Goal: Task Accomplishment & Management: Complete application form

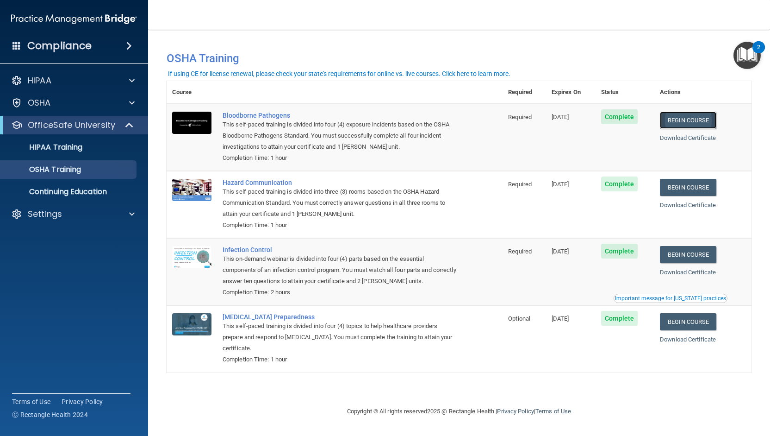
click at [685, 118] on link "Begin Course" at bounding box center [688, 120] width 56 height 17
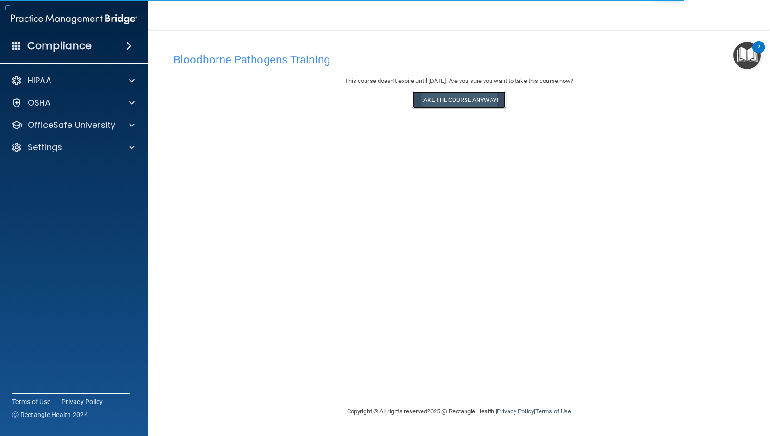
click at [442, 98] on button "Take the course anyway!" at bounding box center [458, 99] width 93 height 17
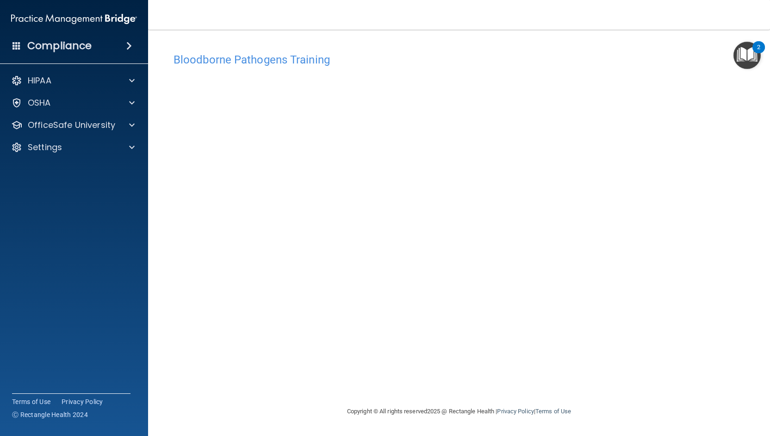
click at [526, 382] on div "Bloodborne Pathogens Training This course doesn’t expire until [DATE]. Are you …" at bounding box center [459, 226] width 585 height 357
click at [130, 111] on div "OSHA" at bounding box center [74, 102] width 149 height 19
click at [131, 107] on span at bounding box center [132, 102] width 6 height 11
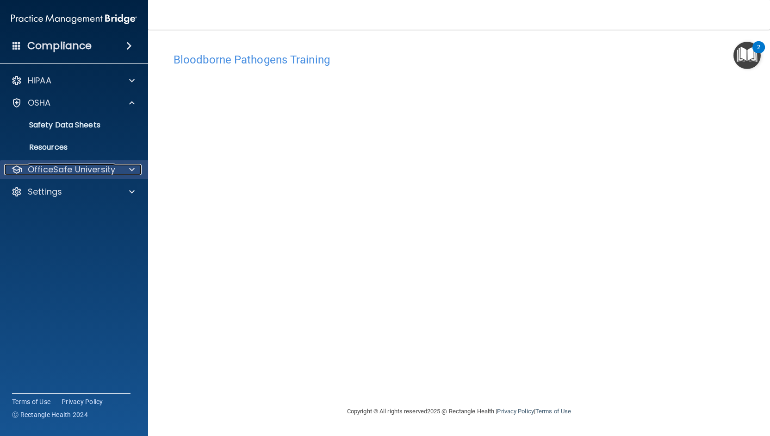
click at [125, 170] on div at bounding box center [130, 169] width 23 height 11
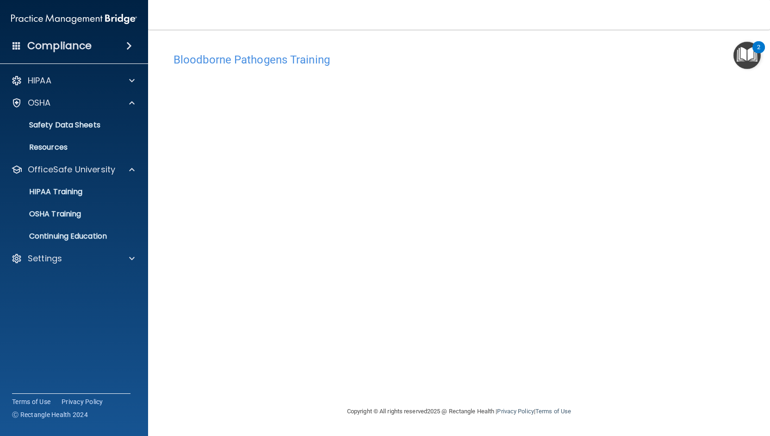
click at [442, 361] on div "Bloodborne Pathogens Training This course doesn’t expire until 11/20/2025. Are …" at bounding box center [459, 226] width 585 height 357
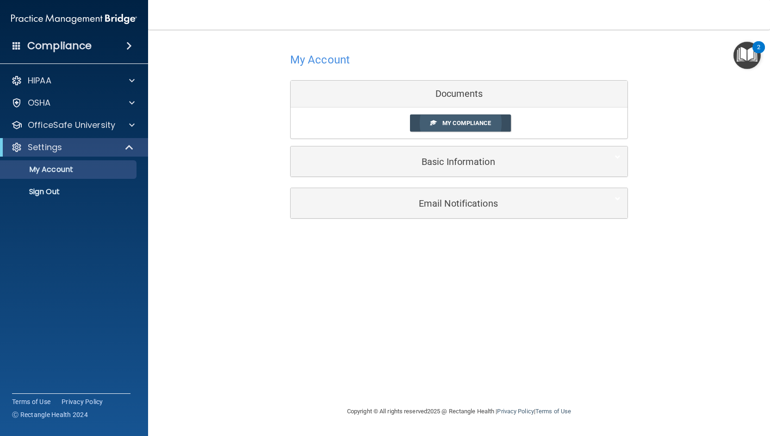
click at [442, 119] on span "My Compliance" at bounding box center [466, 122] width 49 height 7
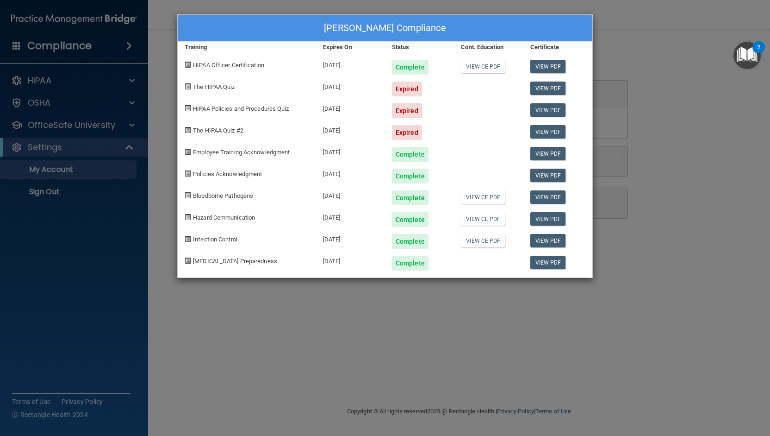
click at [133, 226] on div "Laurie Ann Potz's Compliance Training Expires On Status Cont. Education Certifi…" at bounding box center [385, 218] width 770 height 436
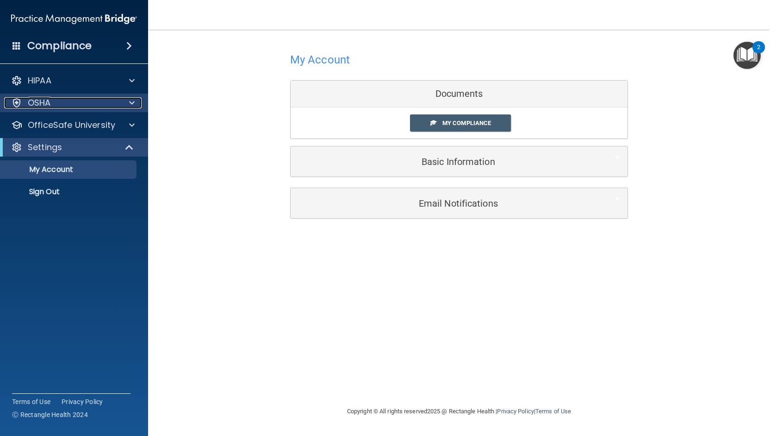
click at [128, 100] on div at bounding box center [130, 102] width 23 height 11
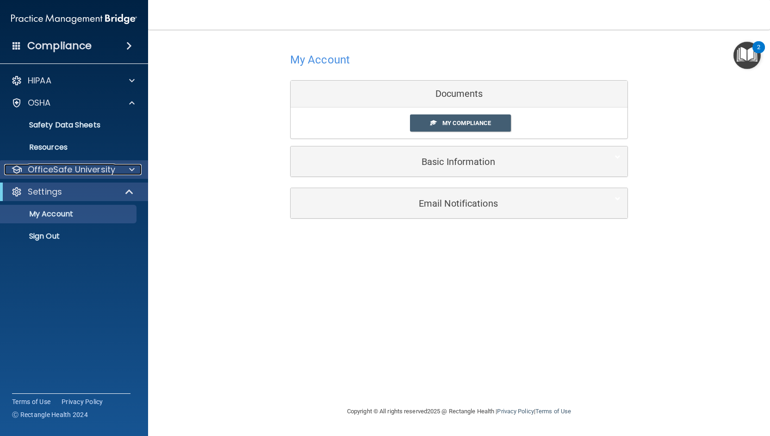
click at [135, 170] on div at bounding box center [130, 169] width 23 height 11
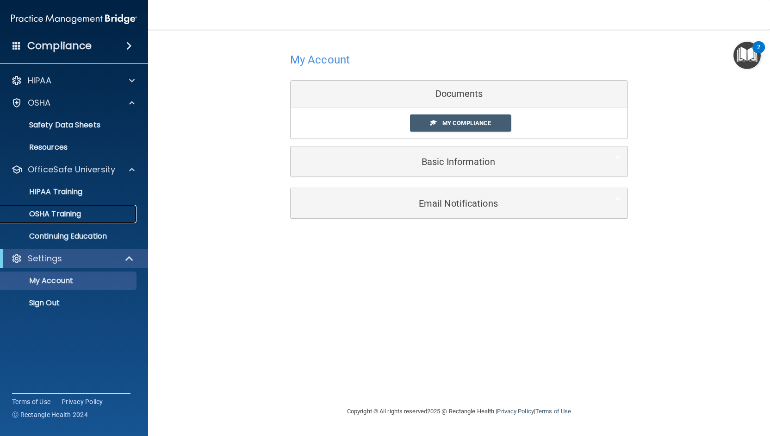
click at [81, 211] on p "OSHA Training" at bounding box center [43, 213] width 75 height 9
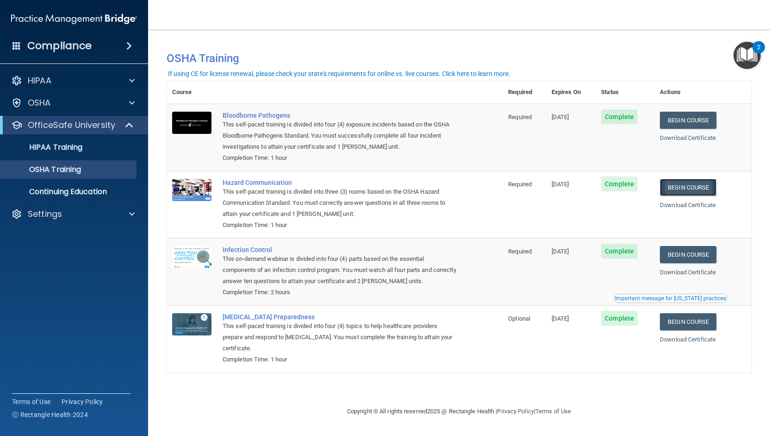
click at [716, 187] on link "Begin Course" at bounding box center [688, 187] width 56 height 17
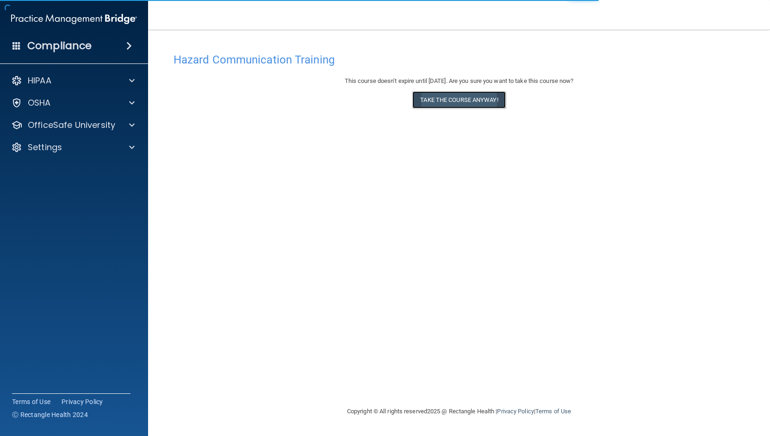
click at [479, 100] on button "Take the course anyway!" at bounding box center [458, 99] width 93 height 17
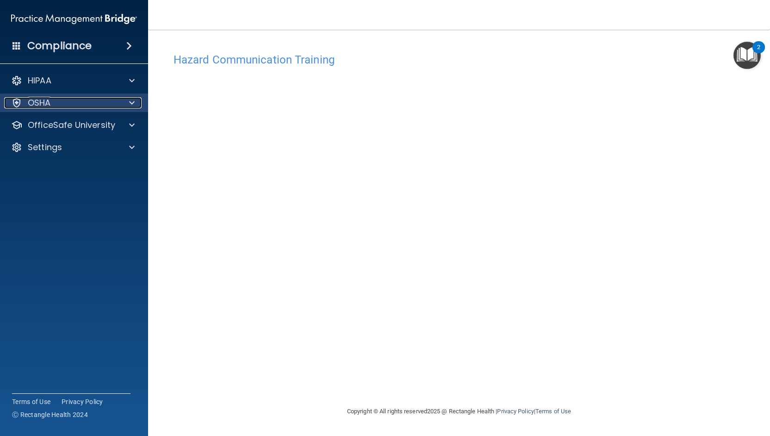
click at [131, 99] on span at bounding box center [132, 102] width 6 height 11
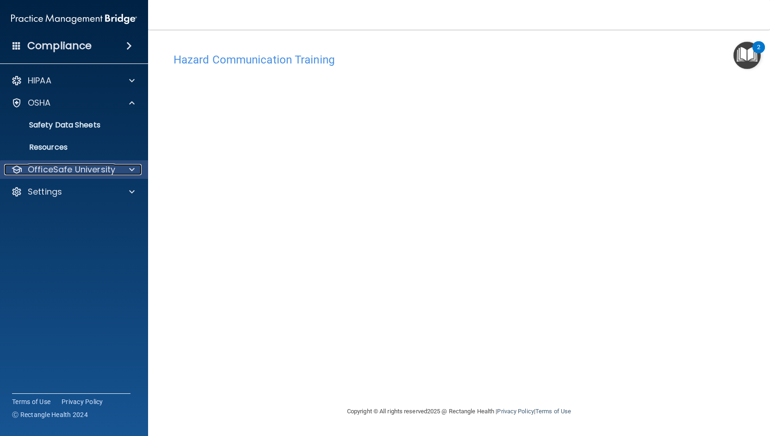
click at [84, 170] on p "OfficeSafe University" at bounding box center [71, 169] width 87 height 11
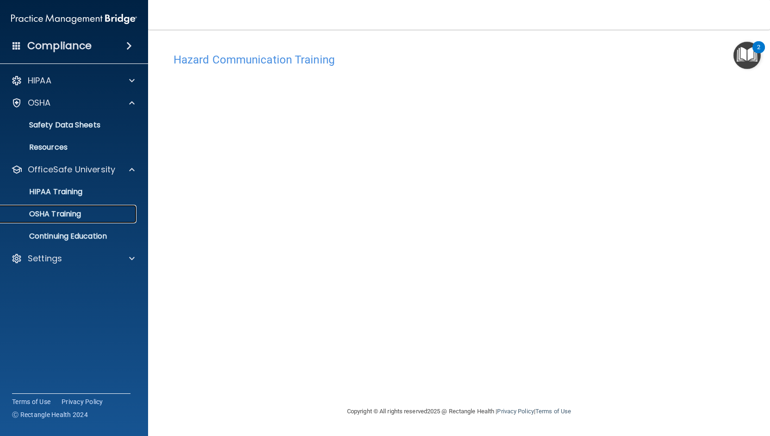
click at [70, 208] on link "OSHA Training" at bounding box center [64, 214] width 146 height 19
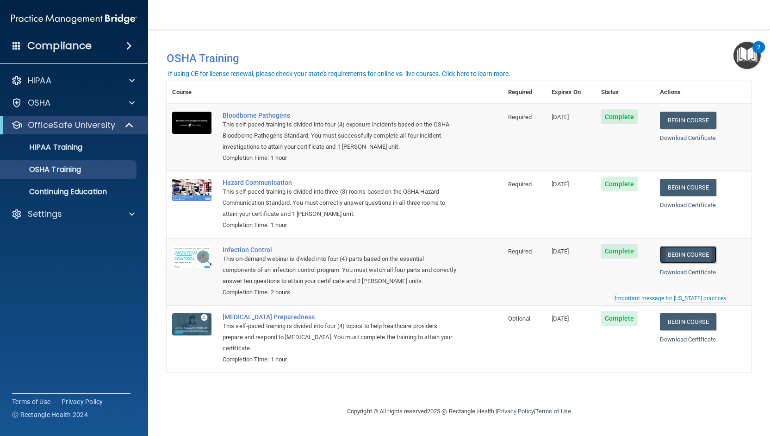
click at [688, 256] on link "Begin Course" at bounding box center [688, 254] width 56 height 17
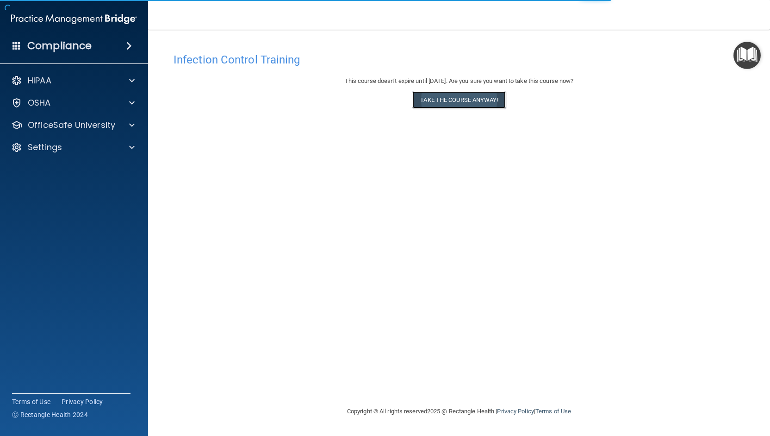
click at [464, 101] on button "Take the course anyway!" at bounding box center [458, 99] width 93 height 17
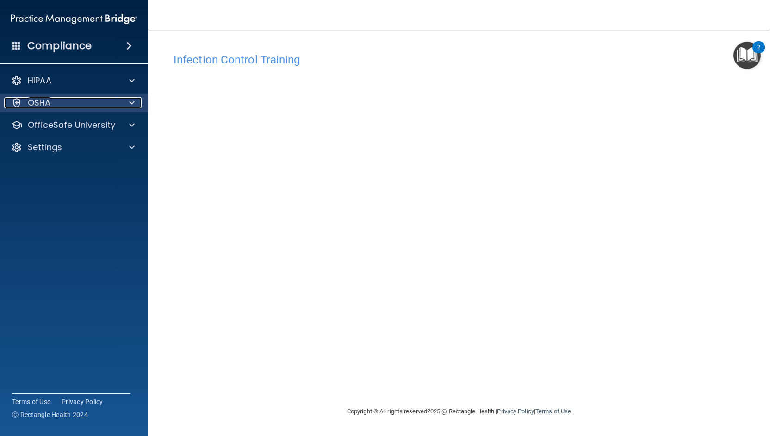
click at [130, 99] on span at bounding box center [132, 102] width 6 height 11
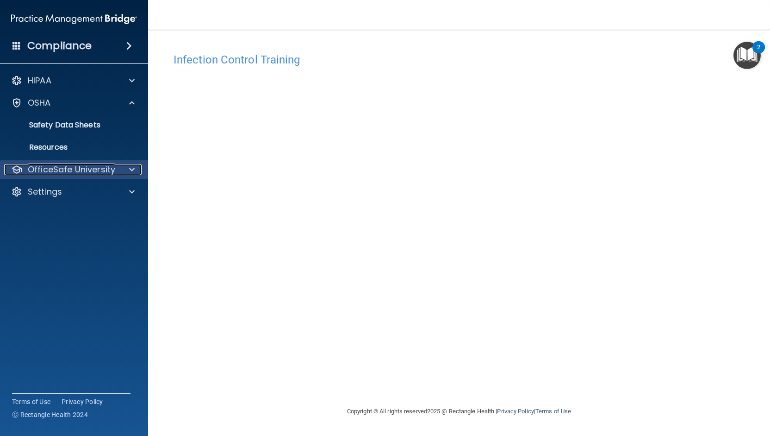
click at [136, 168] on div at bounding box center [130, 169] width 23 height 11
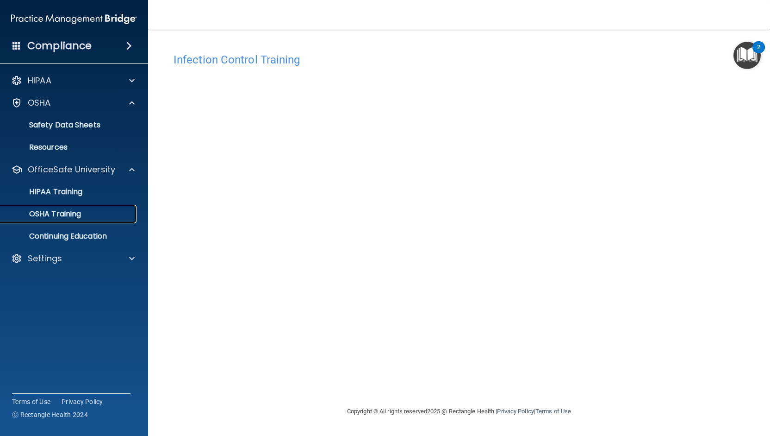
click at [59, 213] on p "OSHA Training" at bounding box center [43, 213] width 75 height 9
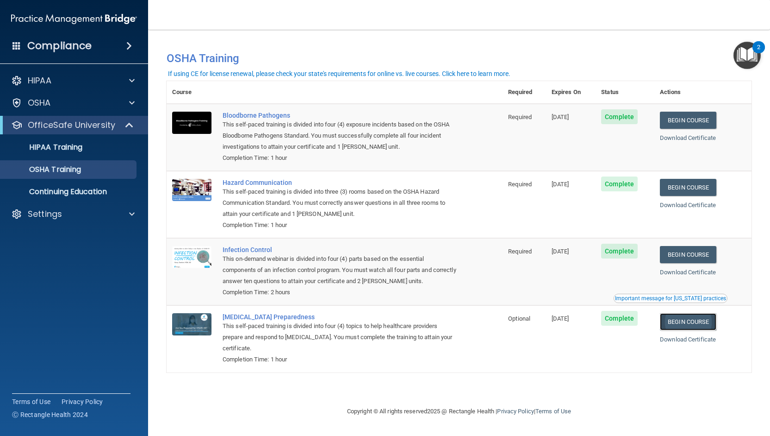
click at [699, 322] on link "Begin Course" at bounding box center [688, 321] width 56 height 17
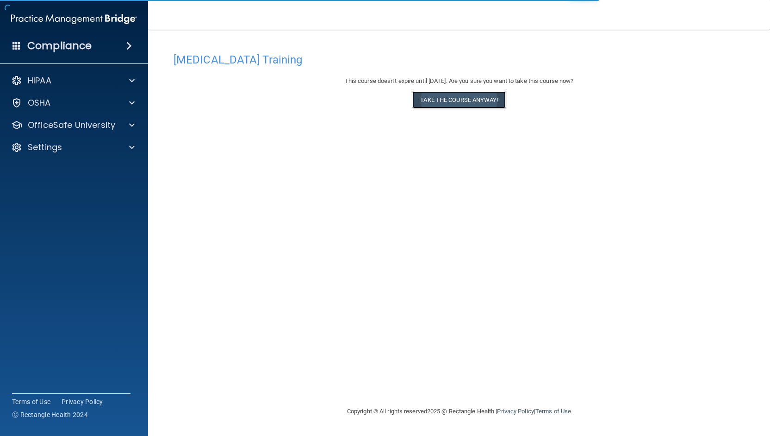
click at [446, 101] on button "Take the course anyway!" at bounding box center [458, 99] width 93 height 17
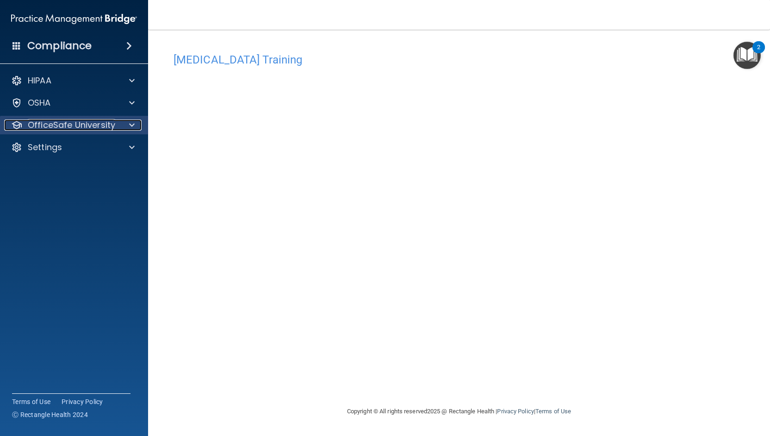
click at [130, 128] on span at bounding box center [132, 124] width 6 height 11
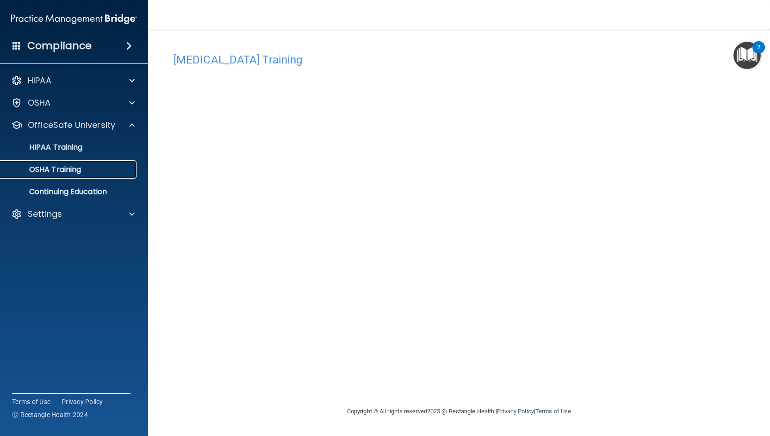
click at [87, 165] on div "OSHA Training" at bounding box center [69, 169] width 126 height 9
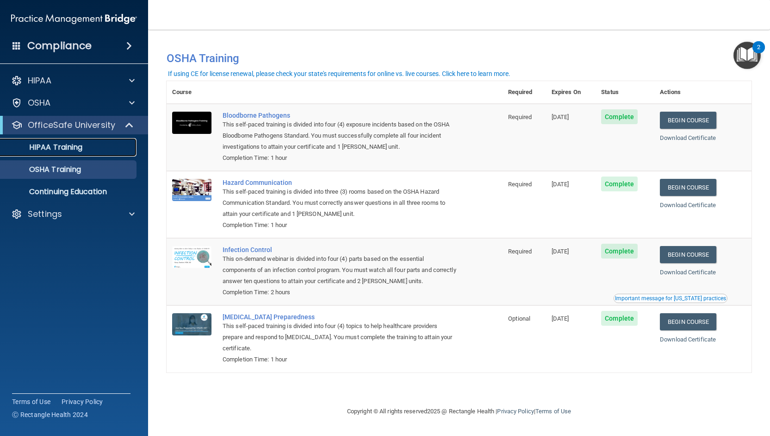
click at [70, 146] on p "HIPAA Training" at bounding box center [44, 147] width 76 height 9
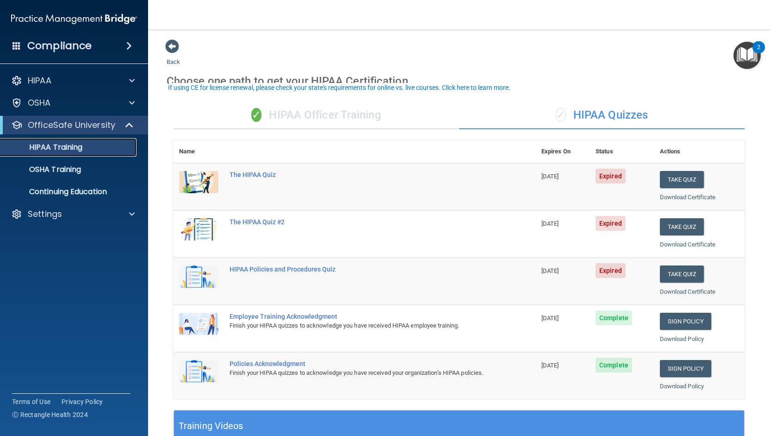
scroll to position [46, 0]
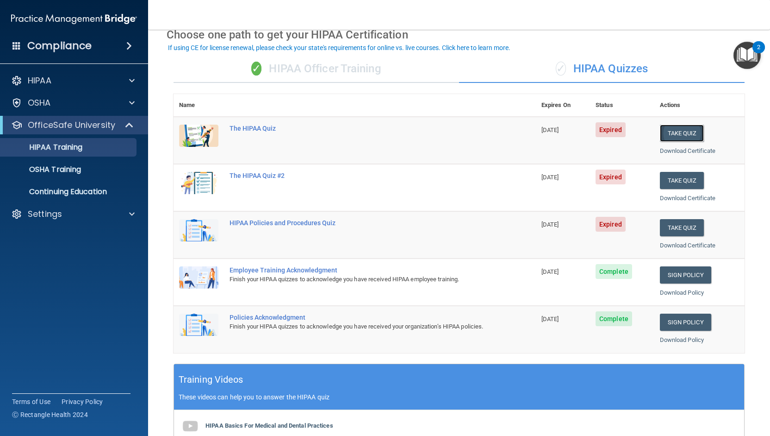
click at [679, 129] on button "Take Quiz" at bounding box center [682, 133] width 44 height 17
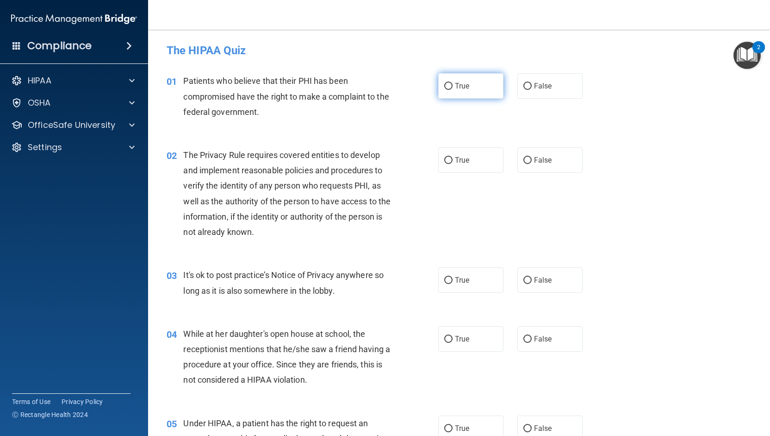
click at [444, 87] on input "True" at bounding box center [448, 86] width 8 height 7
radio input "true"
click at [438, 156] on label "True" at bounding box center [470, 159] width 65 height 25
click at [444, 157] on input "True" at bounding box center [448, 160] width 8 height 7
radio input "true"
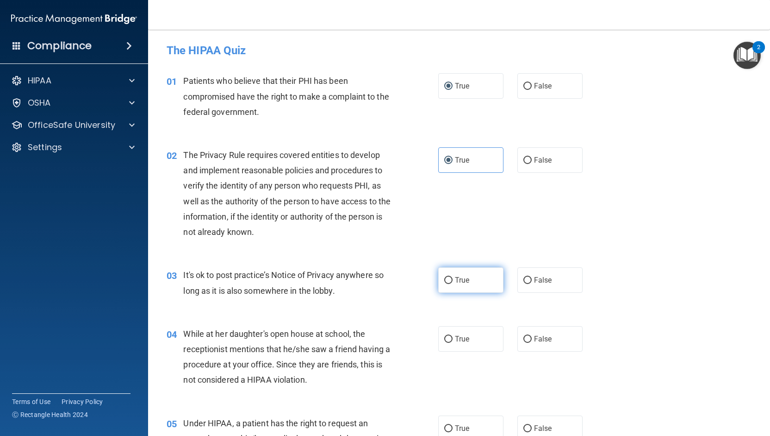
click at [448, 276] on label "True" at bounding box center [470, 279] width 65 height 25
click at [448, 277] on input "True" at bounding box center [448, 280] width 8 height 7
radio input "true"
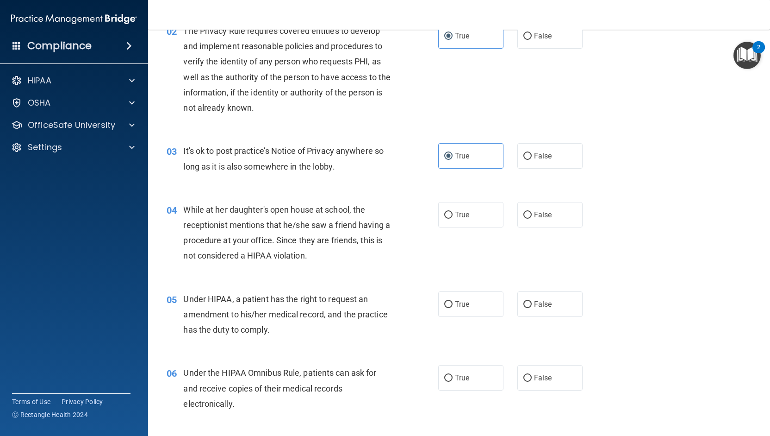
scroll to position [139, 0]
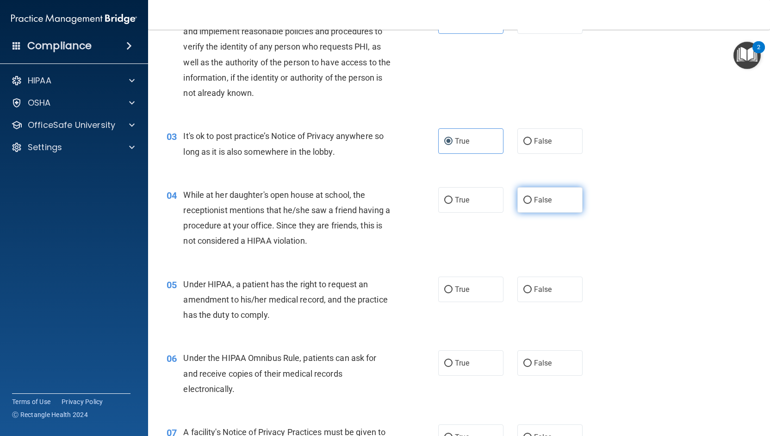
click at [523, 201] on input "False" at bounding box center [527, 200] width 8 height 7
radio input "true"
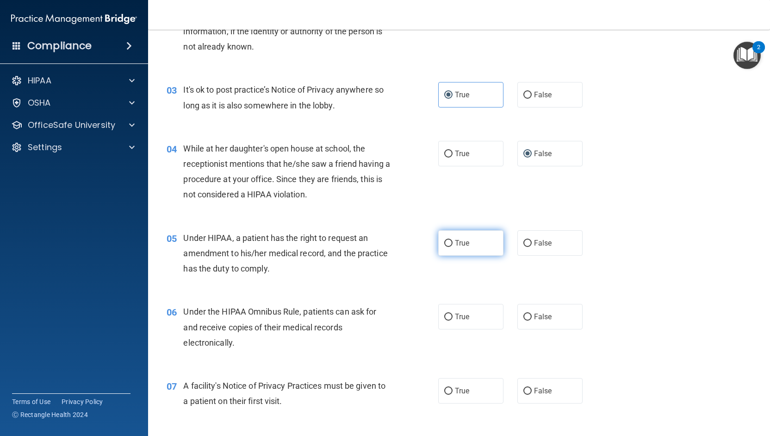
click at [450, 237] on label "True" at bounding box center [470, 242] width 65 height 25
click at [450, 240] on input "True" at bounding box center [448, 243] width 8 height 7
radio input "true"
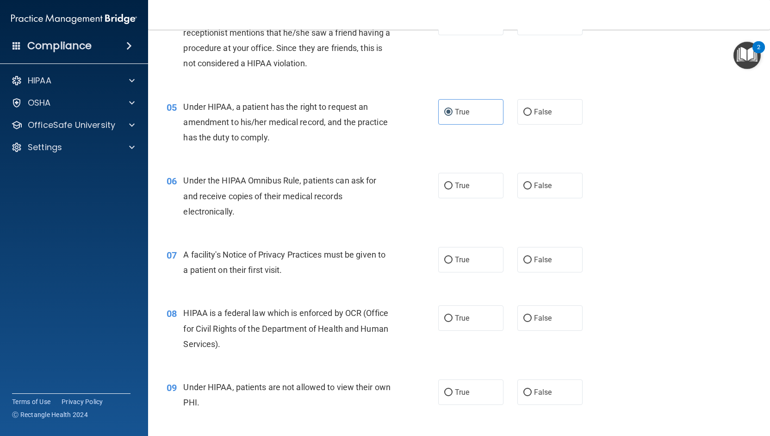
scroll to position [324, 0]
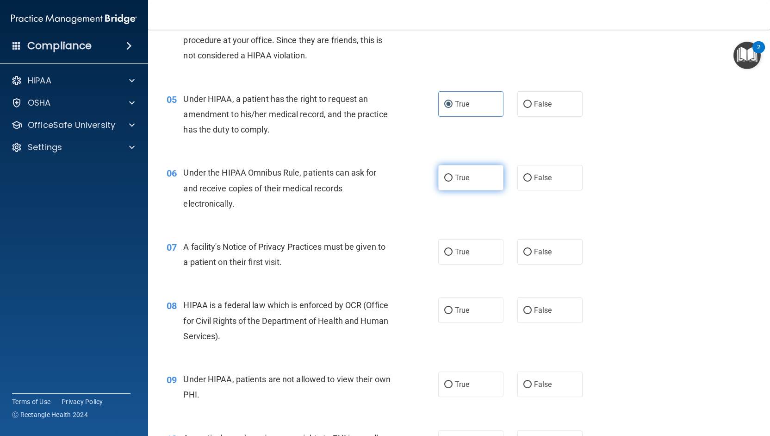
click at [447, 176] on input "True" at bounding box center [448, 177] width 8 height 7
radio input "true"
click at [450, 253] on label "True" at bounding box center [470, 251] width 65 height 25
click at [450, 253] on input "True" at bounding box center [448, 252] width 8 height 7
radio input "true"
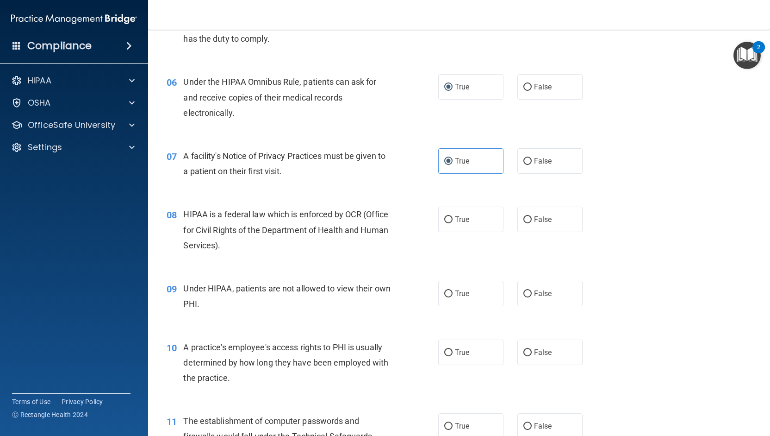
scroll to position [417, 0]
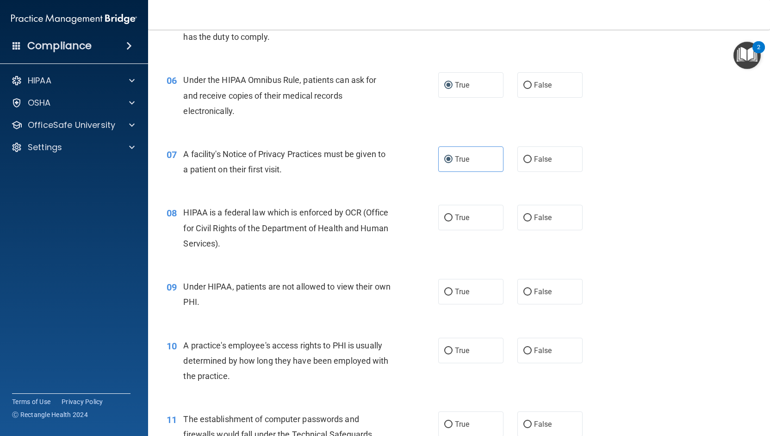
drag, startPoint x: 408, startPoint y: 270, endPoint x: 409, endPoint y: 261, distance: 9.4
drag, startPoint x: 409, startPoint y: 261, endPoint x: 376, endPoint y: 265, distance: 33.6
click at [376, 265] on div "08 HIPAA is a federal law which is enforced by OCR (Office for Civil Rights of …" at bounding box center [459, 230] width 599 height 74
click at [444, 218] on input "True" at bounding box center [448, 217] width 8 height 7
radio input "true"
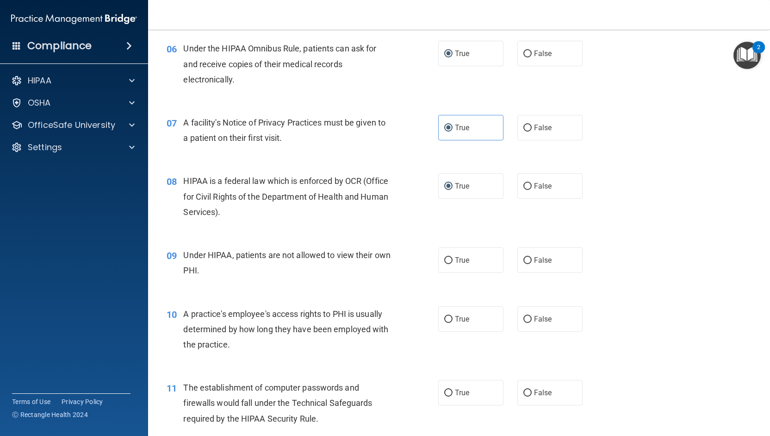
scroll to position [463, 0]
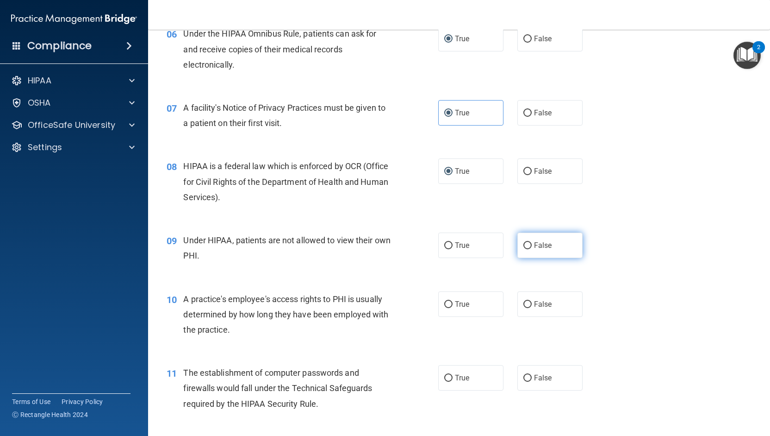
click at [523, 245] on input "False" at bounding box center [527, 245] width 8 height 7
radio input "true"
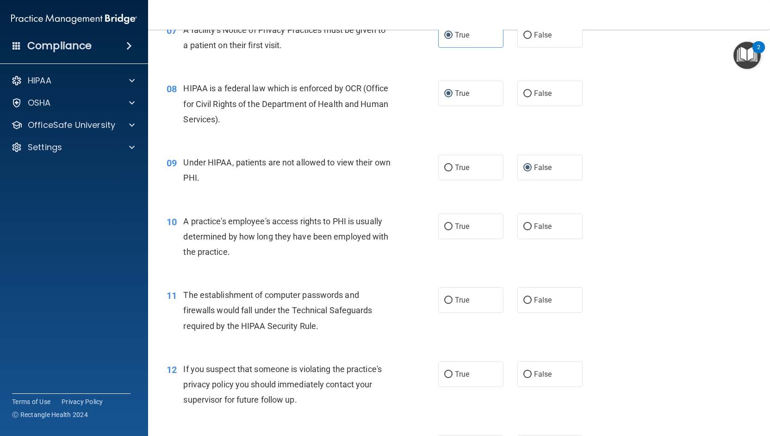
scroll to position [555, 0]
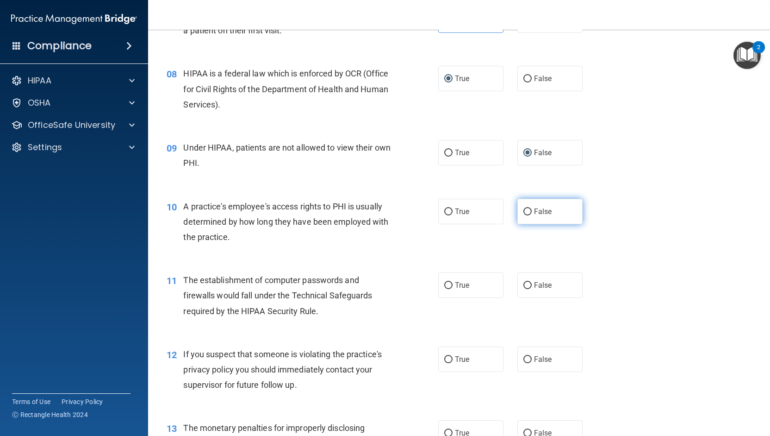
click at [523, 211] on input "False" at bounding box center [527, 211] width 8 height 7
radio input "true"
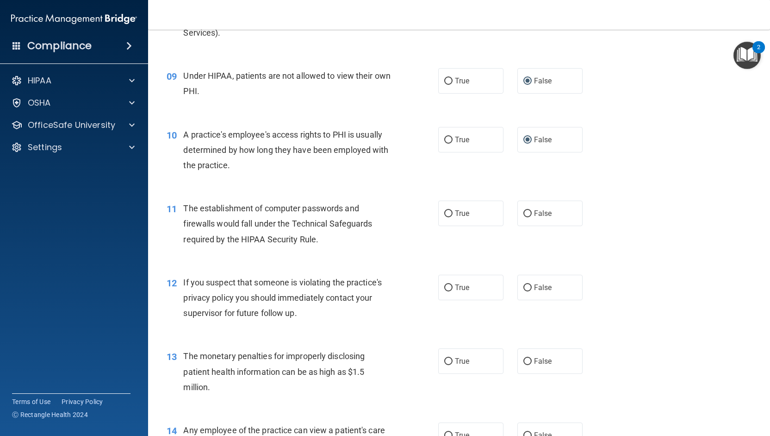
scroll to position [648, 0]
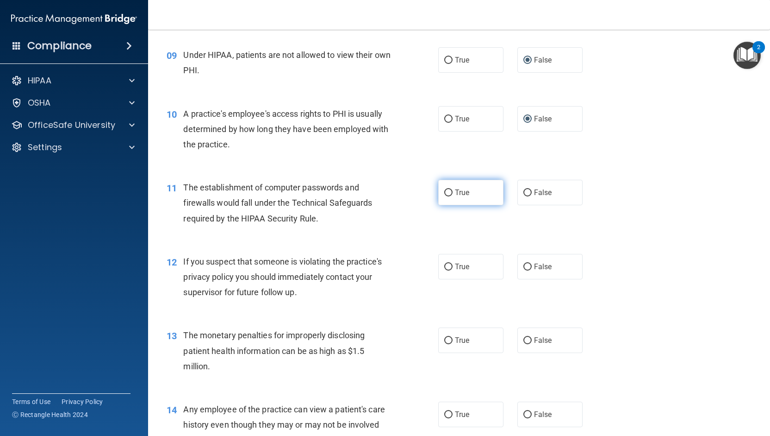
click at [449, 191] on label "True" at bounding box center [470, 192] width 65 height 25
click at [449, 191] on input "True" at bounding box center [448, 192] width 8 height 7
radio input "true"
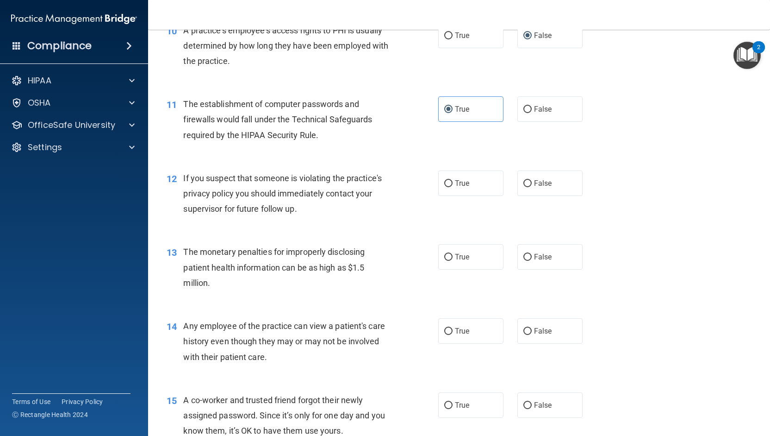
scroll to position [741, 0]
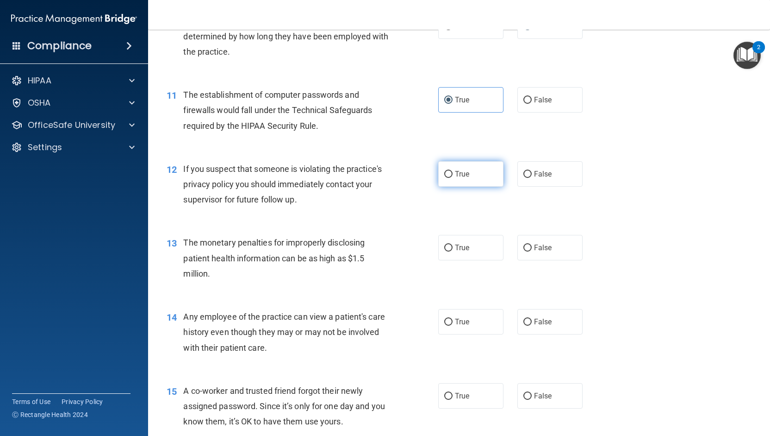
click at [464, 180] on label "True" at bounding box center [470, 173] width 65 height 25
click at [453, 178] on input "True" at bounding box center [448, 174] width 8 height 7
radio input "true"
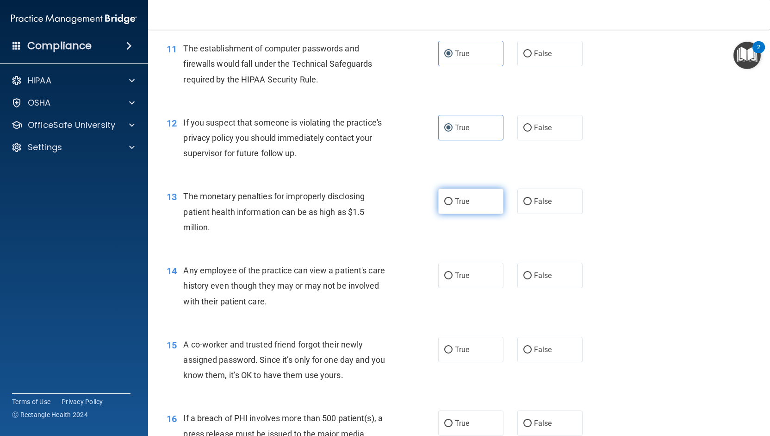
click at [444, 203] on input "True" at bounding box center [448, 201] width 8 height 7
radio input "true"
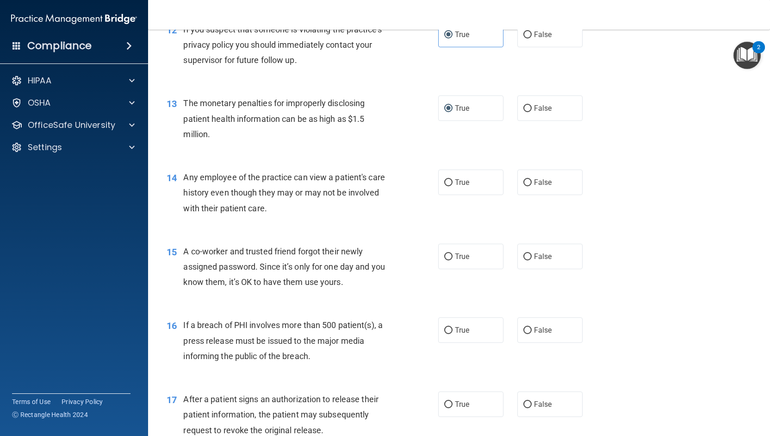
scroll to position [926, 0]
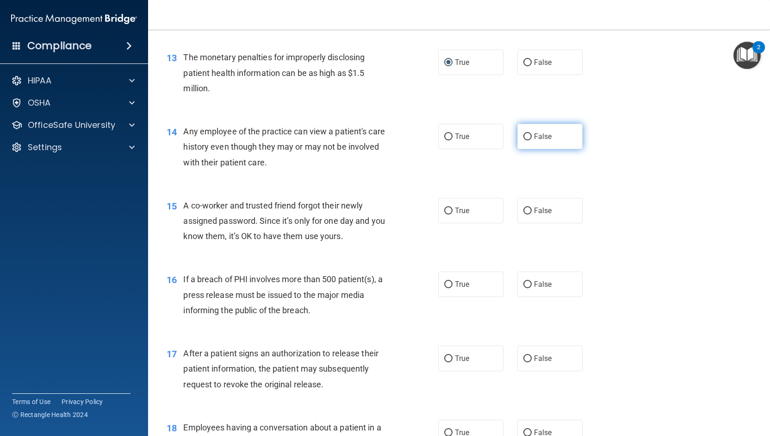
click at [523, 138] on input "False" at bounding box center [527, 136] width 8 height 7
radio input "true"
drag, startPoint x: 522, startPoint y: 138, endPoint x: 392, endPoint y: 244, distance: 167.1
click at [392, 244] on div "15 A co-worker and trusted friend forgot their newly assigned password. Since i…" at bounding box center [302, 223] width 299 height 51
click at [523, 211] on input "False" at bounding box center [527, 210] width 8 height 7
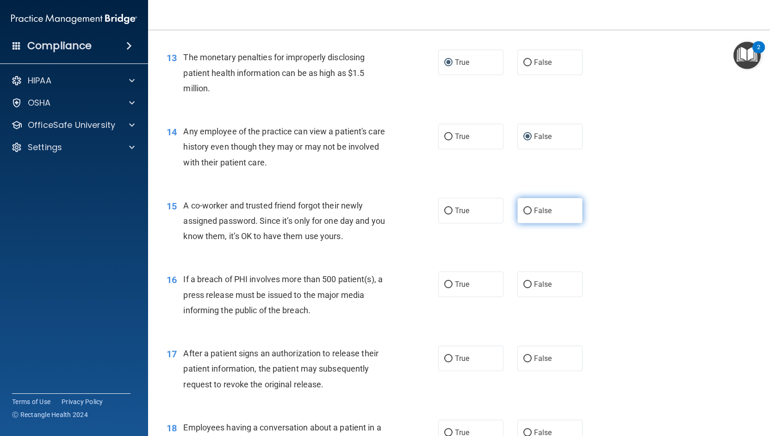
radio input "true"
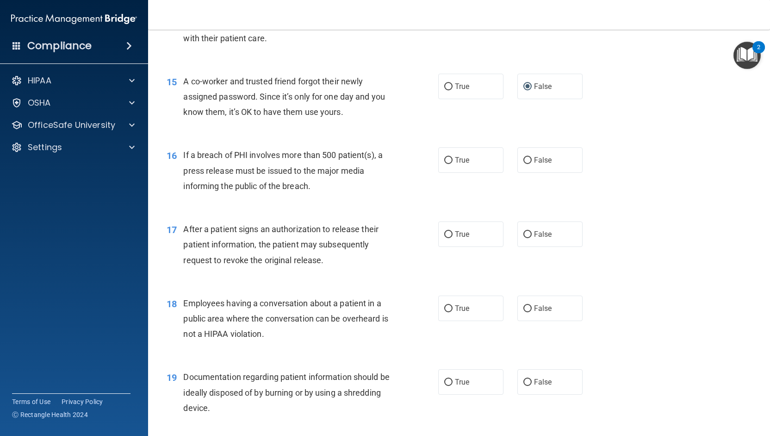
scroll to position [1065, 0]
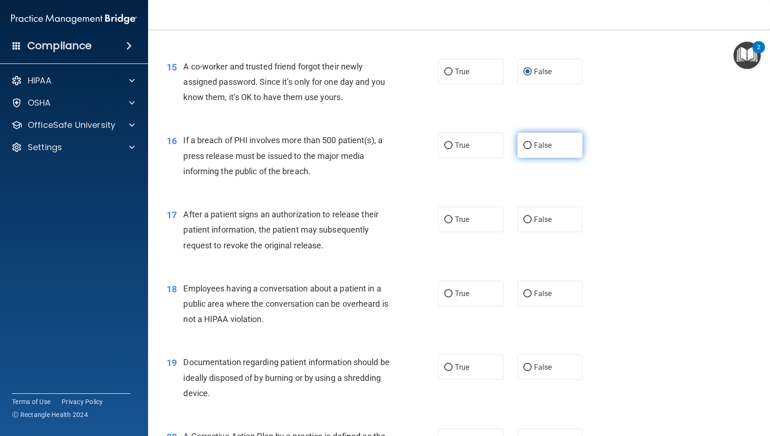
click at [534, 143] on span "False" at bounding box center [543, 145] width 18 height 9
click at [530, 143] on input "False" at bounding box center [527, 145] width 8 height 7
radio input "true"
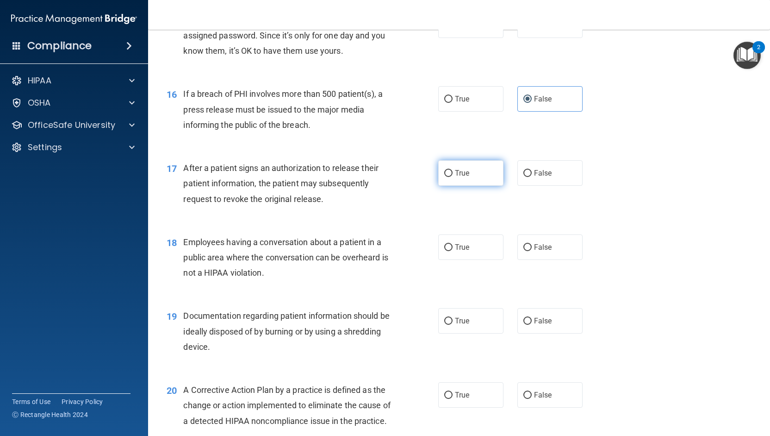
click at [450, 167] on label "True" at bounding box center [470, 172] width 65 height 25
click at [450, 170] on input "True" at bounding box center [448, 173] width 8 height 7
radio input "true"
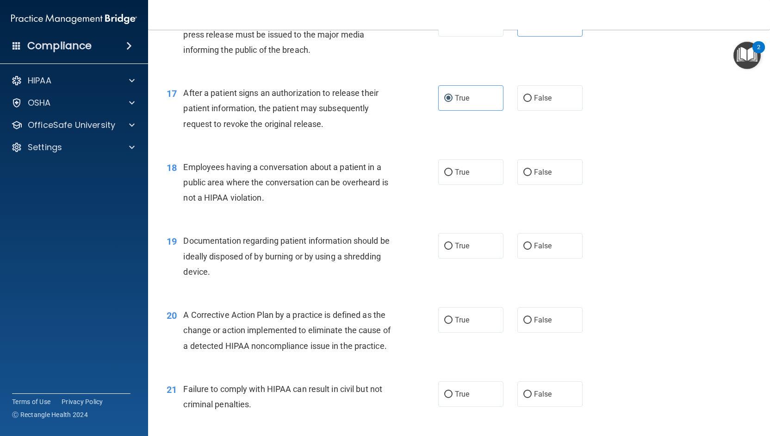
scroll to position [1203, 0]
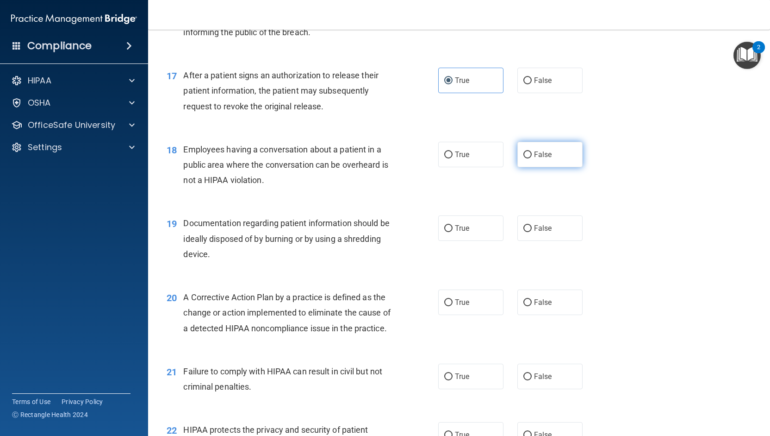
click at [519, 160] on label "False" at bounding box center [549, 154] width 65 height 25
click at [523, 158] on input "False" at bounding box center [527, 154] width 8 height 7
radio input "true"
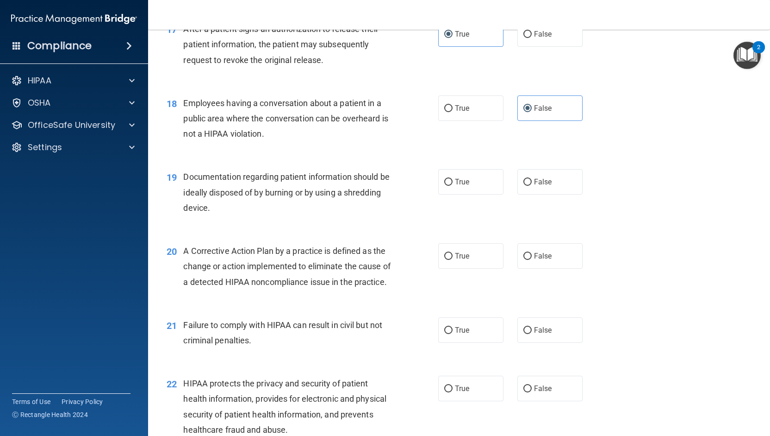
scroll to position [1296, 0]
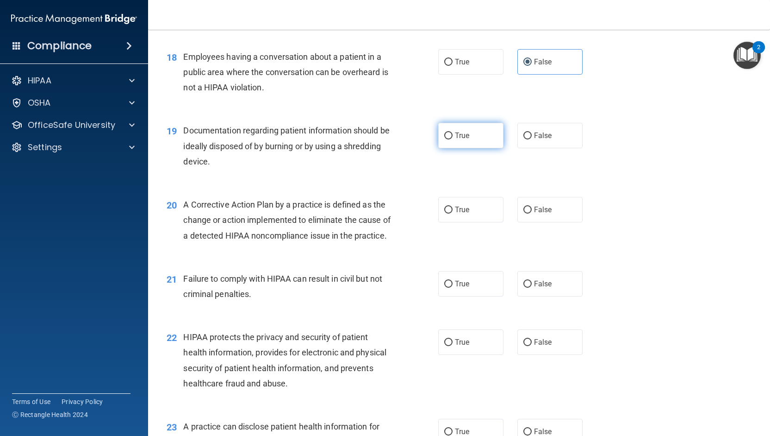
click at [444, 135] on input "True" at bounding box center [448, 135] width 8 height 7
radio input "true"
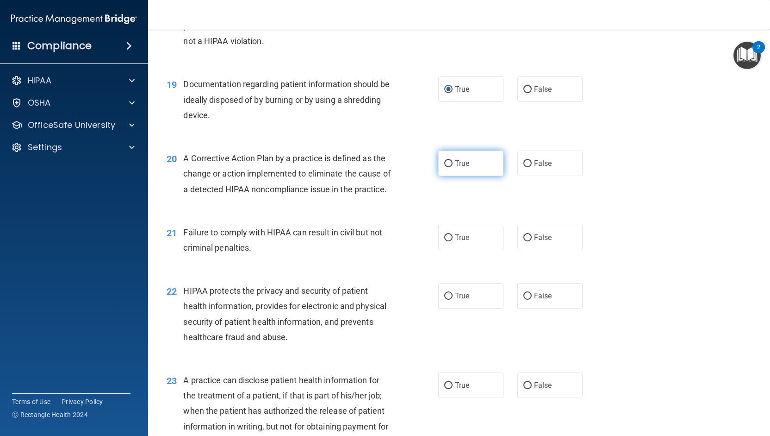
click at [449, 164] on label "True" at bounding box center [470, 162] width 65 height 25
click at [449, 164] on input "True" at bounding box center [448, 163] width 8 height 7
radio input "true"
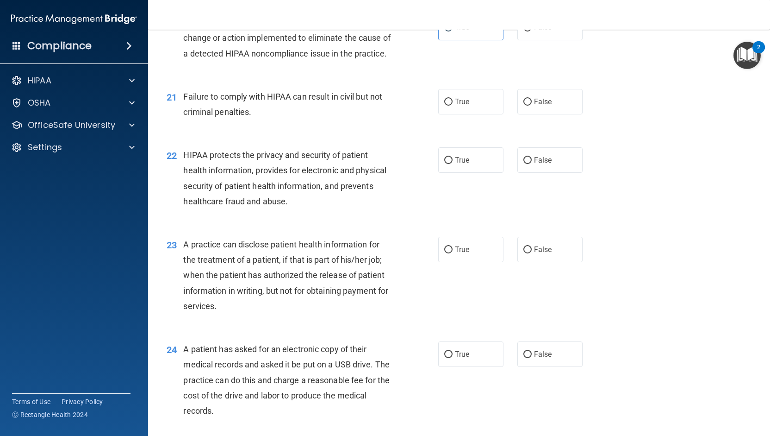
scroll to position [1481, 0]
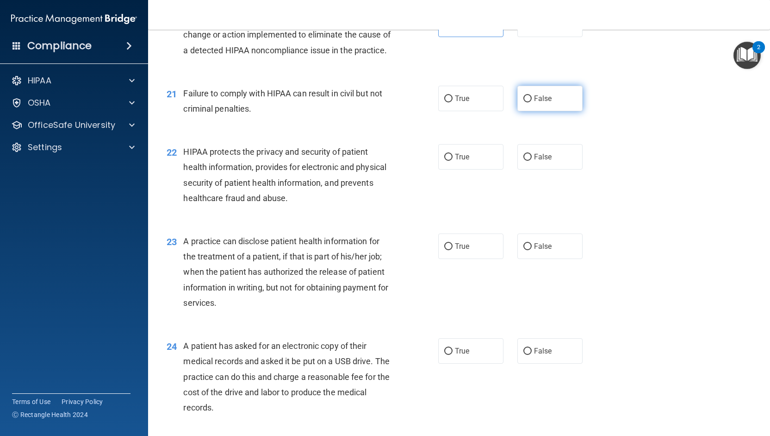
click at [524, 102] on input "False" at bounding box center [527, 98] width 8 height 7
radio input "true"
click at [455, 161] on span "True" at bounding box center [462, 156] width 14 height 9
click at [453, 161] on input "True" at bounding box center [448, 157] width 8 height 7
radio input "true"
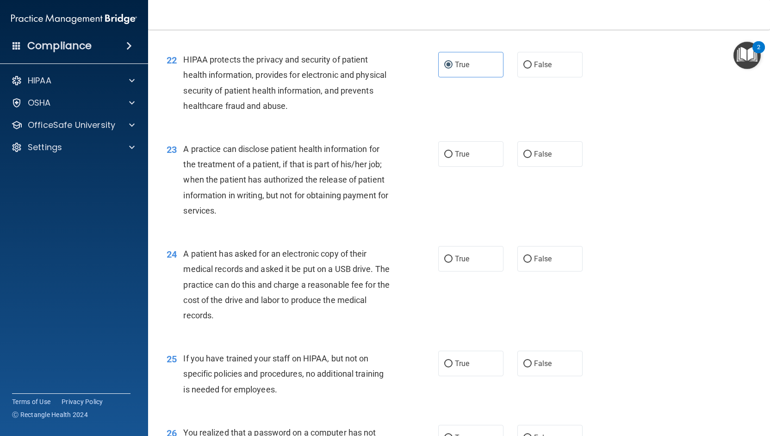
scroll to position [1574, 0]
click at [444, 157] on input "True" at bounding box center [448, 153] width 8 height 7
radio input "true"
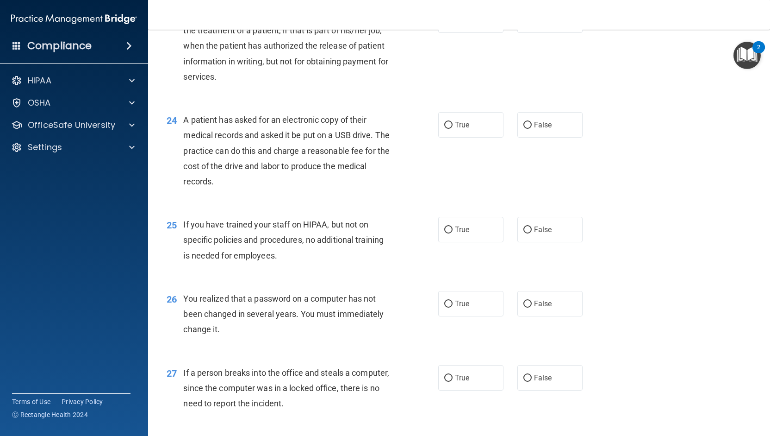
scroll to position [1712, 0]
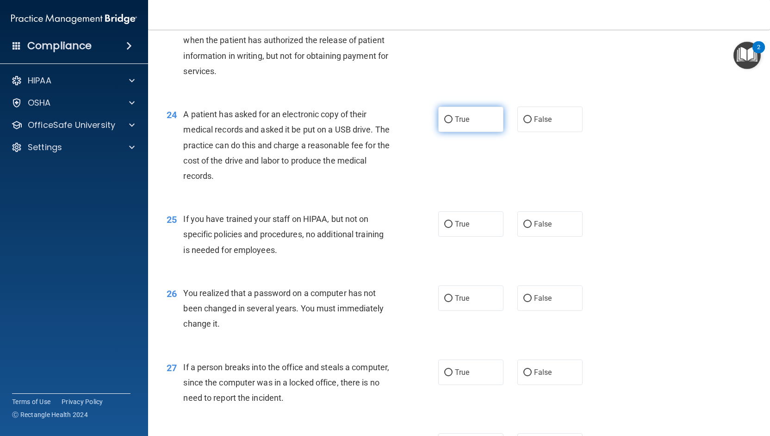
click at [444, 132] on label "True" at bounding box center [470, 118] width 65 height 25
click at [444, 123] on input "True" at bounding box center [448, 119] width 8 height 7
radio input "true"
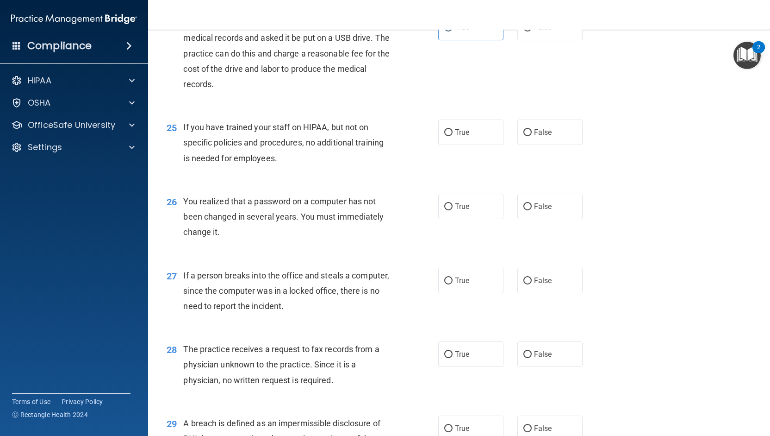
scroll to position [1805, 0]
click at [534, 136] on span "False" at bounding box center [543, 131] width 18 height 9
click at [530, 135] on input "False" at bounding box center [527, 131] width 8 height 7
radio input "true"
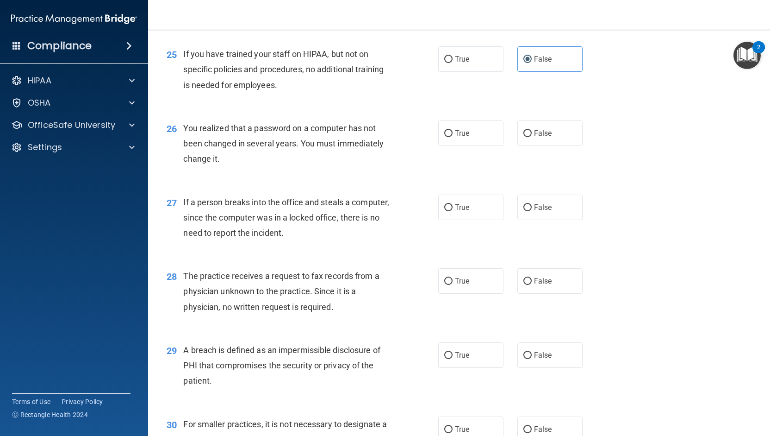
scroll to position [1898, 0]
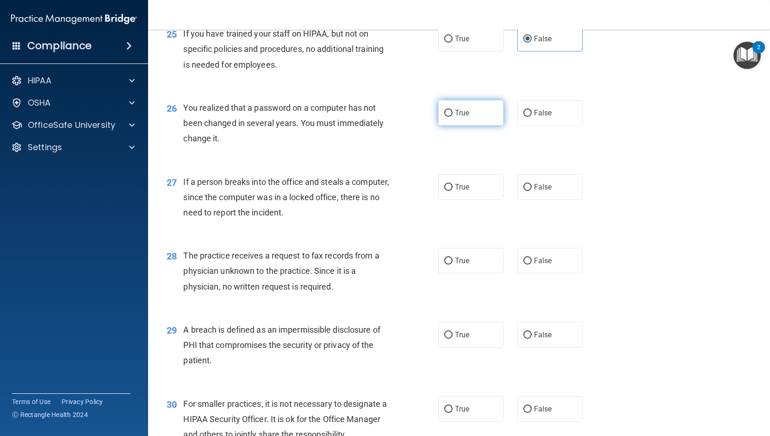
click at [461, 125] on label "True" at bounding box center [470, 112] width 65 height 25
click at [453, 117] on input "True" at bounding box center [448, 113] width 8 height 7
radio input "true"
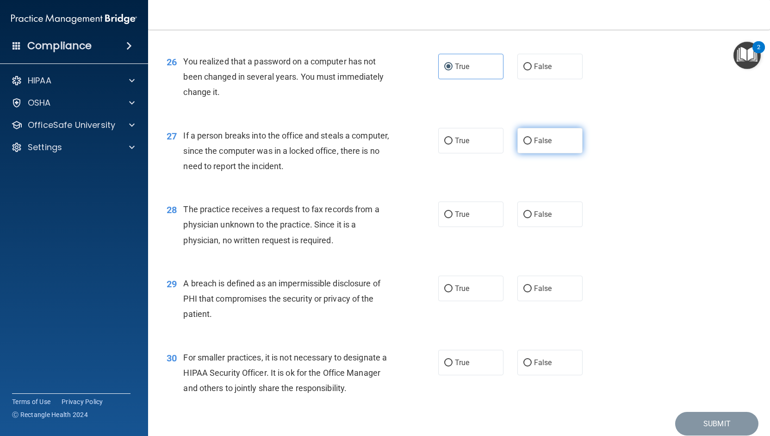
click at [525, 144] on input "False" at bounding box center [527, 140] width 8 height 7
radio input "true"
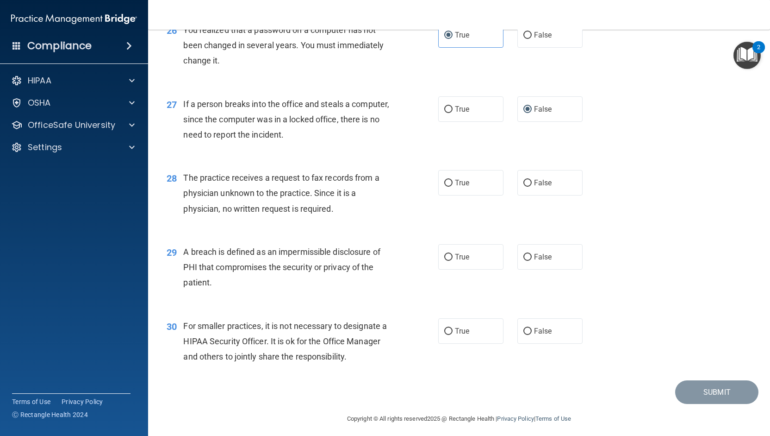
scroll to position [1990, 0]
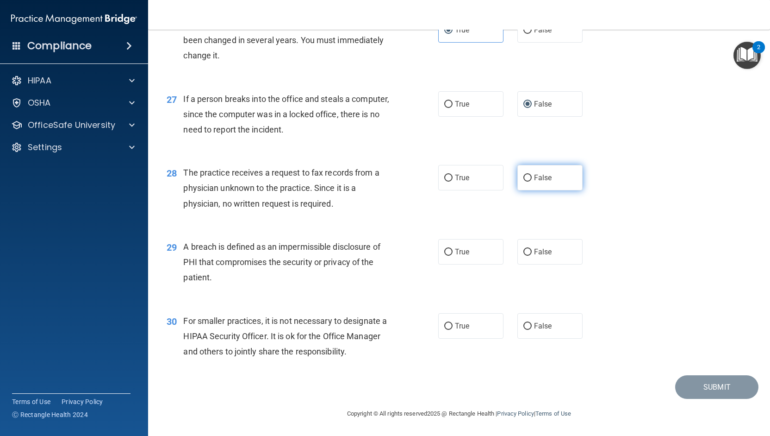
click at [534, 182] on span "False" at bounding box center [543, 177] width 18 height 9
click at [532, 181] on input "False" at bounding box center [527, 177] width 8 height 7
radio input "true"
click at [461, 256] on span "True" at bounding box center [462, 251] width 14 height 9
click at [453, 255] on input "True" at bounding box center [448, 252] width 8 height 7
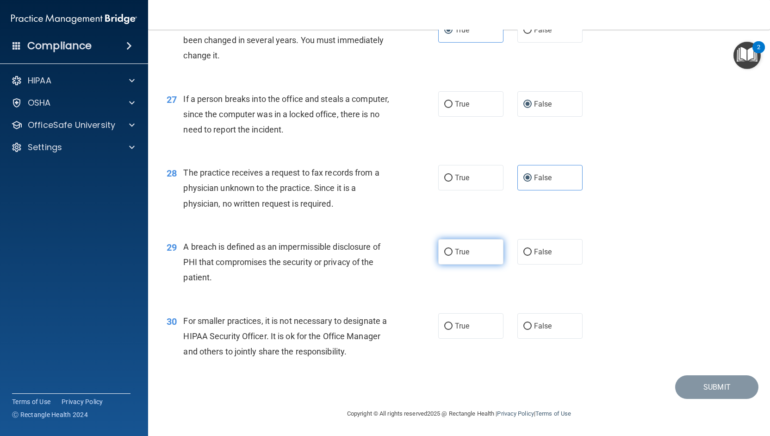
radio input "true"
click at [534, 330] on span "False" at bounding box center [543, 325] width 18 height 9
click at [530, 330] on input "False" at bounding box center [527, 326] width 8 height 7
radio input "true"
click at [705, 394] on button "Submit" at bounding box center [716, 387] width 83 height 24
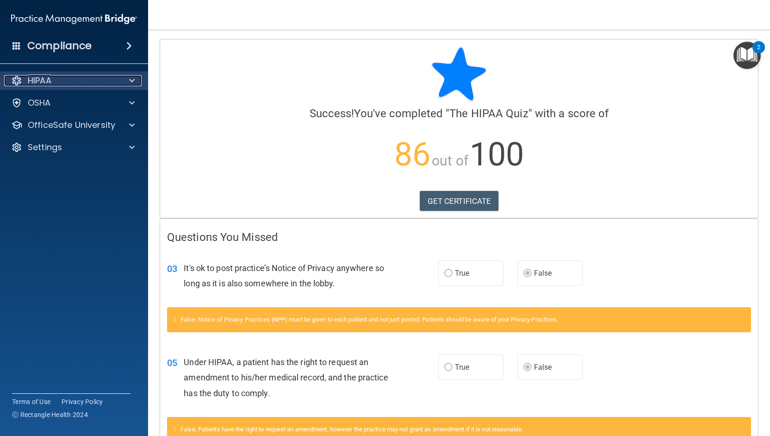
click at [131, 81] on span at bounding box center [132, 80] width 6 height 11
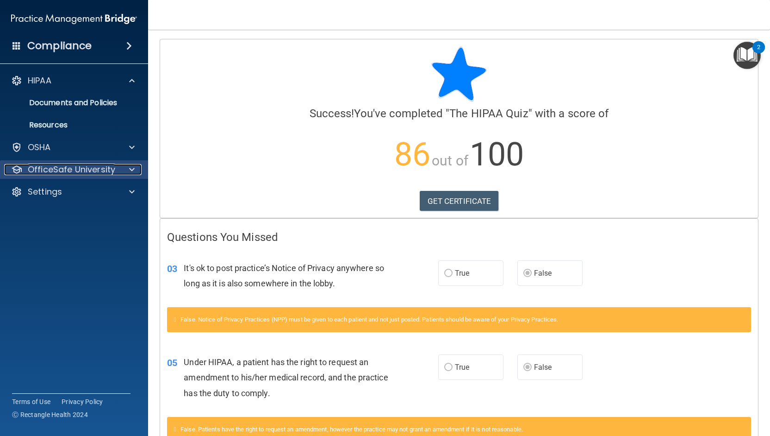
click at [127, 170] on div at bounding box center [130, 169] width 23 height 11
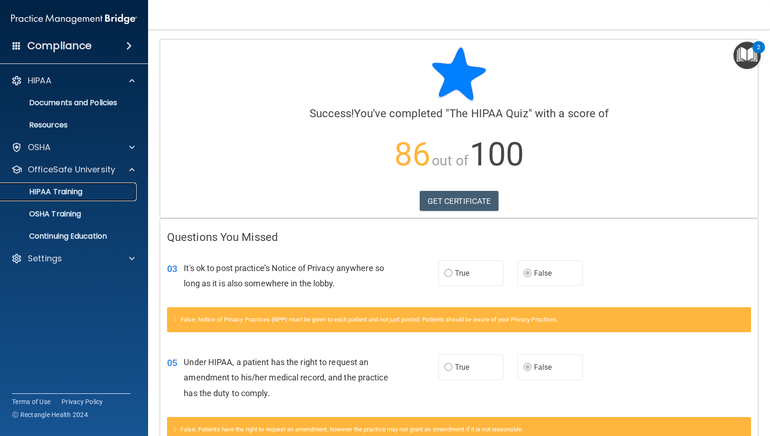
click at [68, 192] on p "HIPAA Training" at bounding box center [44, 191] width 76 height 9
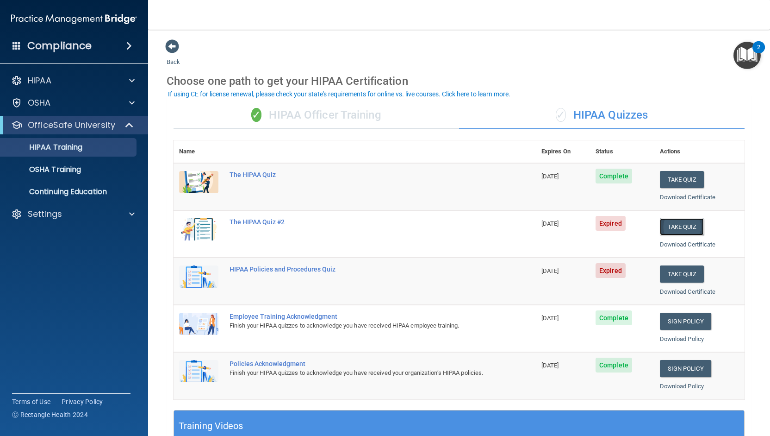
click at [691, 225] on button "Take Quiz" at bounding box center [682, 226] width 44 height 17
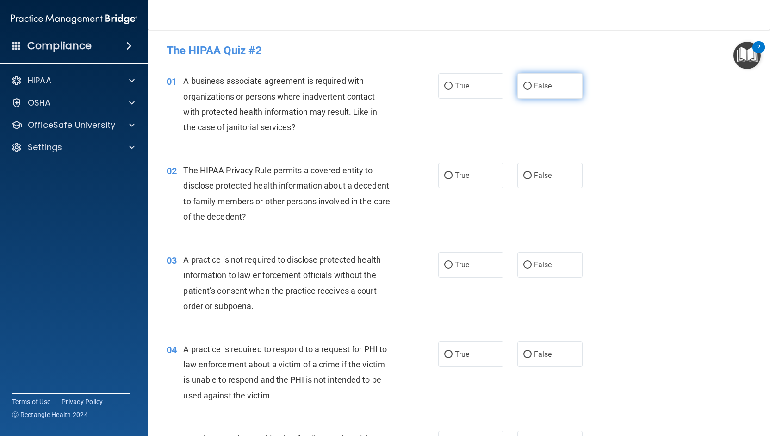
click at [534, 85] on span "False" at bounding box center [543, 85] width 18 height 9
click at [530, 85] on input "False" at bounding box center [527, 86] width 8 height 7
radio input "true"
click at [524, 174] on input "False" at bounding box center [527, 175] width 8 height 7
radio input "true"
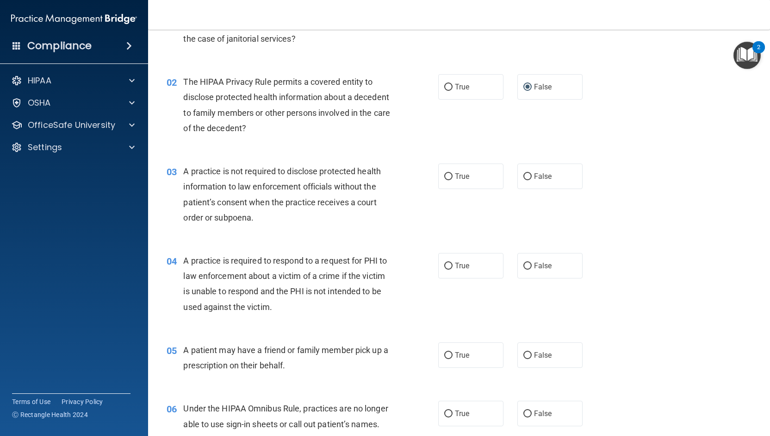
scroll to position [93, 0]
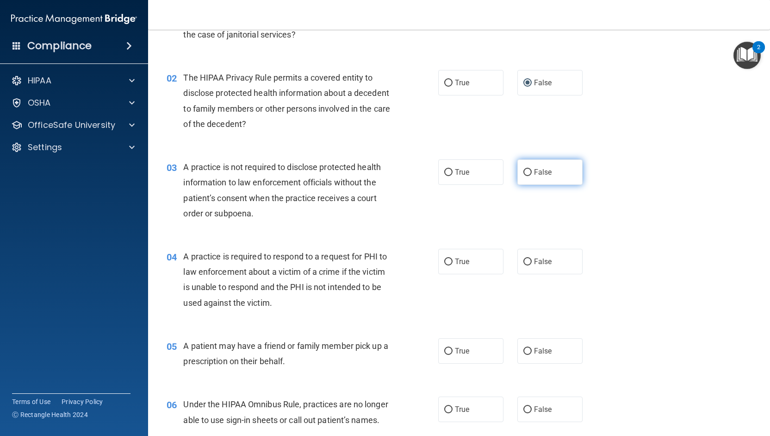
click at [523, 173] on input "False" at bounding box center [527, 172] width 8 height 7
radio input "true"
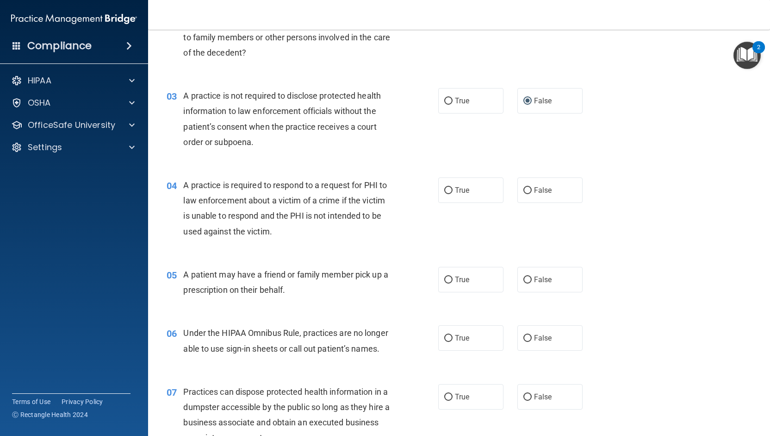
scroll to position [185, 0]
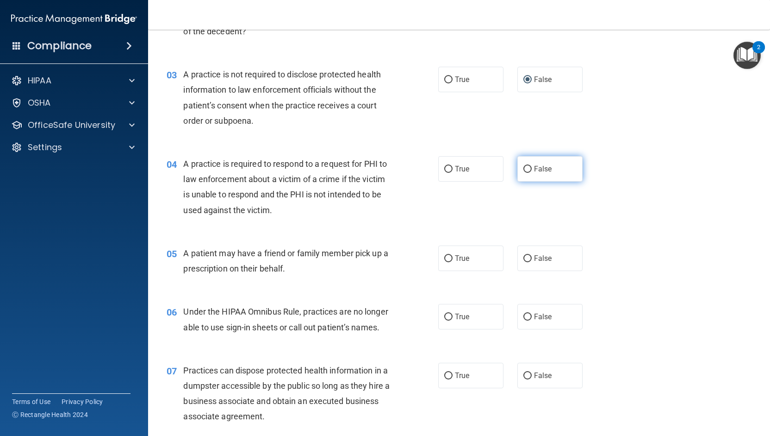
click at [526, 164] on label "False" at bounding box center [549, 168] width 65 height 25
click at [526, 166] on input "False" at bounding box center [527, 169] width 8 height 7
radio input "true"
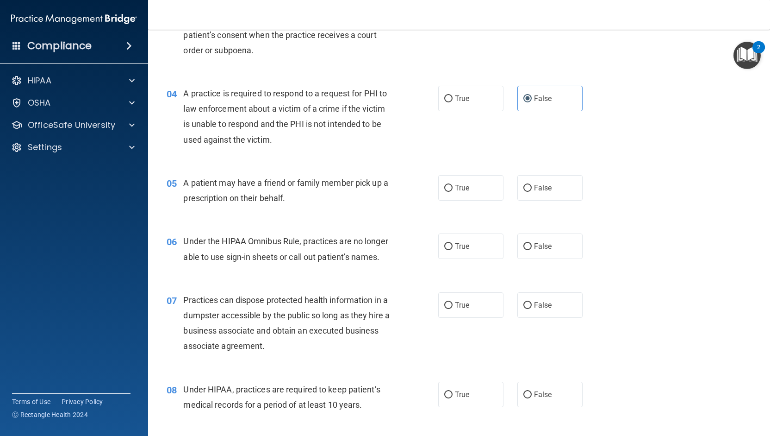
scroll to position [278, 0]
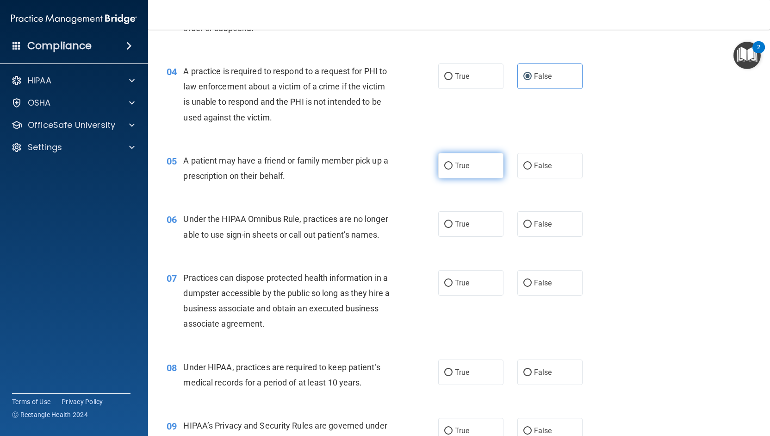
click at [446, 168] on input "True" at bounding box center [448, 165] width 8 height 7
radio input "true"
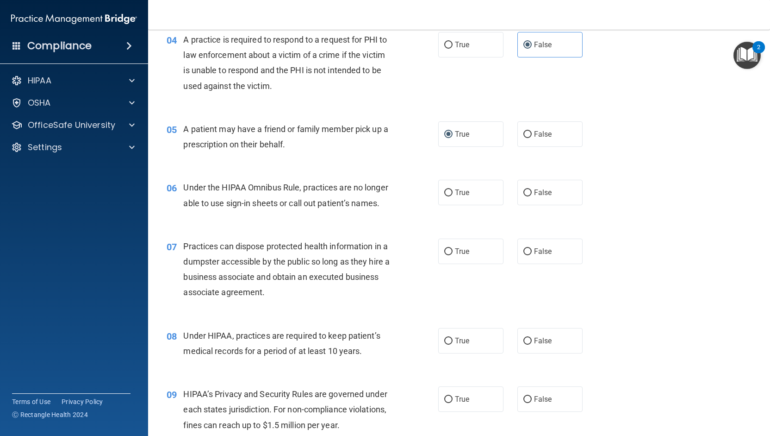
scroll to position [324, 0]
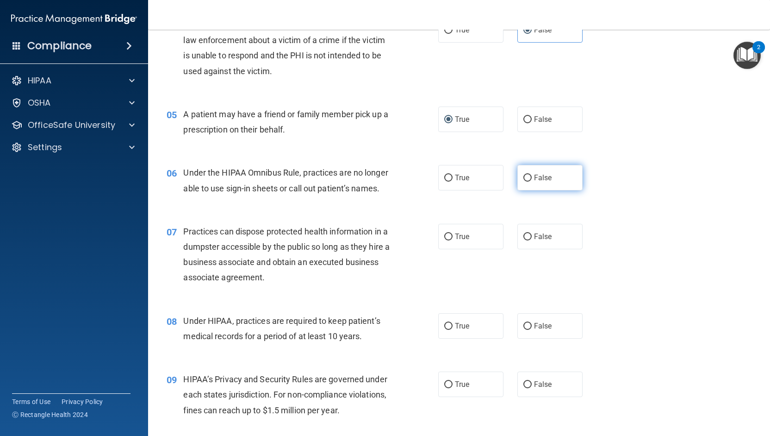
click at [526, 179] on input "False" at bounding box center [527, 177] width 8 height 7
radio input "true"
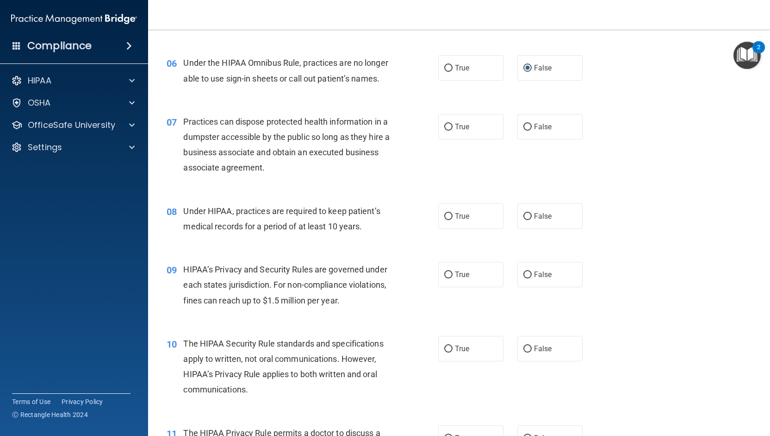
scroll to position [463, 0]
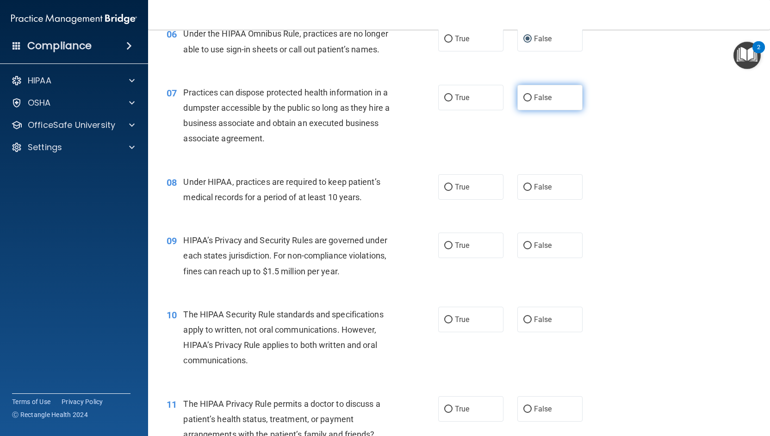
click at [517, 110] on label "False" at bounding box center [549, 97] width 65 height 25
click at [523, 101] on input "False" at bounding box center [527, 97] width 8 height 7
radio input "true"
click at [443, 199] on label "True" at bounding box center [470, 186] width 65 height 25
click at [444, 191] on input "True" at bounding box center [448, 187] width 8 height 7
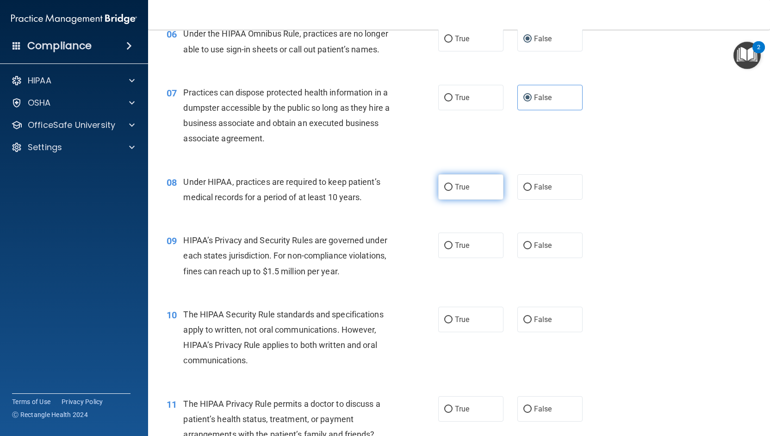
radio input "true"
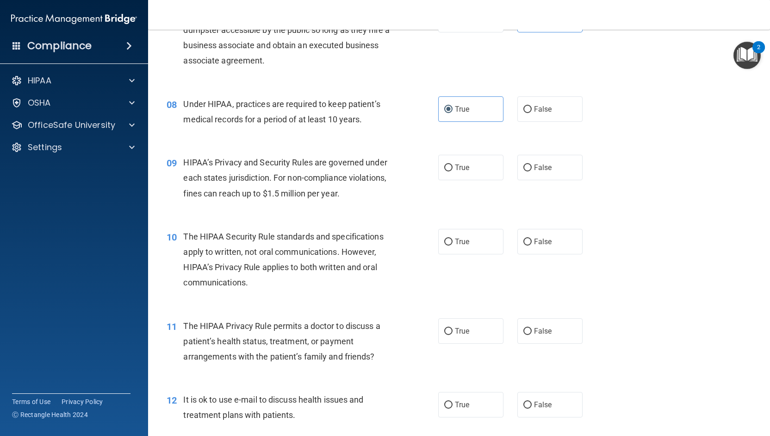
scroll to position [555, 0]
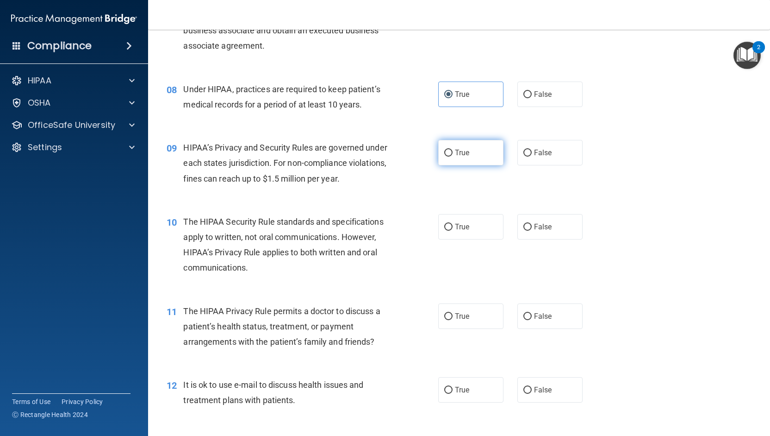
click at [455, 157] on span "True" at bounding box center [462, 152] width 14 height 9
click at [451, 156] on input "True" at bounding box center [448, 152] width 8 height 7
radio input "true"
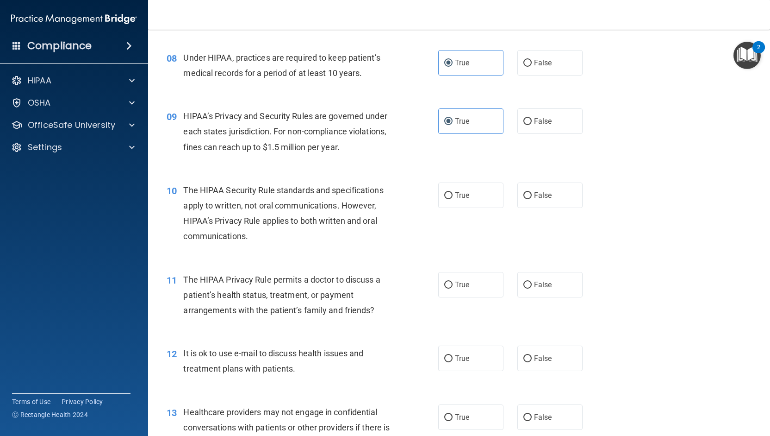
scroll to position [602, 0]
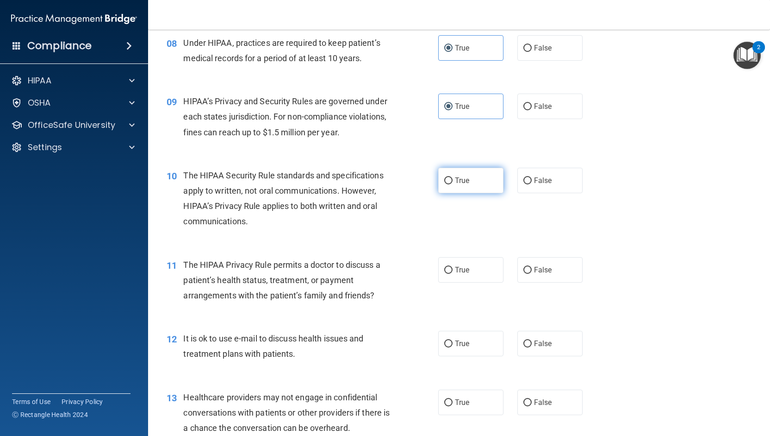
click at [444, 184] on input "True" at bounding box center [448, 180] width 8 height 7
radio input "true"
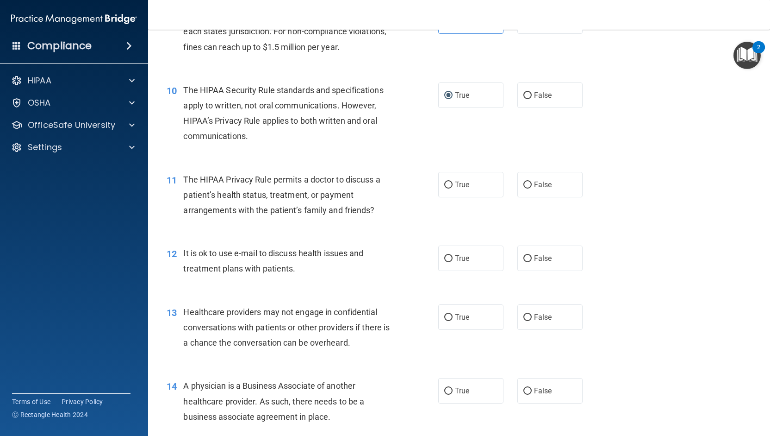
scroll to position [741, 0]
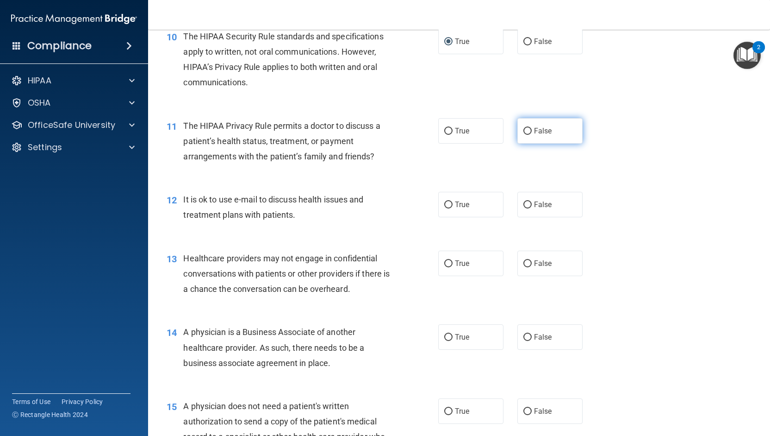
click at [521, 140] on label "False" at bounding box center [549, 130] width 65 height 25
click at [523, 135] on input "False" at bounding box center [527, 131] width 8 height 7
radio input "true"
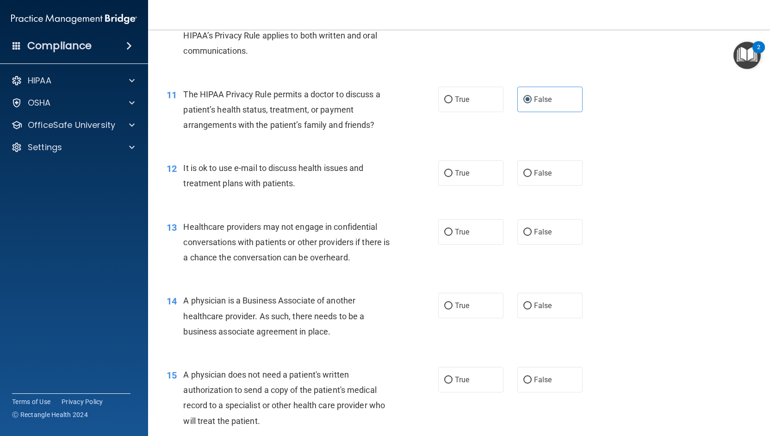
scroll to position [787, 0]
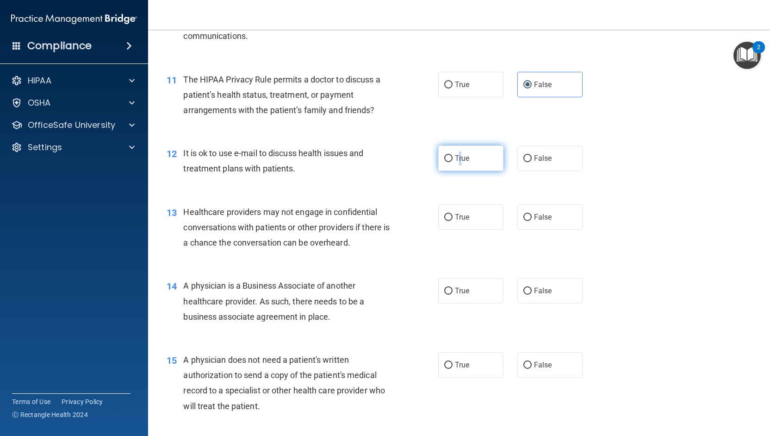
click at [457, 171] on label "True" at bounding box center [470, 157] width 65 height 25
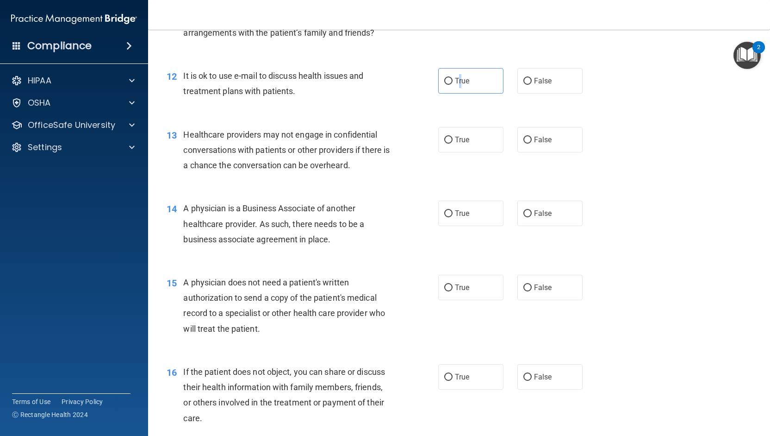
scroll to position [879, 0]
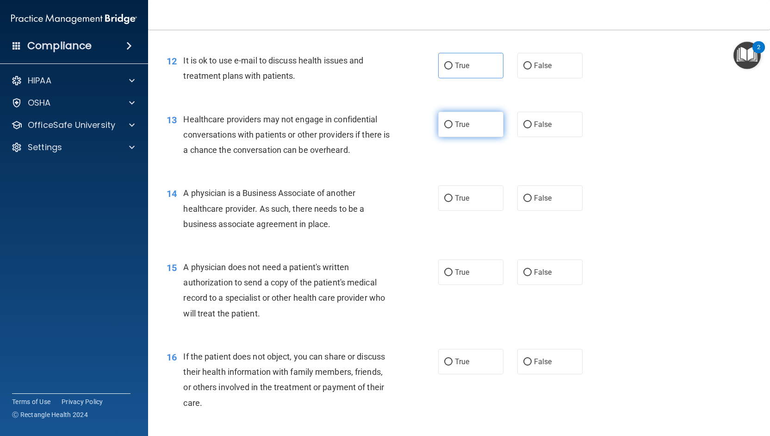
click at [469, 137] on label "True" at bounding box center [470, 124] width 65 height 25
click at [453, 128] on input "True" at bounding box center [448, 124] width 8 height 7
radio input "true"
click at [464, 70] on span "True" at bounding box center [462, 65] width 14 height 9
click at [453, 69] on input "True" at bounding box center [448, 65] width 8 height 7
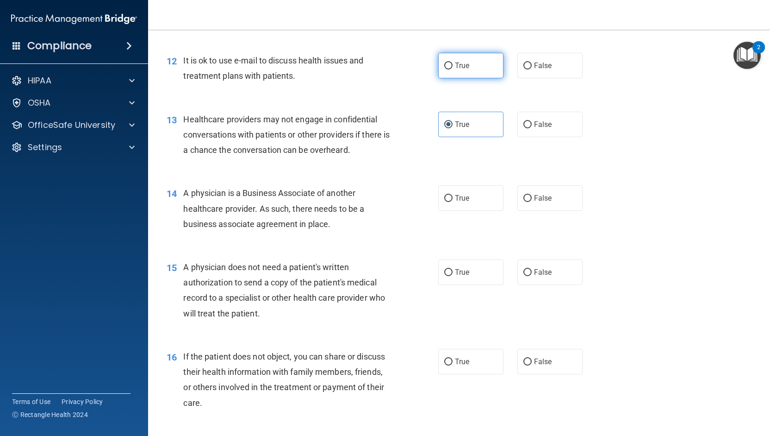
radio input "true"
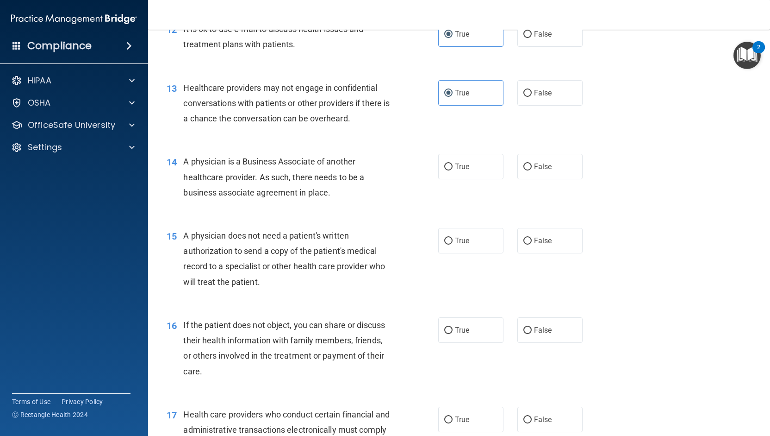
scroll to position [926, 0]
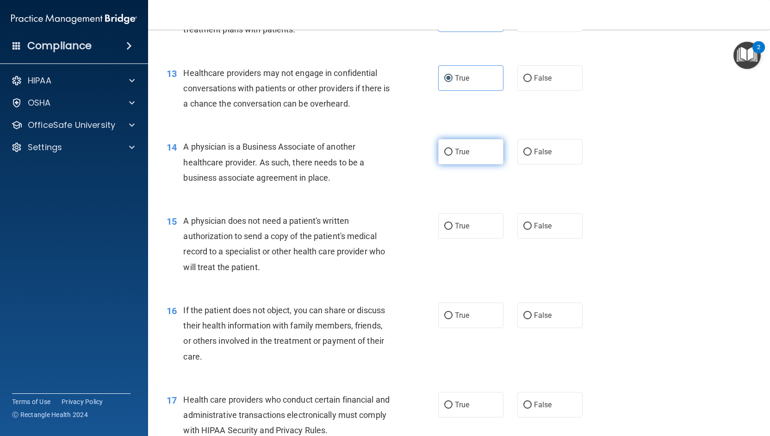
click at [448, 162] on label "True" at bounding box center [470, 151] width 65 height 25
click at [448, 156] on input "True" at bounding box center [448, 152] width 8 height 7
radio input "true"
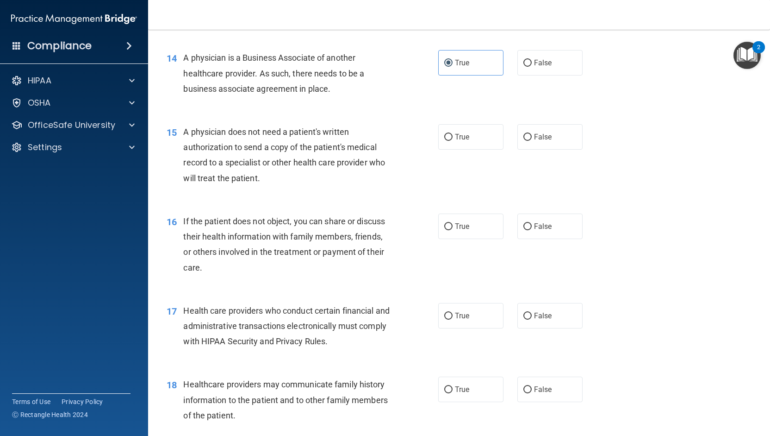
scroll to position [1018, 0]
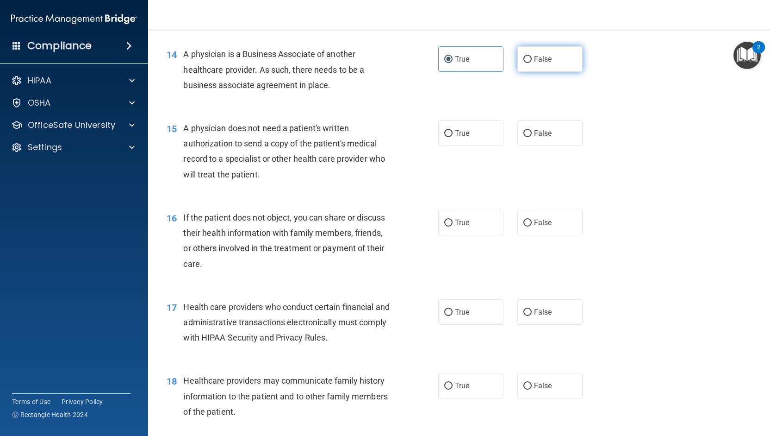
click at [523, 72] on label "False" at bounding box center [549, 58] width 65 height 25
click at [523, 63] on input "False" at bounding box center [527, 59] width 8 height 7
radio input "true"
radio input "false"
click at [472, 143] on label "True" at bounding box center [470, 132] width 65 height 25
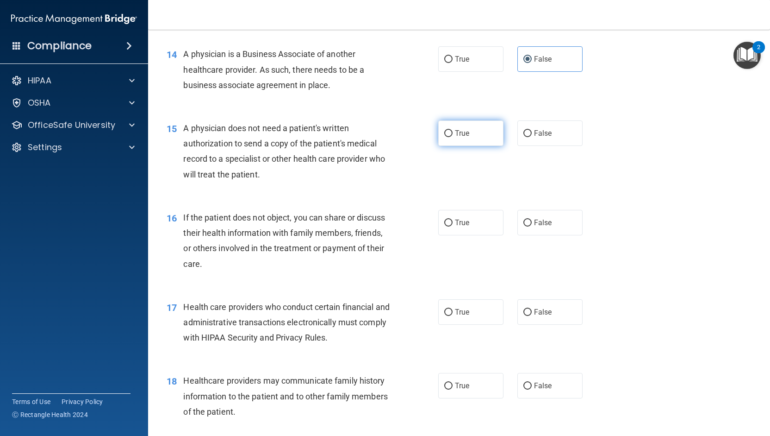
click at [453, 137] on input "True" at bounding box center [448, 133] width 8 height 7
radio input "true"
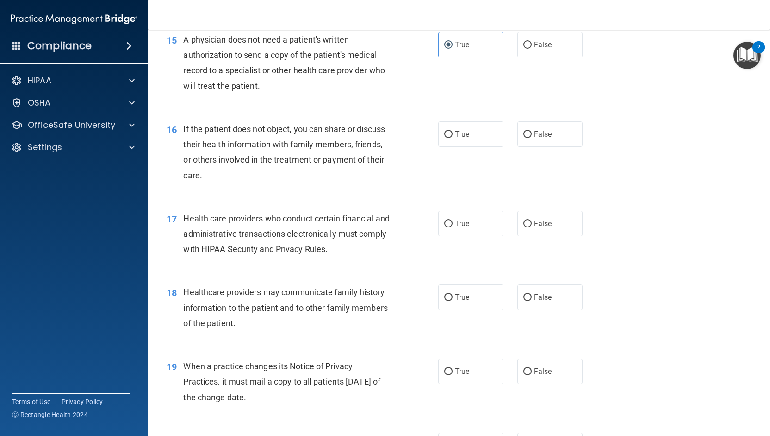
scroll to position [1111, 0]
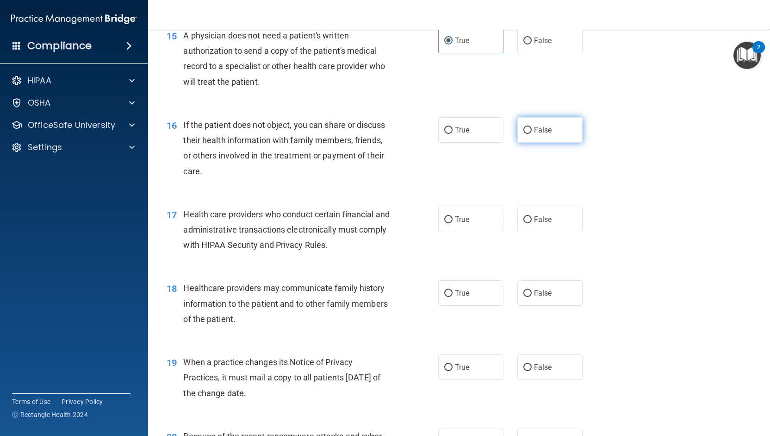
click at [525, 134] on input "False" at bounding box center [527, 130] width 8 height 7
radio input "true"
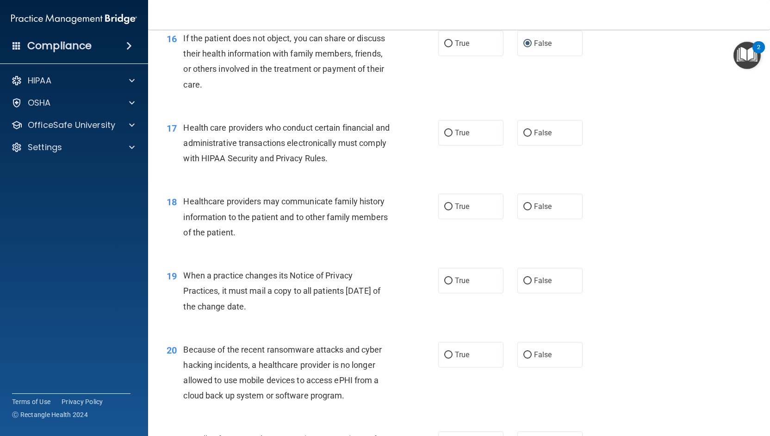
scroll to position [1203, 0]
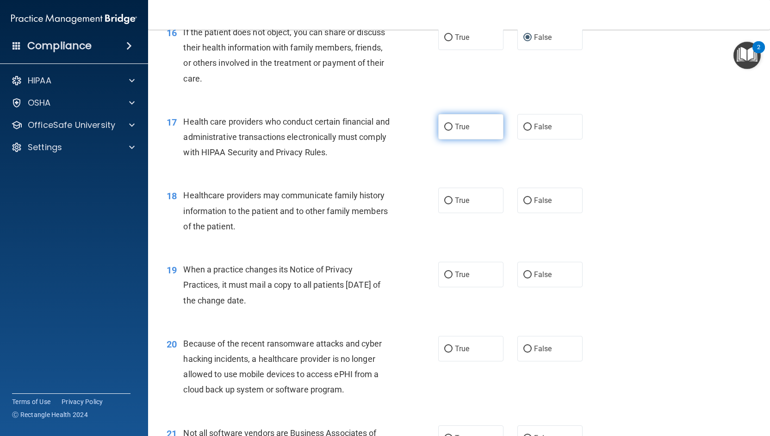
click at [464, 134] on label "True" at bounding box center [470, 126] width 65 height 25
click at [453, 131] on input "True" at bounding box center [448, 127] width 8 height 7
radio input "true"
click at [523, 204] on input "False" at bounding box center [527, 200] width 8 height 7
radio input "true"
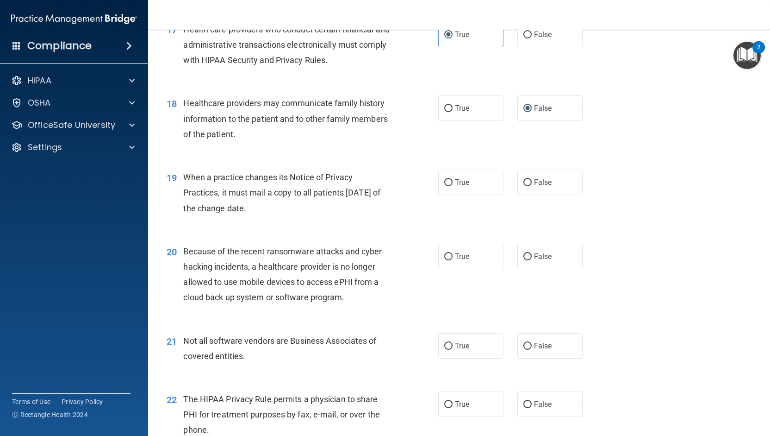
scroll to position [1296, 0]
click at [463, 186] on span "True" at bounding box center [462, 181] width 14 height 9
click at [453, 186] on input "True" at bounding box center [448, 182] width 8 height 7
radio input "true"
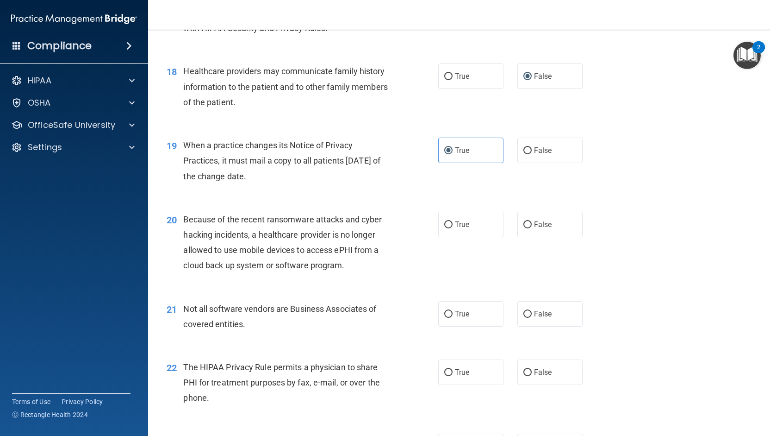
scroll to position [1342, 0]
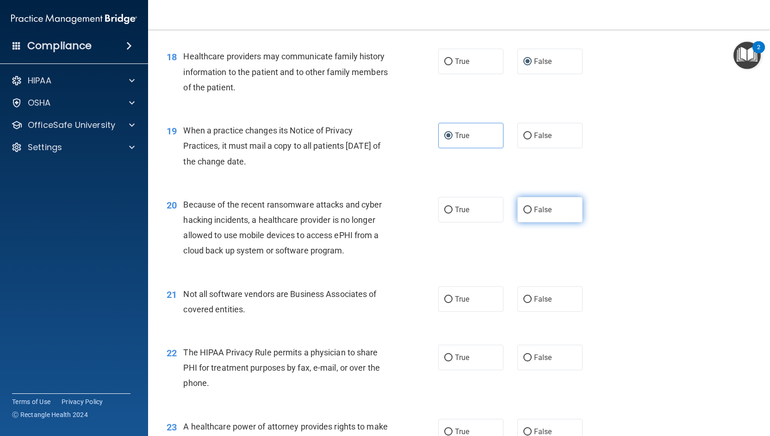
click at [517, 222] on label "False" at bounding box center [549, 209] width 65 height 25
click at [523, 213] on input "False" at bounding box center [527, 209] width 8 height 7
radio input "true"
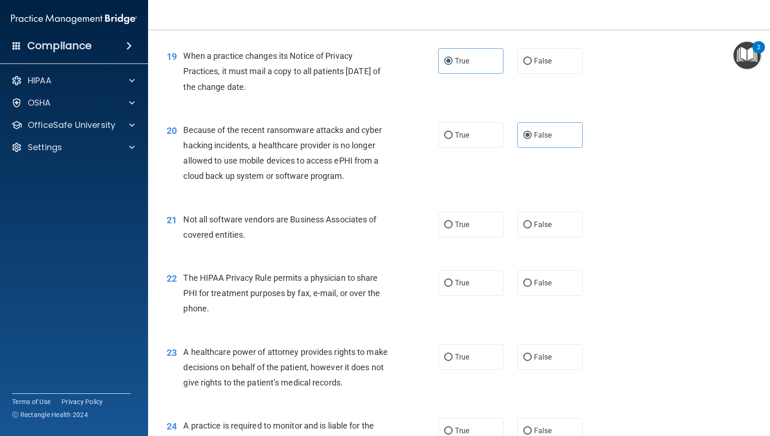
scroll to position [1435, 0]
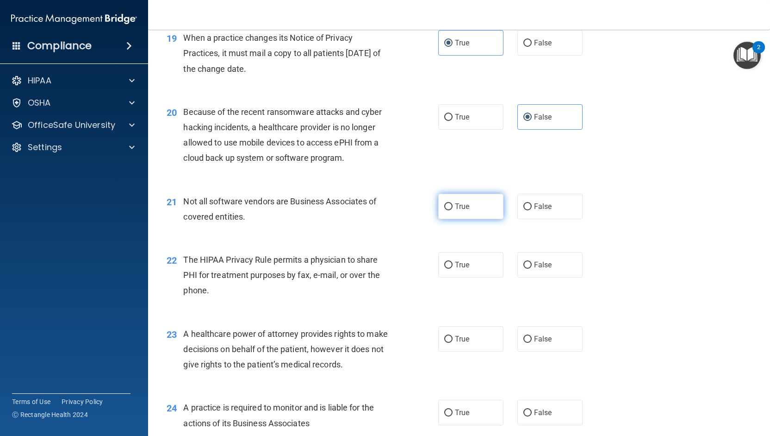
click at [470, 218] on label "True" at bounding box center [470, 205] width 65 height 25
click at [453, 210] on input "True" at bounding box center [448, 206] width 8 height 7
radio input "true"
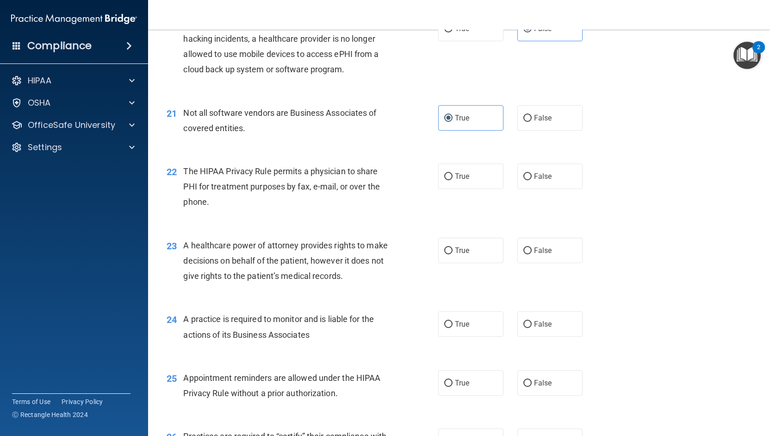
scroll to position [1527, 0]
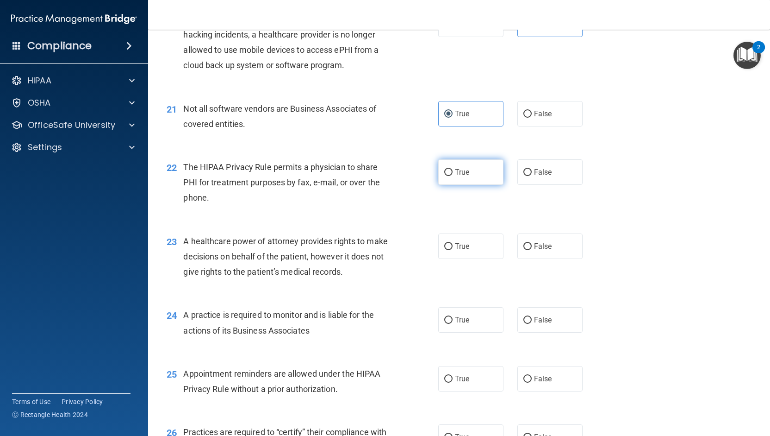
click at [444, 176] on input "True" at bounding box center [448, 172] width 8 height 7
radio input "true"
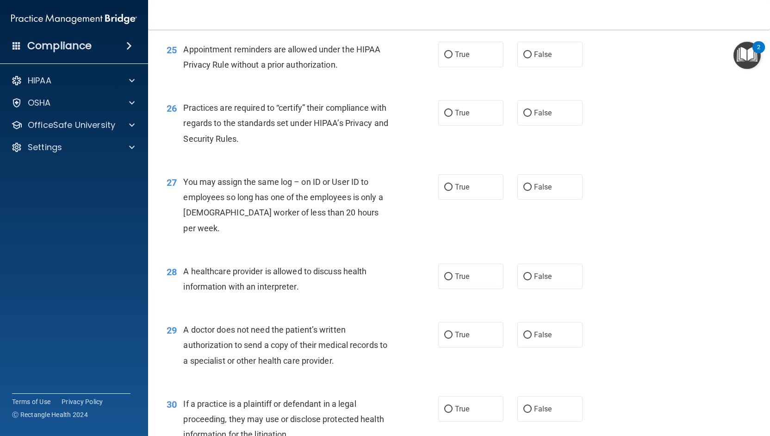
scroll to position [1666, 0]
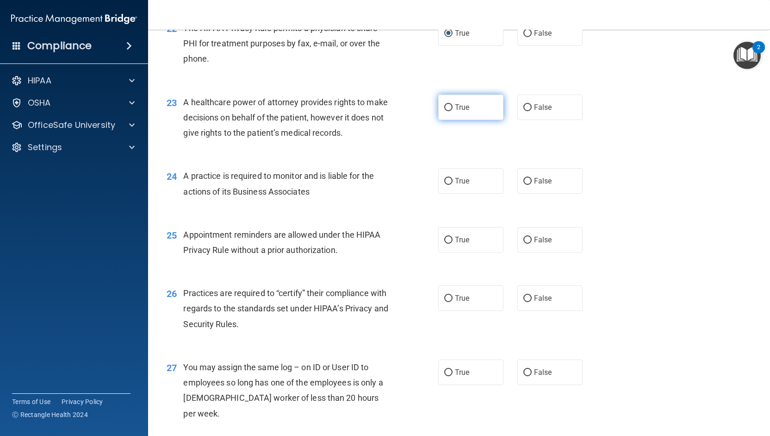
click at [472, 120] on label "True" at bounding box center [470, 106] width 65 height 25
click at [453, 111] on input "True" at bounding box center [448, 107] width 8 height 7
radio input "true"
click at [523, 185] on input "False" at bounding box center [527, 181] width 8 height 7
radio input "true"
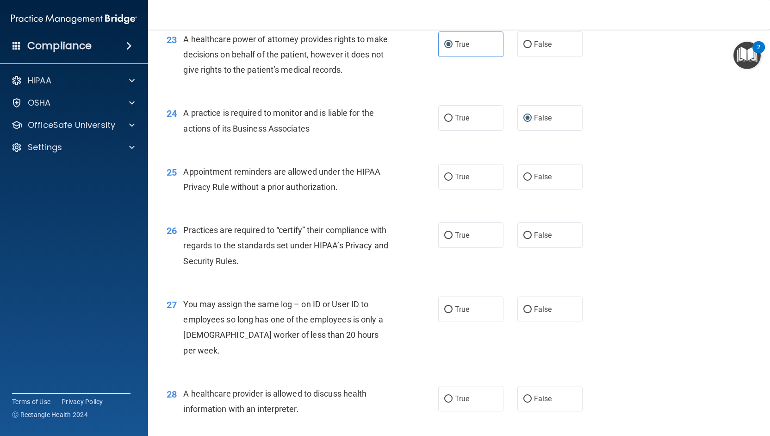
scroll to position [1759, 0]
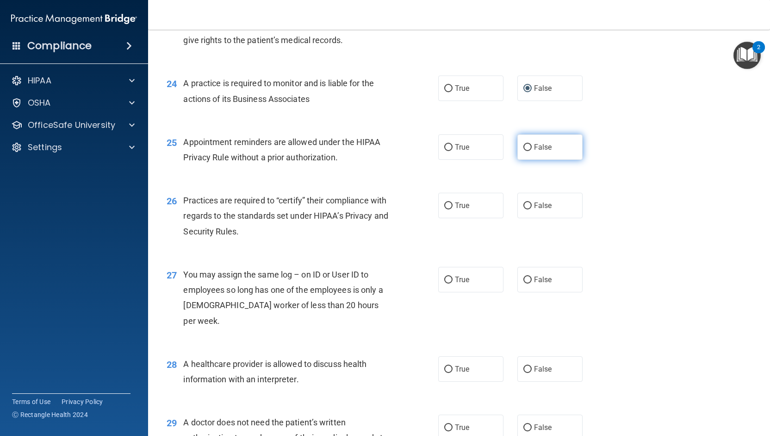
click at [524, 157] on label "False" at bounding box center [549, 146] width 65 height 25
click at [524, 151] on input "False" at bounding box center [527, 147] width 8 height 7
radio input "true"
click at [455, 210] on span "True" at bounding box center [462, 205] width 14 height 9
click at [451, 209] on input "True" at bounding box center [448, 205] width 8 height 7
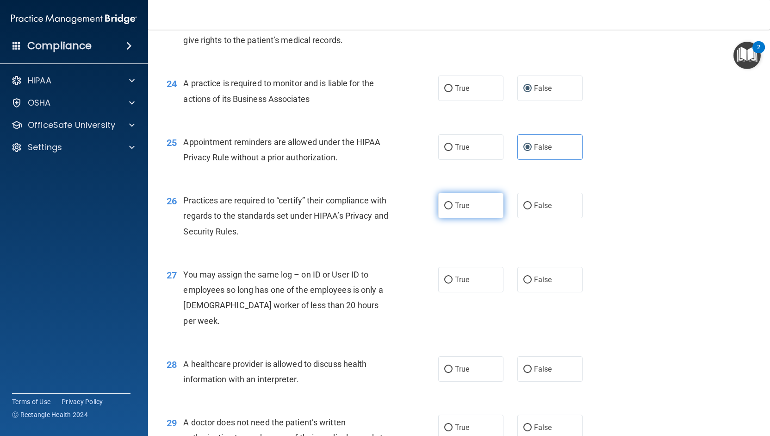
radio input "true"
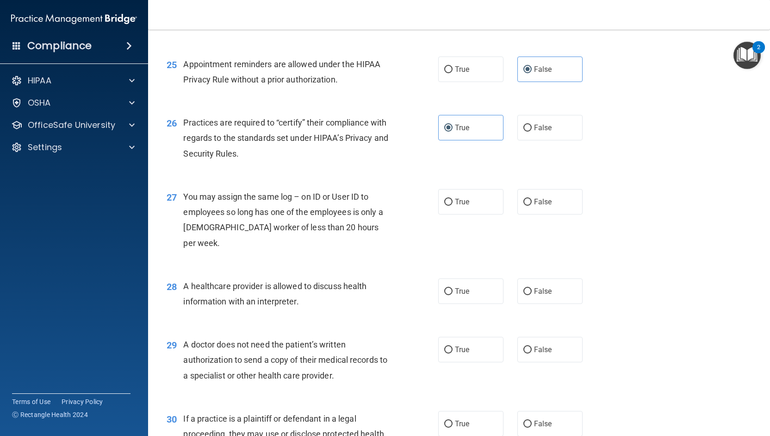
scroll to position [1851, 0]
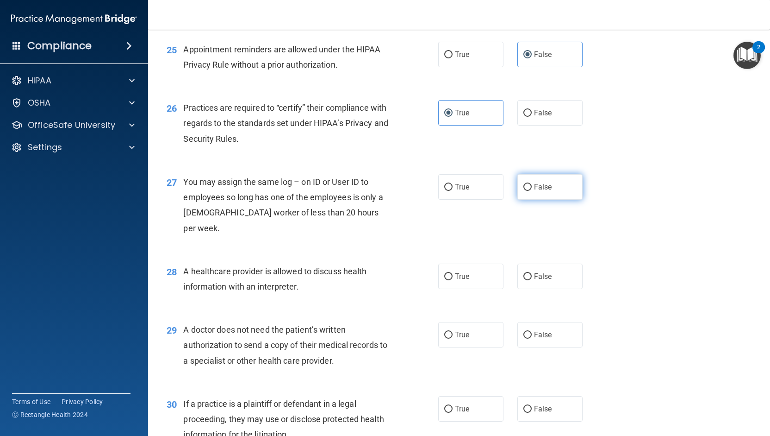
click at [517, 199] on label "False" at bounding box center [549, 186] width 65 height 25
click at [523, 191] on input "False" at bounding box center [527, 187] width 8 height 7
radio input "true"
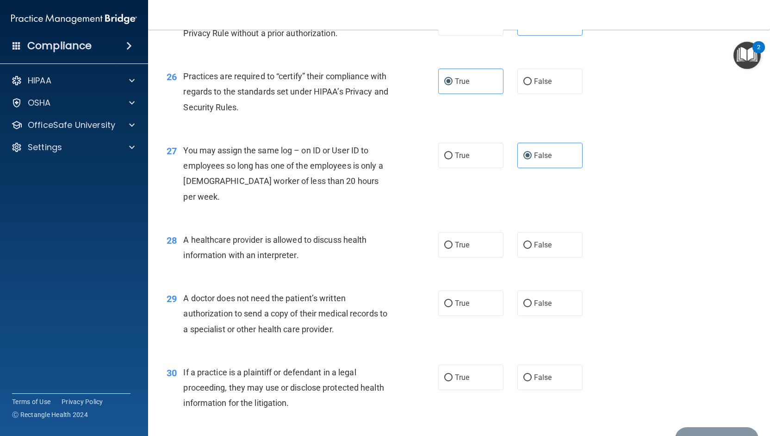
scroll to position [1898, 0]
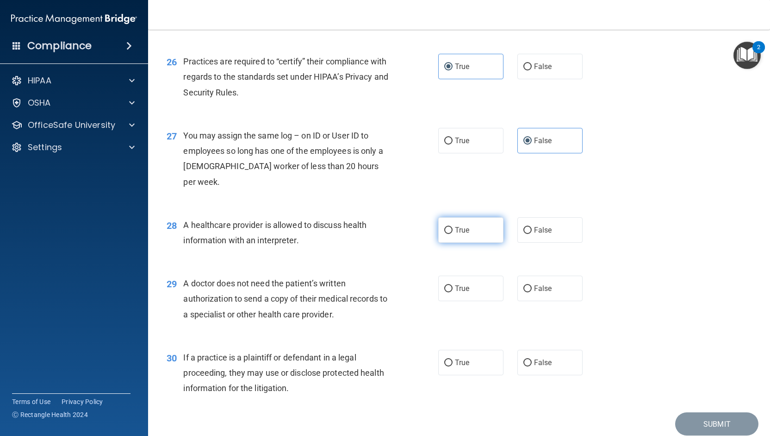
click at [477, 237] on label "True" at bounding box center [470, 229] width 65 height 25
click at [453, 234] on input "True" at bounding box center [448, 230] width 8 height 7
radio input "true"
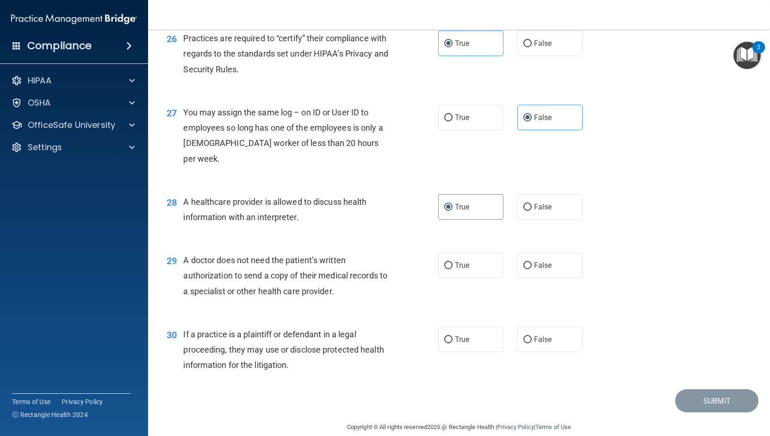
scroll to position [1934, 0]
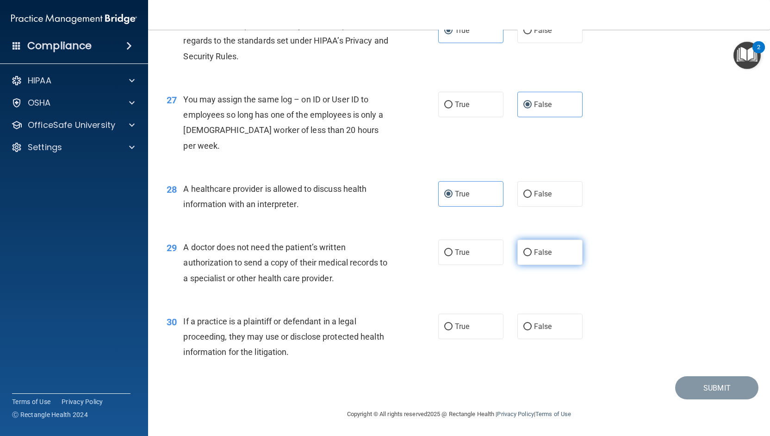
click at [523, 251] on input "False" at bounding box center [527, 252] width 8 height 7
radio input "true"
click at [538, 324] on span "False" at bounding box center [543, 326] width 18 height 9
click at [532, 324] on input "False" at bounding box center [527, 326] width 8 height 7
radio input "true"
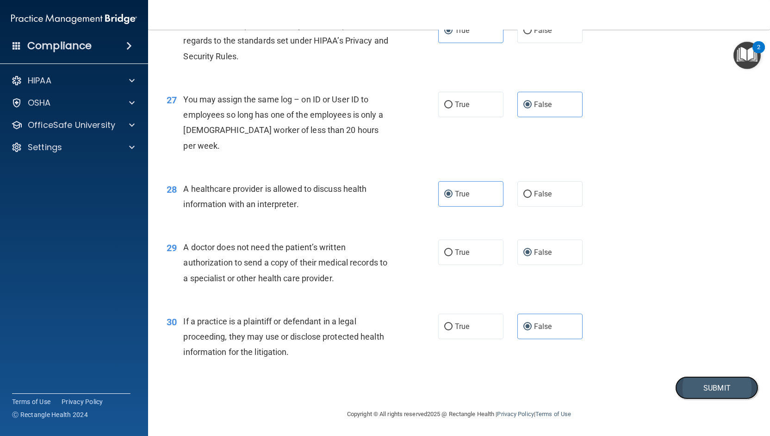
click at [740, 386] on button "Submit" at bounding box center [716, 388] width 83 height 24
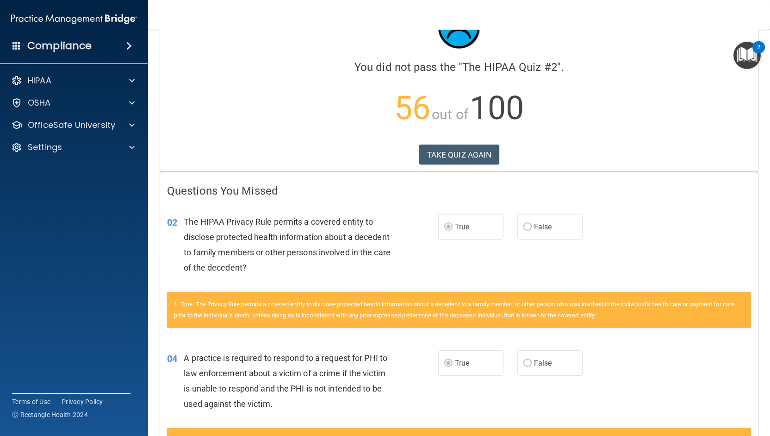
scroll to position [93, 0]
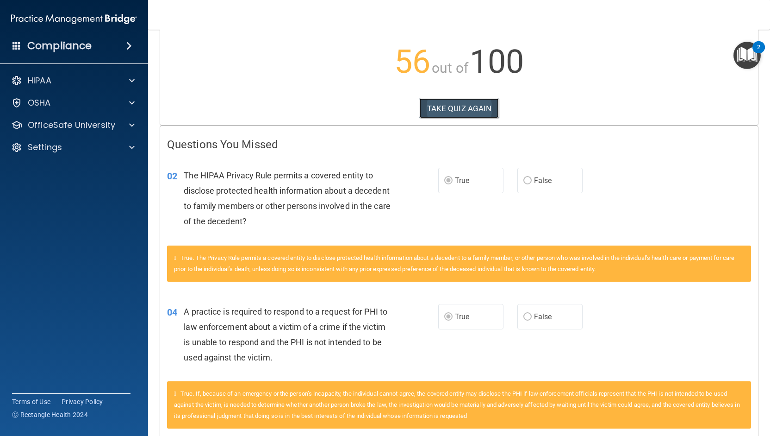
click at [474, 108] on button "TAKE QUIZ AGAIN" at bounding box center [459, 108] width 80 height 20
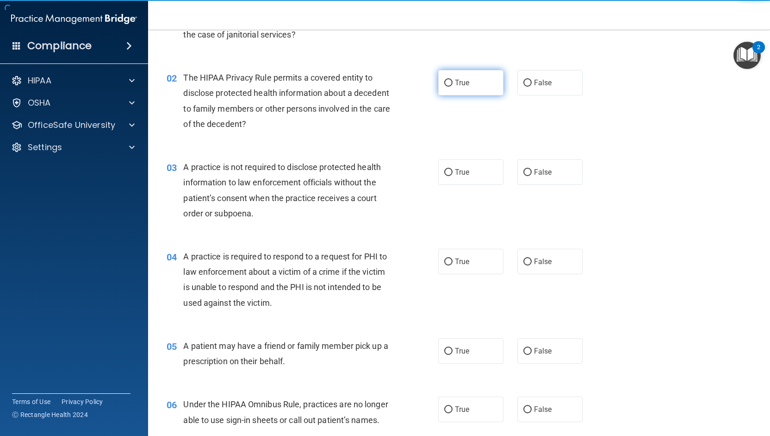
click at [455, 84] on span "True" at bounding box center [462, 82] width 14 height 9
click at [452, 84] on input "True" at bounding box center [448, 83] width 8 height 7
radio input "true"
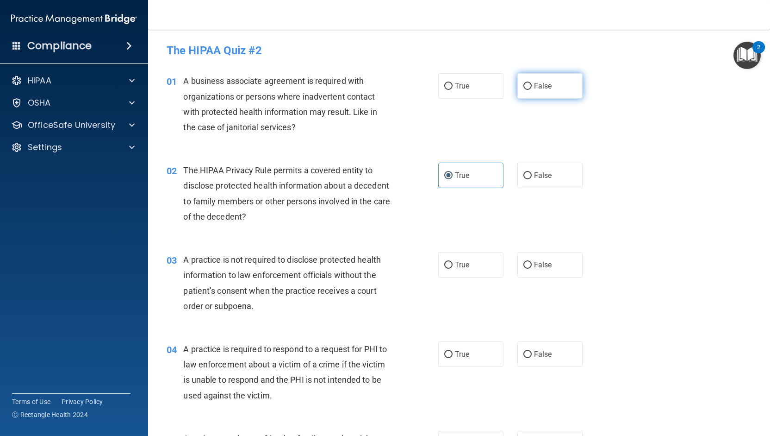
click at [523, 87] on input "False" at bounding box center [527, 86] width 8 height 7
radio input "true"
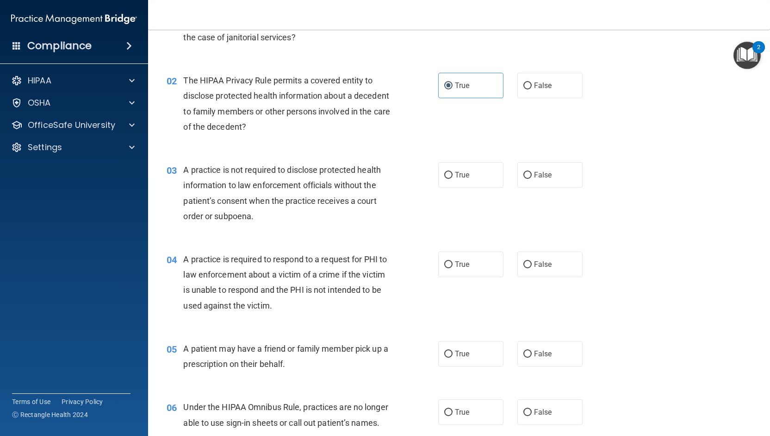
scroll to position [93, 0]
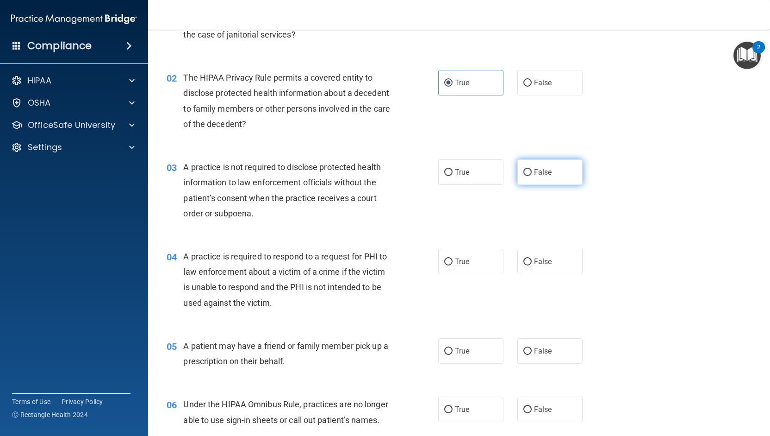
click at [523, 171] on input "False" at bounding box center [527, 172] width 8 height 7
radio input "true"
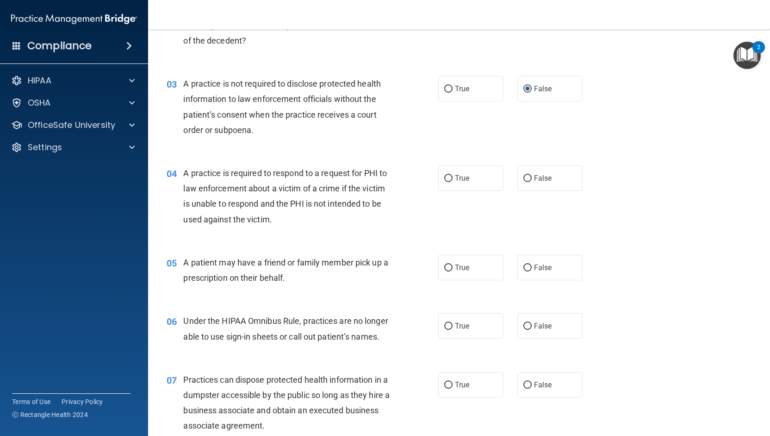
scroll to position [185, 0]
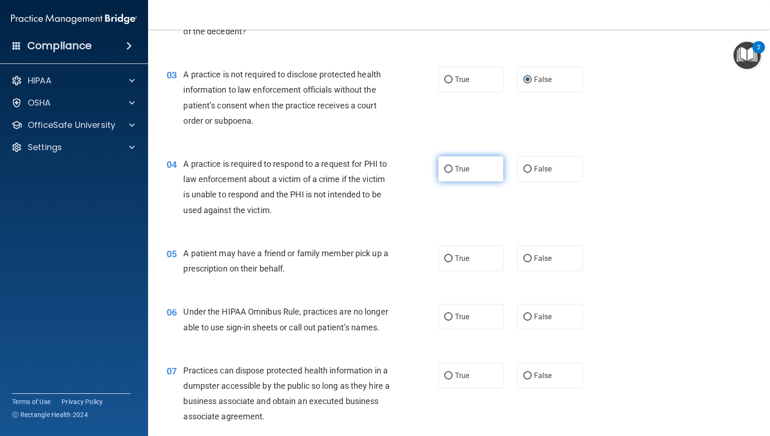
click at [458, 172] on span "True" at bounding box center [462, 168] width 14 height 9
click at [453, 172] on input "True" at bounding box center [448, 169] width 8 height 7
radio input "true"
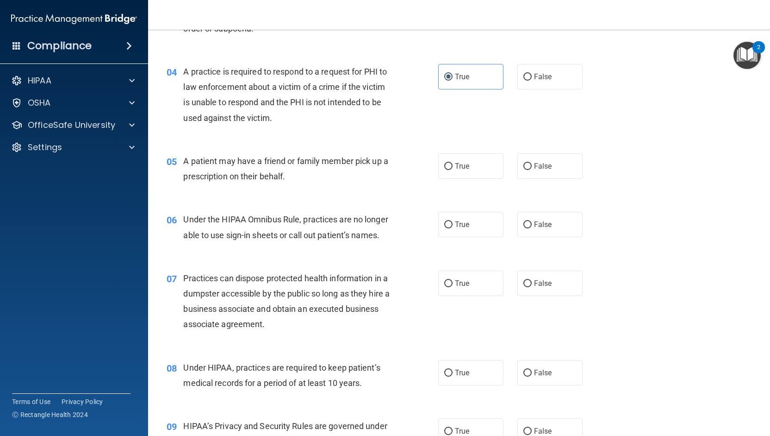
scroll to position [278, 0]
click at [523, 167] on input "False" at bounding box center [527, 165] width 8 height 7
radio input "true"
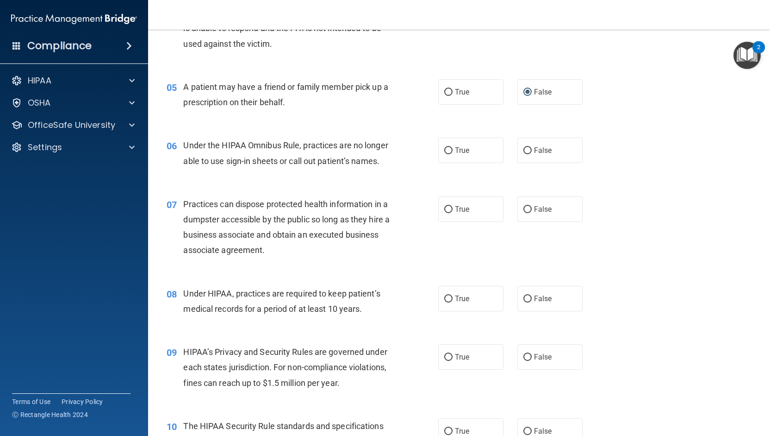
scroll to position [370, 0]
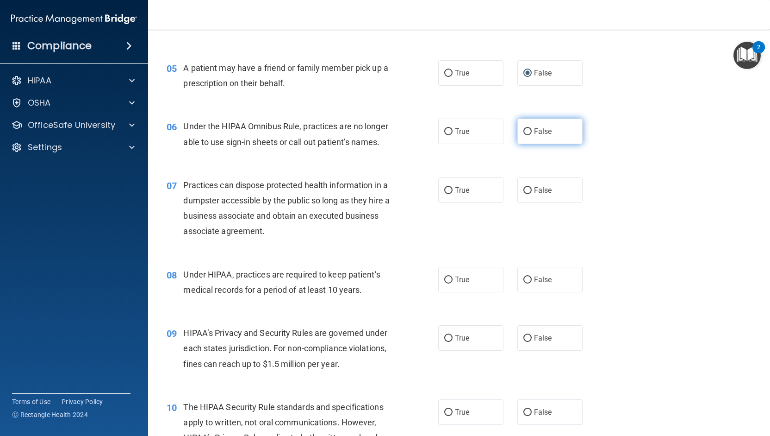
click at [525, 132] on input "False" at bounding box center [527, 131] width 8 height 7
radio input "true"
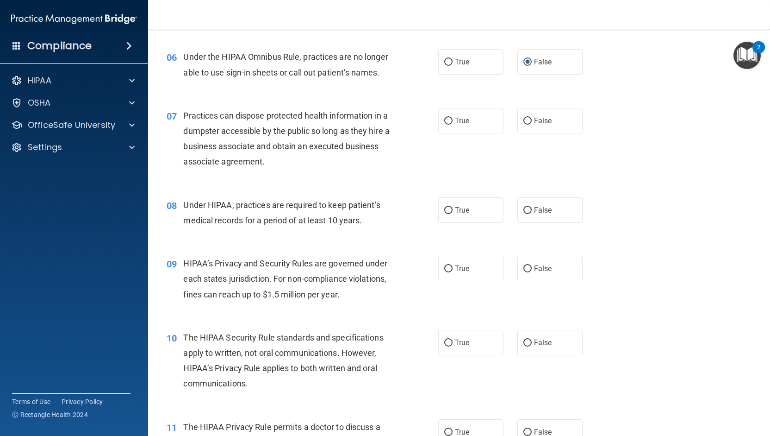
scroll to position [463, 0]
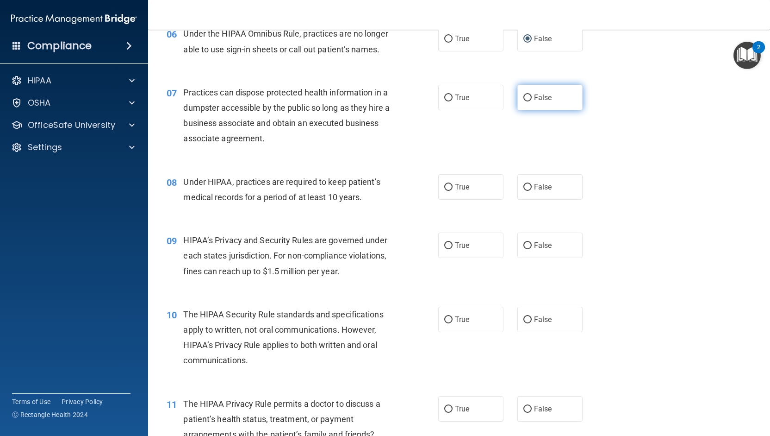
click at [523, 101] on input "False" at bounding box center [527, 97] width 8 height 7
radio input "true"
click at [447, 191] on input "True" at bounding box center [448, 187] width 8 height 7
radio input "true"
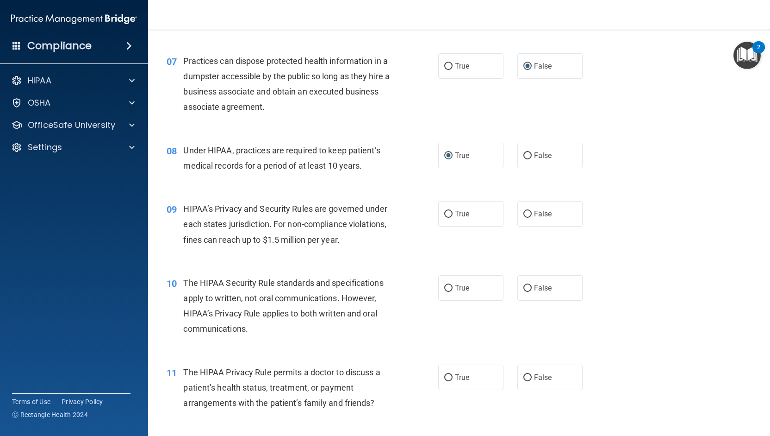
scroll to position [555, 0]
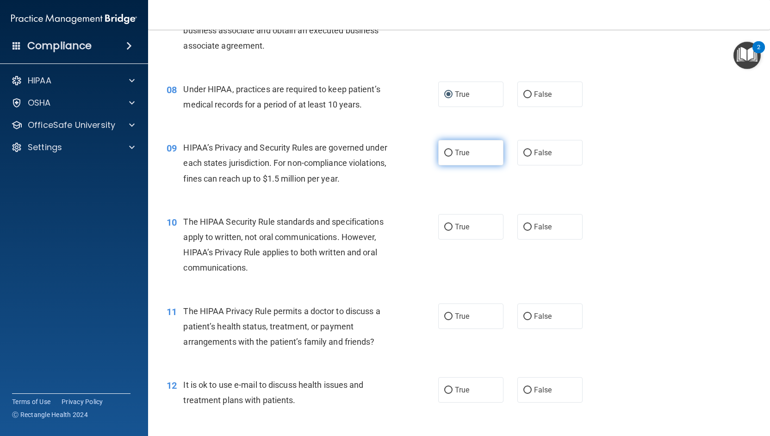
drag, startPoint x: 442, startPoint y: 169, endPoint x: 440, endPoint y: 174, distance: 5.0
click at [444, 156] on input "True" at bounding box center [448, 152] width 8 height 7
radio input "true"
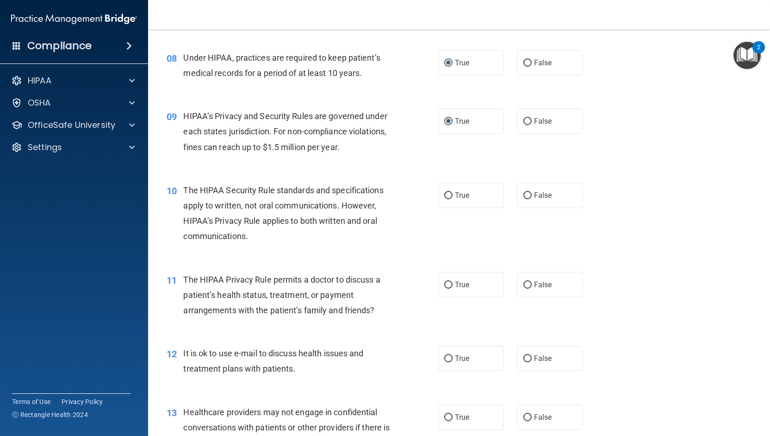
scroll to position [602, 0]
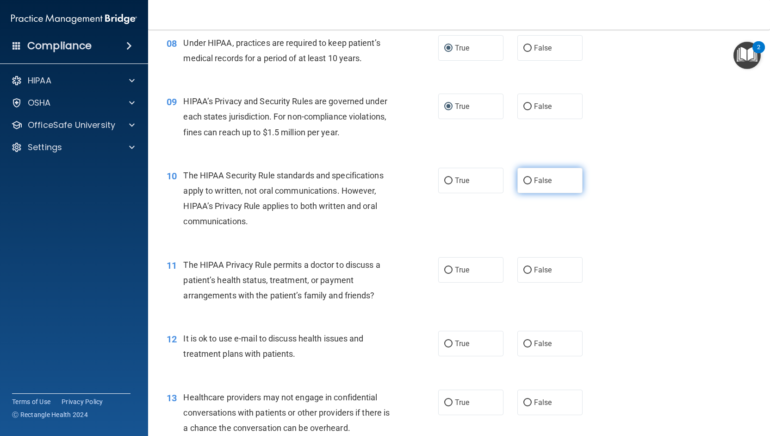
click at [524, 184] on input "False" at bounding box center [527, 180] width 8 height 7
radio input "true"
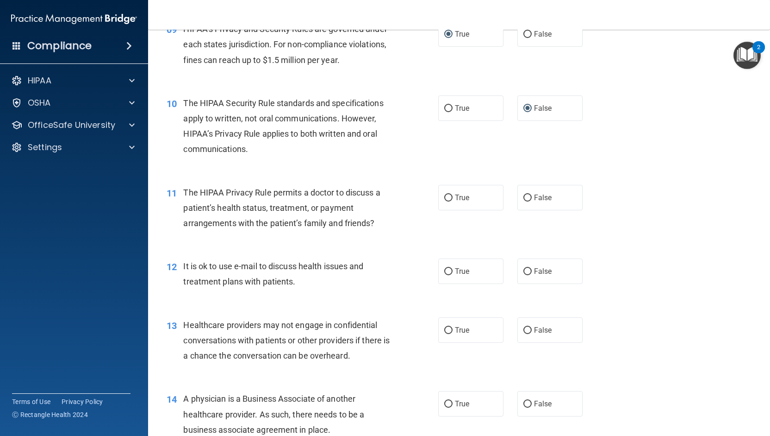
scroll to position [694, 0]
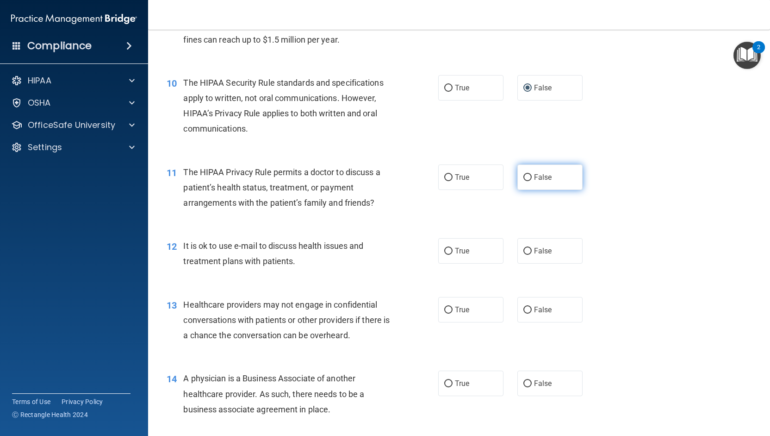
click at [539, 181] on span "False" at bounding box center [543, 177] width 18 height 9
click at [532, 181] on input "False" at bounding box center [527, 177] width 8 height 7
radio input "true"
click at [455, 255] on span "True" at bounding box center [462, 250] width 14 height 9
click at [453, 255] on input "True" at bounding box center [448, 251] width 8 height 7
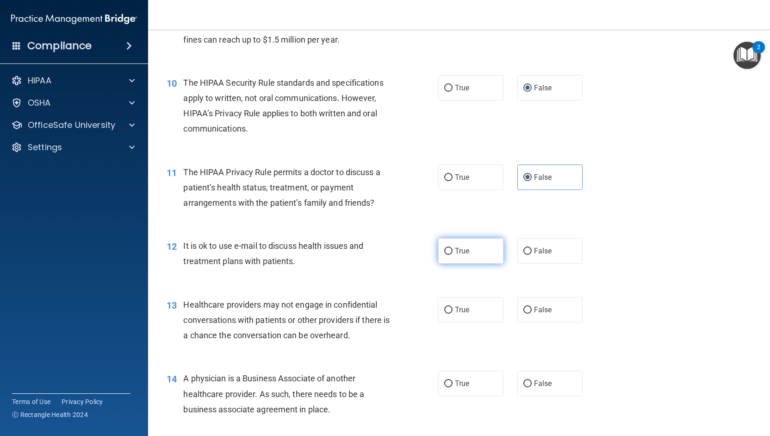
radio input "true"
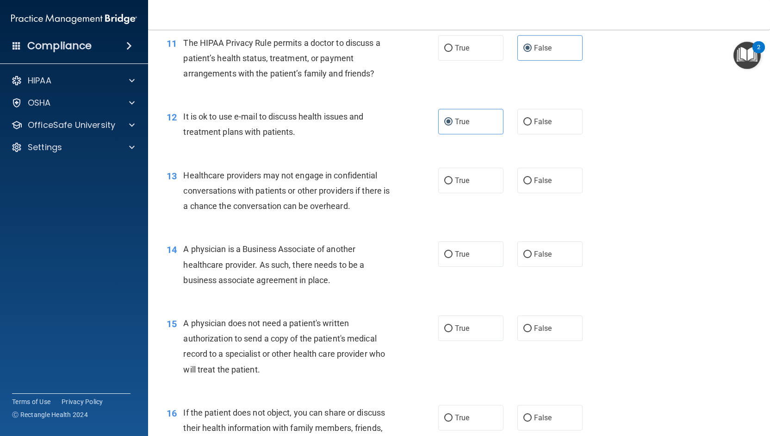
scroll to position [833, 0]
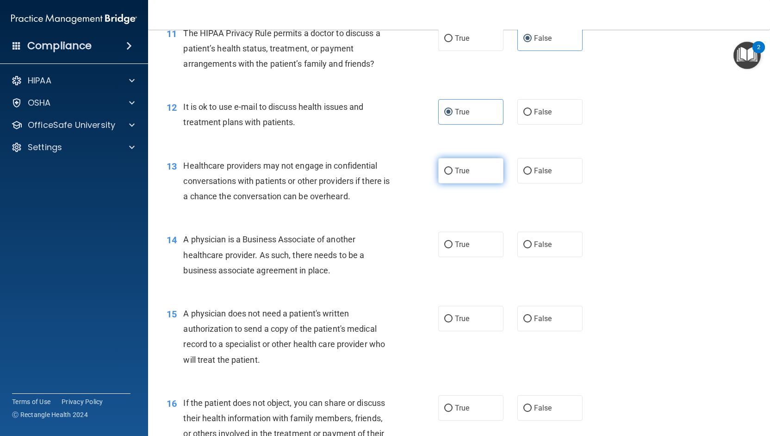
click at [460, 175] on span "True" at bounding box center [462, 170] width 14 height 9
click at [453, 174] on input "True" at bounding box center [448, 171] width 8 height 7
radio input "true"
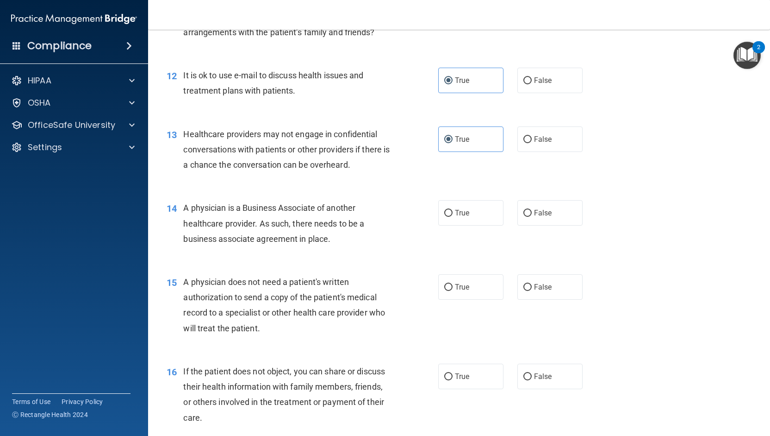
scroll to position [879, 0]
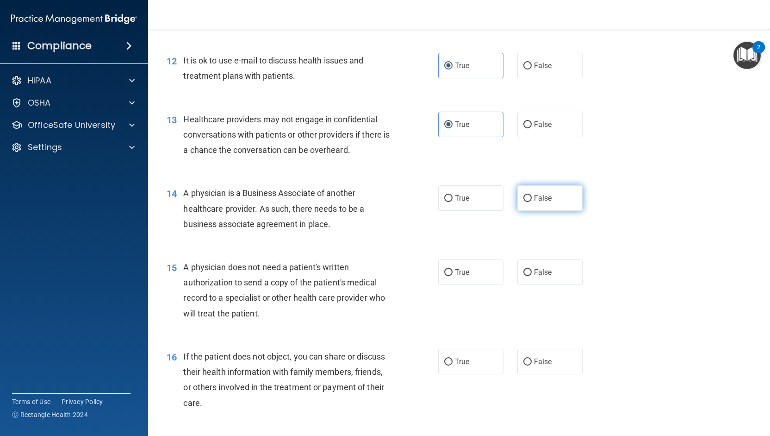
click at [517, 211] on label "False" at bounding box center [549, 197] width 65 height 25
click at [523, 202] on input "False" at bounding box center [527, 198] width 8 height 7
radio input "true"
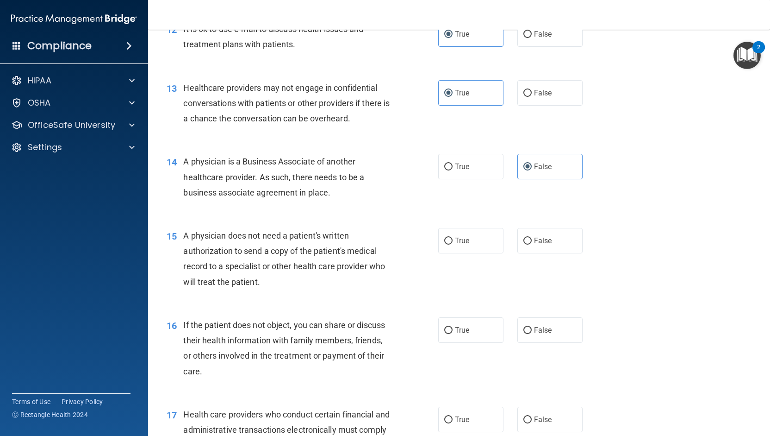
scroll to position [926, 0]
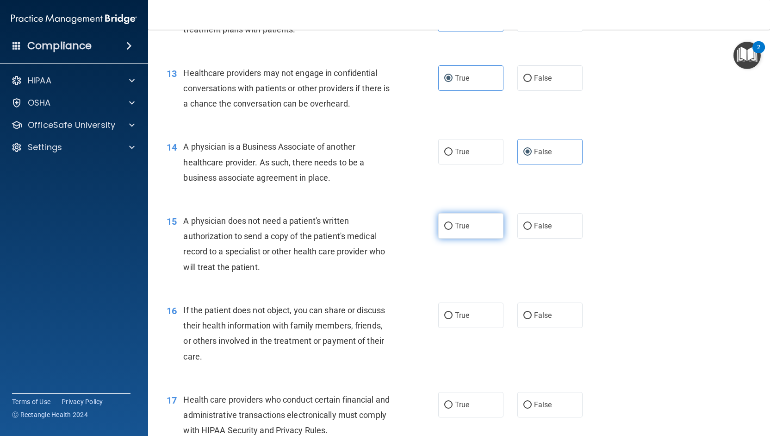
click at [445, 230] on input "True" at bounding box center [448, 226] width 8 height 7
radio input "true"
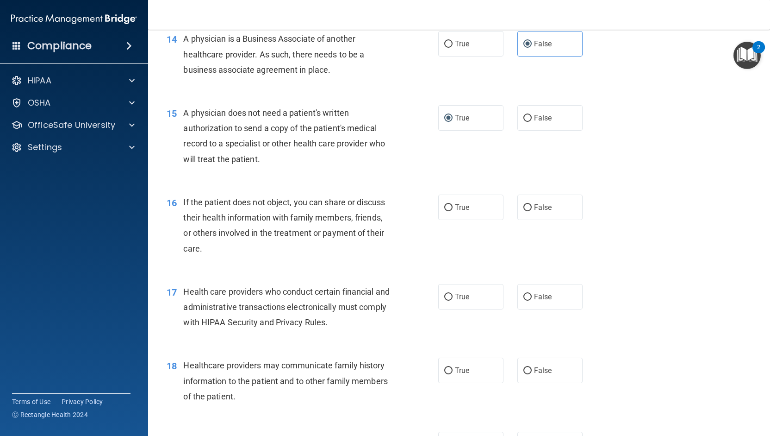
scroll to position [1065, 0]
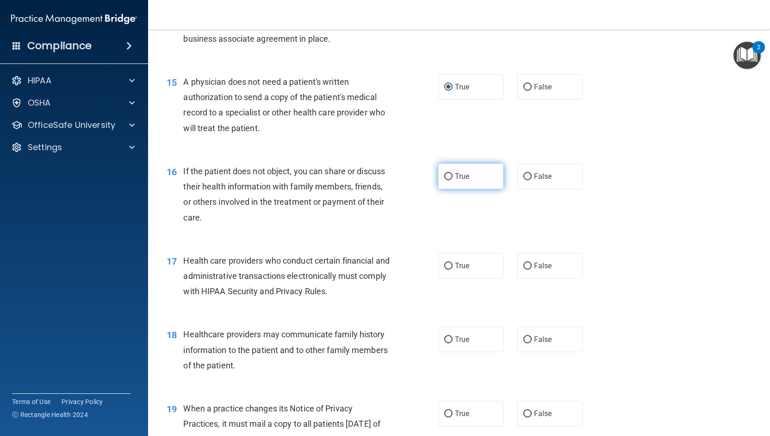
click at [451, 189] on label "True" at bounding box center [470, 175] width 65 height 25
click at [451, 180] on input "True" at bounding box center [448, 176] width 8 height 7
radio input "true"
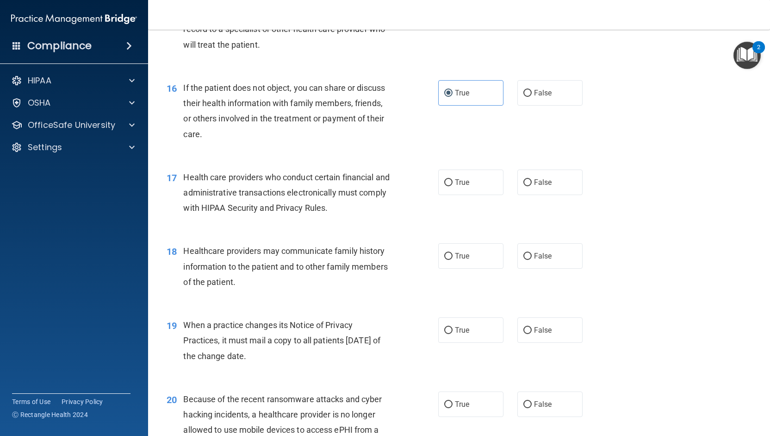
scroll to position [1157, 0]
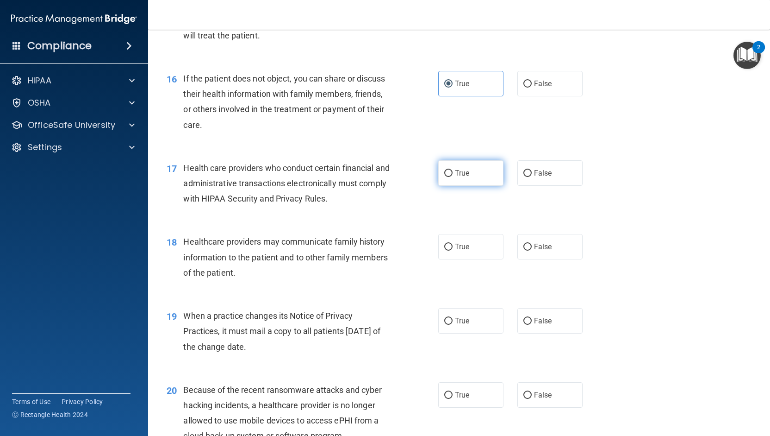
click at [450, 186] on label "True" at bounding box center [470, 172] width 65 height 25
click at [450, 177] on input "True" at bounding box center [448, 173] width 8 height 7
radio input "true"
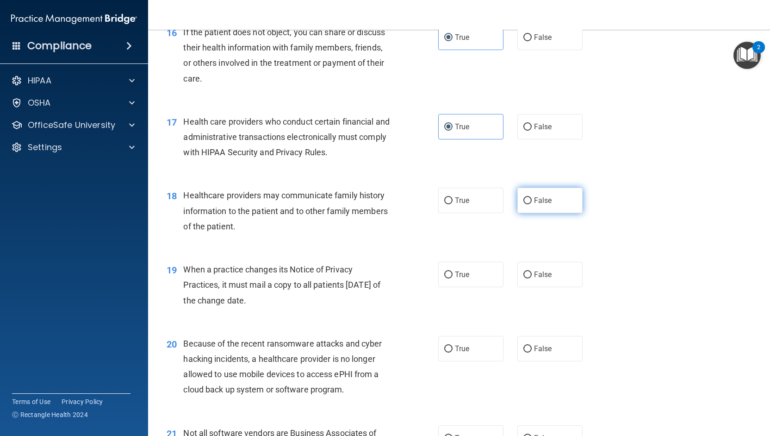
drag, startPoint x: 525, startPoint y: 213, endPoint x: 515, endPoint y: 214, distance: 10.2
click at [523, 204] on input "False" at bounding box center [527, 200] width 8 height 7
radio input "true"
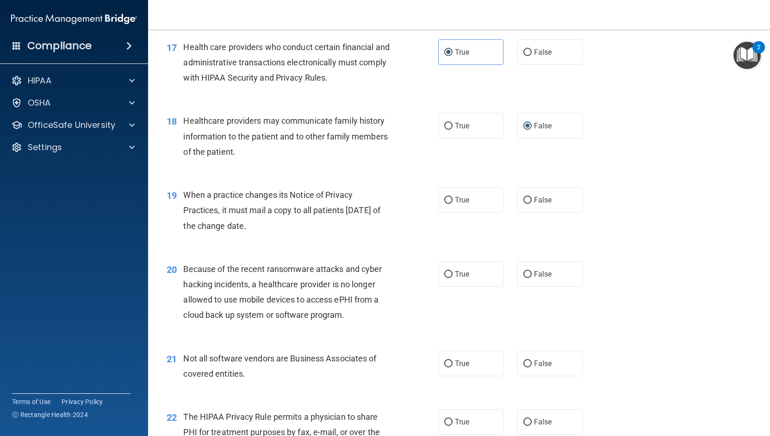
scroll to position [1296, 0]
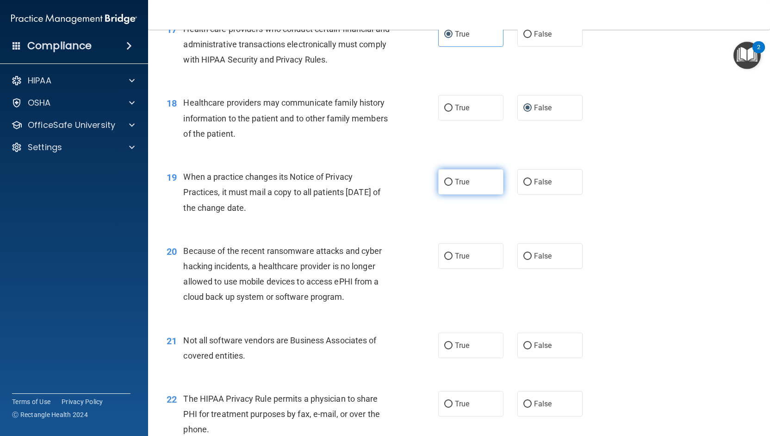
click at [447, 194] on label "True" at bounding box center [470, 181] width 65 height 25
click at [447, 186] on input "True" at bounding box center [448, 182] width 8 height 7
radio input "true"
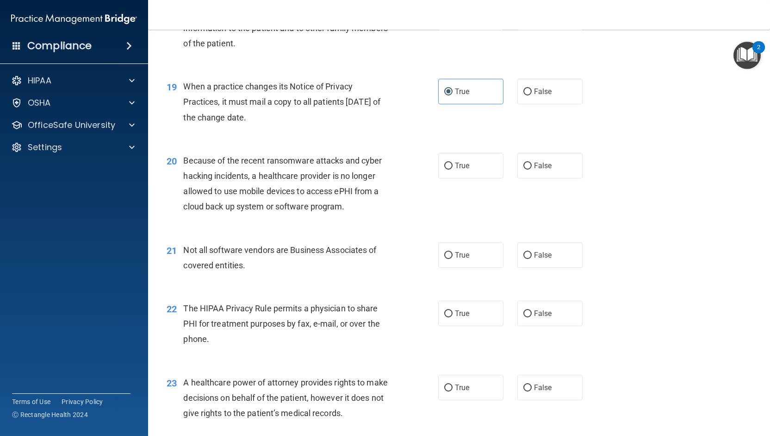
scroll to position [1388, 0]
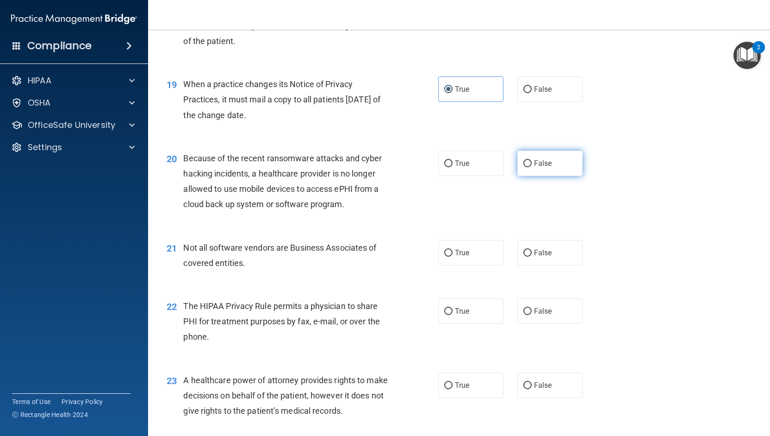
click at [523, 167] on input "False" at bounding box center [527, 163] width 8 height 7
radio input "true"
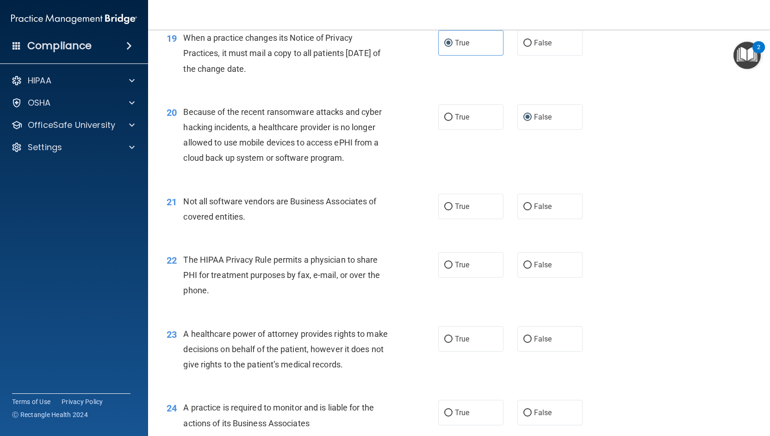
scroll to position [1481, 0]
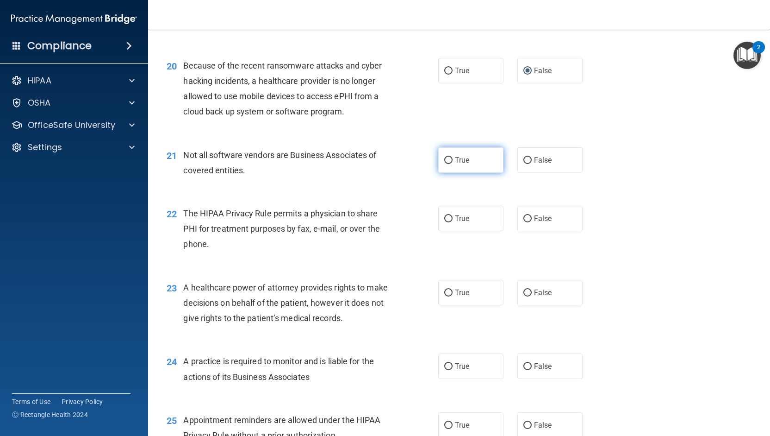
click at [456, 164] on span "True" at bounding box center [462, 160] width 14 height 9
click at [453, 164] on input "True" at bounding box center [448, 160] width 8 height 7
radio input "true"
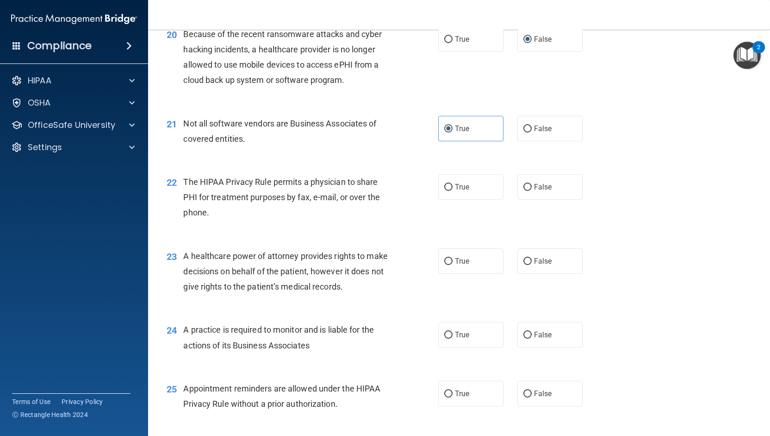
scroll to position [1527, 0]
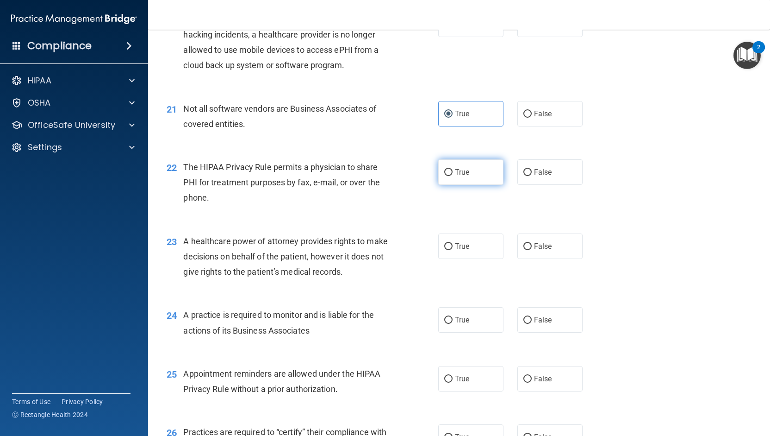
click at [456, 176] on span "True" at bounding box center [462, 172] width 14 height 9
click at [453, 176] on input "True" at bounding box center [448, 172] width 8 height 7
radio input "true"
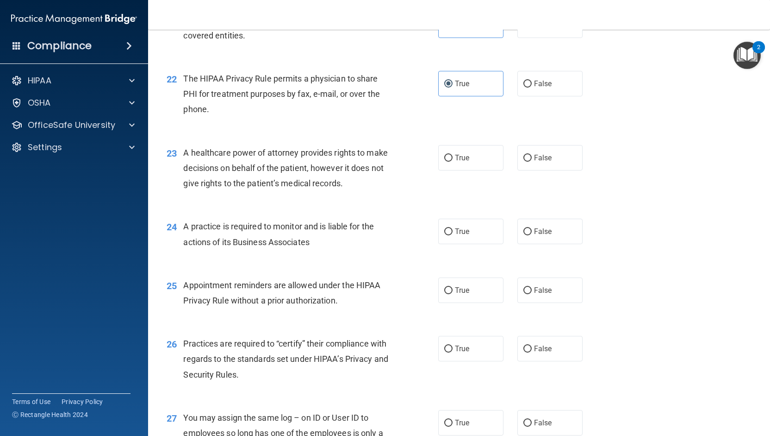
scroll to position [1620, 0]
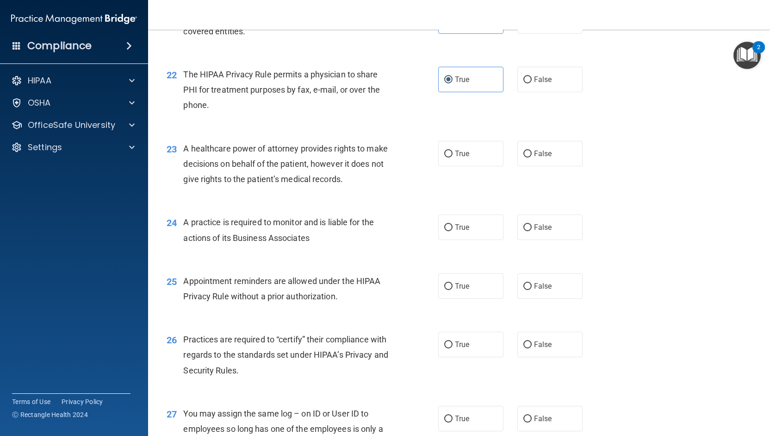
click at [433, 177] on div "23 A healthcare power of attorney provides rights to make decisions on behalf o…" at bounding box center [302, 166] width 299 height 51
click at [447, 166] on label "True" at bounding box center [470, 153] width 65 height 25
click at [447, 157] on input "True" at bounding box center [448, 153] width 8 height 7
radio input "true"
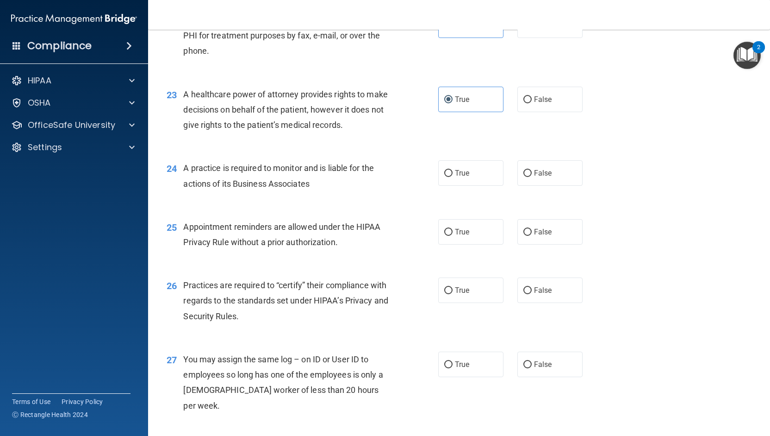
scroll to position [1712, 0]
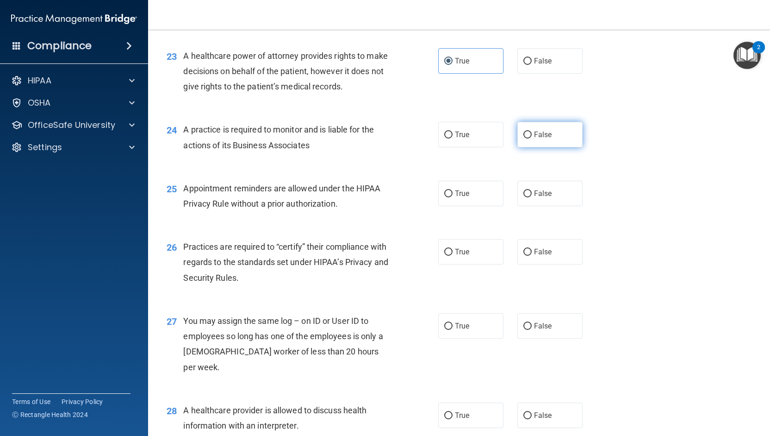
click at [518, 147] on label "False" at bounding box center [549, 134] width 65 height 25
click at [523, 138] on input "False" at bounding box center [527, 134] width 8 height 7
radio input "true"
click at [444, 197] on input "True" at bounding box center [448, 193] width 8 height 7
radio input "true"
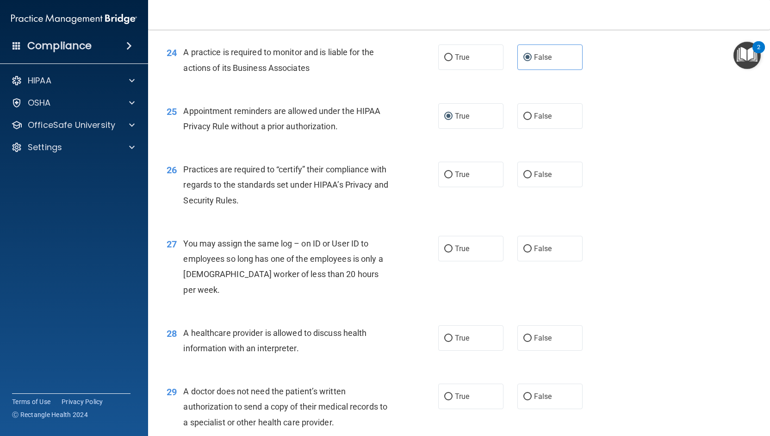
scroll to position [1805, 0]
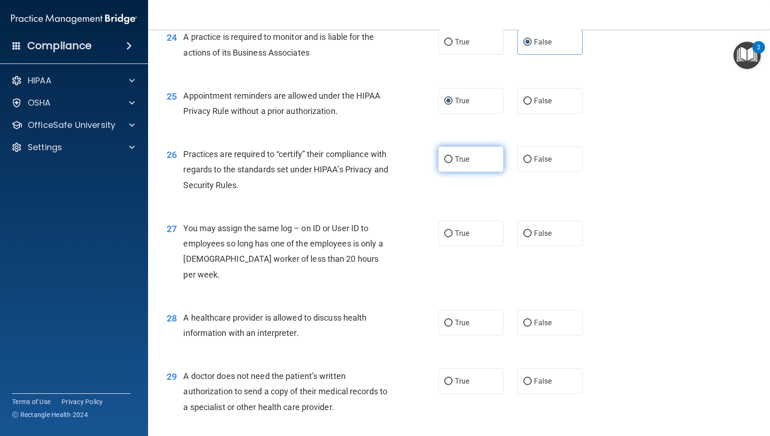
click at [459, 163] on span "True" at bounding box center [462, 159] width 14 height 9
click at [453, 163] on input "True" at bounding box center [448, 159] width 8 height 7
radio input "true"
click at [534, 237] on span "False" at bounding box center [543, 233] width 18 height 9
click at [531, 237] on input "False" at bounding box center [527, 233] width 8 height 7
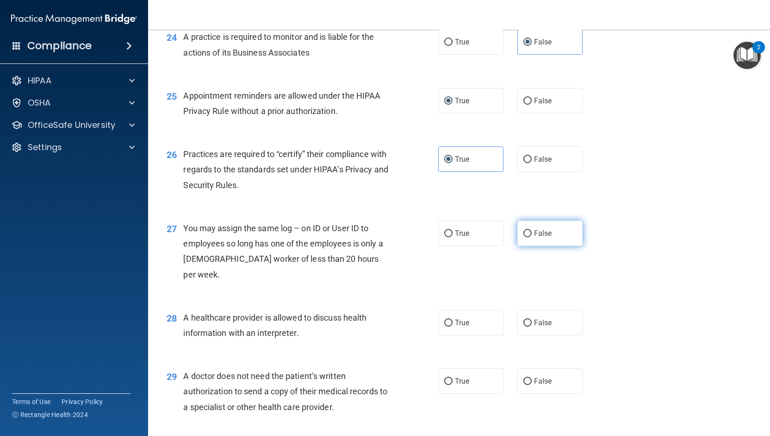
radio input "true"
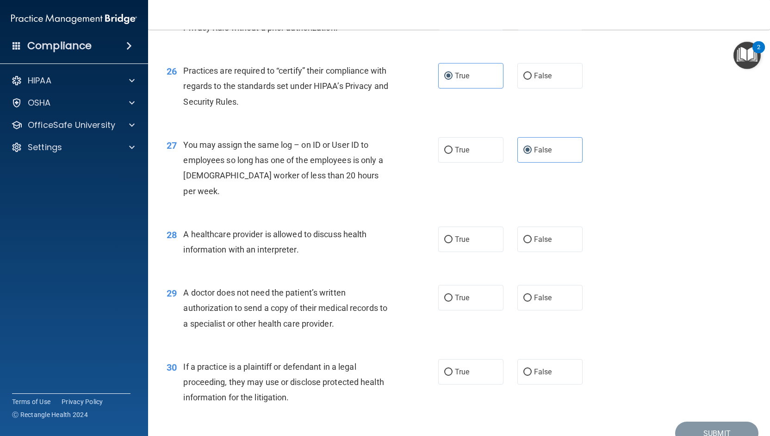
scroll to position [1898, 0]
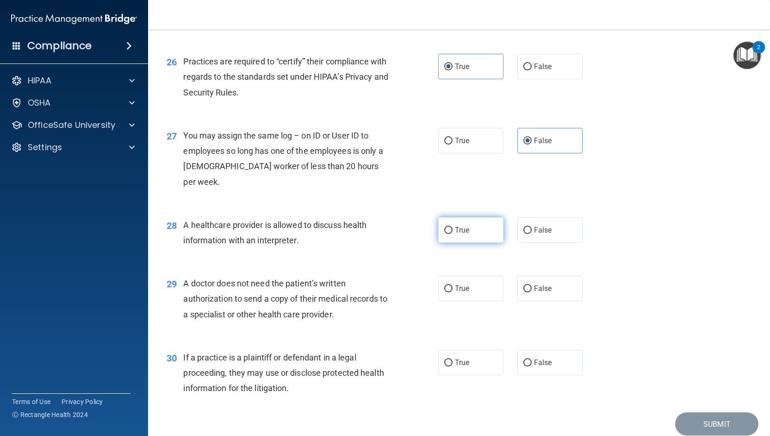
click at [446, 236] on label "True" at bounding box center [470, 229] width 65 height 25
click at [446, 234] on input "True" at bounding box center [448, 230] width 8 height 7
radio input "true"
click at [523, 229] on input "False" at bounding box center [527, 230] width 8 height 7
radio input "true"
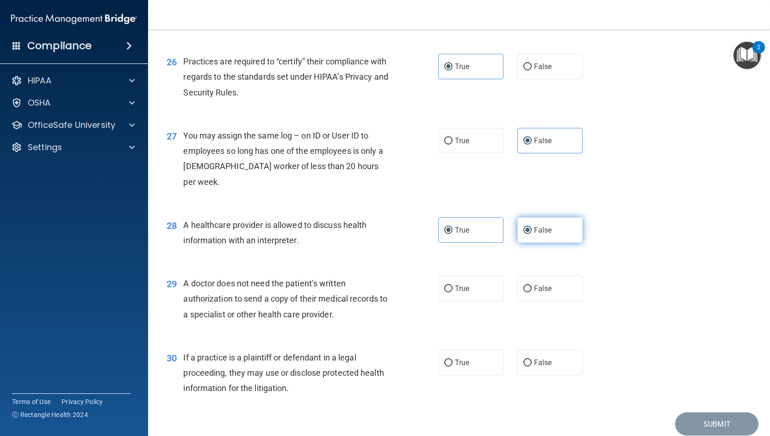
radio input "false"
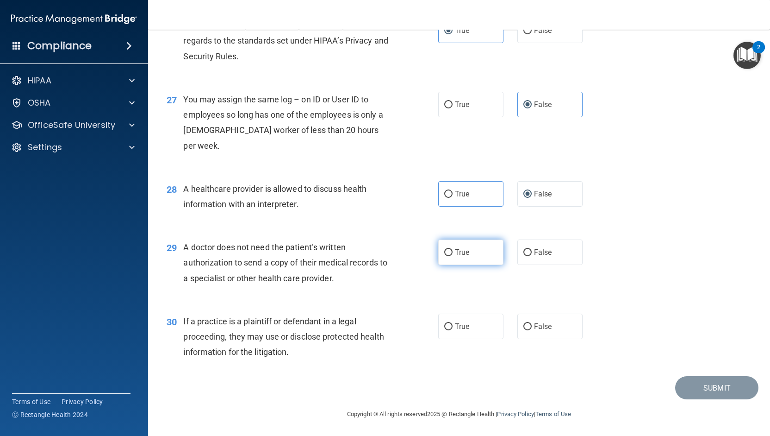
click at [445, 252] on input "True" at bounding box center [448, 252] width 8 height 7
radio input "true"
click at [484, 326] on label "True" at bounding box center [470, 325] width 65 height 25
click at [453, 326] on input "True" at bounding box center [448, 326] width 8 height 7
radio input "true"
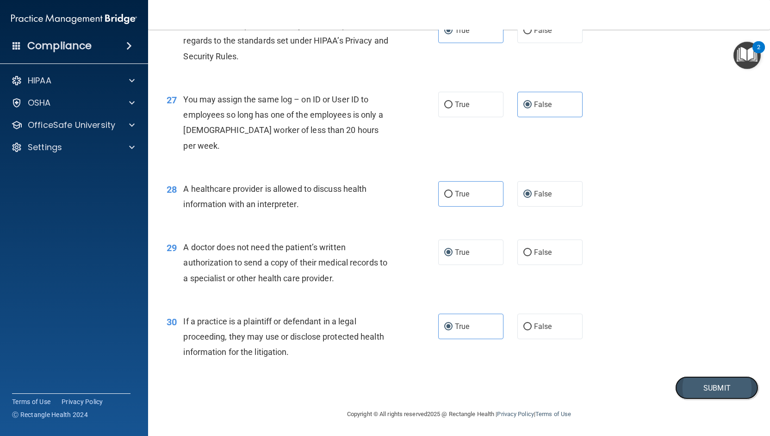
click at [726, 382] on button "Submit" at bounding box center [716, 388] width 83 height 24
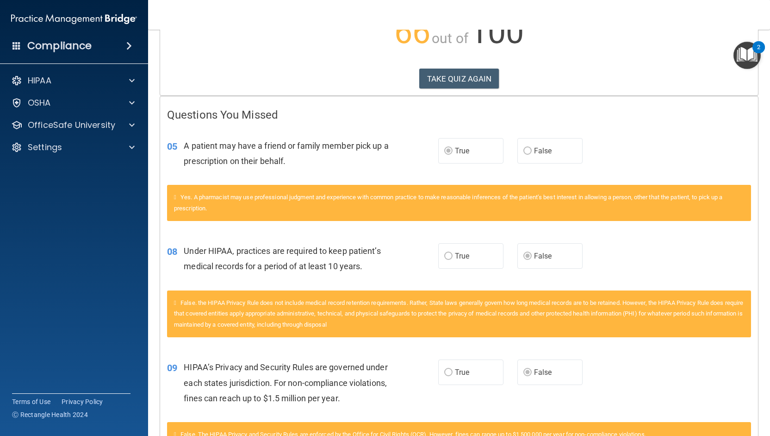
scroll to position [139, 0]
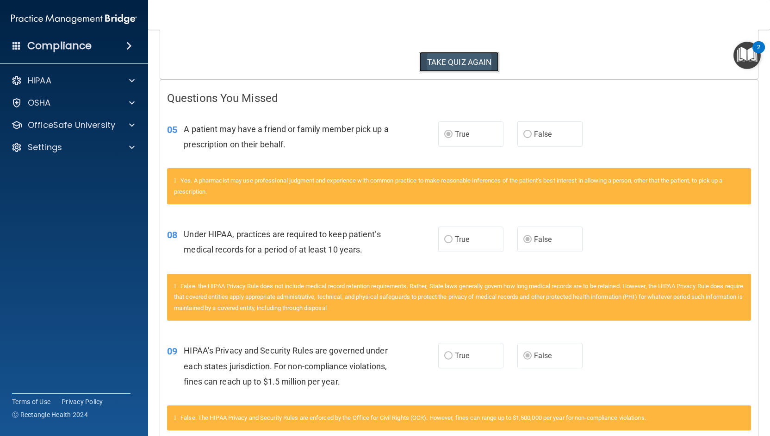
click at [467, 59] on button "TAKE QUIZ AGAIN" at bounding box center [459, 62] width 80 height 20
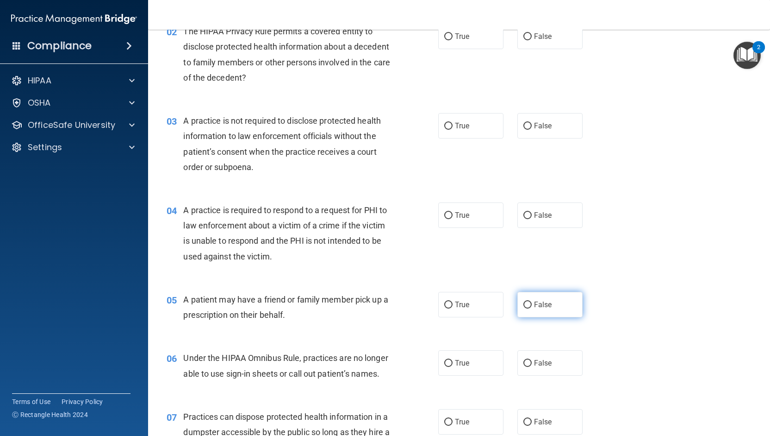
click at [528, 302] on label "False" at bounding box center [549, 304] width 65 height 25
click at [528, 302] on input "False" at bounding box center [527, 304] width 8 height 7
radio input "true"
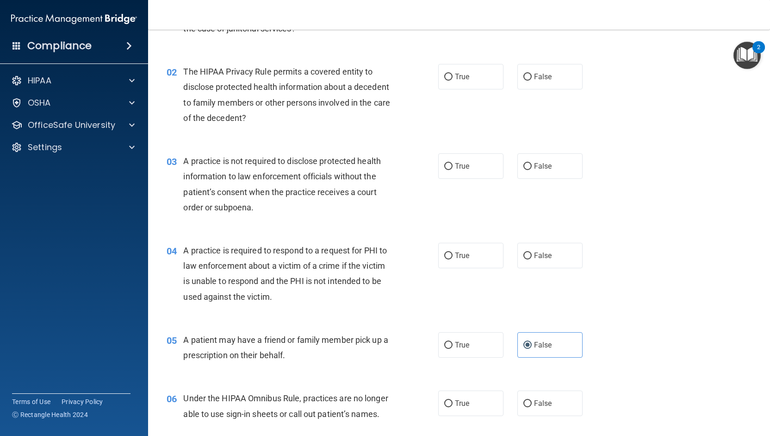
scroll to position [185, 0]
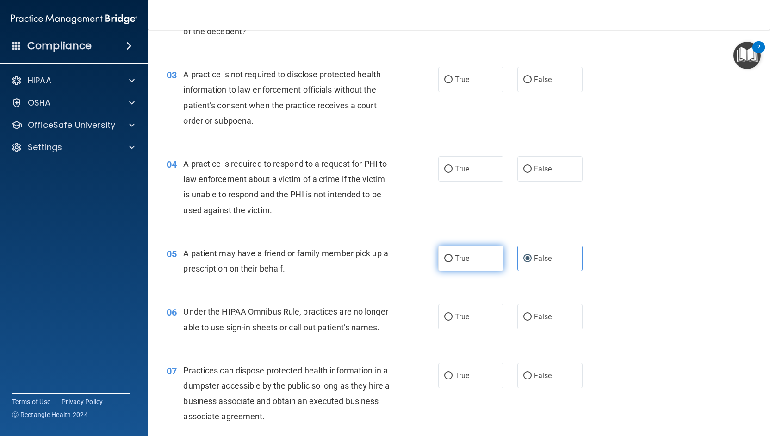
click at [448, 257] on input "True" at bounding box center [448, 258] width 8 height 7
radio input "true"
radio input "false"
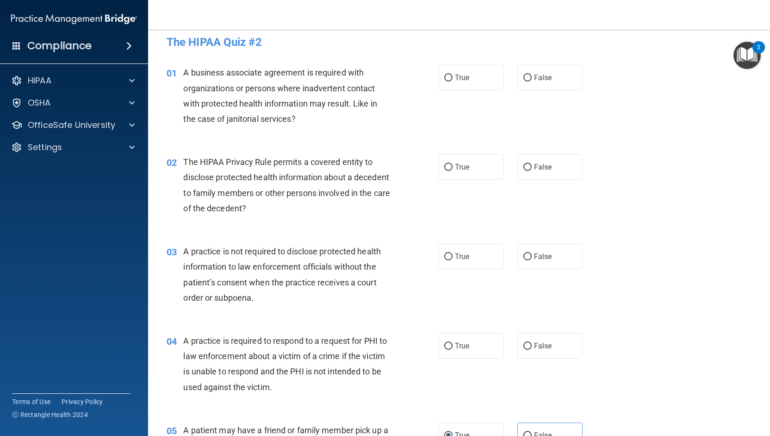
scroll to position [0, 0]
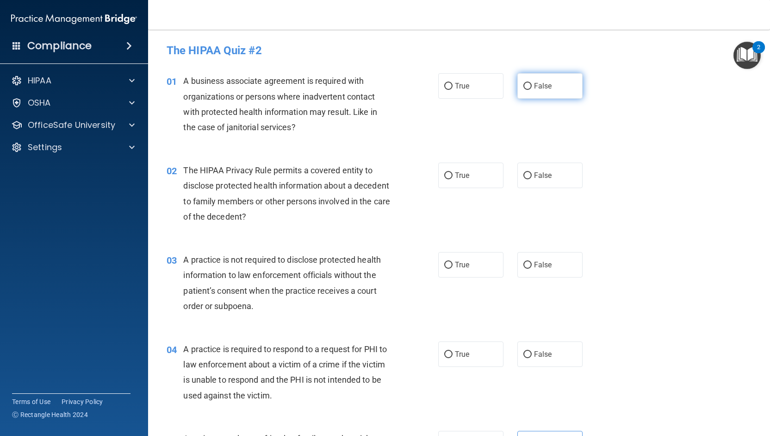
click at [519, 78] on label "False" at bounding box center [549, 85] width 65 height 25
click at [523, 83] on input "False" at bounding box center [527, 86] width 8 height 7
radio input "true"
click at [444, 174] on input "True" at bounding box center [448, 175] width 8 height 7
radio input "true"
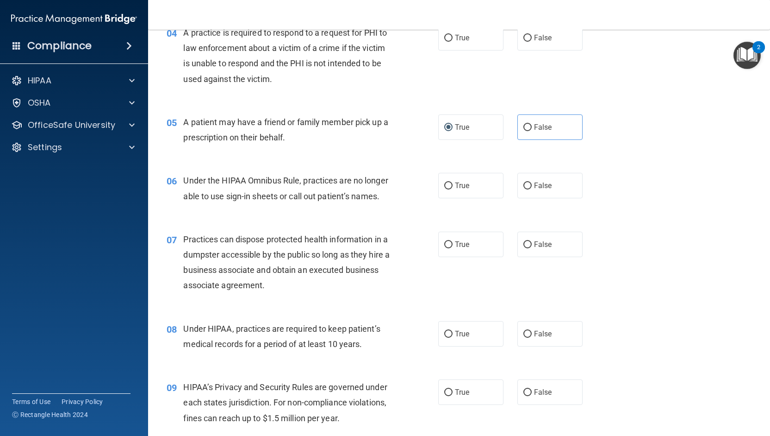
scroll to position [370, 0]
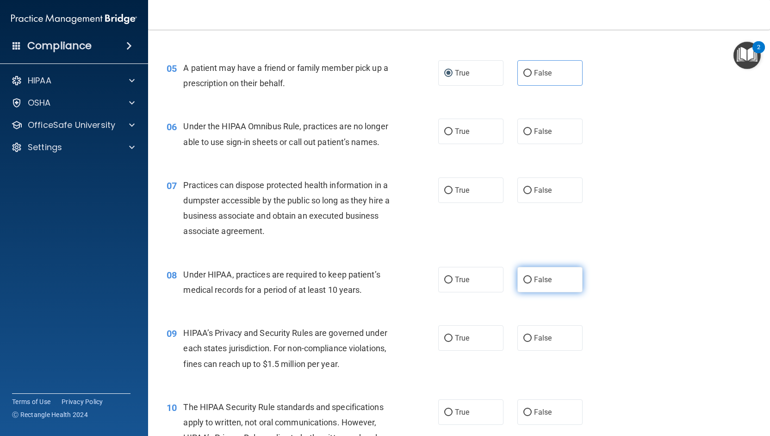
click at [528, 292] on label "False" at bounding box center [549, 279] width 65 height 25
click at [528, 283] on input "False" at bounding box center [527, 279] width 8 height 7
radio input "true"
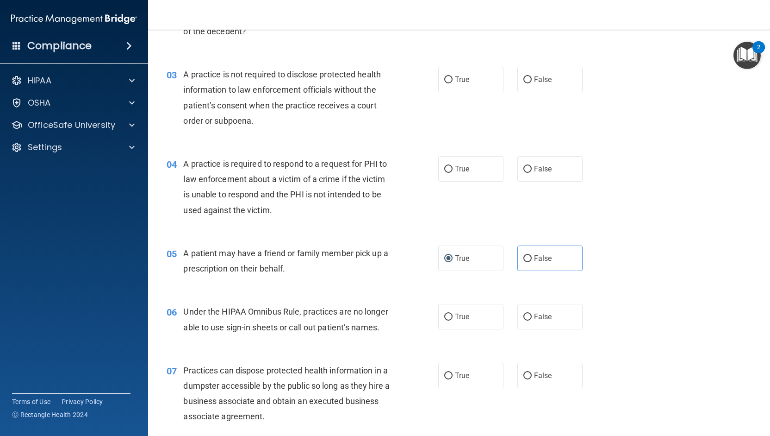
scroll to position [93, 0]
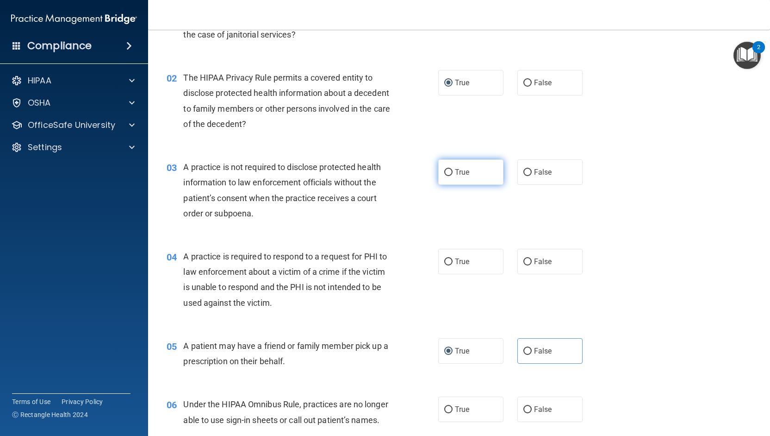
drag, startPoint x: 460, startPoint y: 172, endPoint x: 455, endPoint y: 177, distance: 7.2
click at [459, 172] on span "True" at bounding box center [462, 172] width 14 height 9
click at [453, 172] on input "True" at bounding box center [448, 172] width 8 height 7
radio input "true"
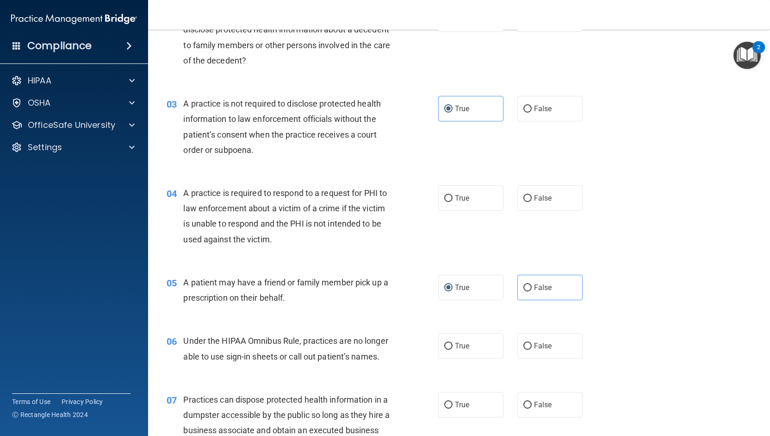
scroll to position [185, 0]
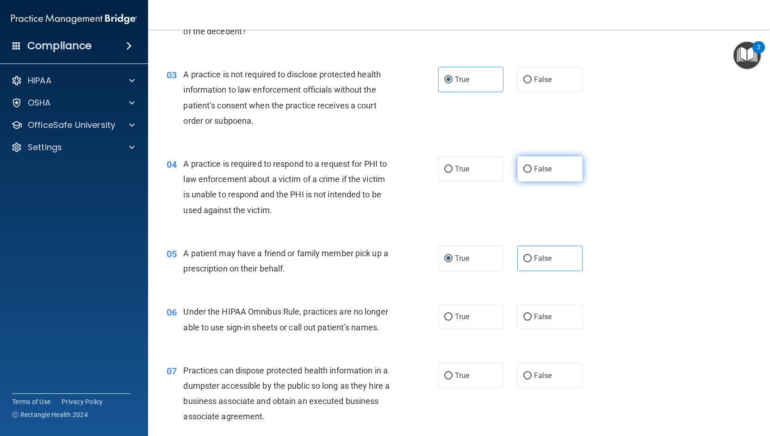
click at [529, 171] on label "False" at bounding box center [549, 168] width 65 height 25
click at [529, 171] on input "False" at bounding box center [527, 169] width 8 height 7
radio input "true"
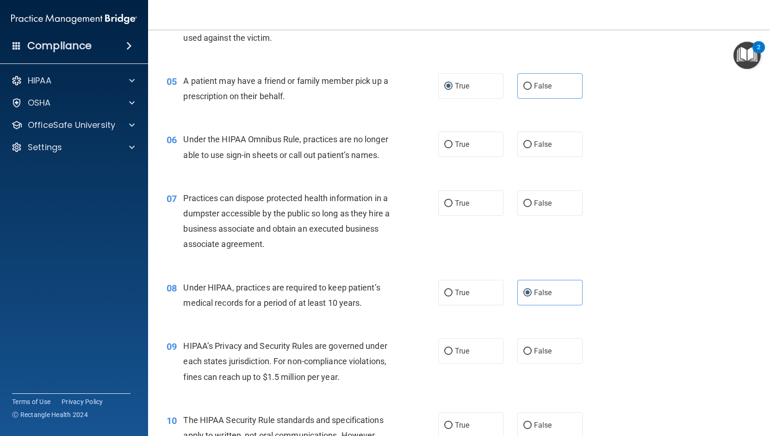
scroll to position [370, 0]
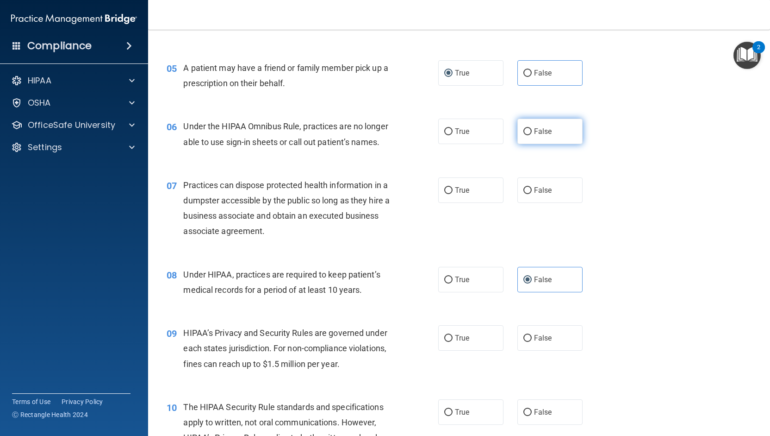
click at [546, 124] on label "False" at bounding box center [549, 130] width 65 height 25
click at [532, 128] on input "False" at bounding box center [527, 131] width 8 height 7
radio input "true"
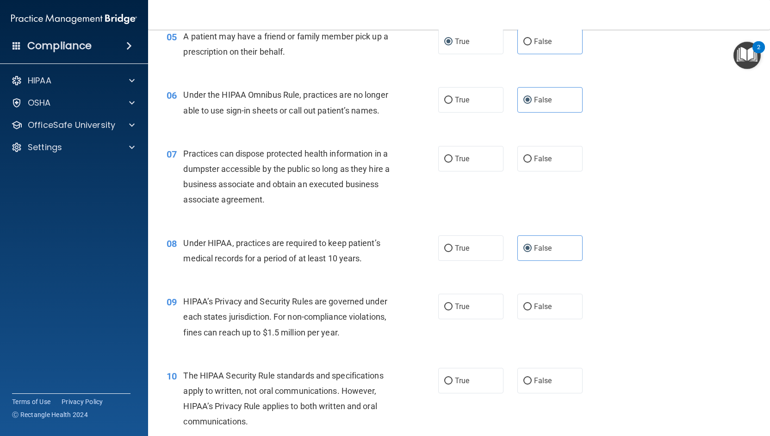
scroll to position [417, 0]
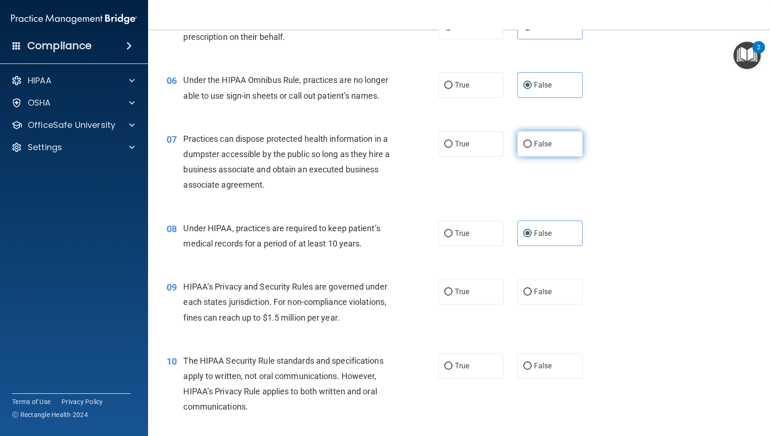
click at [529, 156] on label "False" at bounding box center [549, 143] width 65 height 25
click at [529, 148] on input "False" at bounding box center [527, 144] width 8 height 7
radio input "true"
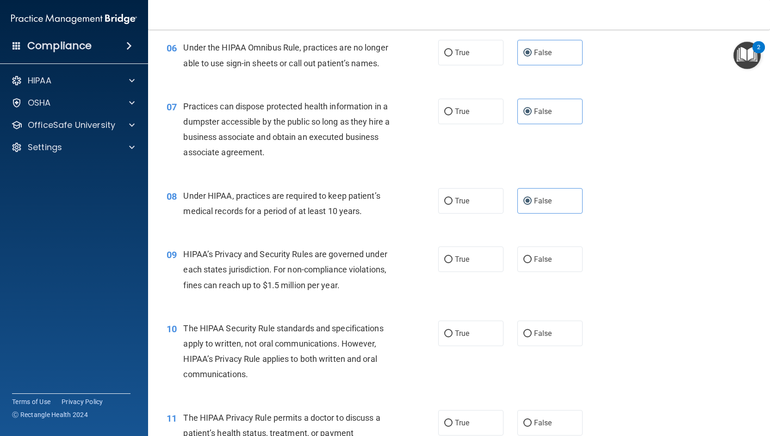
scroll to position [509, 0]
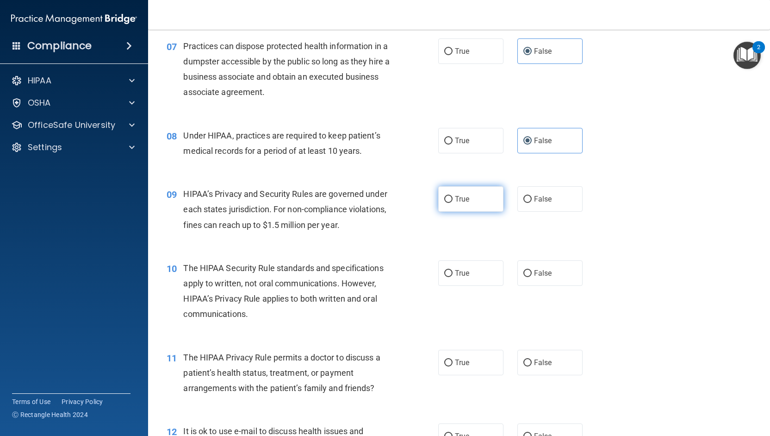
click at [455, 203] on span "True" at bounding box center [462, 198] width 14 height 9
click at [453, 203] on input "True" at bounding box center [448, 199] width 8 height 7
radio input "true"
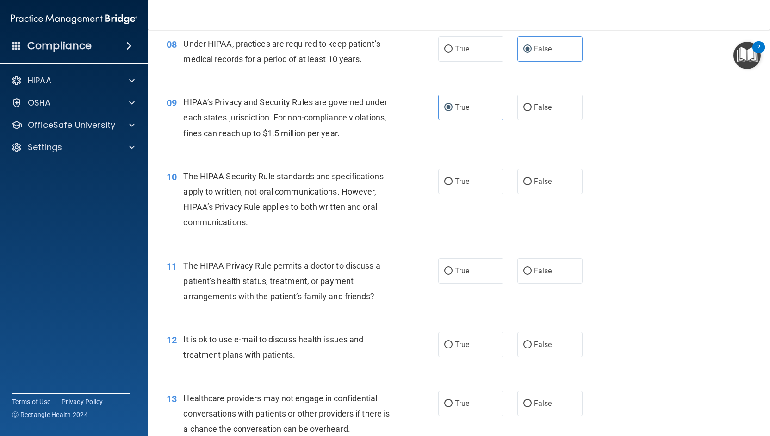
scroll to position [602, 0]
click at [548, 193] on label "False" at bounding box center [549, 180] width 65 height 25
click at [532, 184] on input "False" at bounding box center [527, 180] width 8 height 7
radio input "true"
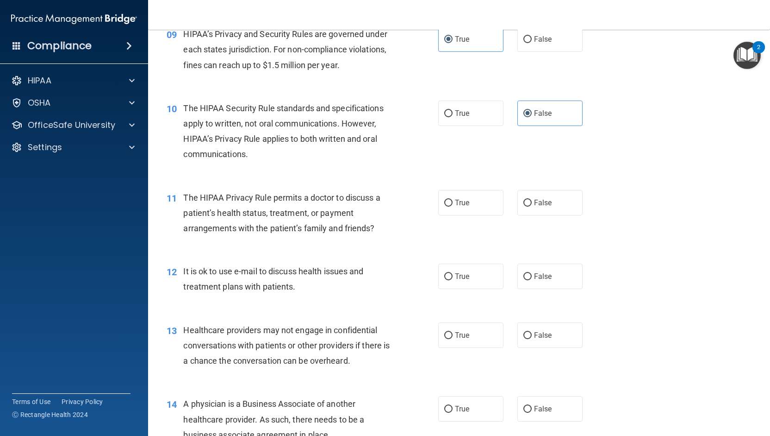
scroll to position [694, 0]
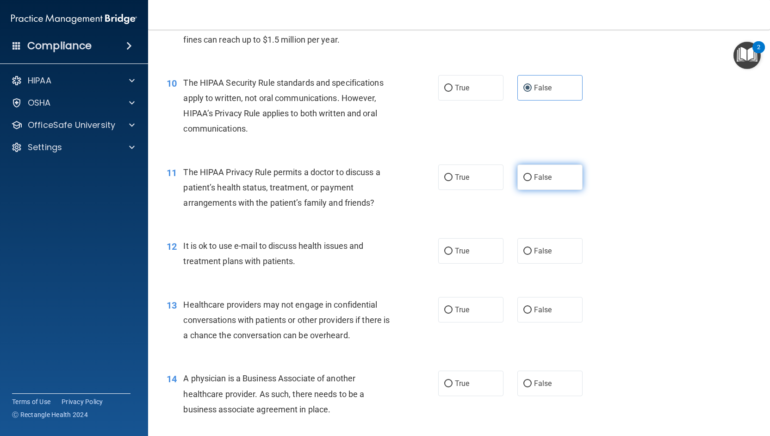
click at [526, 181] on input "False" at bounding box center [527, 177] width 8 height 7
radio input "true"
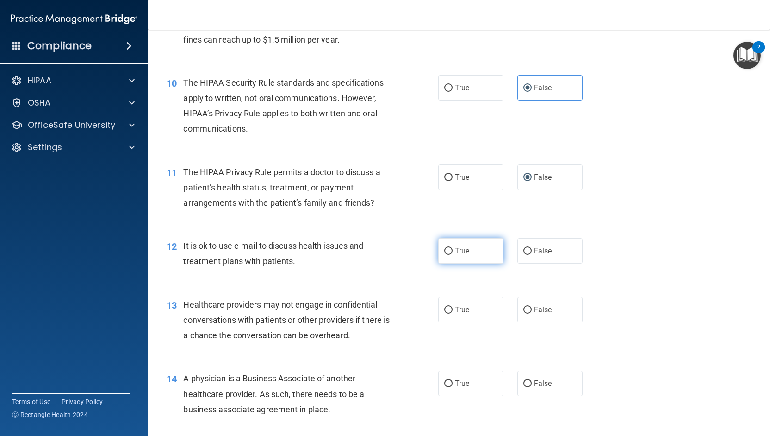
click at [475, 260] on label "True" at bounding box center [470, 250] width 65 height 25
click at [453, 255] on input "True" at bounding box center [448, 251] width 8 height 7
radio input "true"
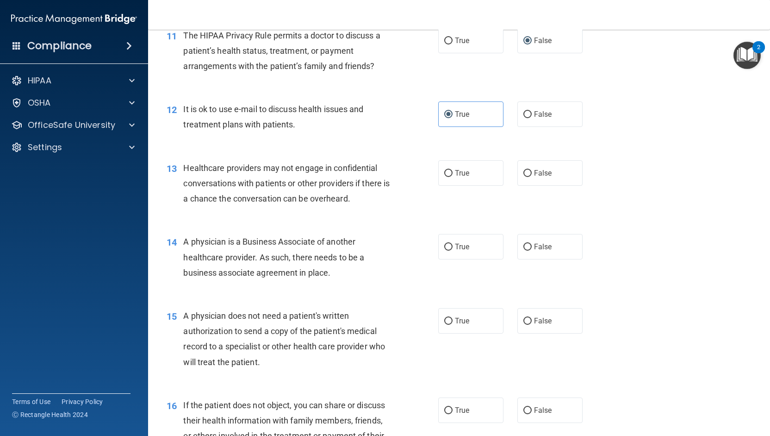
scroll to position [833, 0]
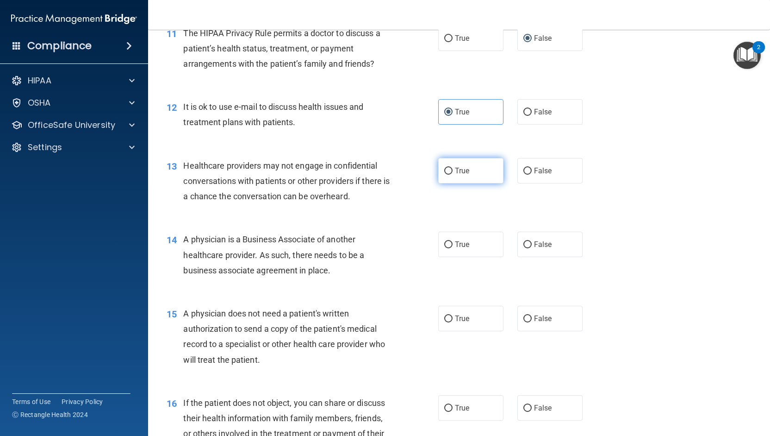
click at [446, 183] on label "True" at bounding box center [470, 170] width 65 height 25
click at [446, 174] on input "True" at bounding box center [448, 171] width 8 height 7
radio input "true"
click at [517, 257] on label "False" at bounding box center [549, 243] width 65 height 25
click at [523, 248] on input "False" at bounding box center [527, 244] width 8 height 7
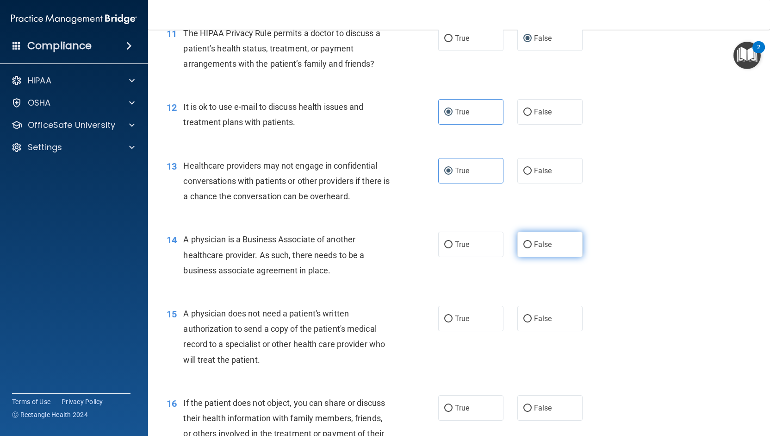
radio input "true"
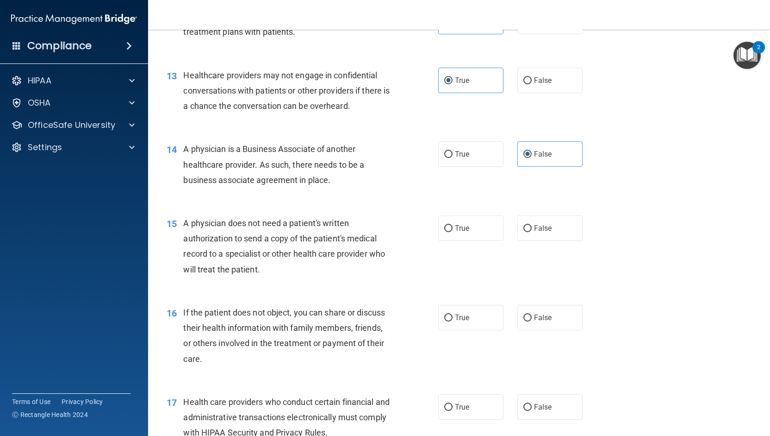
scroll to position [926, 0]
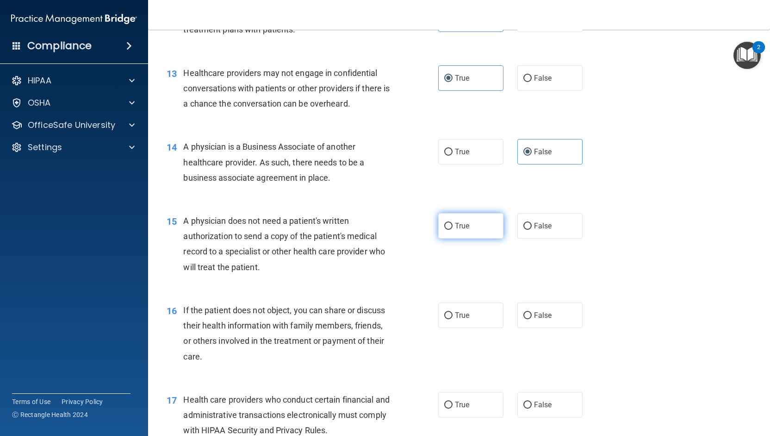
click at [473, 238] on label "True" at bounding box center [470, 225] width 65 height 25
click at [453, 230] on input "True" at bounding box center [448, 226] width 8 height 7
radio input "true"
click at [534, 230] on span "False" at bounding box center [543, 225] width 18 height 9
click at [530, 230] on input "False" at bounding box center [527, 226] width 8 height 7
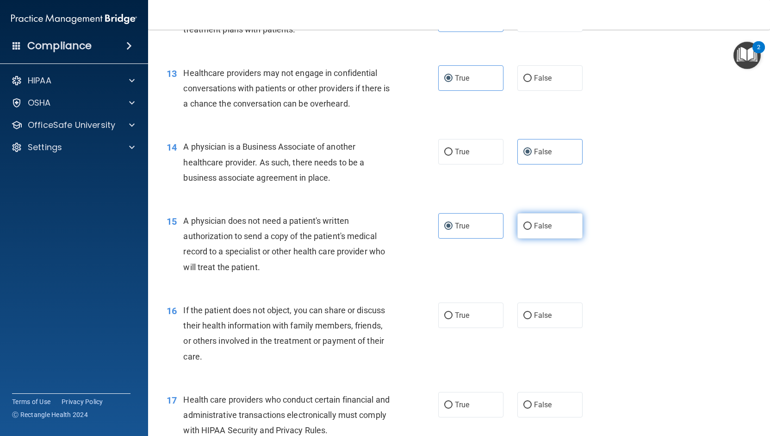
radio input "true"
radio input "false"
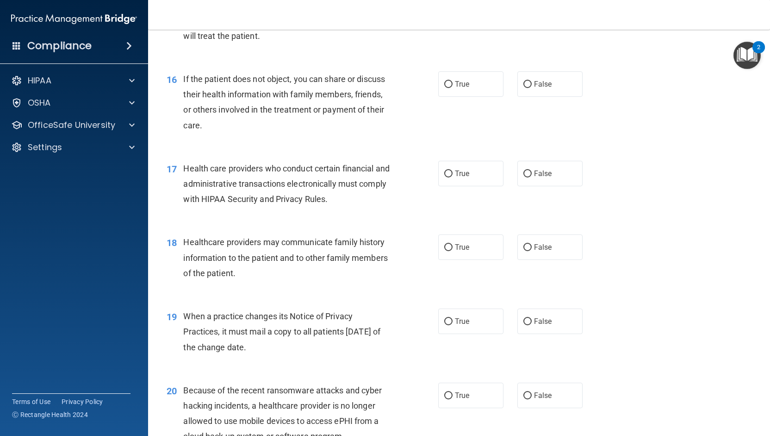
scroll to position [1157, 0]
click at [450, 96] on label "True" at bounding box center [470, 83] width 65 height 25
click at [450, 87] on input "True" at bounding box center [448, 84] width 8 height 7
radio input "true"
click at [486, 186] on label "True" at bounding box center [470, 172] width 65 height 25
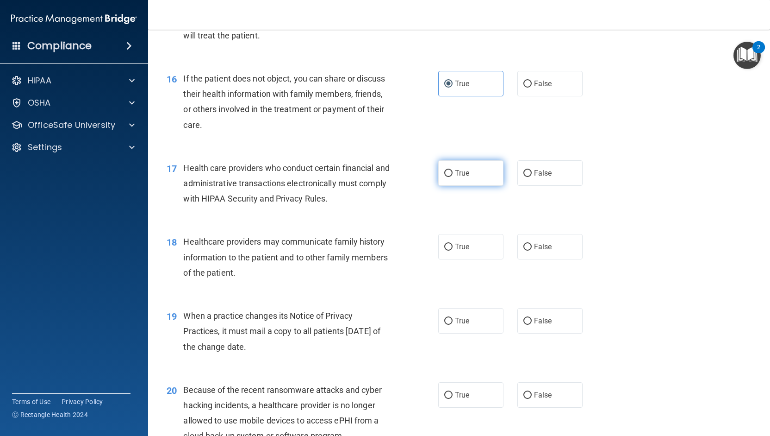
click at [453, 177] on input "True" at bounding box center [448, 173] width 8 height 7
radio input "true"
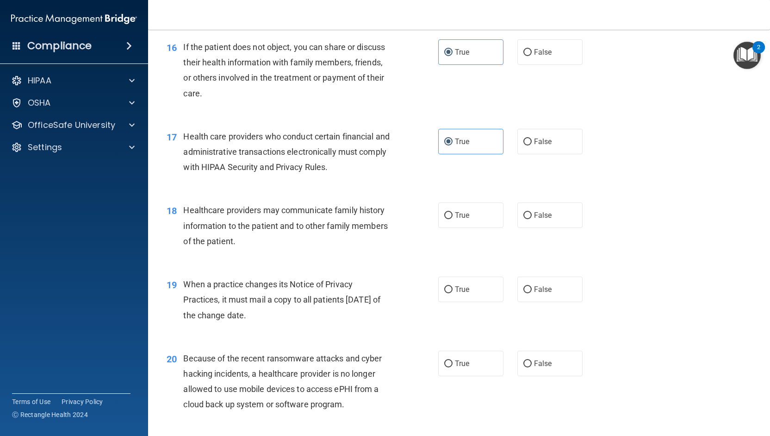
scroll to position [1203, 0]
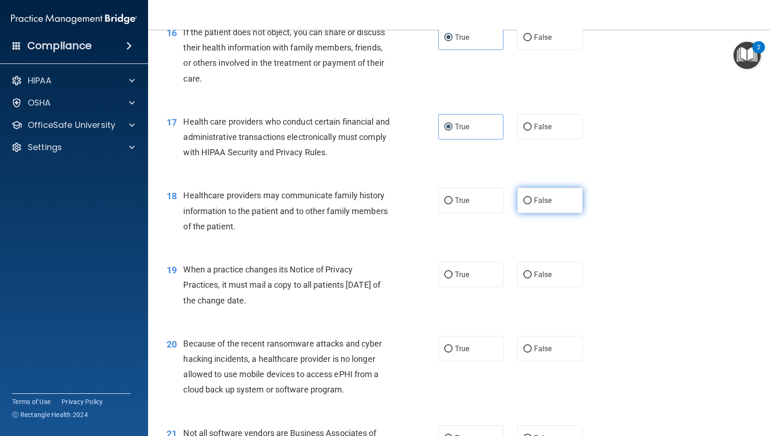
click at [541, 205] on span "False" at bounding box center [543, 200] width 18 height 9
click at [532, 204] on input "False" at bounding box center [527, 200] width 8 height 7
radio input "true"
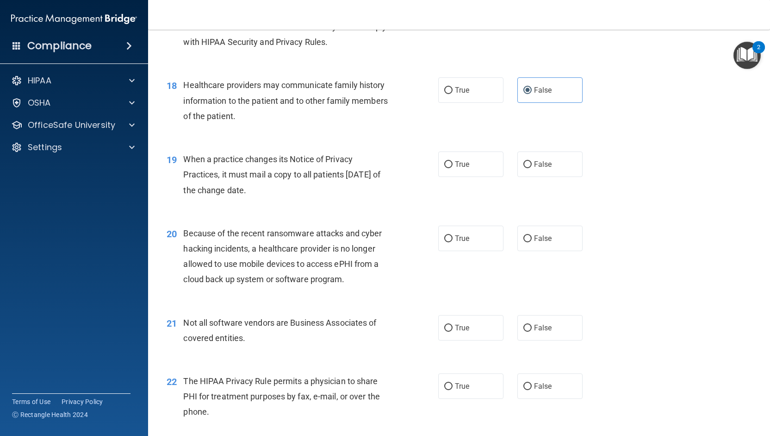
scroll to position [1342, 0]
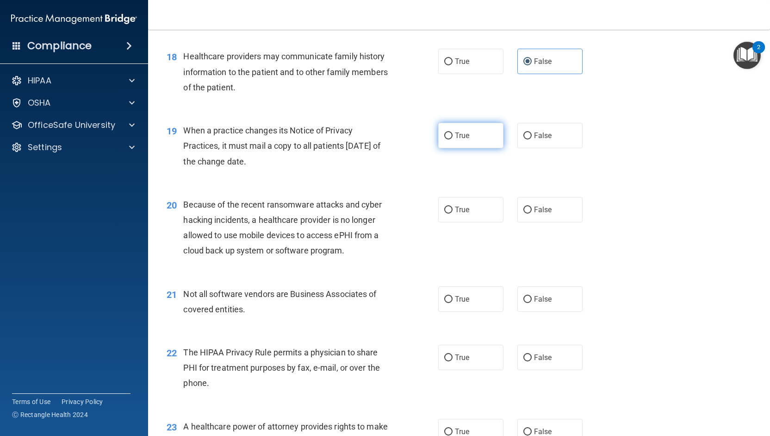
click at [460, 140] on span "True" at bounding box center [462, 135] width 14 height 9
click at [453, 139] on input "True" at bounding box center [448, 135] width 8 height 7
radio input "true"
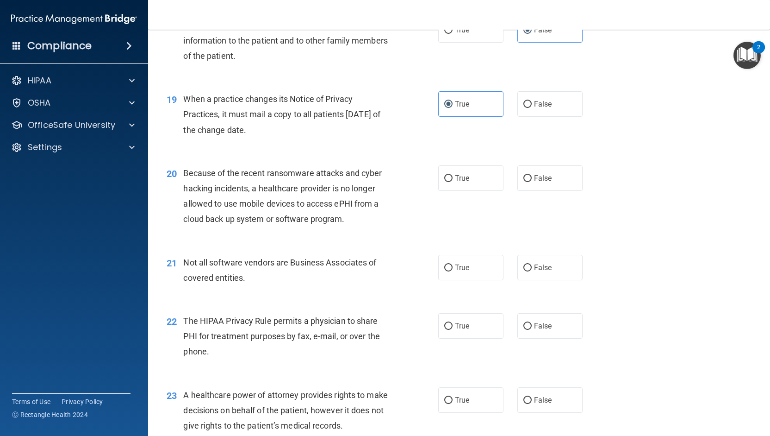
scroll to position [1388, 0]
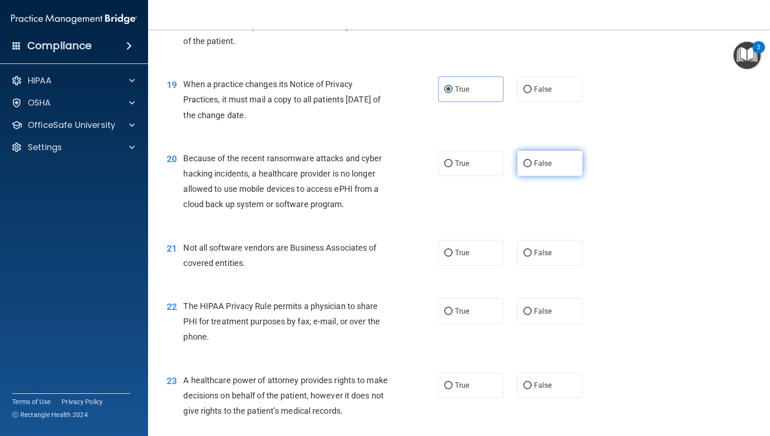
click at [534, 168] on span "False" at bounding box center [543, 163] width 18 height 9
click at [532, 167] on input "False" at bounding box center [527, 163] width 8 height 7
radio input "true"
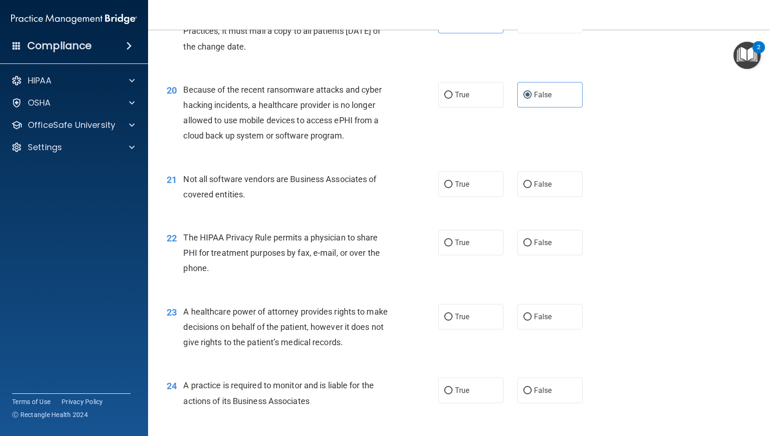
scroll to position [1481, 0]
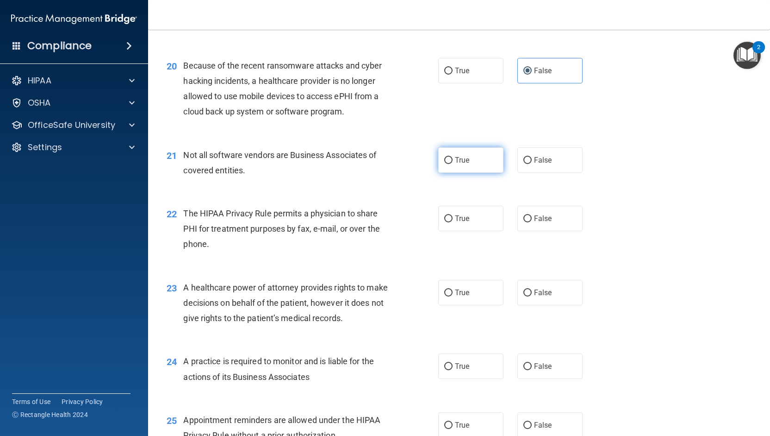
click at [473, 173] on label "True" at bounding box center [470, 159] width 65 height 25
click at [453, 164] on input "True" at bounding box center [448, 160] width 8 height 7
radio input "true"
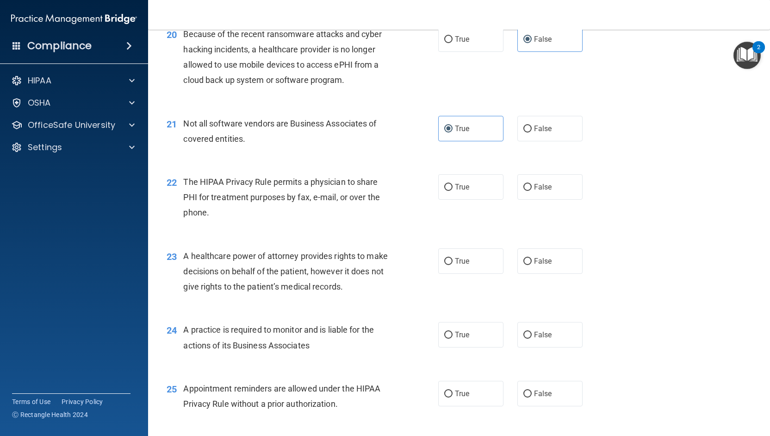
scroll to position [1527, 0]
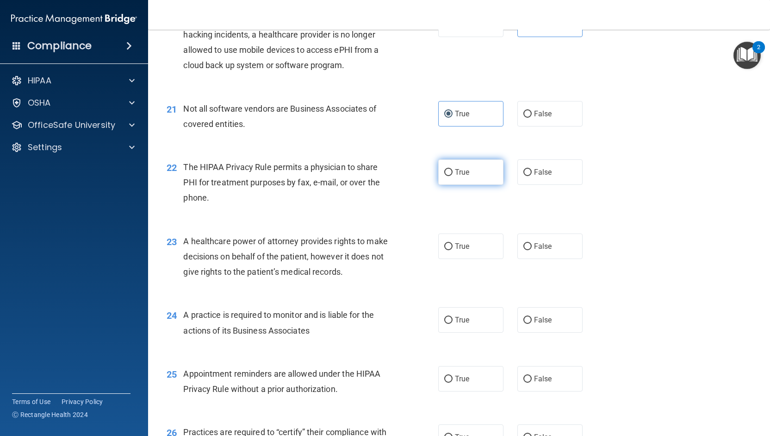
click at [443, 181] on label "True" at bounding box center [470, 171] width 65 height 25
click at [444, 176] on input "True" at bounding box center [448, 172] width 8 height 7
radio input "true"
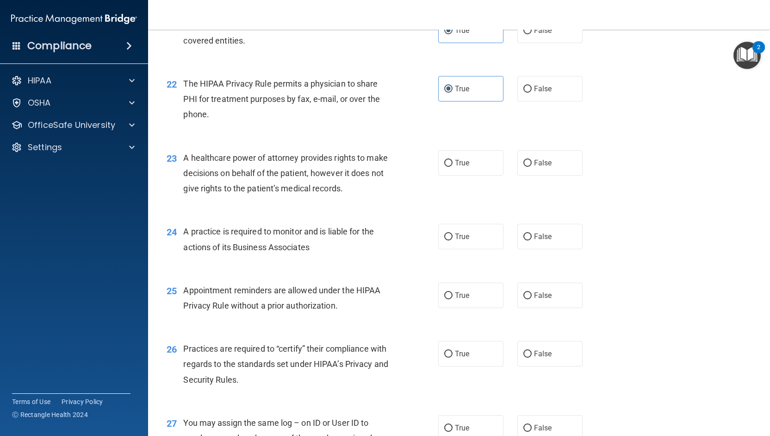
scroll to position [1620, 0]
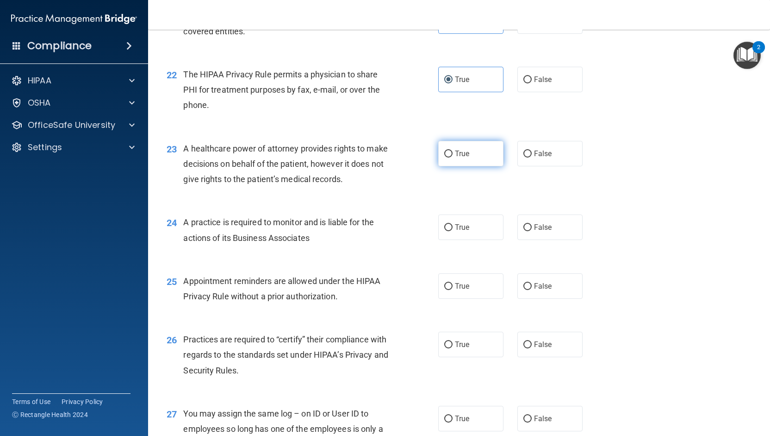
click at [444, 166] on label "True" at bounding box center [470, 153] width 65 height 25
click at [444, 157] on input "True" at bounding box center [448, 153] width 8 height 7
radio input "true"
click at [517, 240] on label "False" at bounding box center [549, 226] width 65 height 25
click at [523, 231] on input "False" at bounding box center [527, 227] width 8 height 7
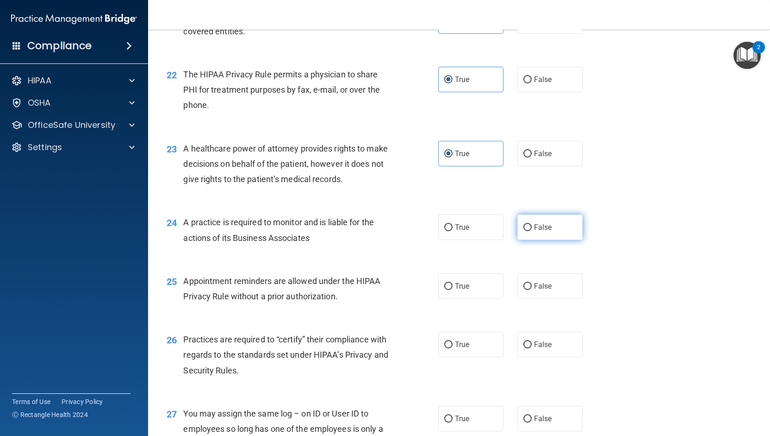
radio input "true"
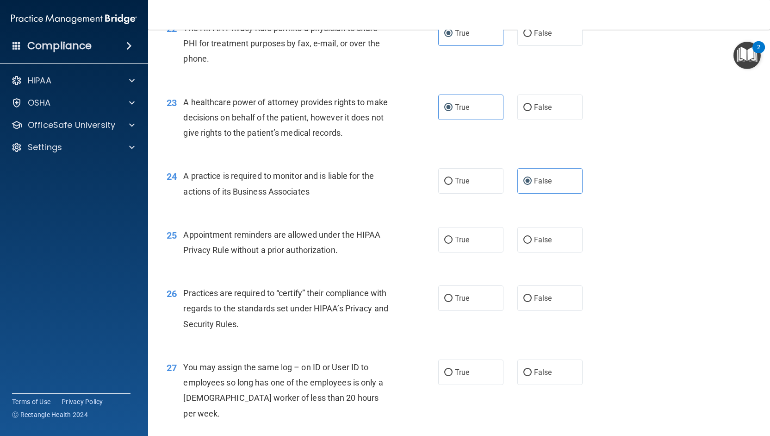
scroll to position [1712, 0]
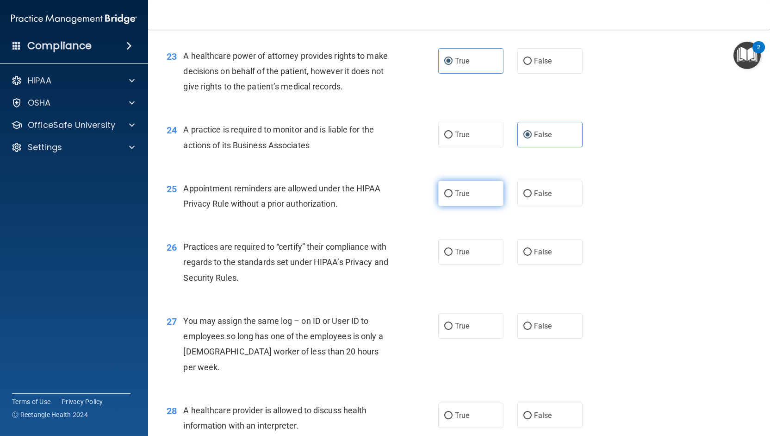
click at [455, 198] on span "True" at bounding box center [462, 193] width 14 height 9
click at [453, 197] on input "True" at bounding box center [448, 193] width 8 height 7
radio input "true"
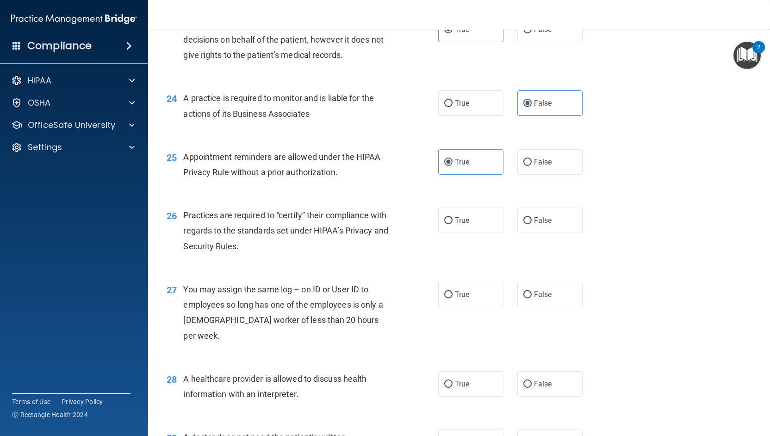
scroll to position [1759, 0]
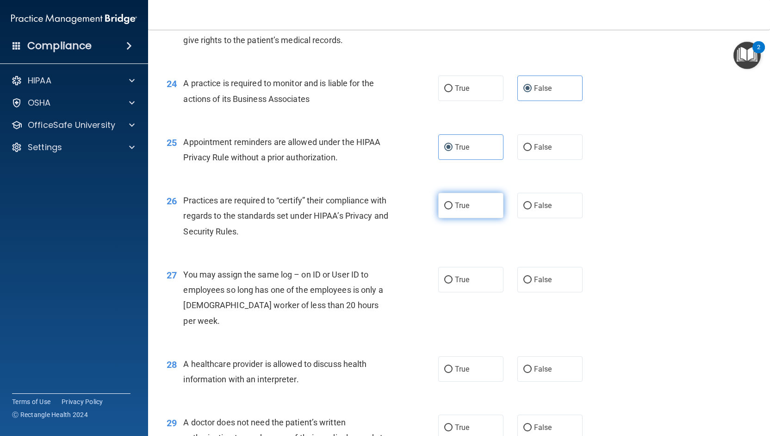
click at [447, 218] on label "True" at bounding box center [470, 205] width 65 height 25
click at [447, 209] on input "True" at bounding box center [448, 205] width 8 height 7
radio input "true"
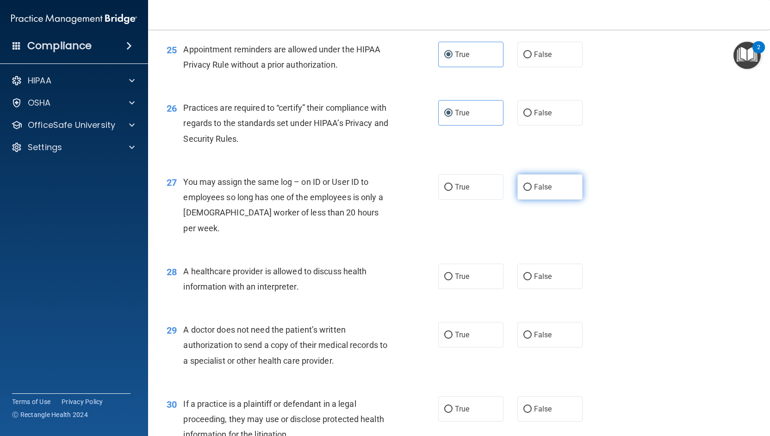
click at [538, 191] on span "False" at bounding box center [543, 186] width 18 height 9
click at [532, 191] on input "False" at bounding box center [527, 187] width 8 height 7
radio input "true"
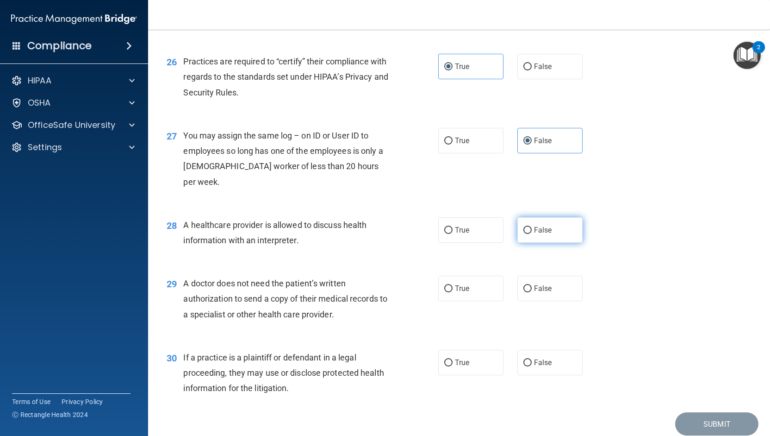
drag, startPoint x: 551, startPoint y: 238, endPoint x: 540, endPoint y: 242, distance: 11.4
click at [551, 238] on label "False" at bounding box center [549, 229] width 65 height 25
click at [532, 234] on input "False" at bounding box center [527, 230] width 8 height 7
radio input "true"
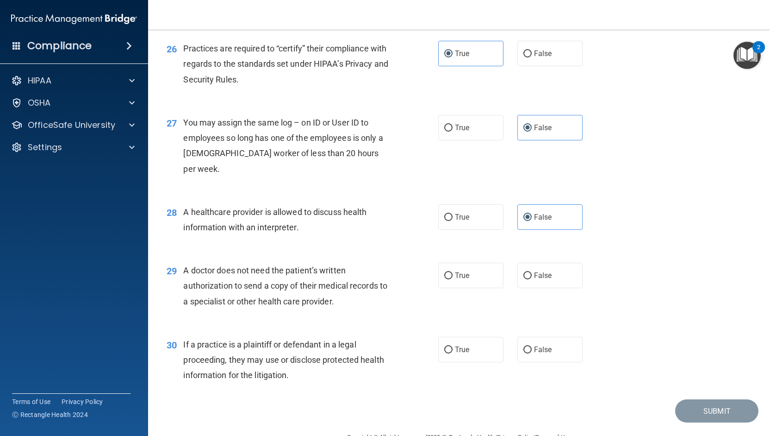
scroll to position [1934, 0]
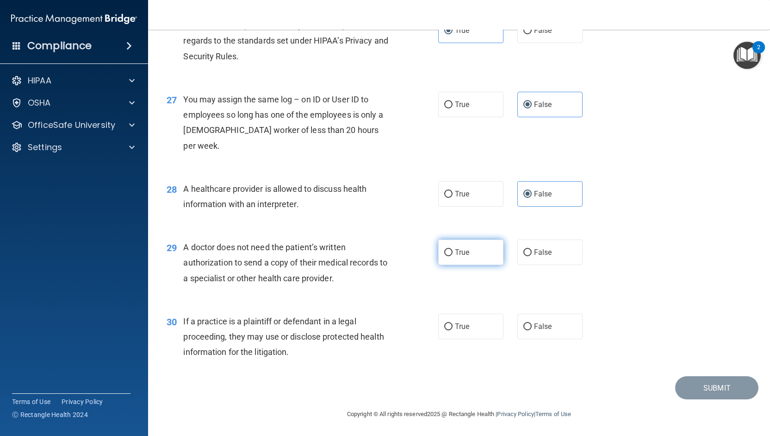
click at [473, 250] on label "True" at bounding box center [470, 251] width 65 height 25
click at [453, 250] on input "True" at bounding box center [448, 252] width 8 height 7
radio input "true"
click at [478, 325] on label "True" at bounding box center [470, 325] width 65 height 25
click at [453, 325] on input "True" at bounding box center [448, 326] width 8 height 7
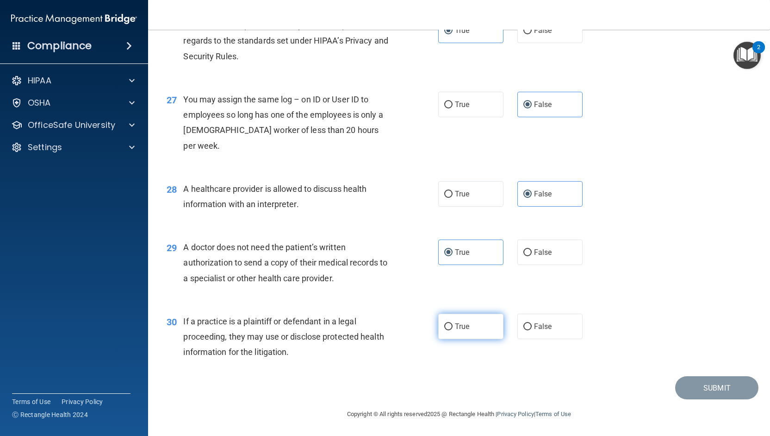
radio input "true"
click at [710, 384] on button "Submit" at bounding box center [716, 388] width 83 height 24
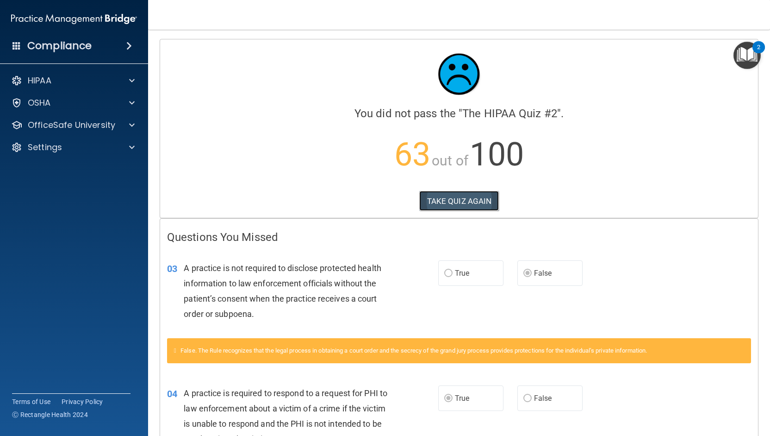
click at [449, 195] on button "TAKE QUIZ AGAIN" at bounding box center [459, 201] width 80 height 20
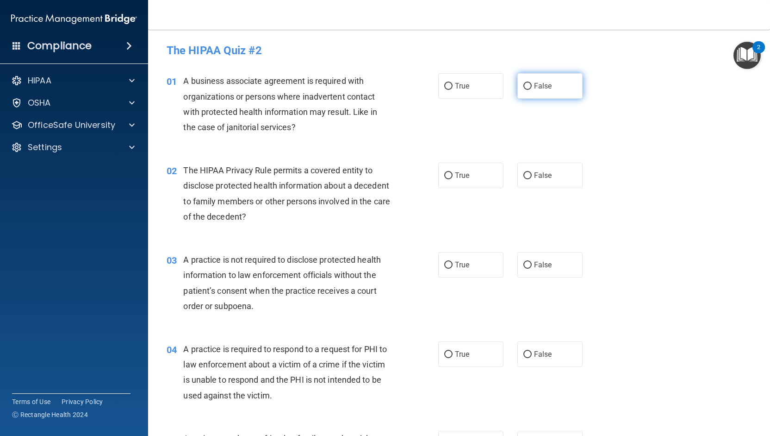
click at [523, 88] on input "False" at bounding box center [527, 86] width 8 height 7
radio input "true"
click at [448, 170] on label "True" at bounding box center [470, 174] width 65 height 25
click at [448, 172] on input "True" at bounding box center [448, 175] width 8 height 7
radio input "true"
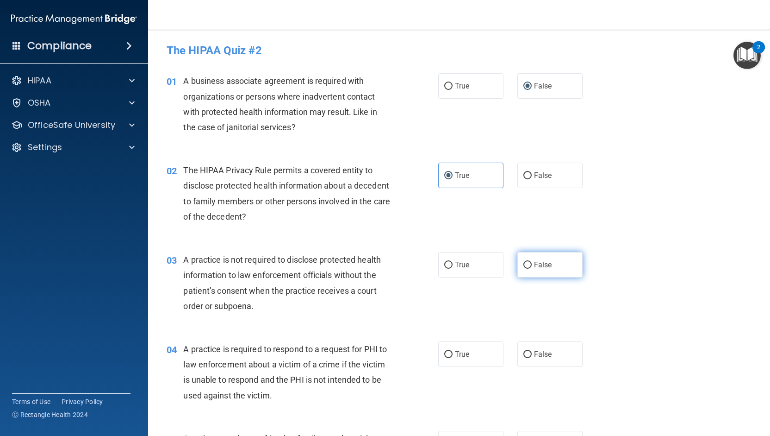
click at [523, 263] on input "False" at bounding box center [527, 264] width 8 height 7
radio input "true"
click at [444, 354] on input "True" at bounding box center [448, 354] width 8 height 7
radio input "true"
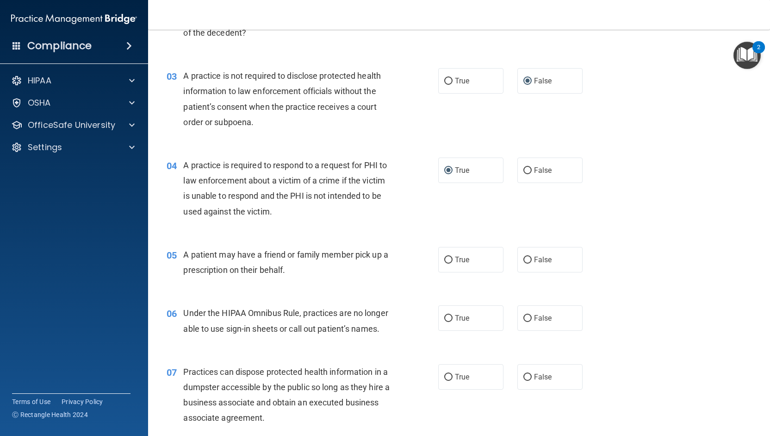
scroll to position [185, 0]
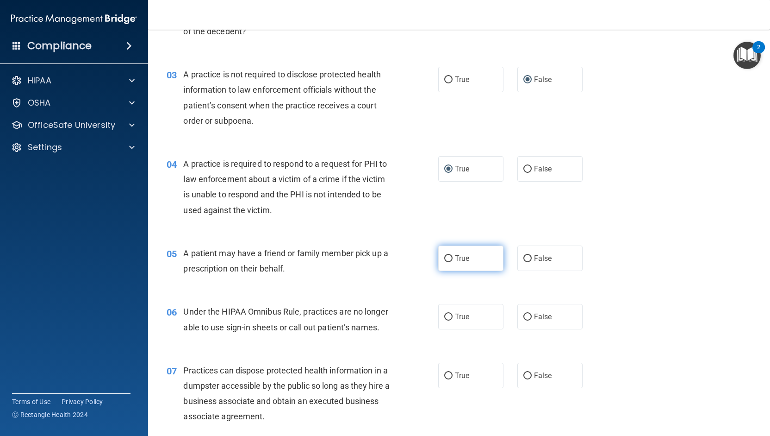
click at [447, 259] on input "True" at bounding box center [448, 258] width 8 height 7
radio input "true"
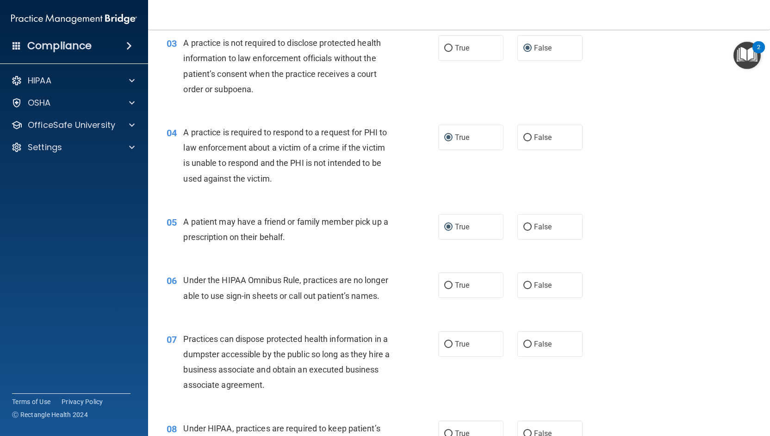
scroll to position [231, 0]
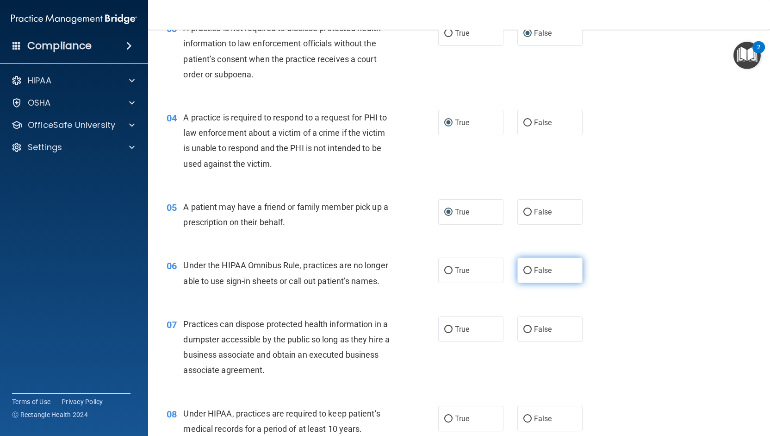
click at [526, 268] on input "False" at bounding box center [527, 270] width 8 height 7
radio input "true"
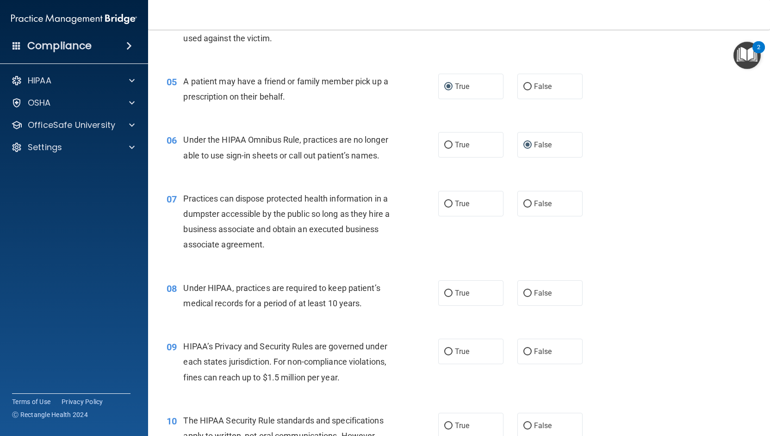
scroll to position [370, 0]
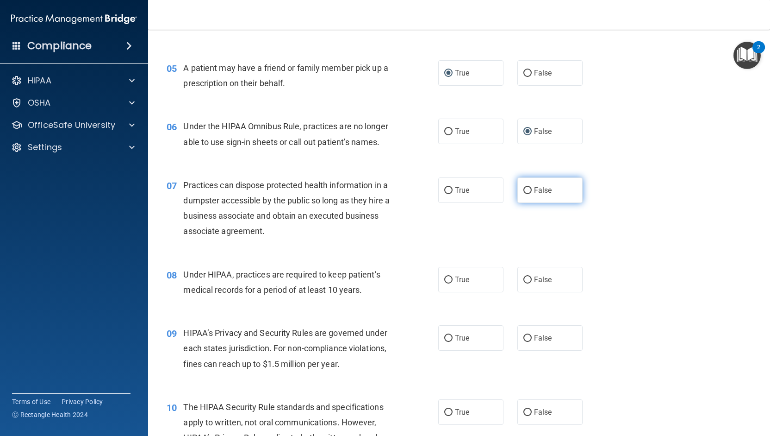
click at [526, 194] on input "False" at bounding box center [527, 190] width 8 height 7
radio input "true"
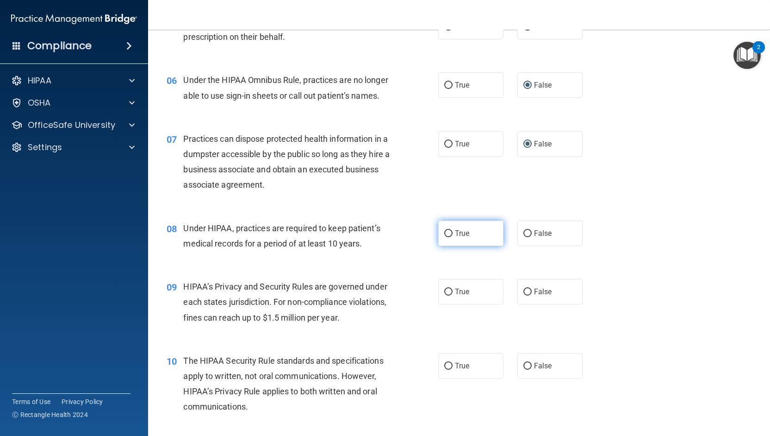
click at [445, 237] on input "True" at bounding box center [448, 233] width 8 height 7
radio input "true"
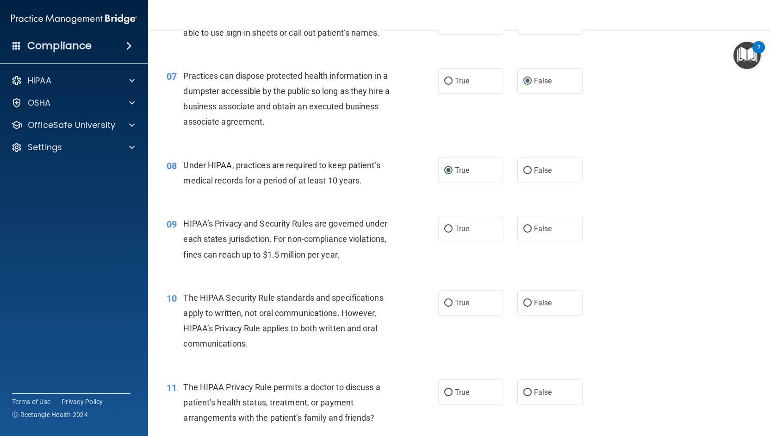
scroll to position [509, 0]
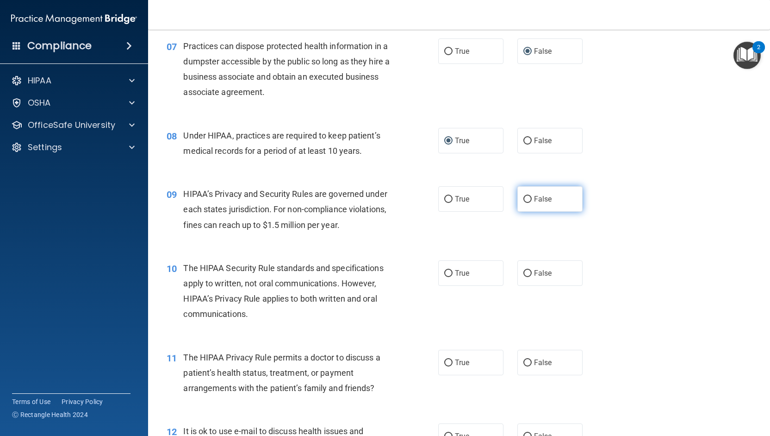
click at [534, 203] on span "False" at bounding box center [543, 198] width 18 height 9
click at [532, 203] on input "False" at bounding box center [527, 199] width 8 height 7
radio input "true"
click at [438, 286] on label "True" at bounding box center [470, 272] width 65 height 25
click at [444, 277] on input "True" at bounding box center [448, 273] width 8 height 7
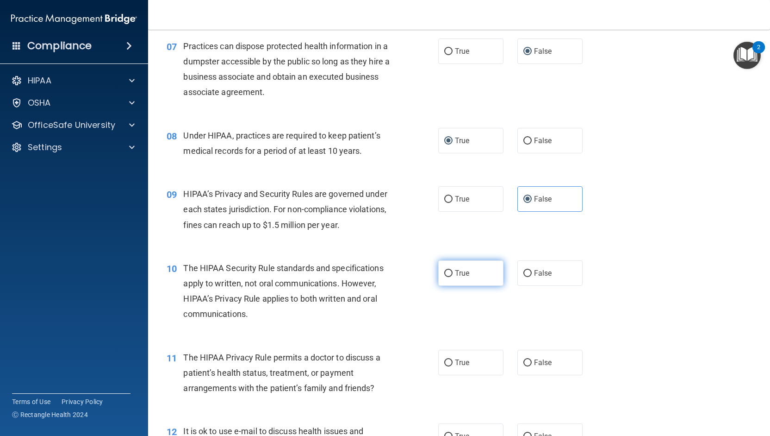
radio input "true"
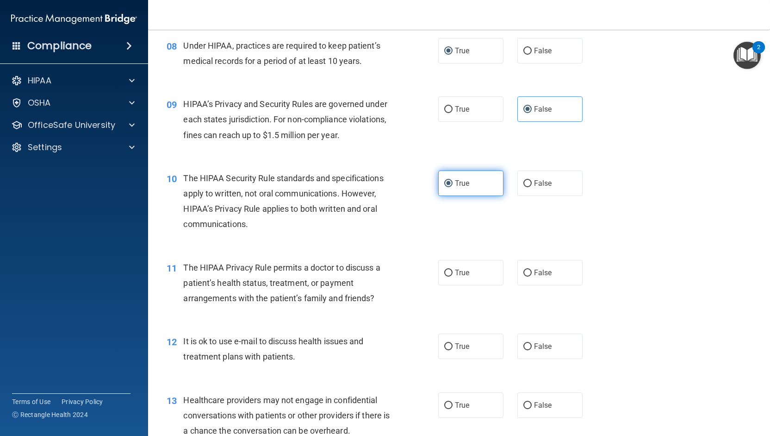
scroll to position [602, 0]
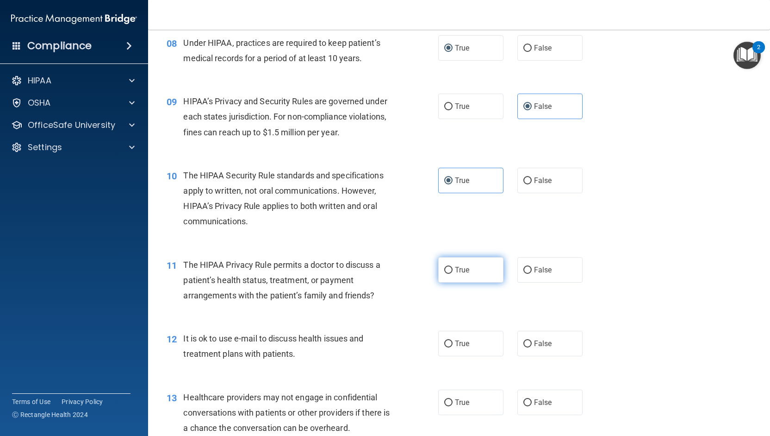
click at [442, 282] on label "True" at bounding box center [470, 269] width 65 height 25
click at [444, 274] on input "True" at bounding box center [448, 270] width 8 height 7
radio input "true"
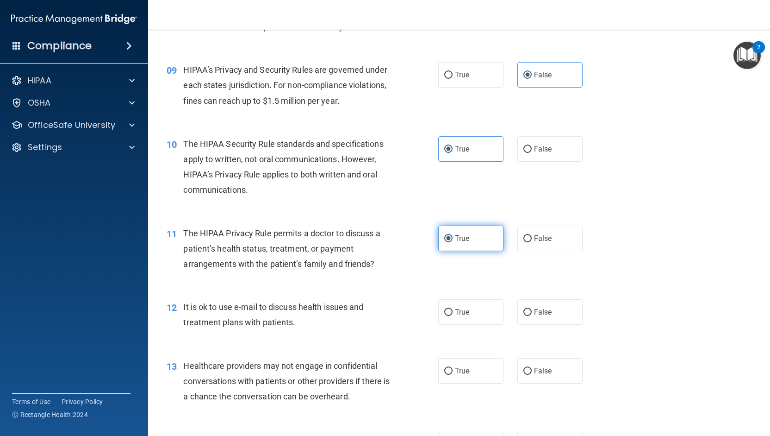
scroll to position [648, 0]
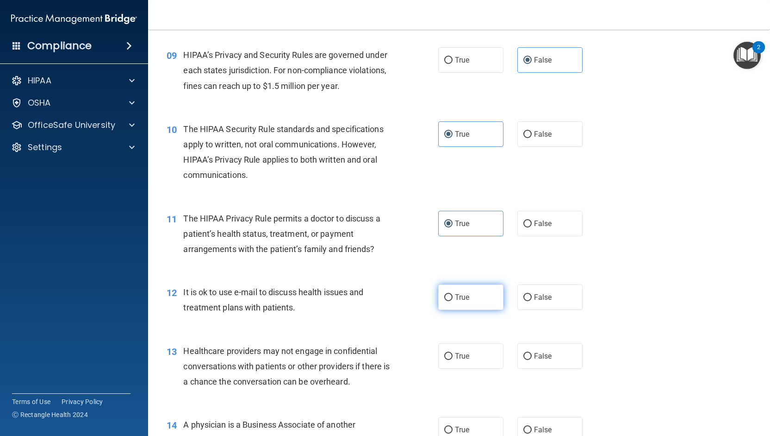
click at [456, 301] on span "True" at bounding box center [462, 297] width 14 height 9
click at [453, 301] on input "True" at bounding box center [448, 297] width 8 height 7
radio input "true"
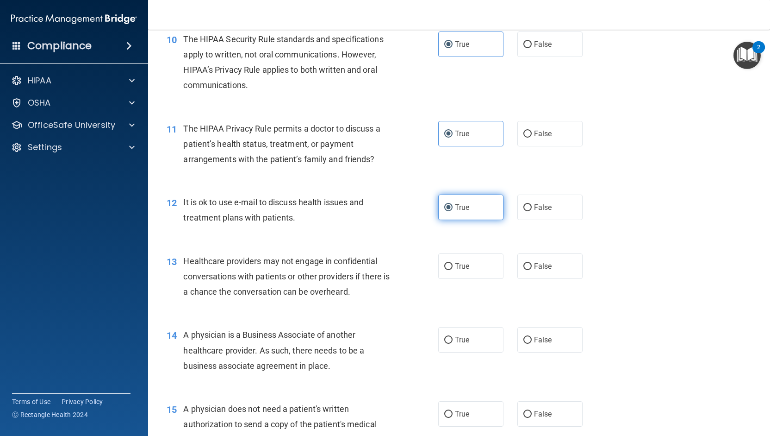
scroll to position [741, 0]
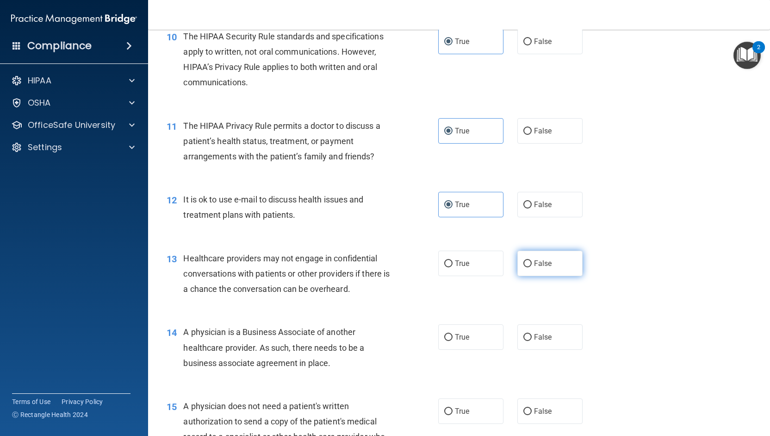
click at [523, 267] on input "False" at bounding box center [527, 263] width 8 height 7
radio input "true"
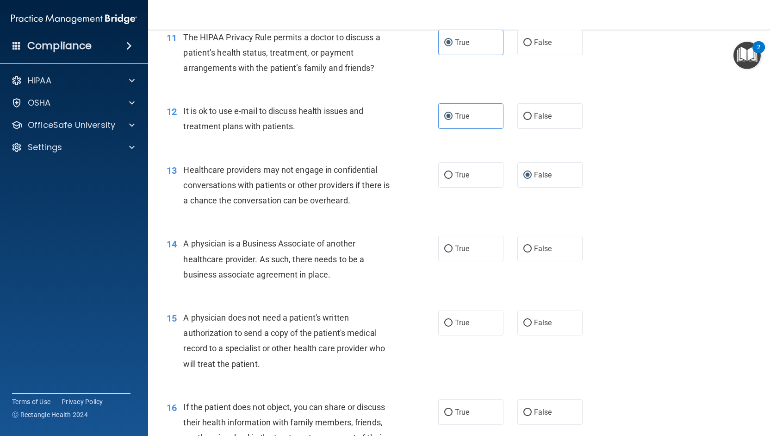
scroll to position [833, 0]
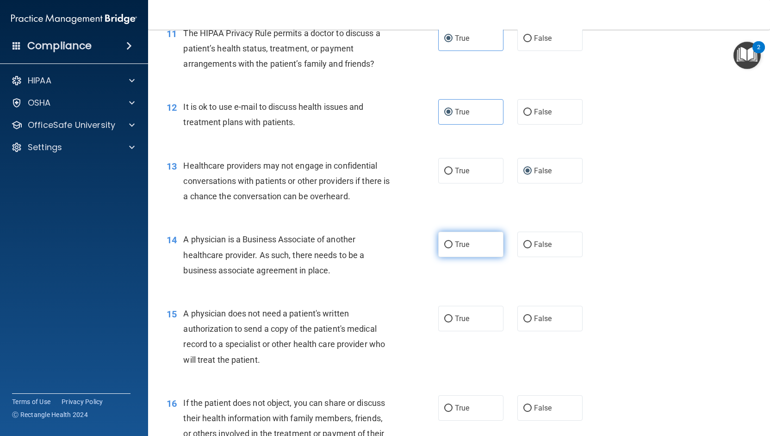
click at [455, 249] on span "True" at bounding box center [462, 244] width 14 height 9
click at [453, 248] on input "True" at bounding box center [448, 244] width 8 height 7
radio input "true"
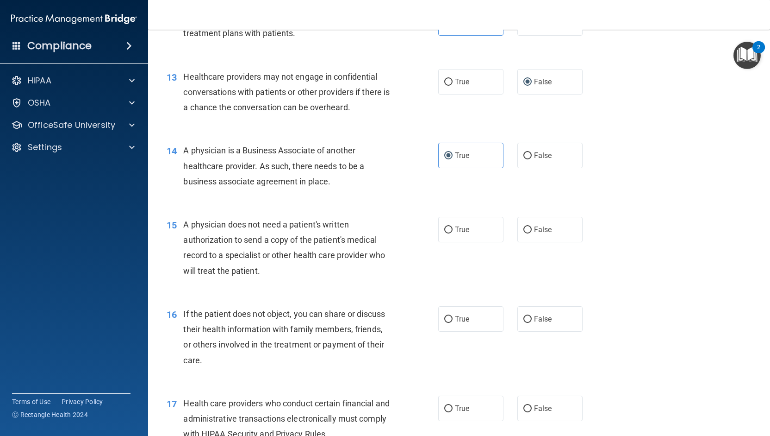
scroll to position [926, 0]
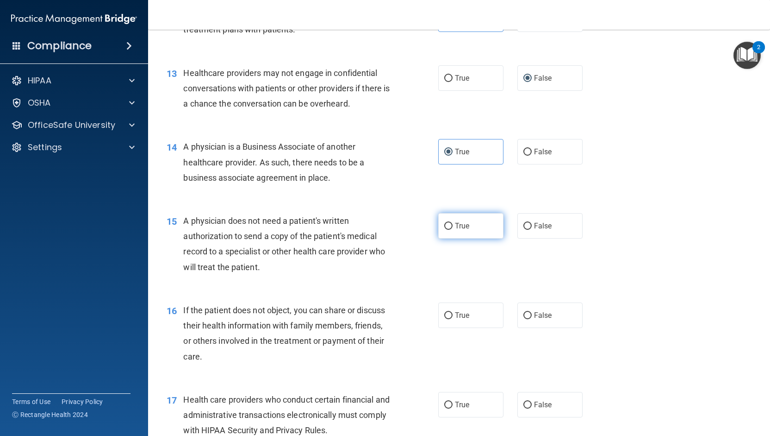
click at [471, 238] on label "True" at bounding box center [470, 225] width 65 height 25
click at [453, 230] on input "True" at bounding box center [448, 226] width 8 height 7
radio input "true"
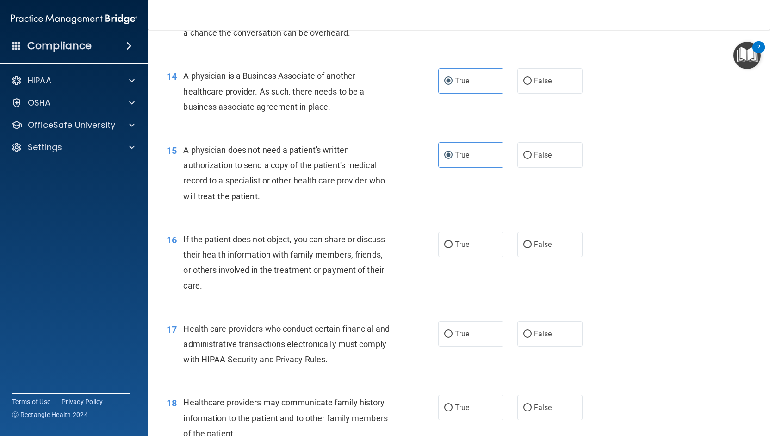
scroll to position [1018, 0]
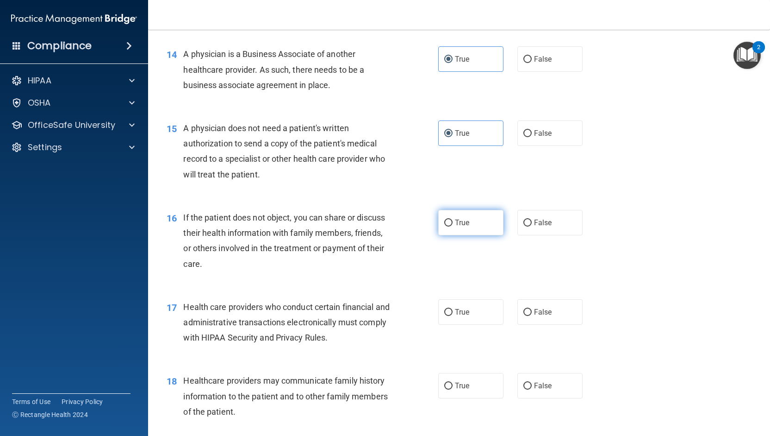
click at [448, 232] on label "True" at bounding box center [470, 222] width 65 height 25
click at [448, 226] on input "True" at bounding box center [448, 222] width 8 height 7
radio input "true"
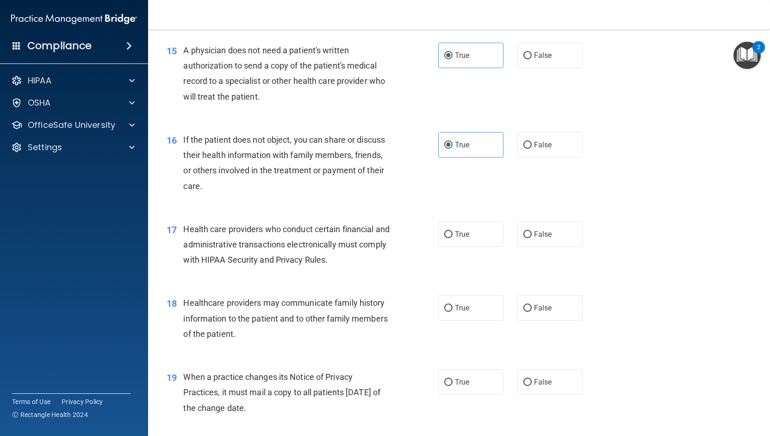
scroll to position [1111, 0]
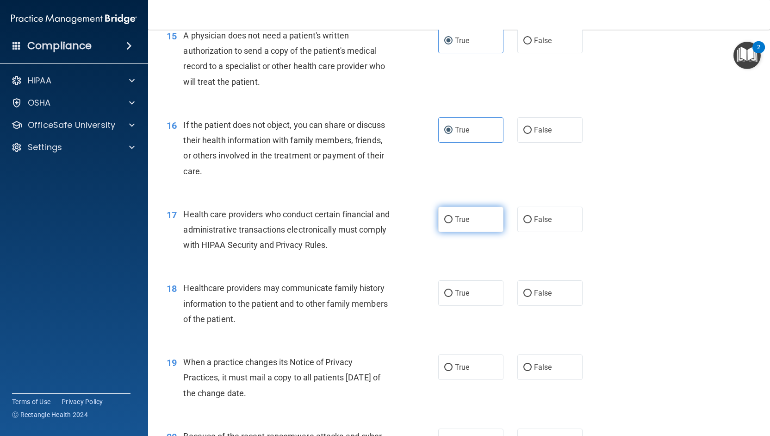
click at [459, 224] on span "True" at bounding box center [462, 219] width 14 height 9
click at [453, 223] on input "True" at bounding box center [448, 219] width 8 height 7
radio input "true"
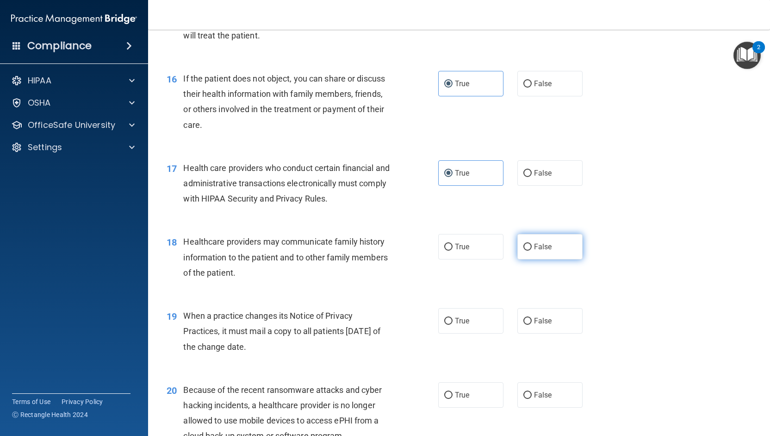
click at [524, 250] on input "False" at bounding box center [527, 246] width 8 height 7
radio input "true"
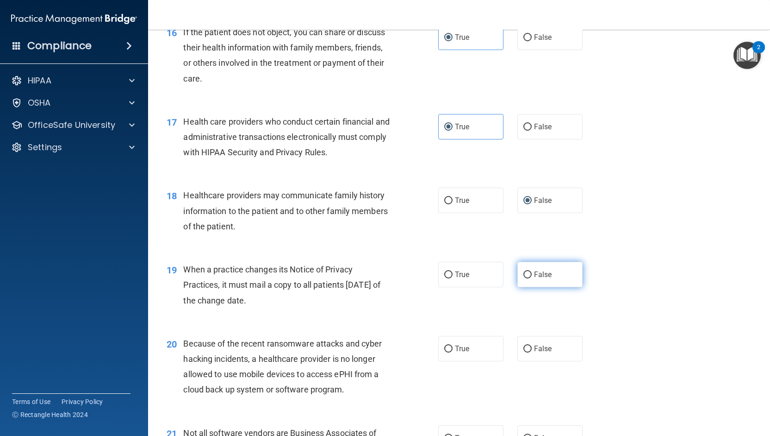
click at [525, 287] on label "False" at bounding box center [549, 273] width 65 height 25
click at [525, 278] on input "False" at bounding box center [527, 274] width 8 height 7
radio input "true"
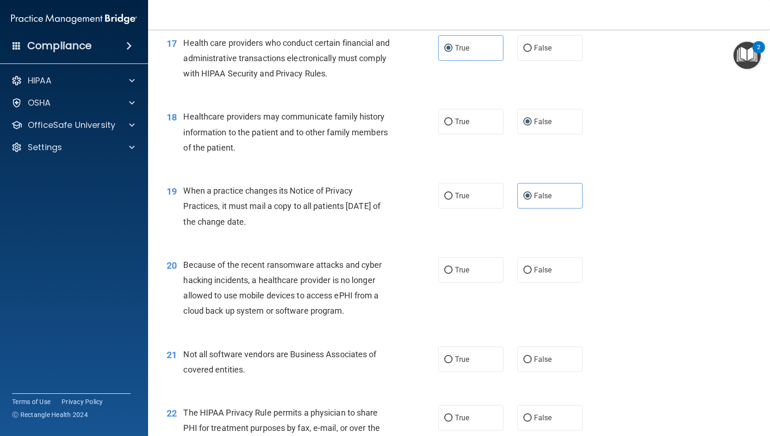
scroll to position [1296, 0]
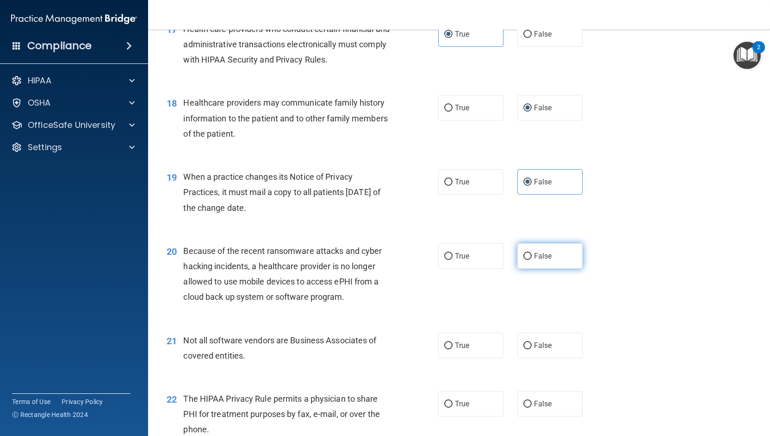
click at [535, 260] on span "False" at bounding box center [543, 255] width 18 height 9
click at [532, 260] on input "False" at bounding box center [527, 256] width 8 height 7
radio input "true"
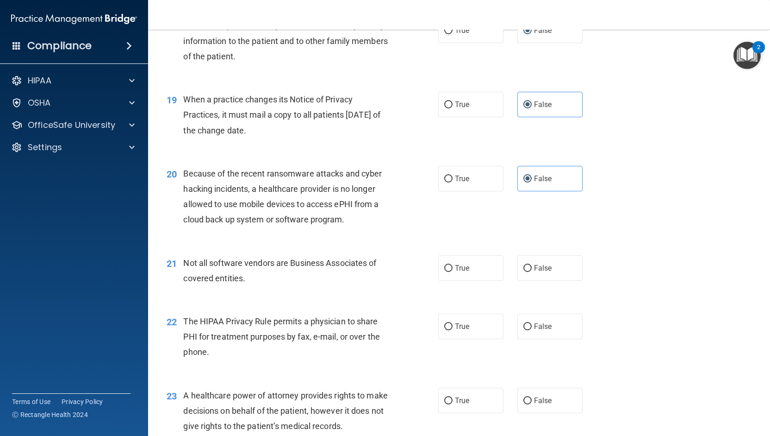
scroll to position [1388, 0]
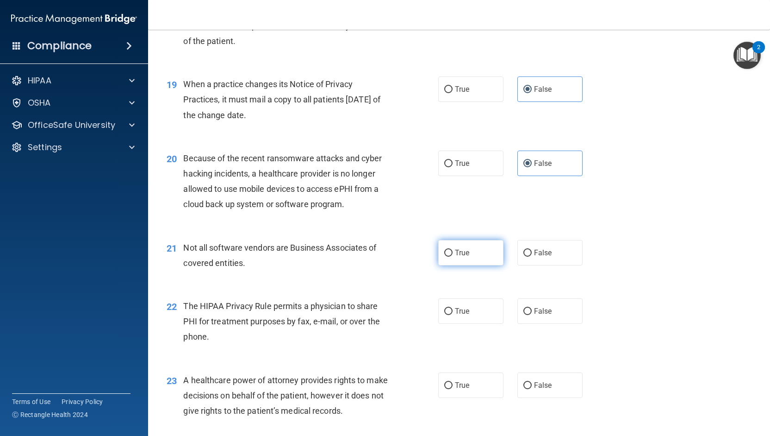
click at [465, 265] on label "True" at bounding box center [470, 252] width 65 height 25
click at [453, 256] on input "True" at bounding box center [448, 252] width 8 height 7
radio input "true"
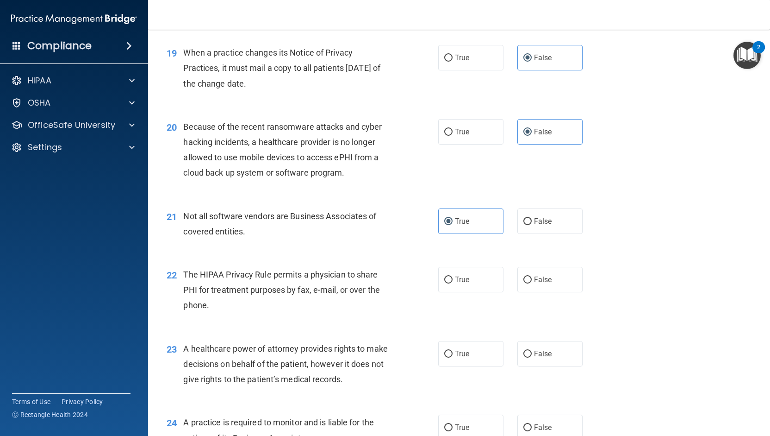
scroll to position [1435, 0]
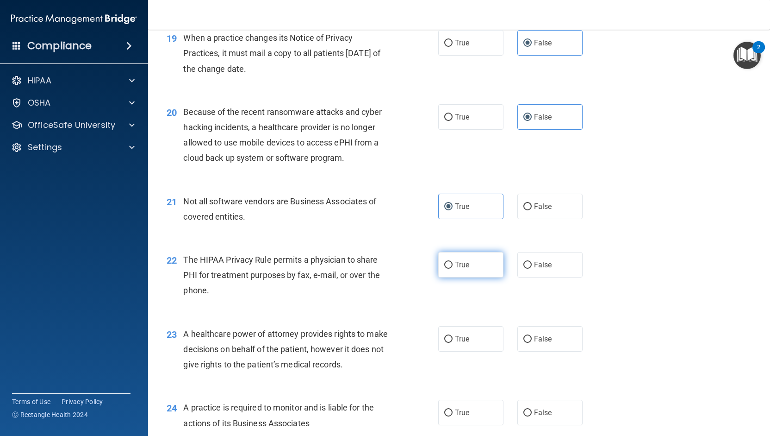
click at [456, 277] on label "True" at bounding box center [470, 264] width 65 height 25
click at [453, 268] on input "True" at bounding box center [448, 264] width 8 height 7
radio input "true"
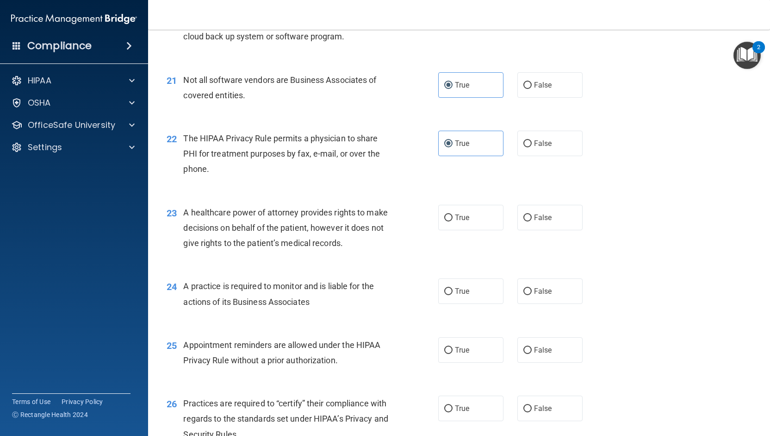
scroll to position [1574, 0]
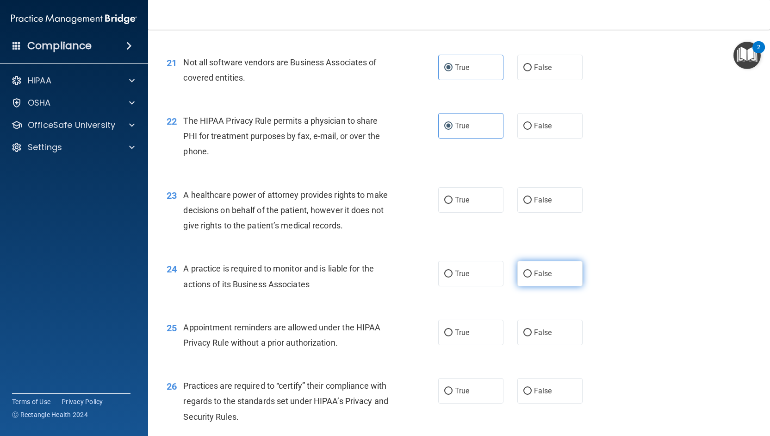
click at [523, 277] on input "False" at bounding box center [527, 273] width 8 height 7
radio input "true"
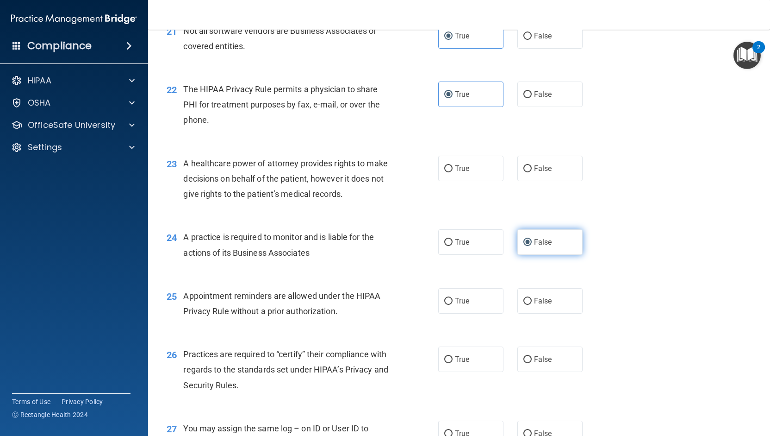
scroll to position [1620, 0]
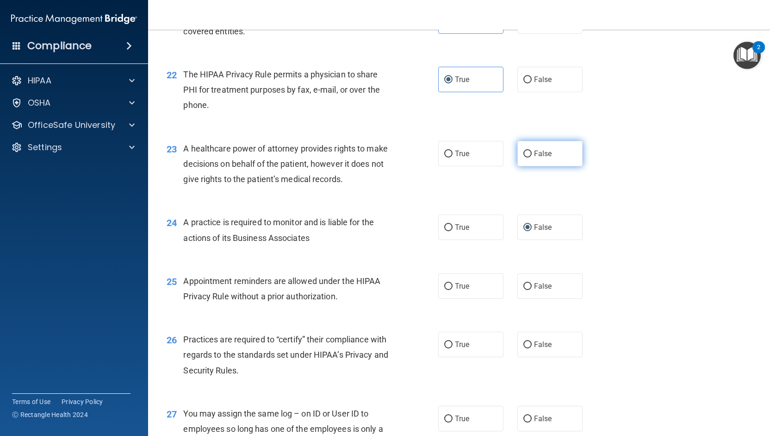
click at [529, 166] on label "False" at bounding box center [549, 153] width 65 height 25
click at [529, 157] on input "False" at bounding box center [527, 153] width 8 height 7
radio input "true"
drag, startPoint x: 529, startPoint y: 170, endPoint x: 367, endPoint y: 310, distance: 213.3
click at [367, 304] on div "Appointment reminders are allowed under the HIPAA Privacy Rule without a prior …" at bounding box center [290, 288] width 214 height 31
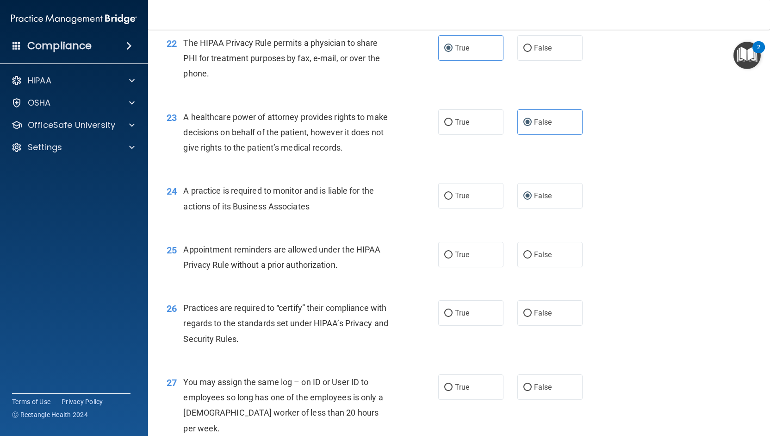
scroll to position [1666, 0]
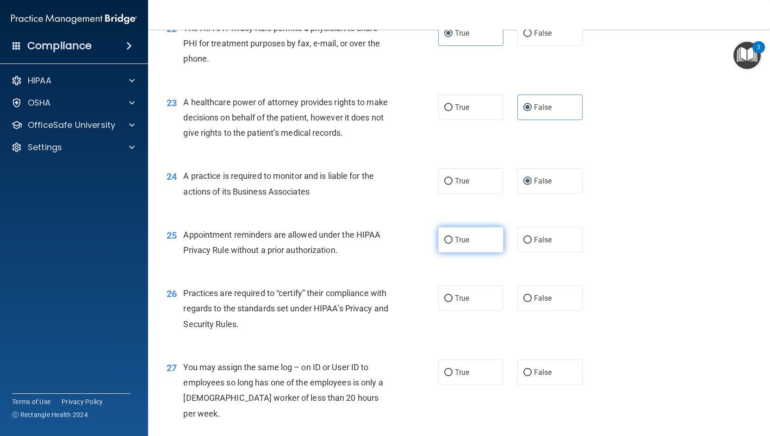
click at [446, 252] on label "True" at bounding box center [470, 239] width 65 height 25
click at [446, 243] on input "True" at bounding box center [448, 240] width 8 height 7
radio input "true"
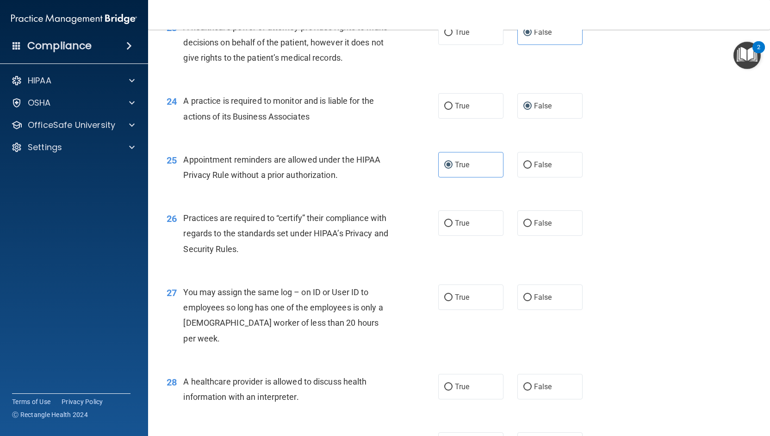
scroll to position [1759, 0]
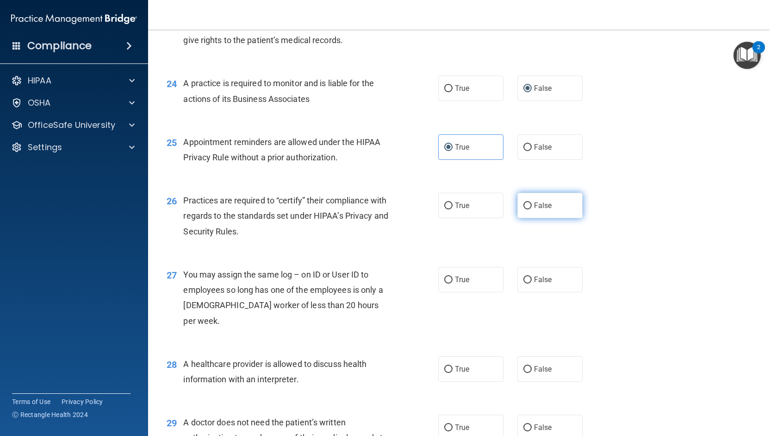
click at [523, 218] on label "False" at bounding box center [549, 205] width 65 height 25
click at [523, 209] on input "False" at bounding box center [527, 205] width 8 height 7
radio input "true"
click at [527, 283] on input "False" at bounding box center [527, 279] width 8 height 7
radio input "true"
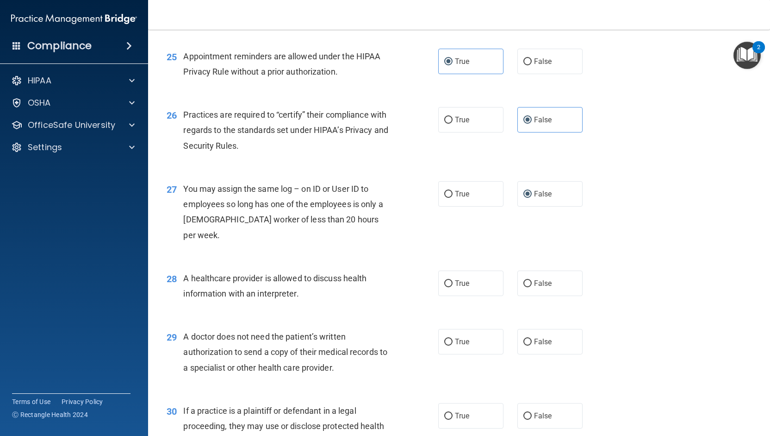
scroll to position [1851, 0]
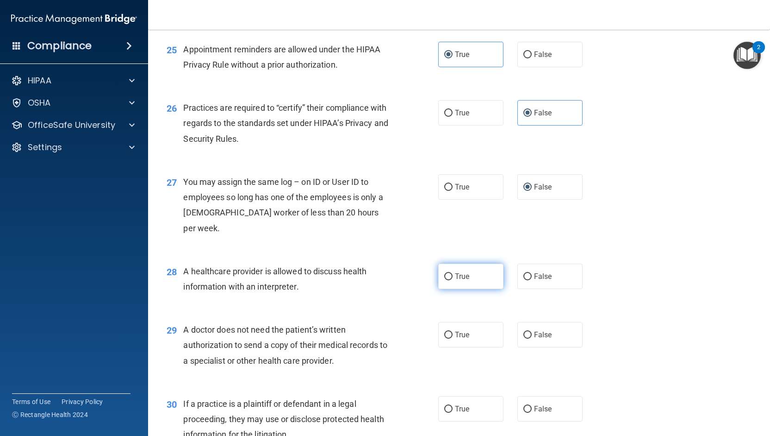
click at [464, 282] on label "True" at bounding box center [470, 275] width 65 height 25
click at [453, 280] on input "True" at bounding box center [448, 276] width 8 height 7
radio input "true"
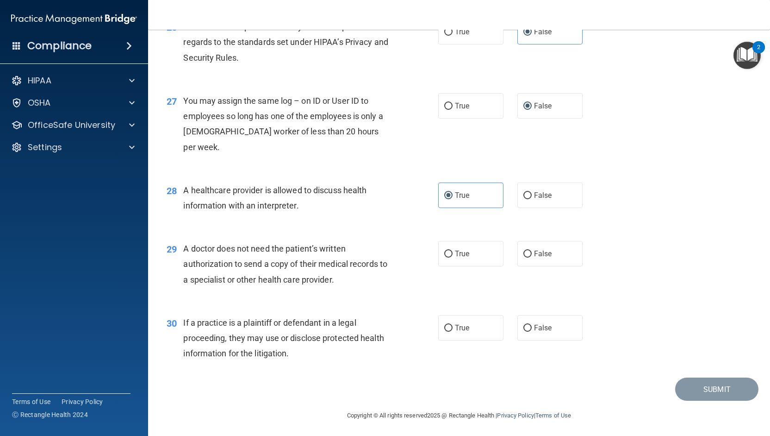
scroll to position [1934, 0]
click at [455, 250] on span "True" at bounding box center [462, 252] width 14 height 9
click at [453, 250] on input "True" at bounding box center [448, 252] width 8 height 7
radio input "true"
click at [455, 323] on span "True" at bounding box center [462, 326] width 14 height 9
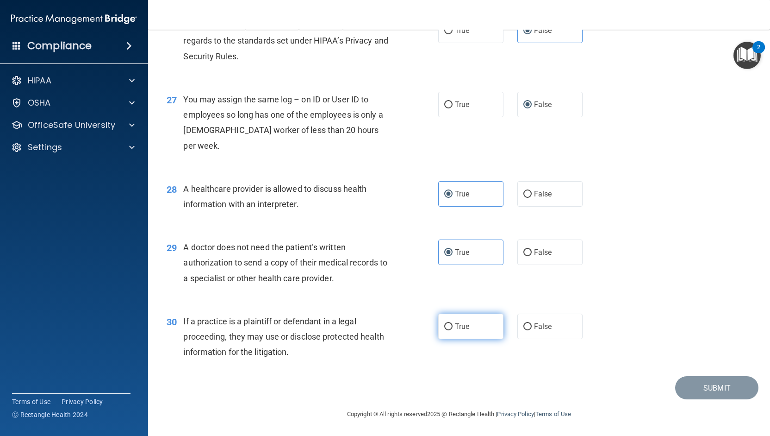
click at [453, 323] on input "True" at bounding box center [448, 326] width 8 height 7
radio input "true"
click at [714, 384] on button "Submit" at bounding box center [716, 388] width 83 height 24
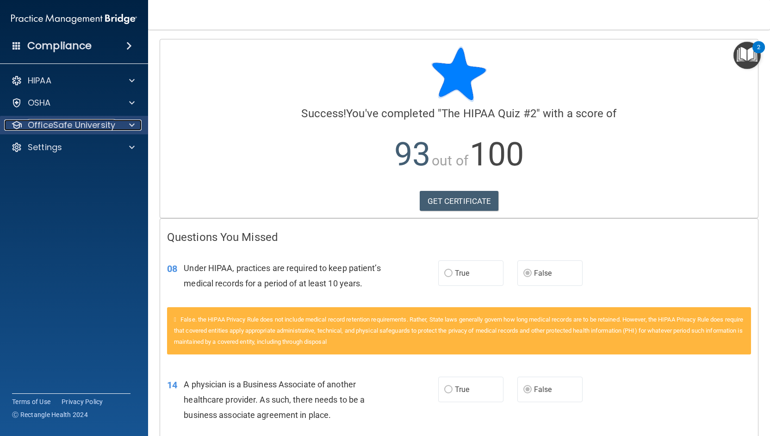
click at [125, 122] on div at bounding box center [130, 124] width 23 height 11
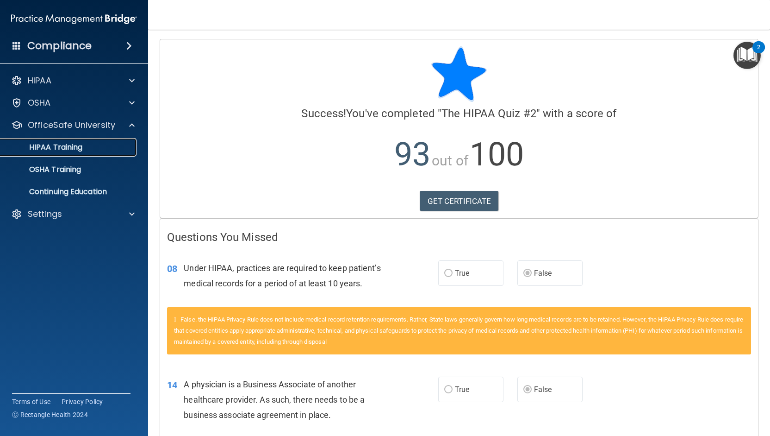
click at [72, 146] on p "HIPAA Training" at bounding box center [44, 147] width 76 height 9
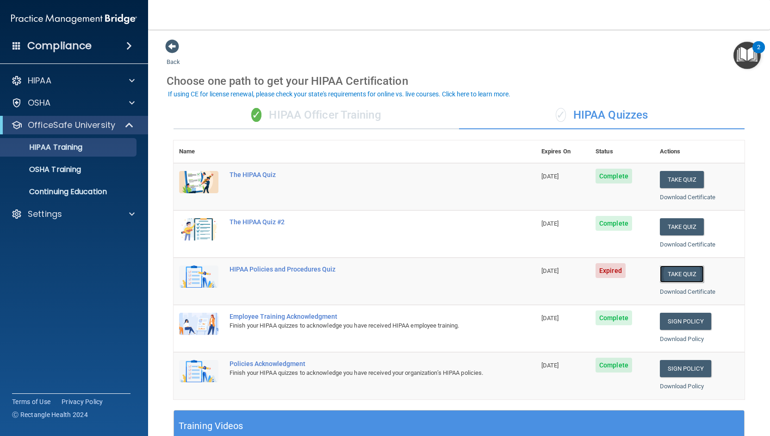
click at [693, 271] on button "Take Quiz" at bounding box center [682, 273] width 44 height 17
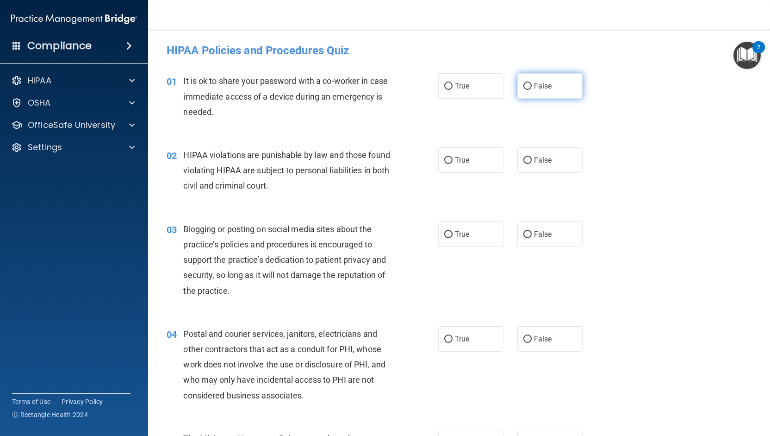
click at [535, 89] on span "False" at bounding box center [543, 85] width 18 height 9
click at [532, 89] on input "False" at bounding box center [527, 86] width 8 height 7
radio input "true"
click at [463, 161] on span "True" at bounding box center [462, 160] width 14 height 9
click at [453, 161] on input "True" at bounding box center [448, 160] width 8 height 7
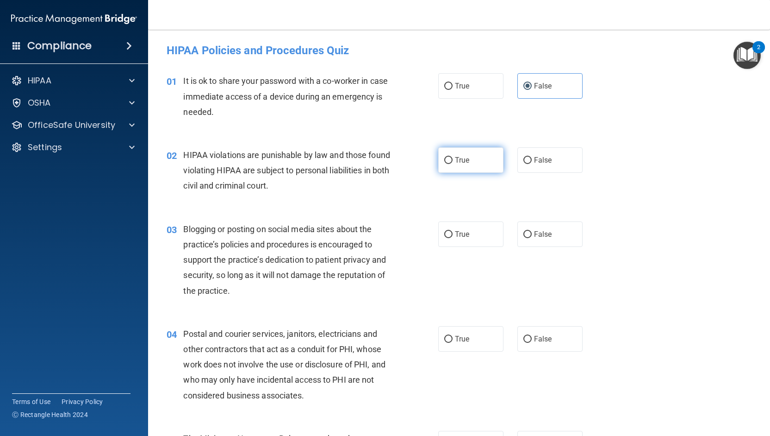
radio input "true"
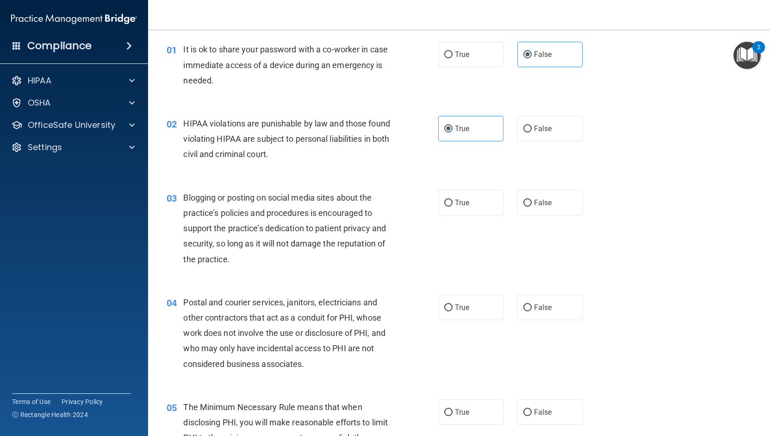
scroll to position [46, 0]
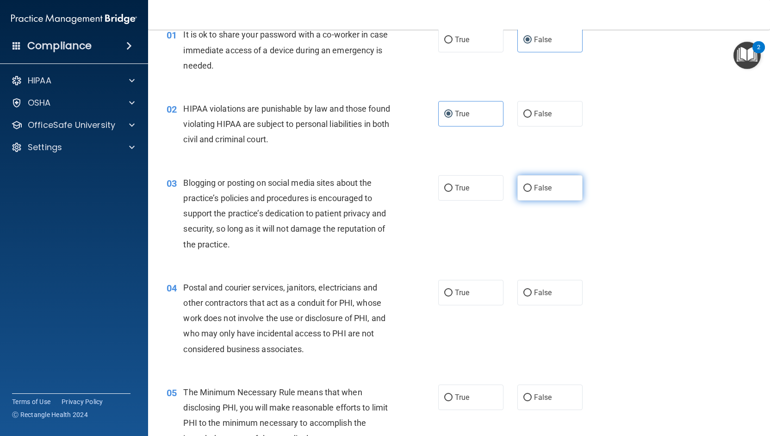
click at [548, 192] on label "False" at bounding box center [549, 187] width 65 height 25
click at [532, 192] on input "False" at bounding box center [527, 188] width 8 height 7
radio input "true"
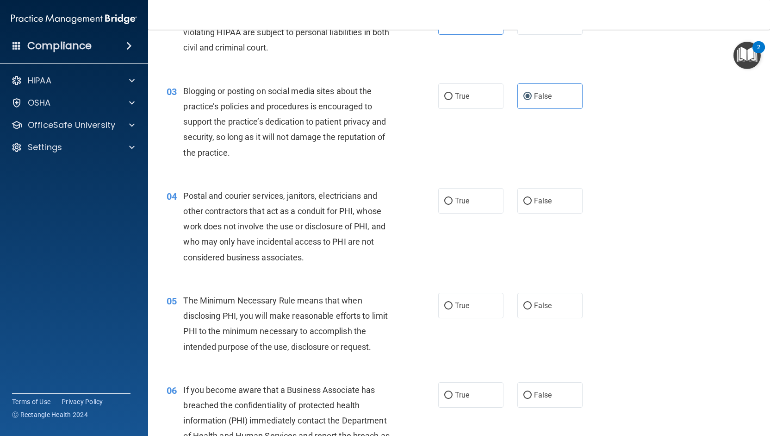
scroll to position [139, 0]
click at [449, 199] on label "True" at bounding box center [470, 199] width 65 height 25
click at [449, 199] on input "True" at bounding box center [448, 200] width 8 height 7
radio input "true"
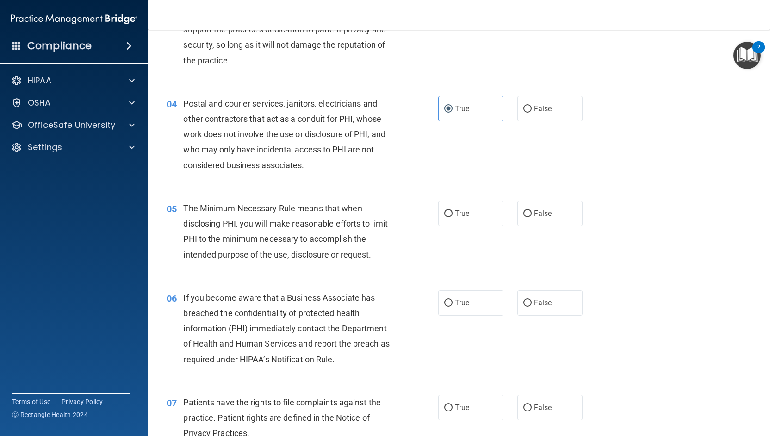
scroll to position [231, 0]
click at [462, 205] on label "True" at bounding box center [470, 211] width 65 height 25
click at [453, 209] on input "True" at bounding box center [448, 212] width 8 height 7
radio input "true"
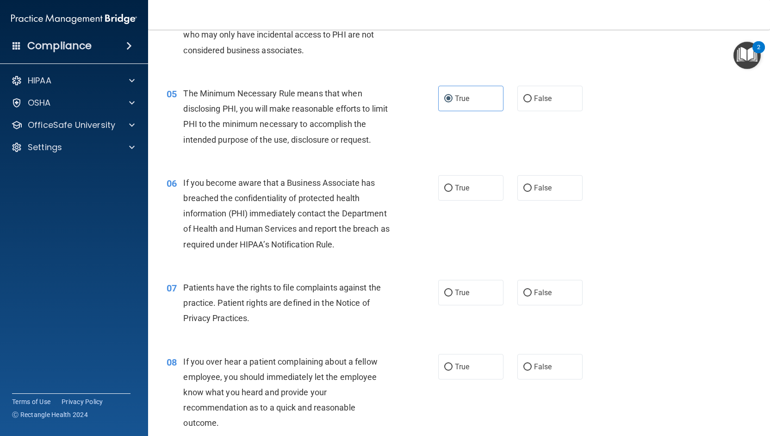
scroll to position [370, 0]
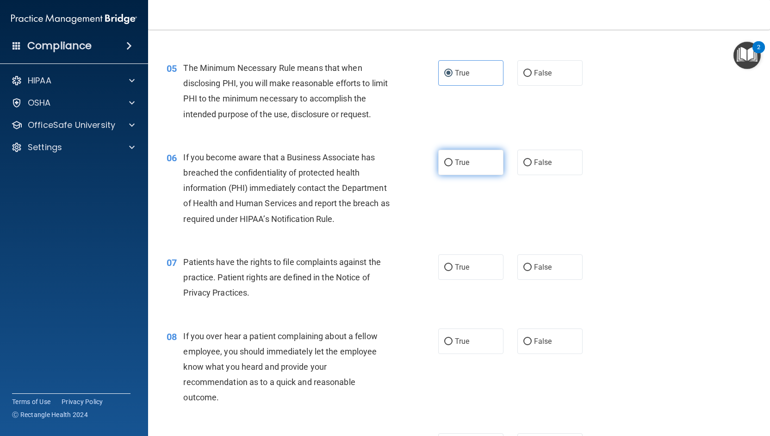
click at [450, 155] on label "True" at bounding box center [470, 161] width 65 height 25
click at [450, 159] on input "True" at bounding box center [448, 162] width 8 height 7
radio input "true"
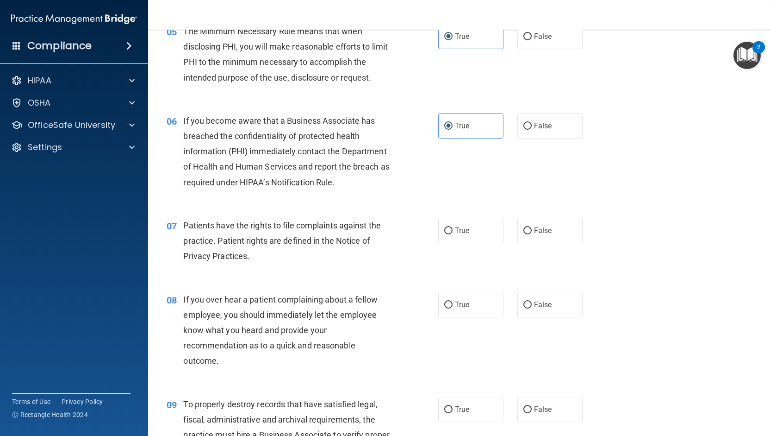
scroll to position [463, 0]
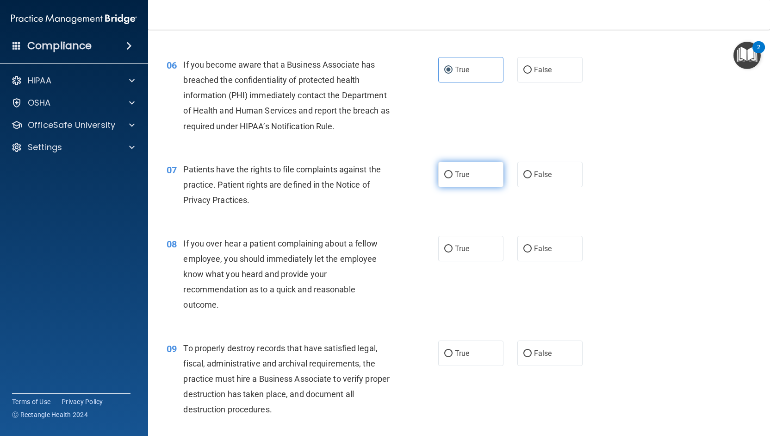
click at [467, 178] on label "True" at bounding box center [470, 174] width 65 height 25
click at [453, 178] on input "True" at bounding box center [448, 174] width 8 height 7
radio input "true"
click at [528, 253] on label "False" at bounding box center [549, 248] width 65 height 25
click at [528, 252] on input "False" at bounding box center [527, 248] width 8 height 7
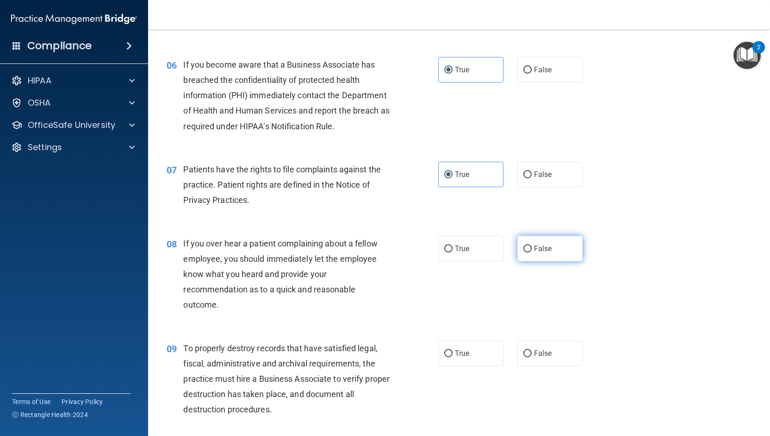
radio input "true"
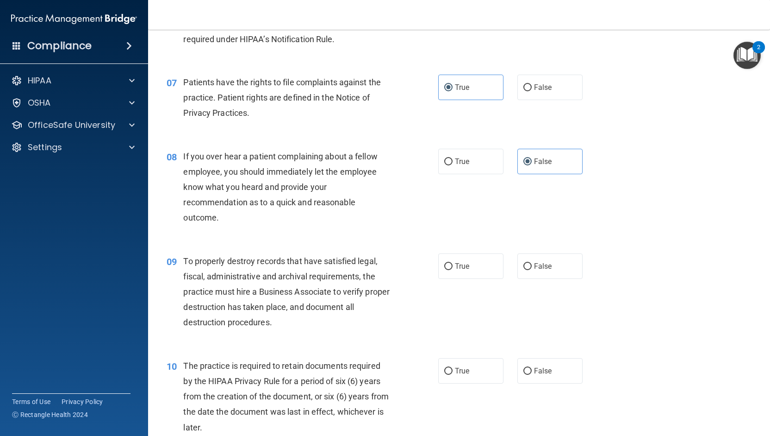
scroll to position [602, 0]
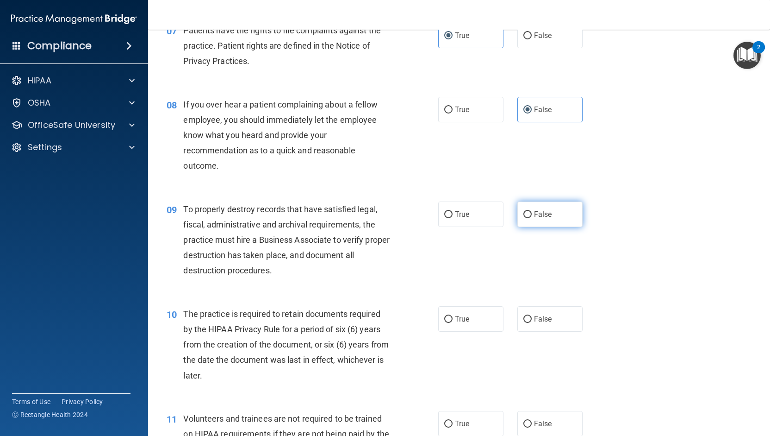
click at [544, 215] on span "False" at bounding box center [543, 214] width 18 height 9
click at [532, 215] on input "False" at bounding box center [527, 214] width 8 height 7
radio input "true"
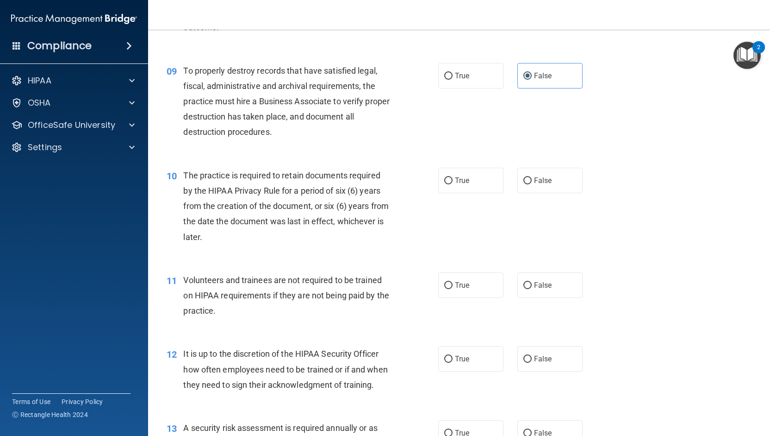
scroll to position [741, 0]
click at [543, 176] on span "False" at bounding box center [543, 179] width 18 height 9
click at [532, 177] on input "False" at bounding box center [527, 180] width 8 height 7
radio input "true"
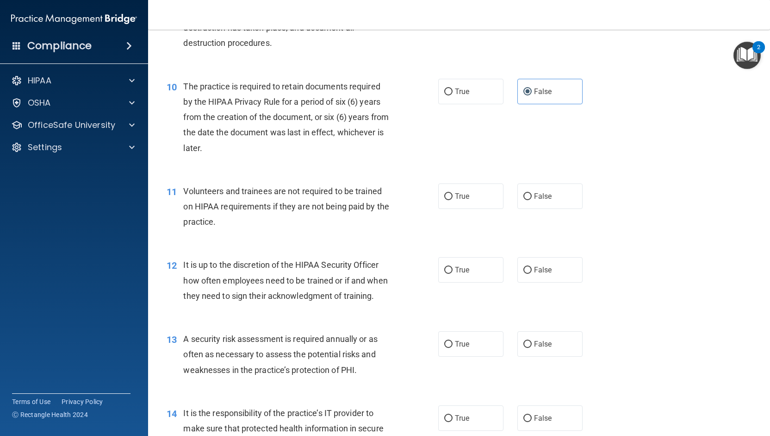
scroll to position [833, 0]
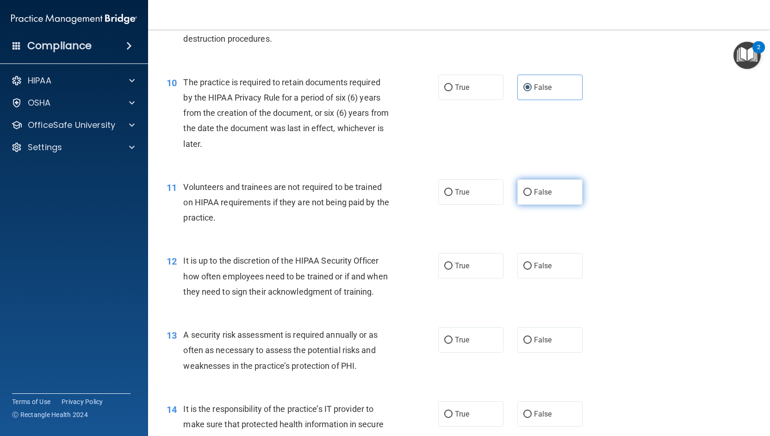
click at [527, 192] on input "False" at bounding box center [527, 192] width 8 height 7
radio input "true"
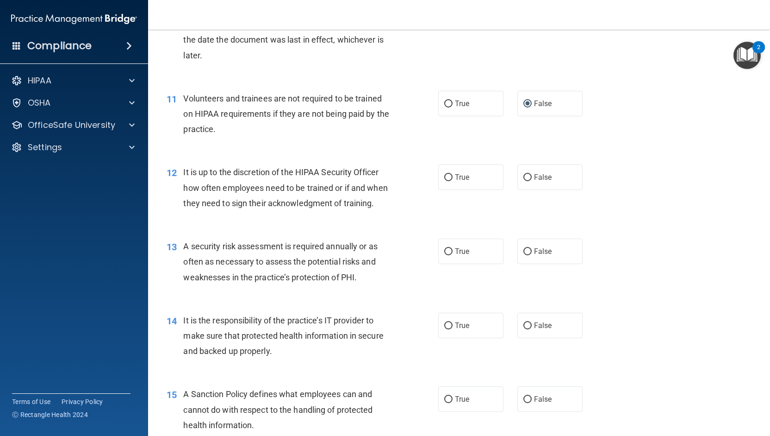
scroll to position [926, 0]
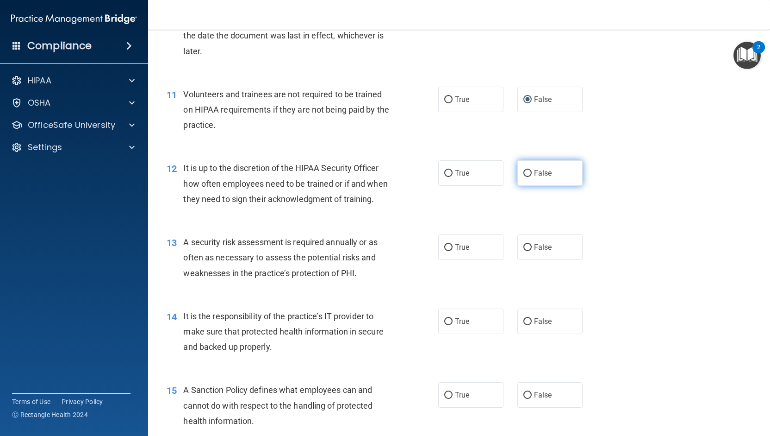
click at [534, 174] on span "False" at bounding box center [543, 172] width 18 height 9
click at [532, 174] on input "False" at bounding box center [527, 173] width 8 height 7
radio input "true"
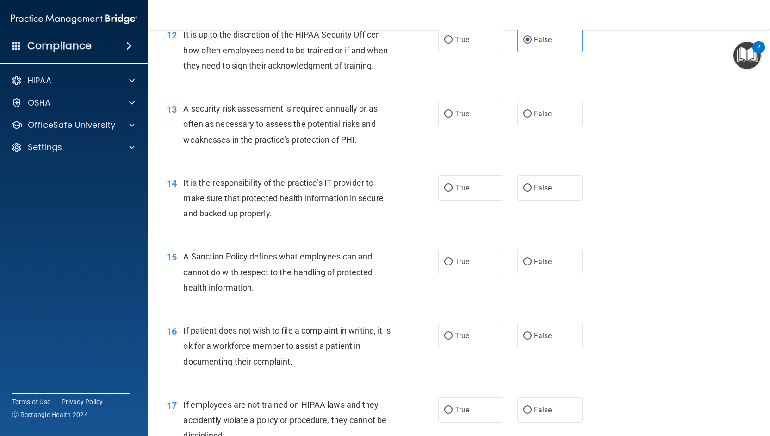
scroll to position [1065, 0]
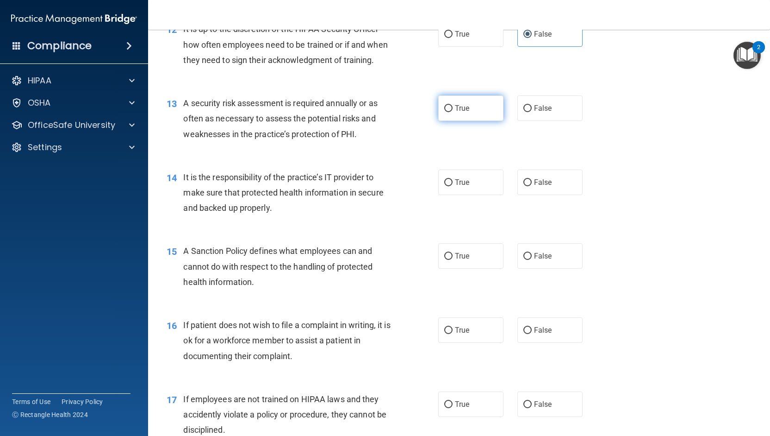
click at [479, 121] on label "True" at bounding box center [470, 107] width 65 height 25
click at [453, 112] on input "True" at bounding box center [448, 108] width 8 height 7
radio input "true"
click at [549, 195] on label "False" at bounding box center [549, 181] width 65 height 25
click at [532, 186] on input "False" at bounding box center [527, 182] width 8 height 7
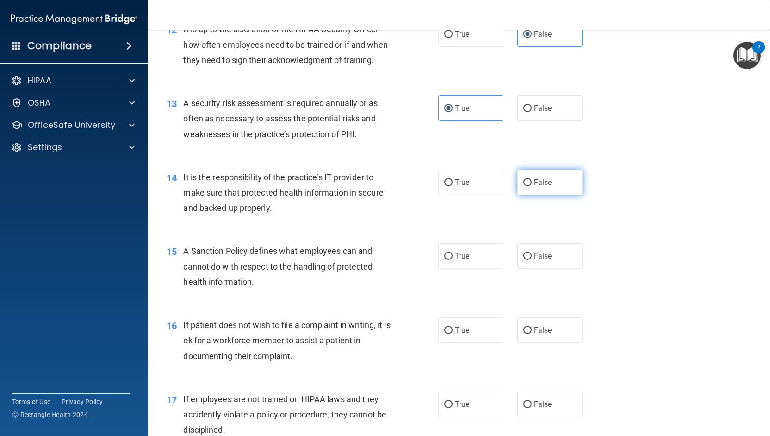
radio input "true"
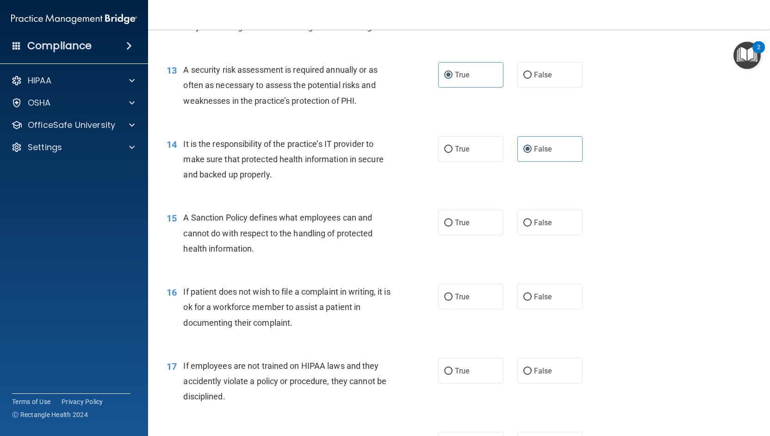
scroll to position [1157, 0]
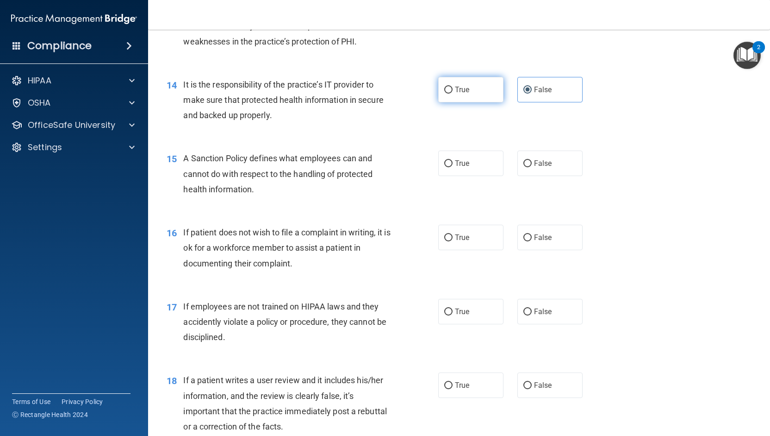
click at [467, 102] on label "True" at bounding box center [470, 89] width 65 height 25
click at [453, 93] on input "True" at bounding box center [448, 90] width 8 height 7
radio input "true"
radio input "false"
click at [456, 176] on label "True" at bounding box center [470, 162] width 65 height 25
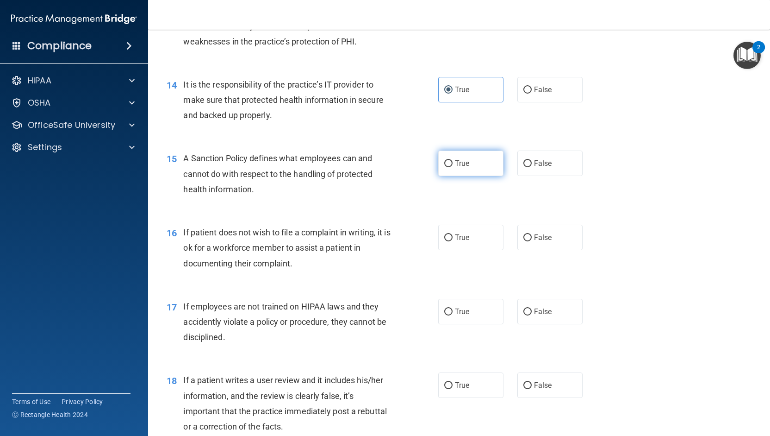
click at [453, 167] on input "True" at bounding box center [448, 163] width 8 height 7
radio input "true"
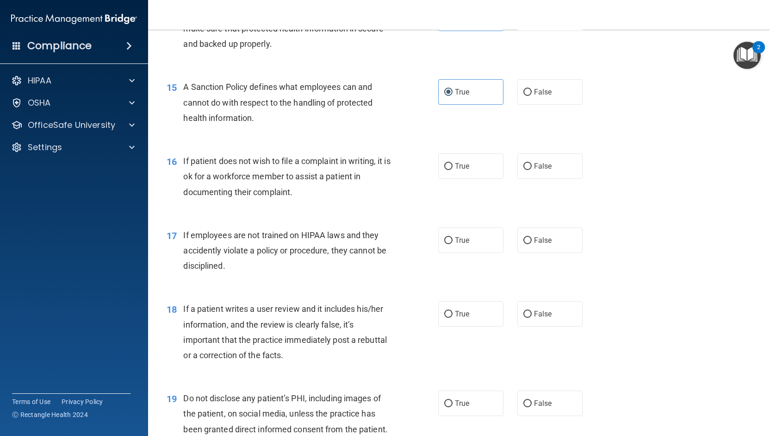
scroll to position [1250, 0]
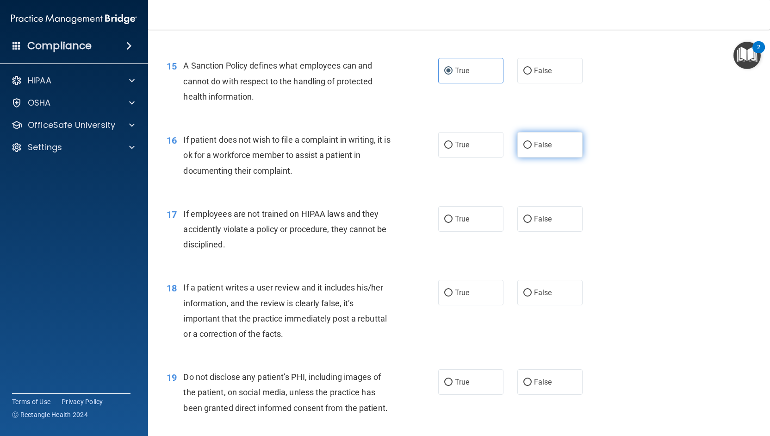
click at [527, 149] on input "False" at bounding box center [527, 145] width 8 height 7
radio input "true"
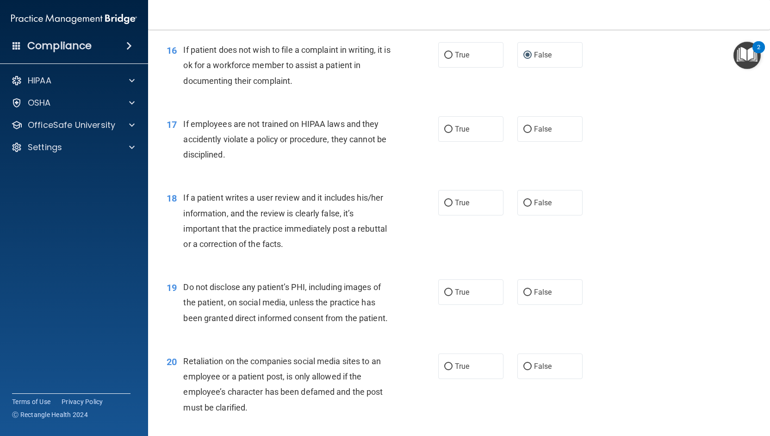
scroll to position [1342, 0]
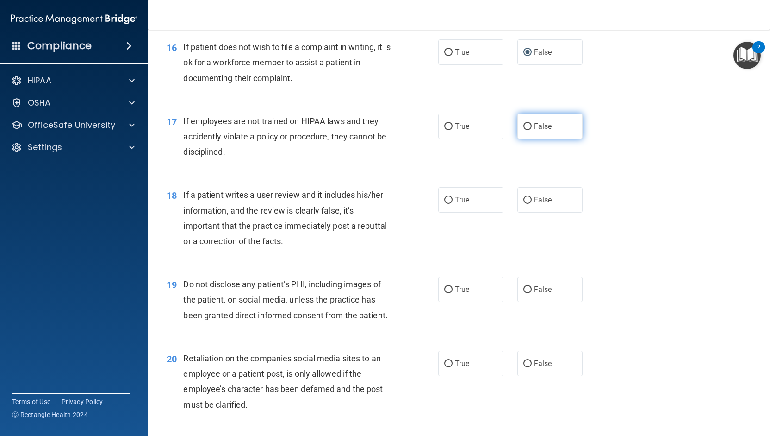
click at [517, 139] on label "False" at bounding box center [549, 125] width 65 height 25
click at [523, 130] on input "False" at bounding box center [527, 126] width 8 height 7
radio input "true"
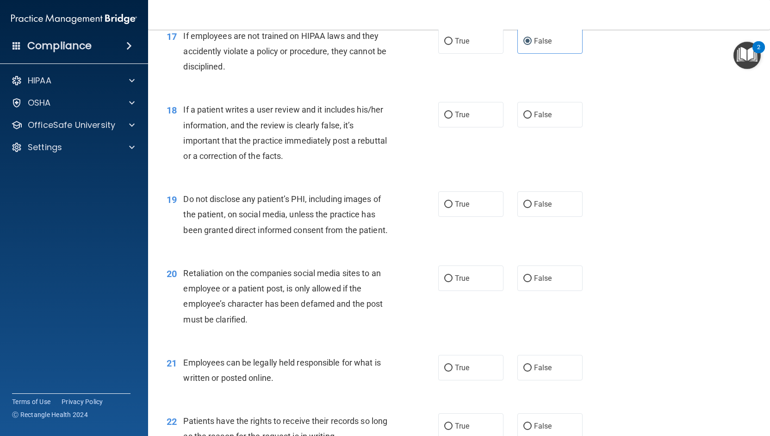
scroll to position [1435, 0]
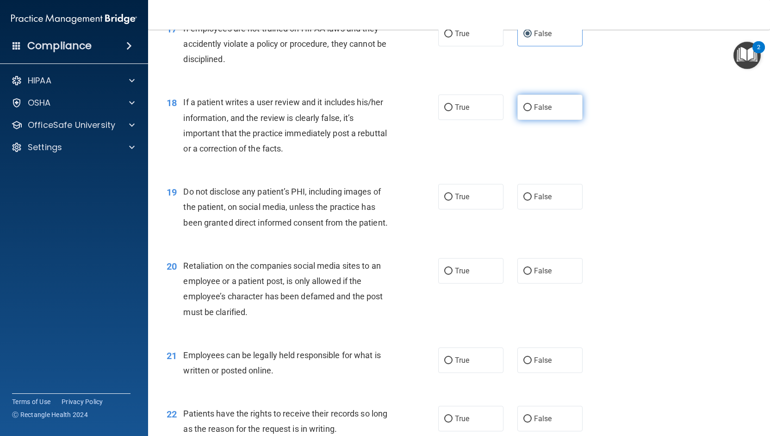
click at [544, 117] on label "False" at bounding box center [549, 106] width 65 height 25
click at [532, 111] on input "False" at bounding box center [527, 107] width 8 height 7
radio input "true"
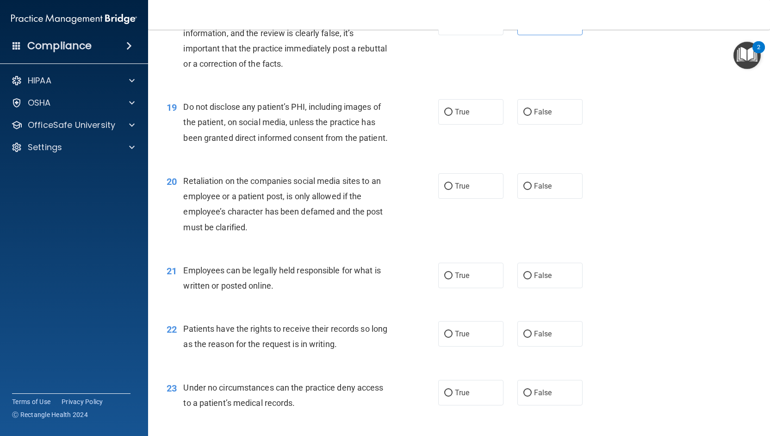
scroll to position [1527, 0]
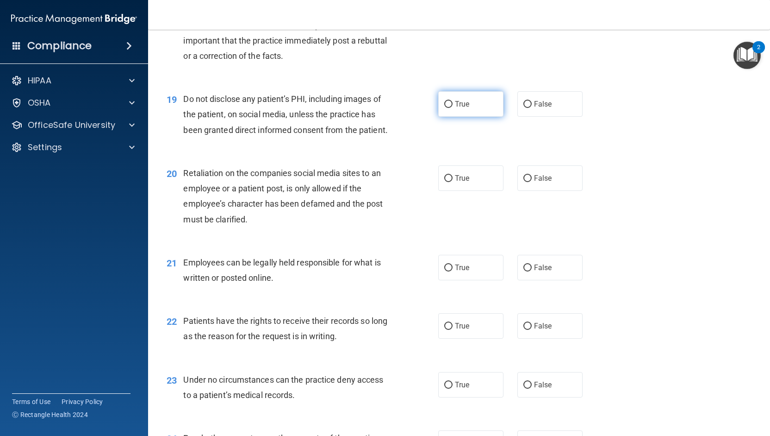
click at [438, 117] on label "True" at bounding box center [470, 103] width 65 height 25
click at [444, 108] on input "True" at bounding box center [448, 104] width 8 height 7
radio input "true"
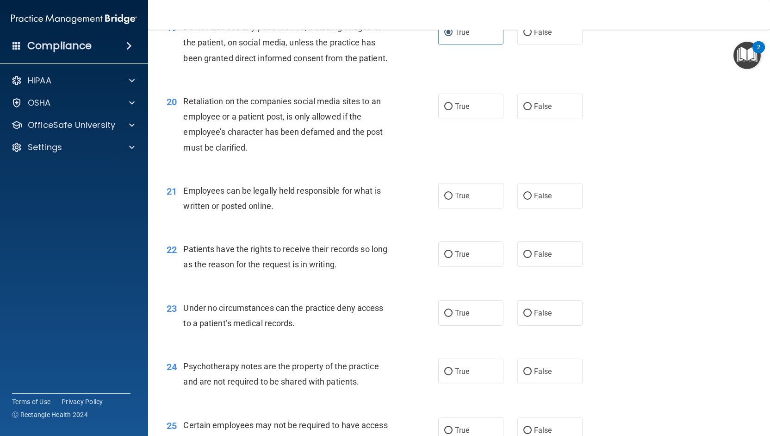
scroll to position [1620, 0]
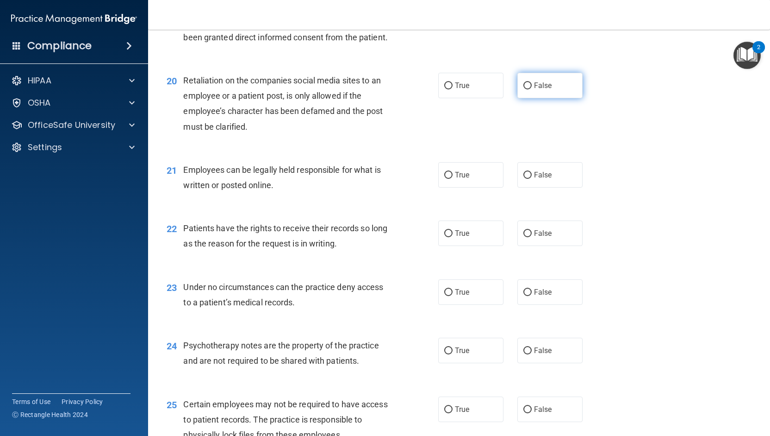
click at [528, 98] on label "False" at bounding box center [549, 85] width 65 height 25
click at [528, 89] on input "False" at bounding box center [527, 85] width 8 height 7
radio input "true"
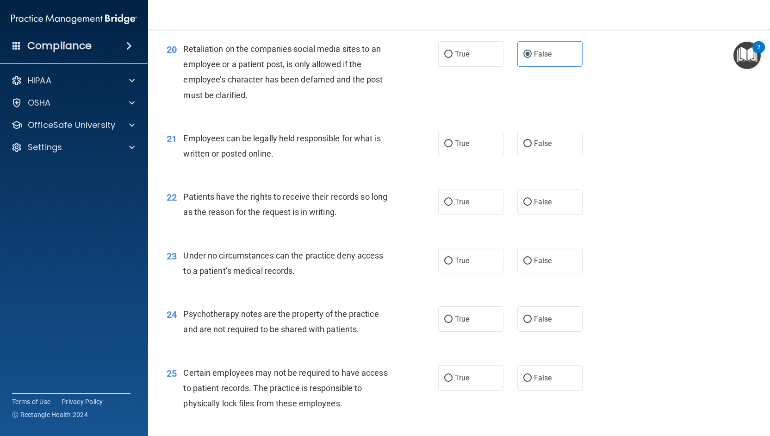
scroll to position [1712, 0]
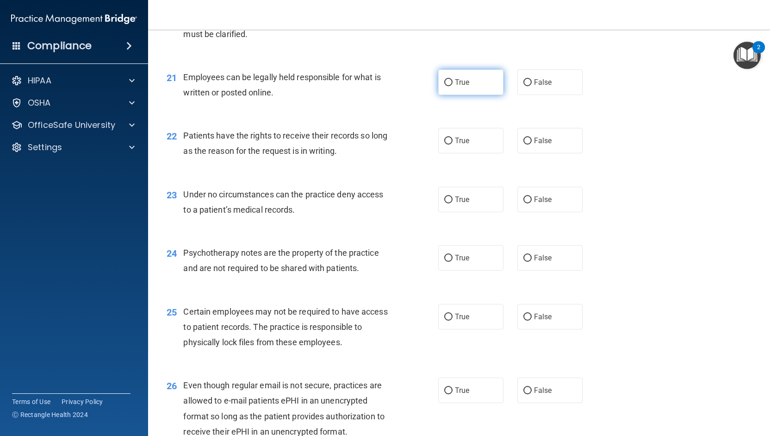
click at [461, 95] on label "True" at bounding box center [470, 81] width 65 height 25
click at [453, 86] on input "True" at bounding box center [448, 82] width 8 height 7
radio input "true"
click at [488, 153] on label "True" at bounding box center [470, 140] width 65 height 25
click at [453, 144] on input "True" at bounding box center [448, 140] width 8 height 7
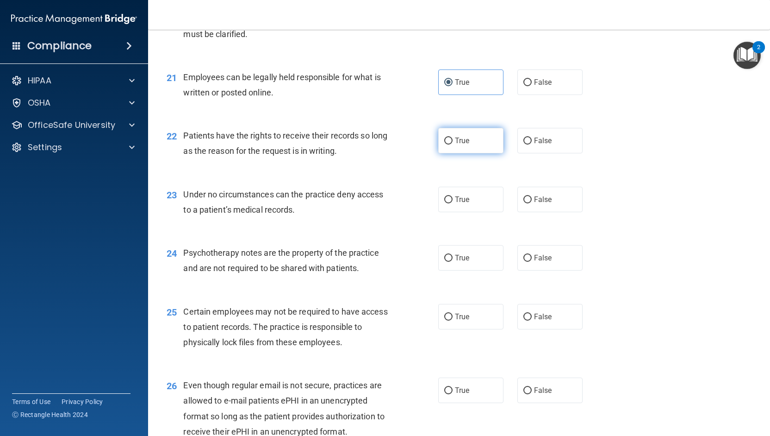
radio input "true"
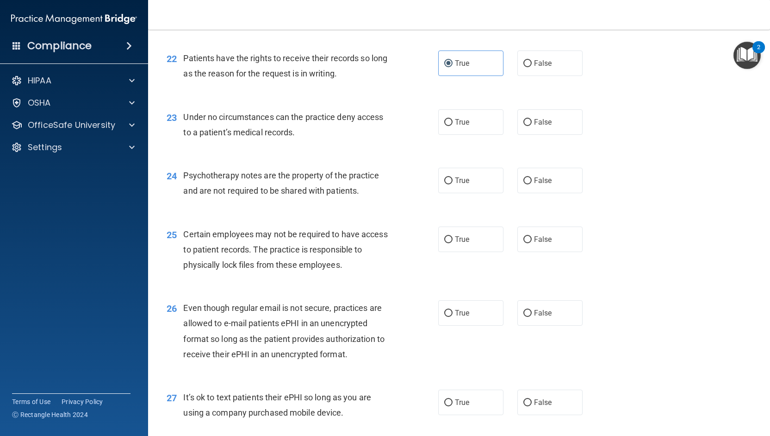
scroll to position [1805, 0]
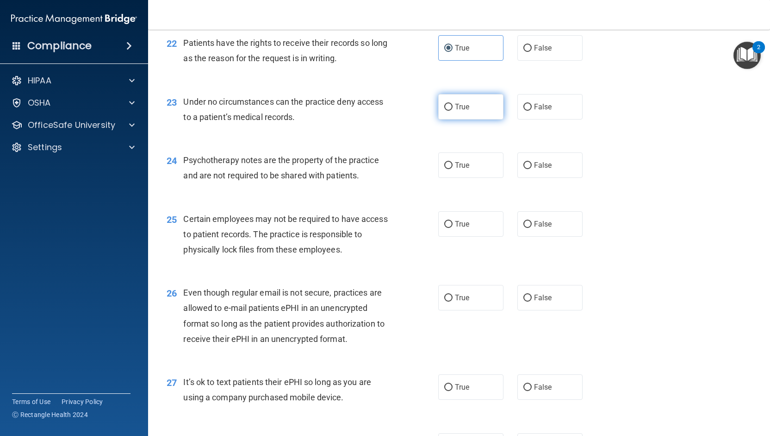
click at [440, 119] on label "True" at bounding box center [470, 106] width 65 height 25
click at [444, 111] on input "True" at bounding box center [448, 107] width 8 height 7
radio input "true"
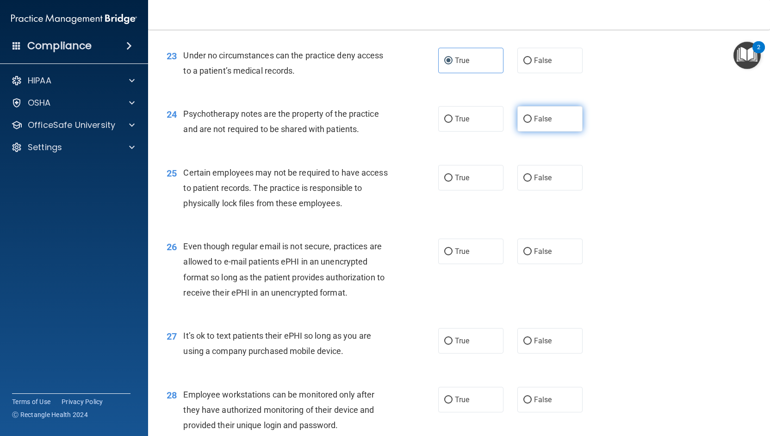
click at [528, 131] on label "False" at bounding box center [549, 118] width 65 height 25
click at [528, 123] on input "False" at bounding box center [527, 119] width 8 height 7
radio input "true"
click at [479, 190] on label "True" at bounding box center [470, 177] width 65 height 25
click at [453, 181] on input "True" at bounding box center [448, 177] width 8 height 7
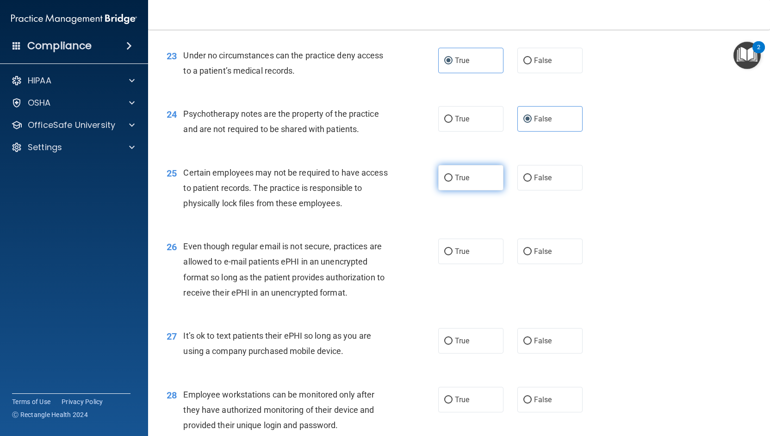
radio input "true"
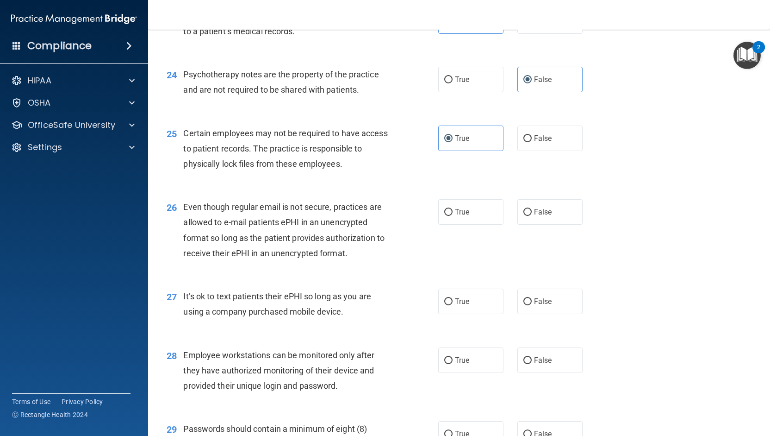
scroll to position [1944, 0]
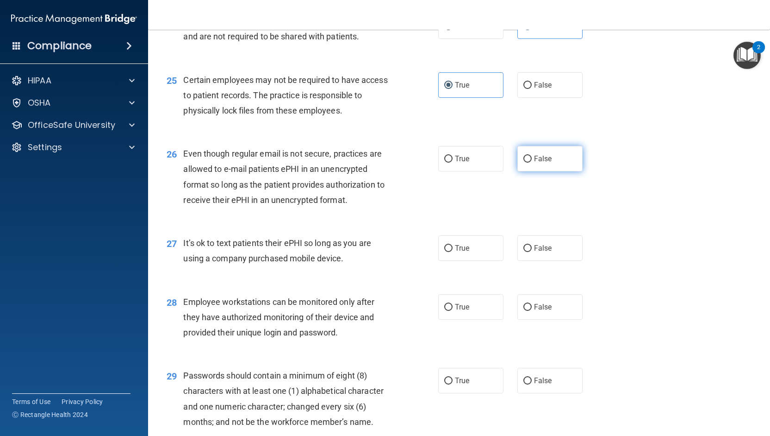
click at [536, 163] on span "False" at bounding box center [543, 158] width 18 height 9
click at [532, 162] on input "False" at bounding box center [527, 159] width 8 height 7
radio input "true"
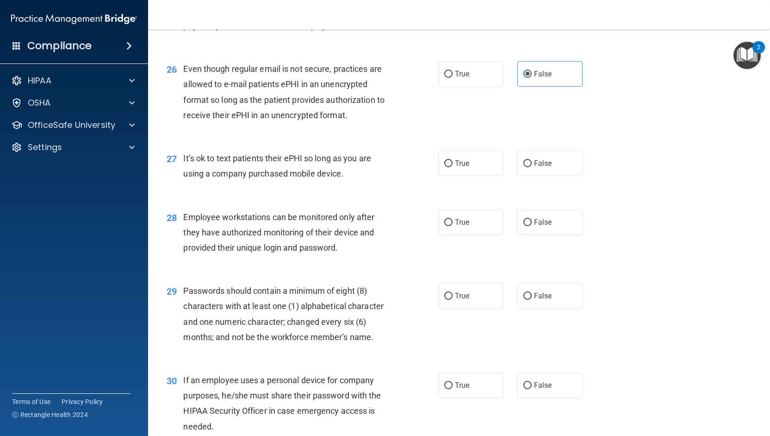
scroll to position [2036, 0]
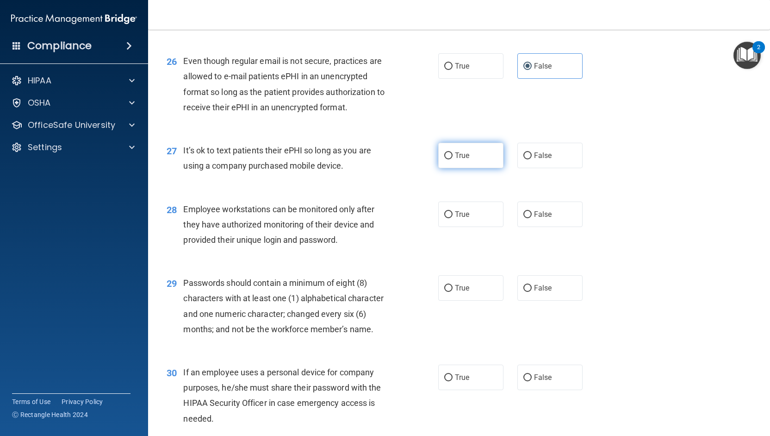
click at [441, 168] on label "True" at bounding box center [470, 155] width 65 height 25
click at [444, 159] on input "True" at bounding box center [448, 155] width 8 height 7
radio input "true"
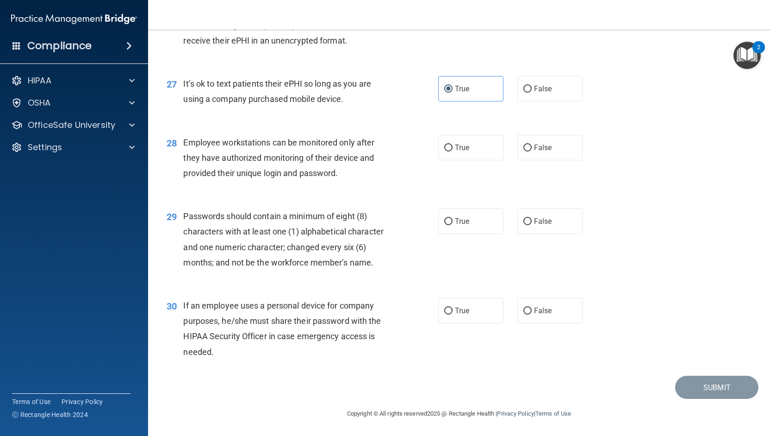
scroll to position [2134, 0]
click at [517, 148] on label "False" at bounding box center [549, 147] width 65 height 25
click at [523, 148] on input "False" at bounding box center [527, 147] width 8 height 7
radio input "true"
click at [455, 224] on span "True" at bounding box center [462, 221] width 14 height 9
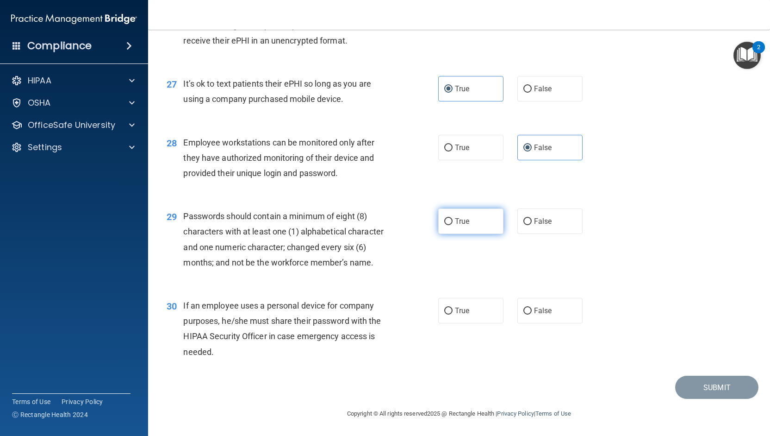
click at [452, 224] on input "True" at bounding box center [448, 221] width 8 height 7
radio input "true"
click at [526, 315] on label "False" at bounding box center [549, 310] width 65 height 25
click at [526, 314] on input "False" at bounding box center [527, 310] width 8 height 7
radio input "true"
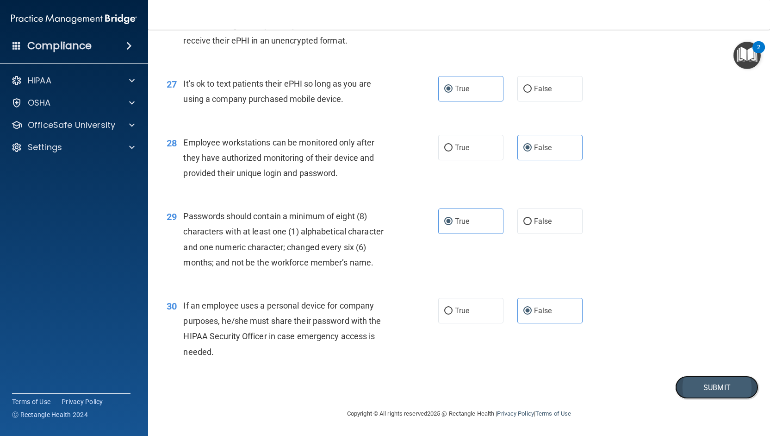
click at [738, 387] on button "Submit" at bounding box center [716, 387] width 83 height 24
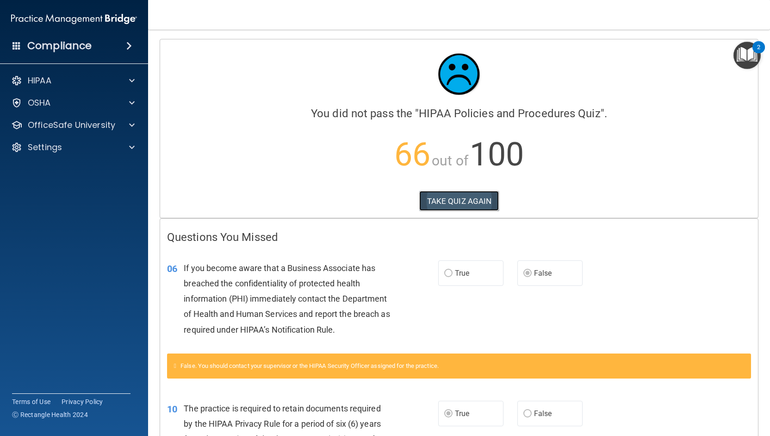
click at [478, 201] on button "TAKE QUIZ AGAIN" at bounding box center [459, 201] width 80 height 20
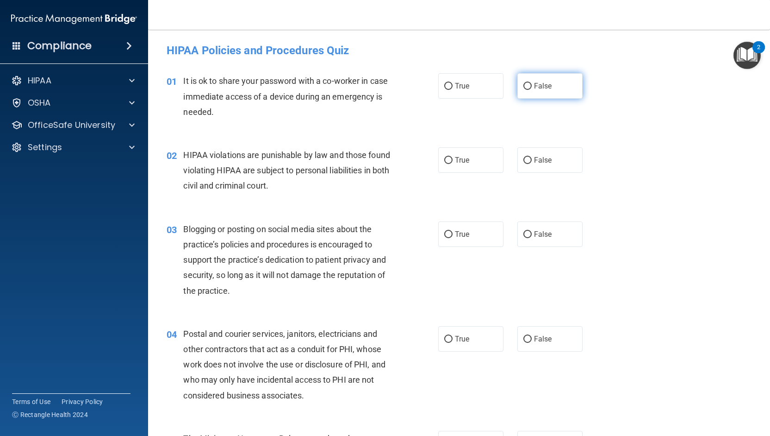
click at [523, 87] on input "False" at bounding box center [527, 86] width 8 height 7
radio input "true"
click at [438, 162] on label "True" at bounding box center [470, 159] width 65 height 25
click at [444, 162] on input "True" at bounding box center [448, 160] width 8 height 7
radio input "true"
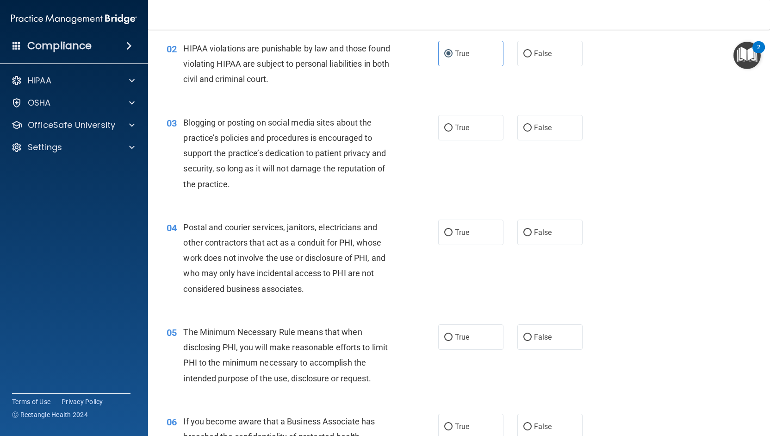
scroll to position [139, 0]
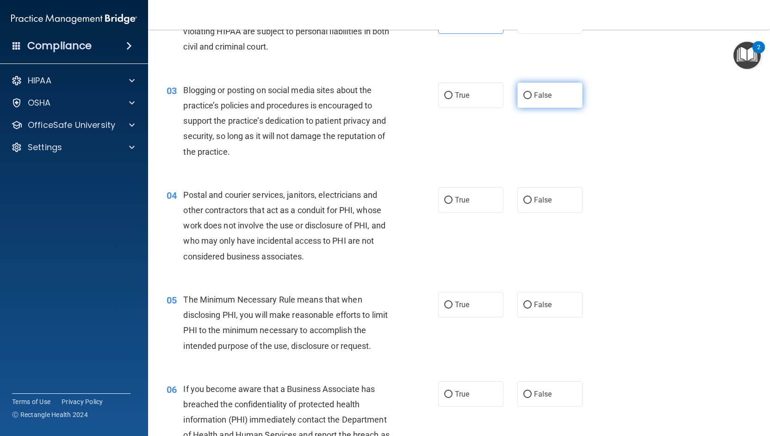
click at [524, 88] on label "False" at bounding box center [549, 94] width 65 height 25
click at [524, 92] on input "False" at bounding box center [527, 95] width 8 height 7
radio input "true"
click at [444, 197] on input "True" at bounding box center [448, 200] width 8 height 7
radio input "true"
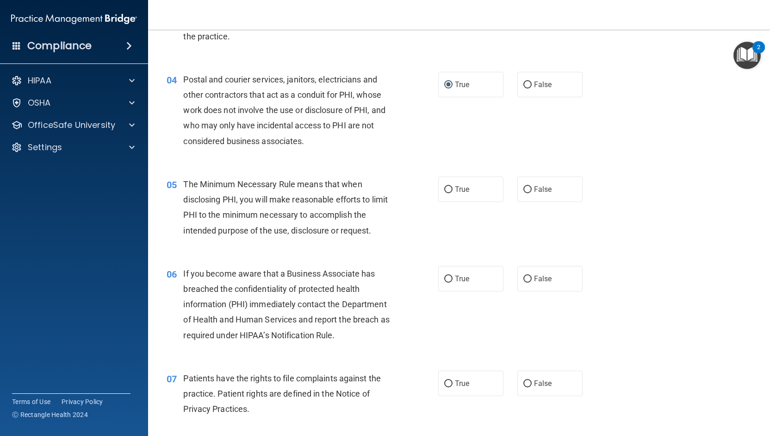
scroll to position [278, 0]
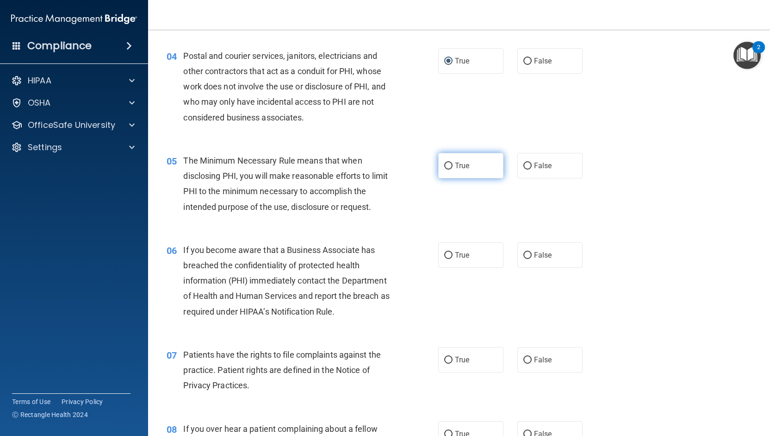
click at [449, 160] on label "True" at bounding box center [470, 165] width 65 height 25
click at [449, 162] on input "True" at bounding box center [448, 165] width 8 height 7
radio input "true"
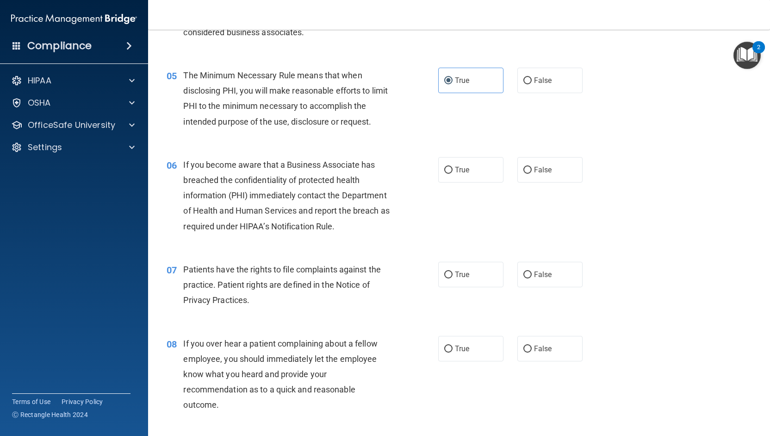
scroll to position [370, 0]
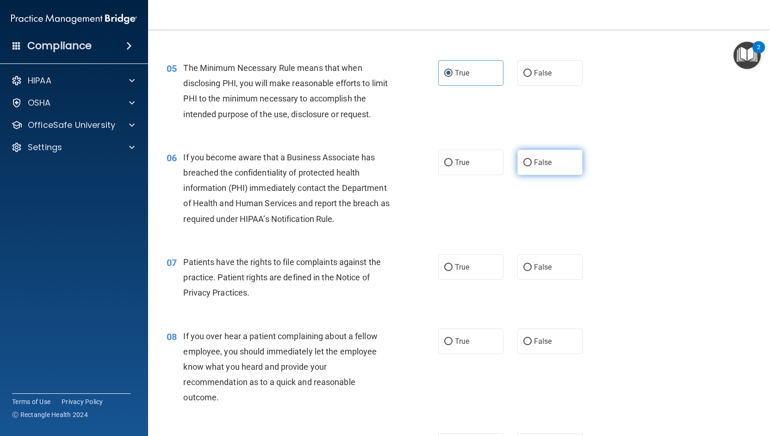
click at [523, 162] on input "False" at bounding box center [527, 162] width 8 height 7
radio input "true"
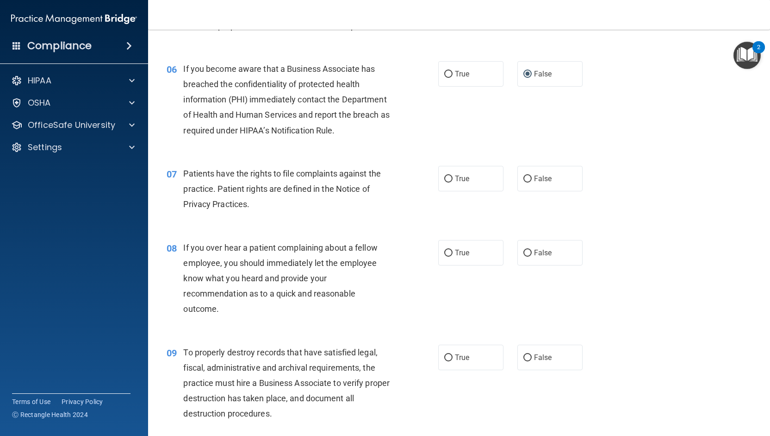
scroll to position [463, 0]
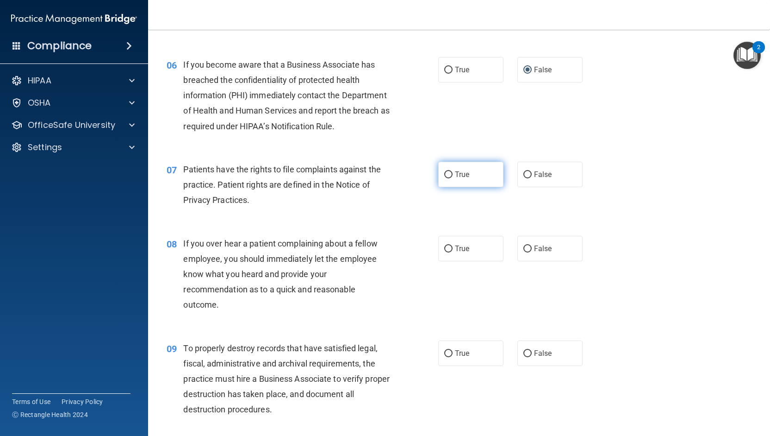
click at [449, 175] on label "True" at bounding box center [470, 174] width 65 height 25
click at [449, 175] on input "True" at bounding box center [448, 174] width 8 height 7
radio input "true"
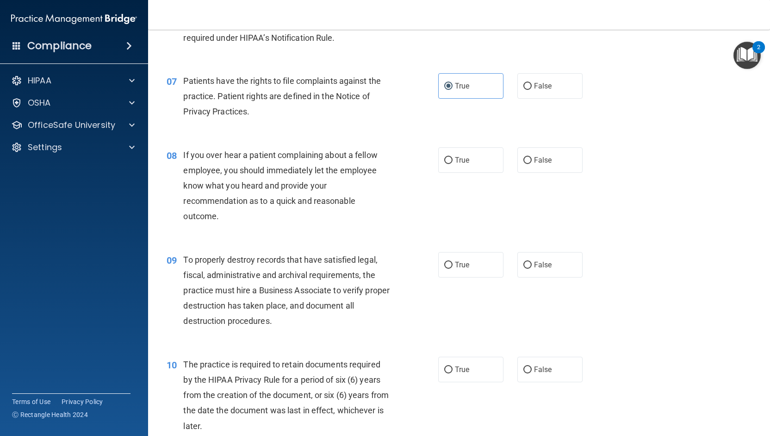
scroll to position [555, 0]
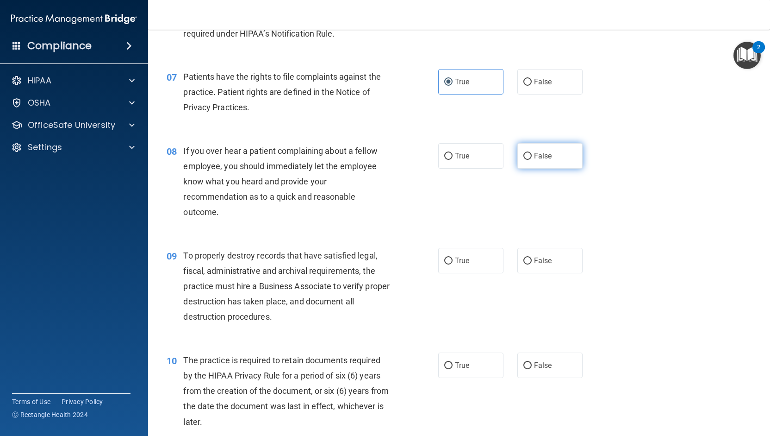
click at [524, 159] on input "False" at bounding box center [527, 156] width 8 height 7
radio input "true"
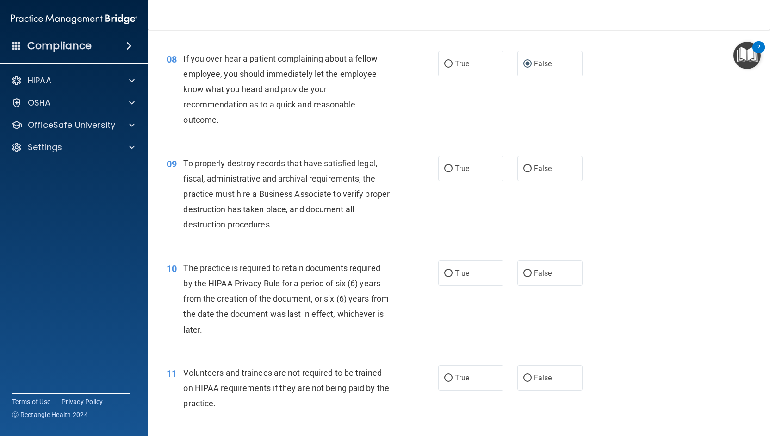
scroll to position [648, 0]
click at [528, 168] on label "False" at bounding box center [549, 167] width 65 height 25
click at [528, 168] on input "False" at bounding box center [527, 168] width 8 height 7
radio input "true"
click at [447, 268] on label "True" at bounding box center [470, 272] width 65 height 25
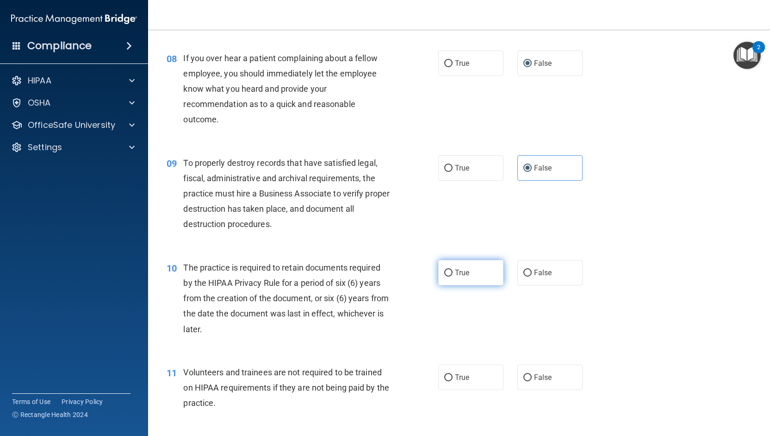
click at [447, 269] on input "True" at bounding box center [448, 272] width 8 height 7
radio input "true"
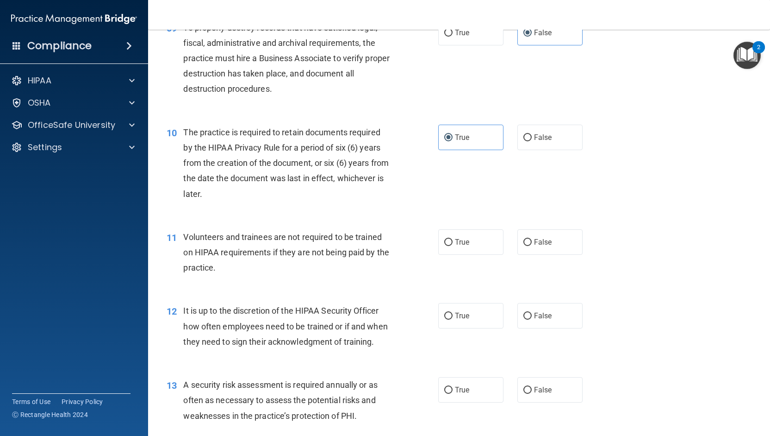
scroll to position [787, 0]
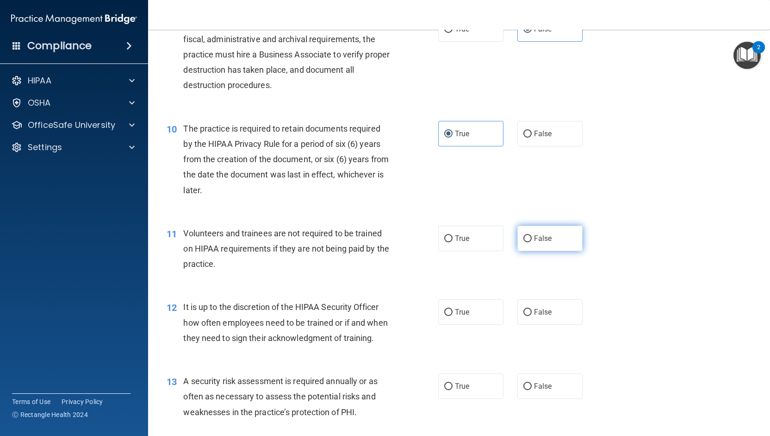
click at [528, 238] on label "False" at bounding box center [549, 237] width 65 height 25
click at [528, 238] on input "False" at bounding box center [527, 238] width 8 height 7
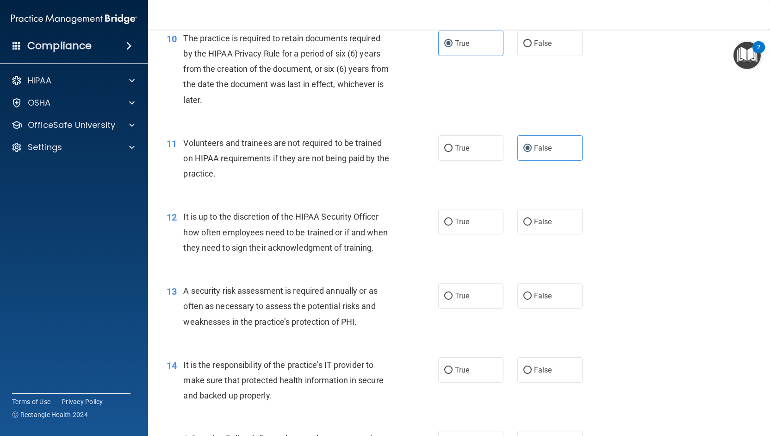
scroll to position [879, 0]
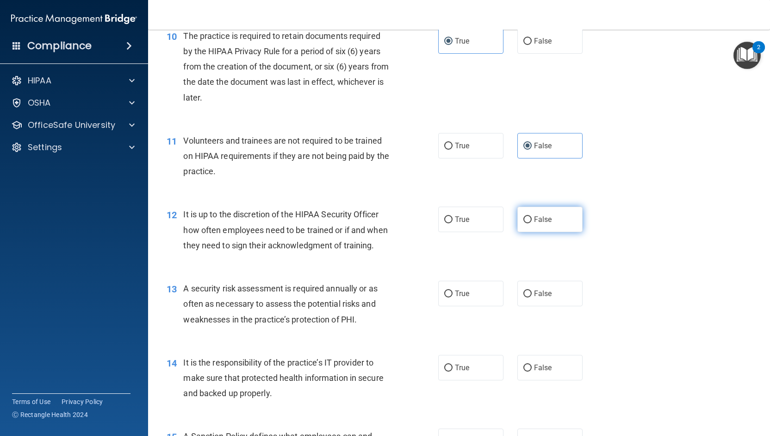
click at [542, 220] on span "False" at bounding box center [543, 219] width 18 height 9
click at [532, 220] on input "False" at bounding box center [527, 219] width 8 height 7
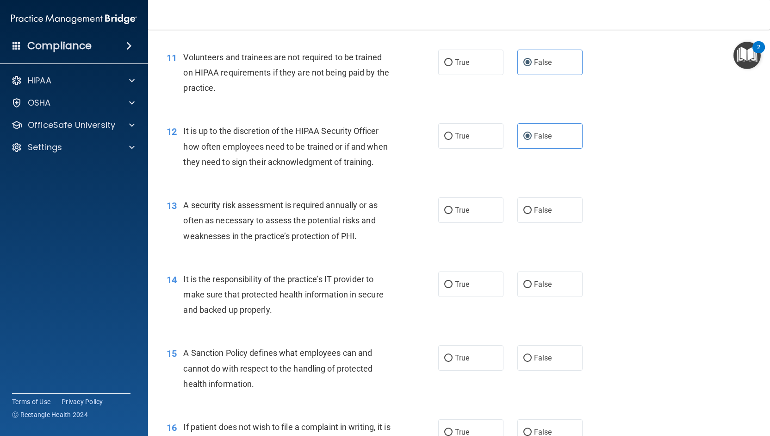
scroll to position [972, 0]
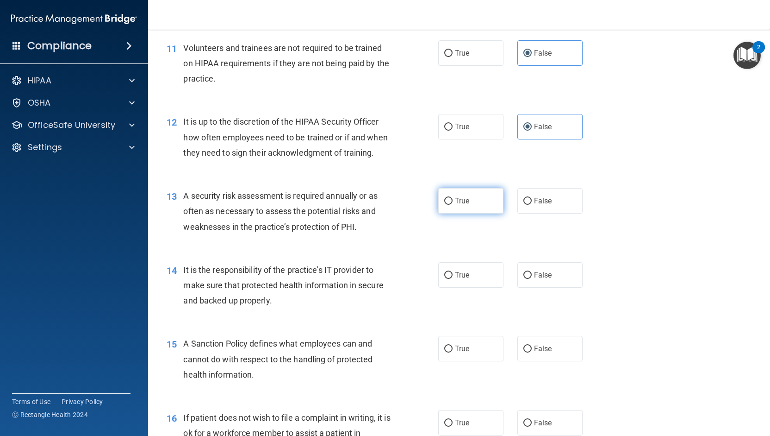
click at [444, 205] on input "True" at bounding box center [448, 201] width 8 height 7
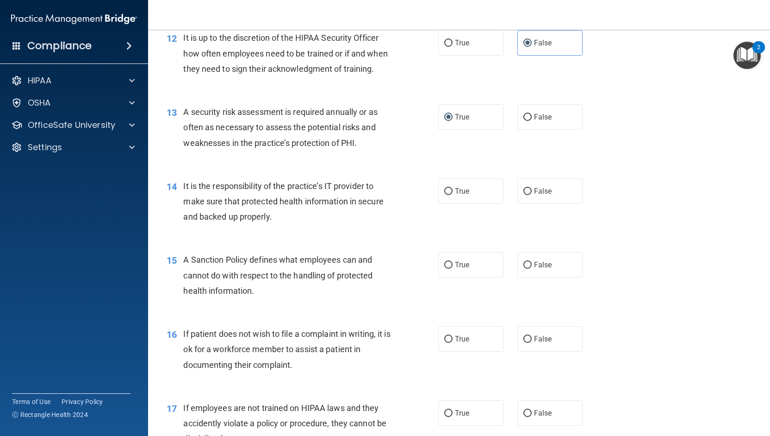
scroll to position [1065, 0]
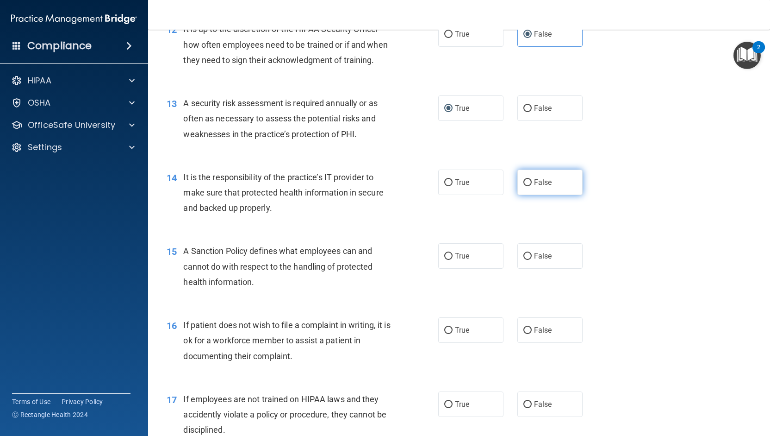
click at [525, 186] on input "False" at bounding box center [527, 182] width 8 height 7
click at [521, 268] on label "False" at bounding box center [549, 255] width 65 height 25
click at [523, 260] on input "False" at bounding box center [527, 256] width 8 height 7
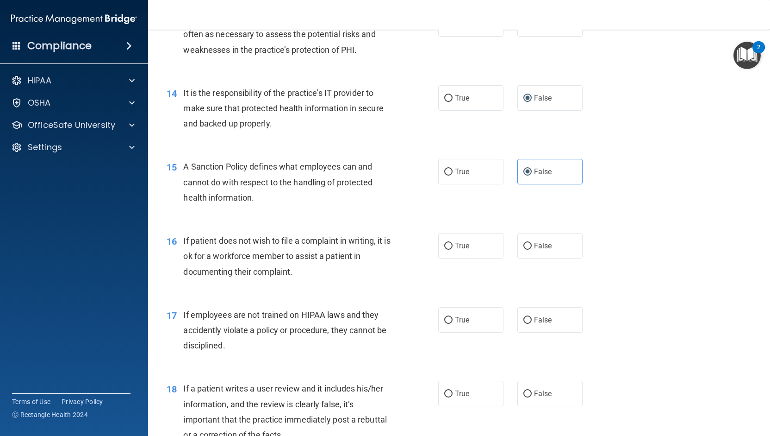
scroll to position [1157, 0]
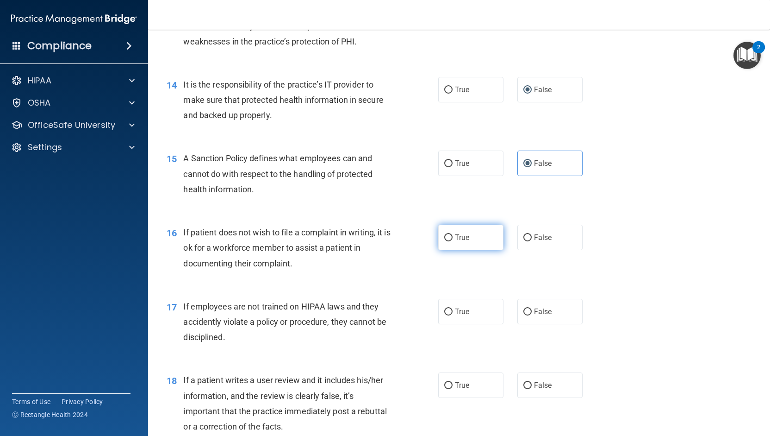
click at [455, 242] on span "True" at bounding box center [462, 237] width 14 height 9
click at [453, 241] on input "True" at bounding box center [448, 237] width 8 height 7
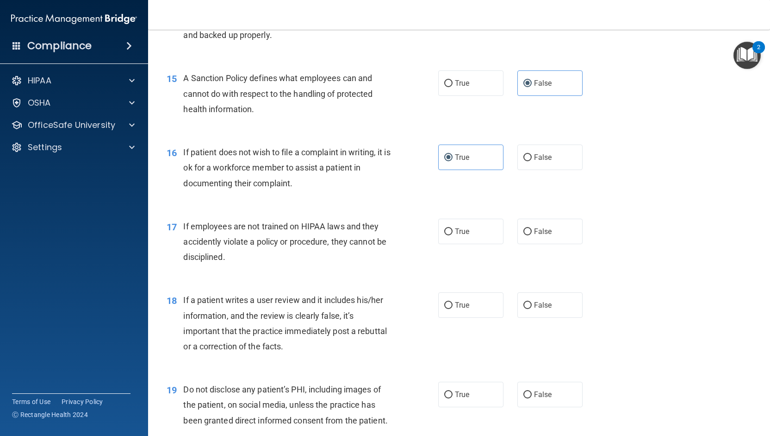
scroll to position [1250, 0]
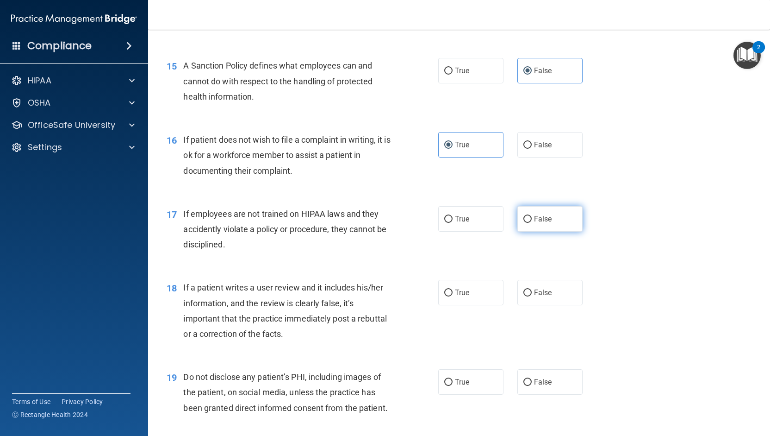
click at [535, 223] on span "False" at bounding box center [543, 218] width 18 height 9
click at [532, 223] on input "False" at bounding box center [527, 219] width 8 height 7
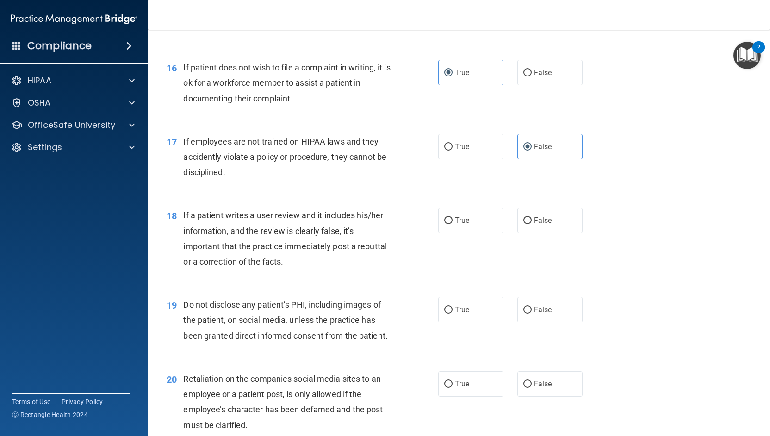
scroll to position [1342, 0]
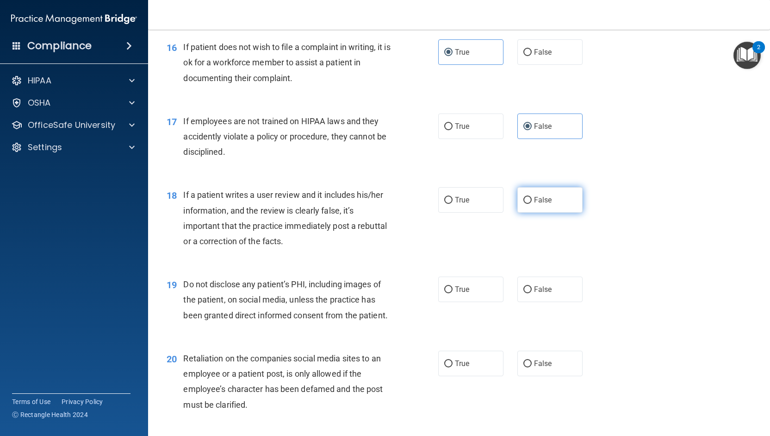
click at [529, 212] on label "False" at bounding box center [549, 199] width 65 height 25
click at [529, 204] on input "False" at bounding box center [527, 200] width 8 height 7
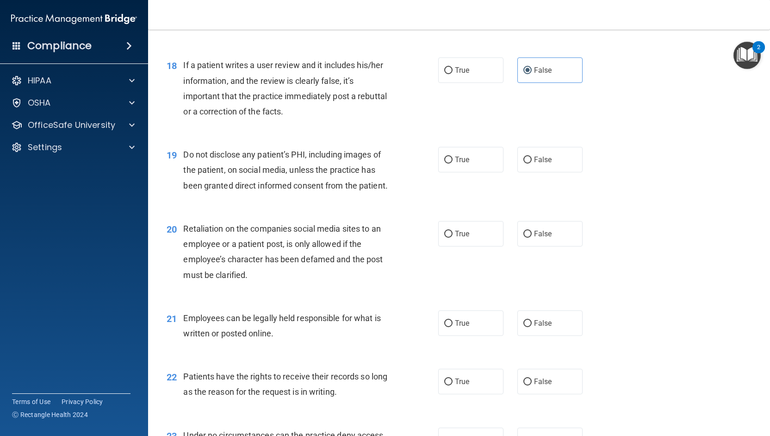
scroll to position [1481, 0]
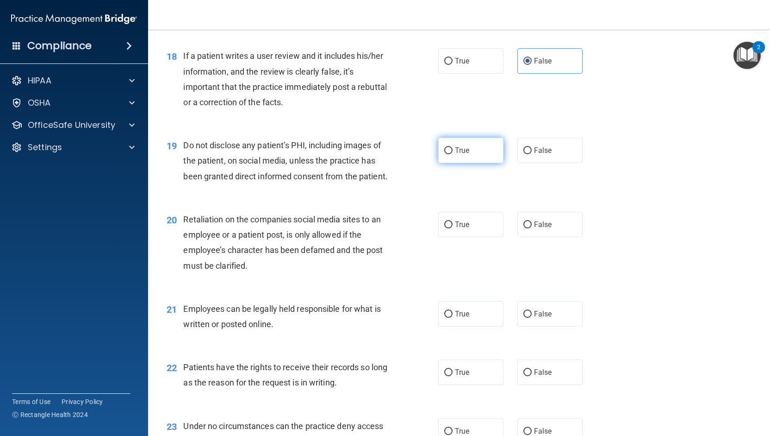
click at [461, 155] on span "True" at bounding box center [462, 150] width 14 height 9
click at [453, 154] on input "True" at bounding box center [448, 150] width 8 height 7
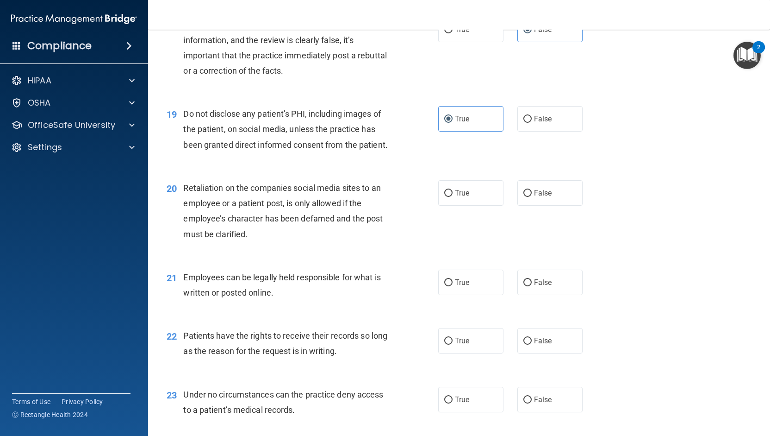
scroll to position [1527, 0]
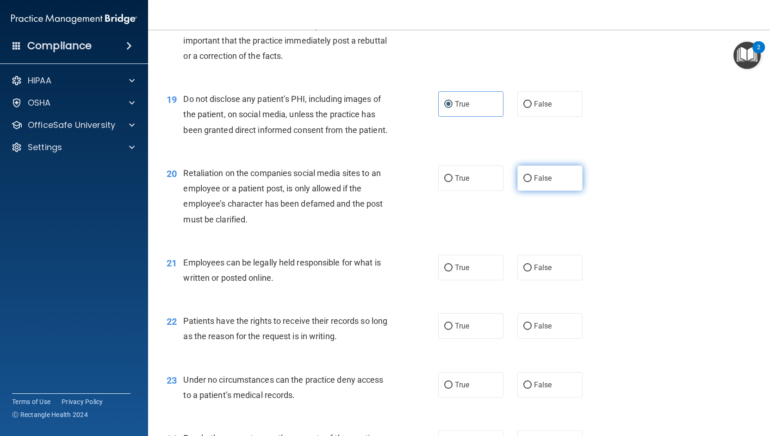
click at [570, 191] on label "False" at bounding box center [549, 177] width 65 height 25
click at [532, 182] on input "False" at bounding box center [527, 178] width 8 height 7
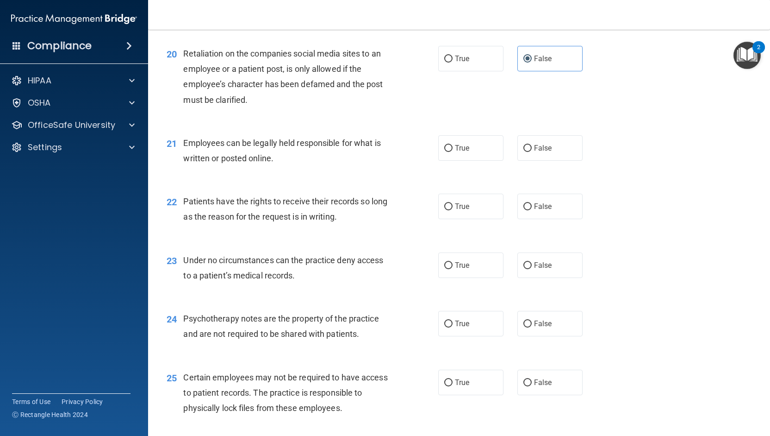
scroll to position [1666, 0]
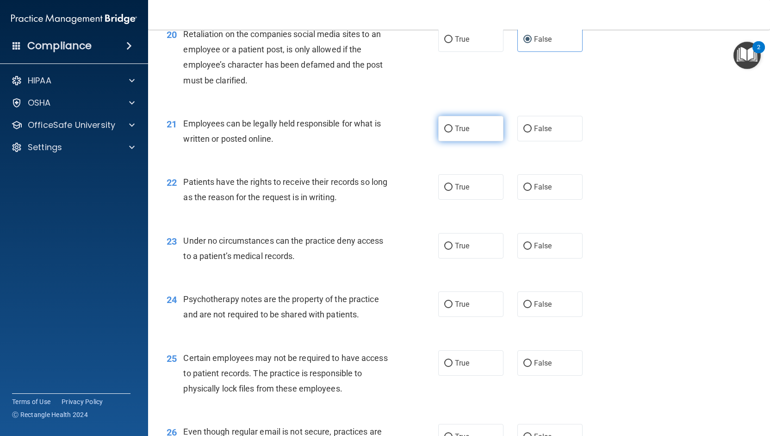
click at [473, 141] on label "True" at bounding box center [470, 128] width 65 height 25
click at [453, 132] on input "True" at bounding box center [448, 128] width 8 height 7
click at [520, 199] on label "False" at bounding box center [549, 186] width 65 height 25
click at [523, 191] on input "False" at bounding box center [527, 187] width 8 height 7
click at [529, 258] on label "False" at bounding box center [549, 245] width 65 height 25
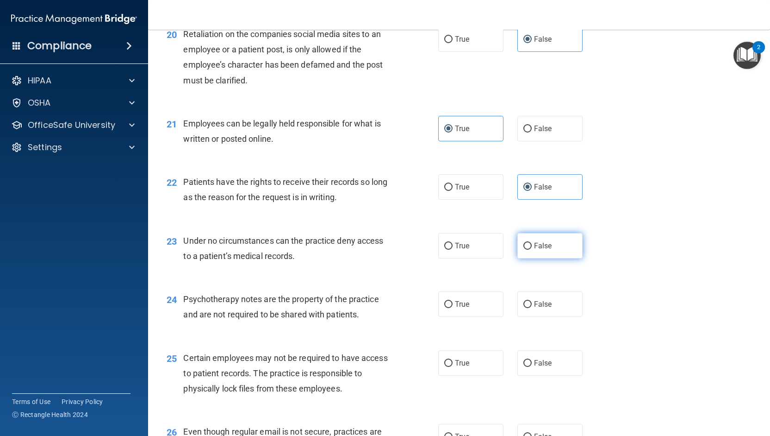
click at [529, 249] on input "False" at bounding box center [527, 246] width 8 height 7
click at [457, 308] on span "True" at bounding box center [462, 303] width 14 height 9
click at [446, 308] on input "True" at bounding box center [448, 304] width 8 height 7
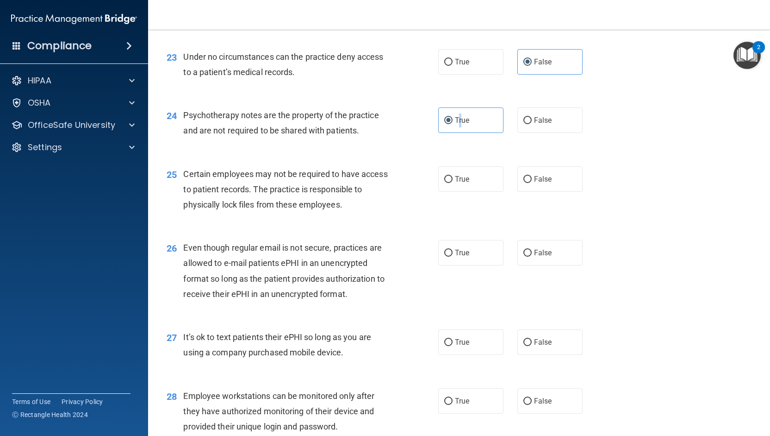
scroll to position [1851, 0]
click at [455, 182] on span "True" at bounding box center [462, 177] width 14 height 9
click at [453, 181] on input "True" at bounding box center [448, 177] width 8 height 7
click at [438, 264] on label "True" at bounding box center [470, 250] width 65 height 25
click at [444, 255] on input "True" at bounding box center [448, 251] width 8 height 7
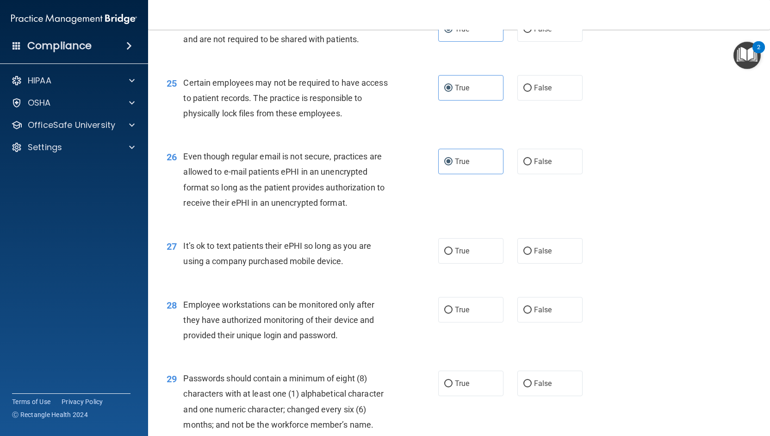
scroll to position [1944, 0]
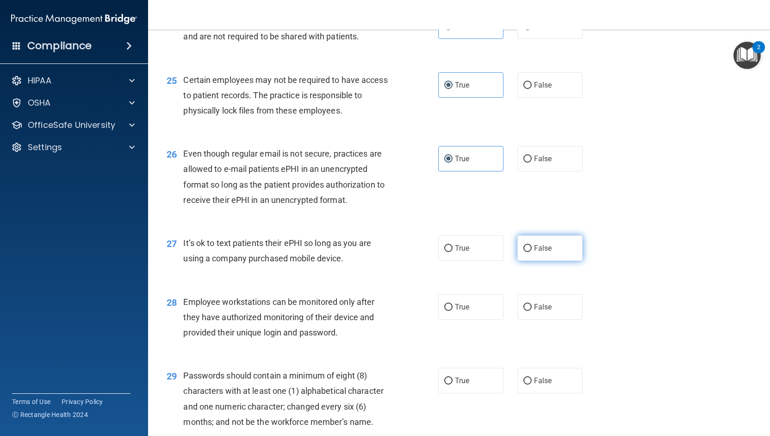
click at [537, 252] on span "False" at bounding box center [543, 247] width 18 height 9
click at [532, 252] on input "False" at bounding box center [527, 248] width 8 height 7
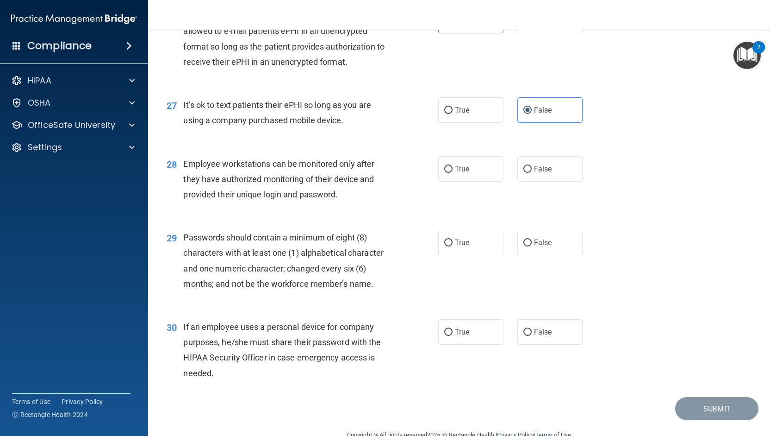
scroll to position [2083, 0]
click at [526, 172] on input "False" at bounding box center [527, 168] width 8 height 7
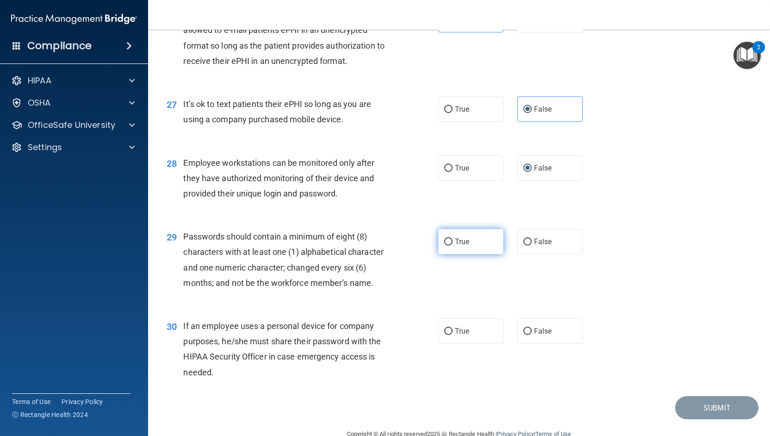
click at [446, 245] on input "True" at bounding box center [448, 241] width 8 height 7
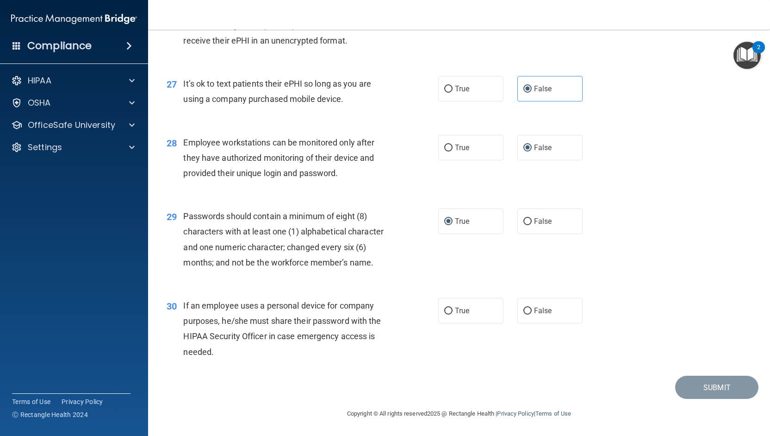
scroll to position [2134, 0]
click at [443, 314] on label "True" at bounding box center [470, 310] width 65 height 25
click at [444, 314] on input "True" at bounding box center [448, 310] width 8 height 7
click at [523, 314] on input "False" at bounding box center [527, 310] width 8 height 7
click at [715, 384] on button "Submit" at bounding box center [716, 387] width 83 height 24
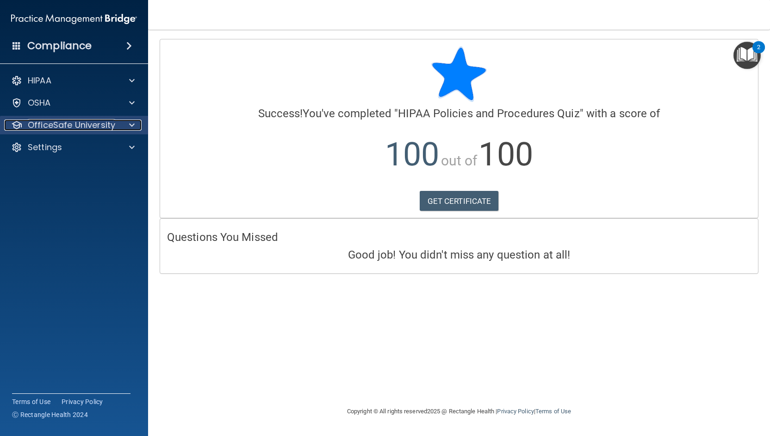
click at [125, 125] on div at bounding box center [130, 124] width 23 height 11
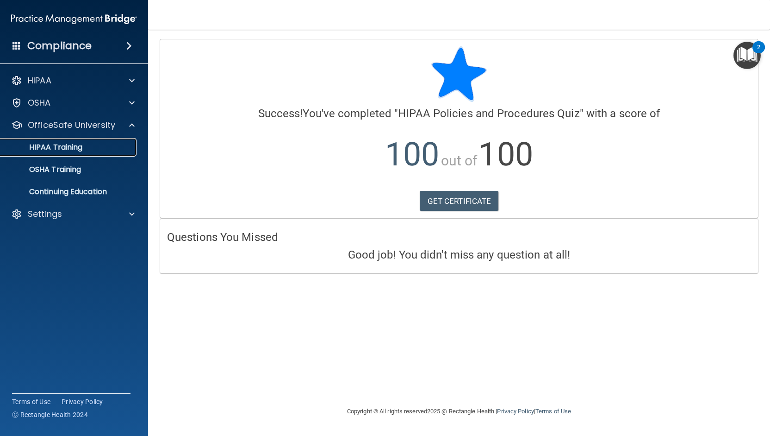
click at [60, 150] on p "HIPAA Training" at bounding box center [44, 147] width 76 height 9
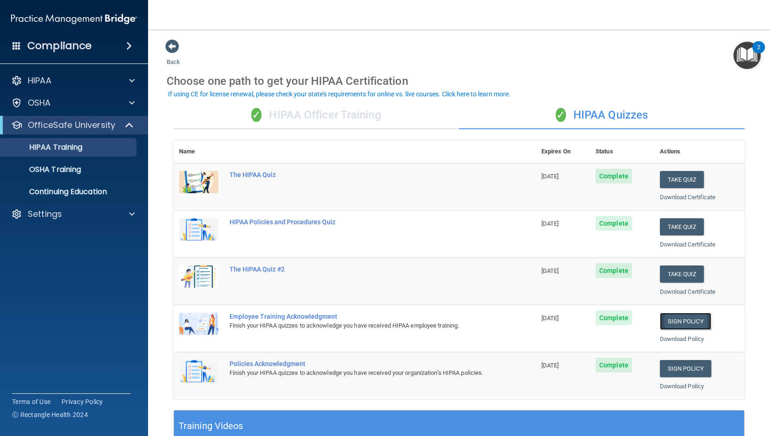
click at [677, 319] on link "Sign Policy" at bounding box center [685, 320] width 51 height 17
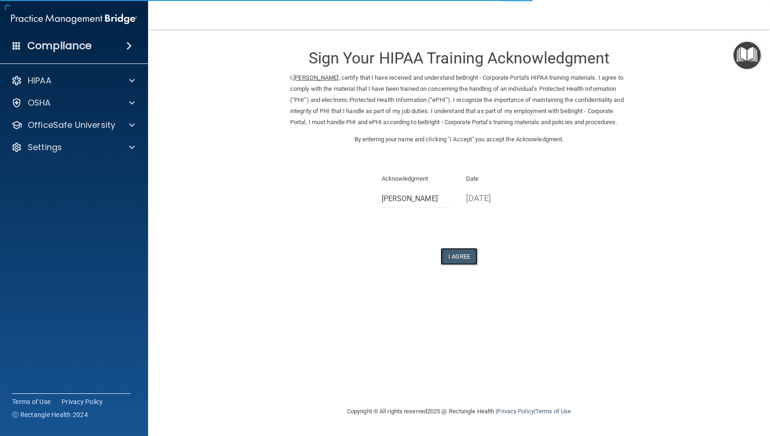
click at [460, 265] on button "I Agree" at bounding box center [459, 256] width 37 height 17
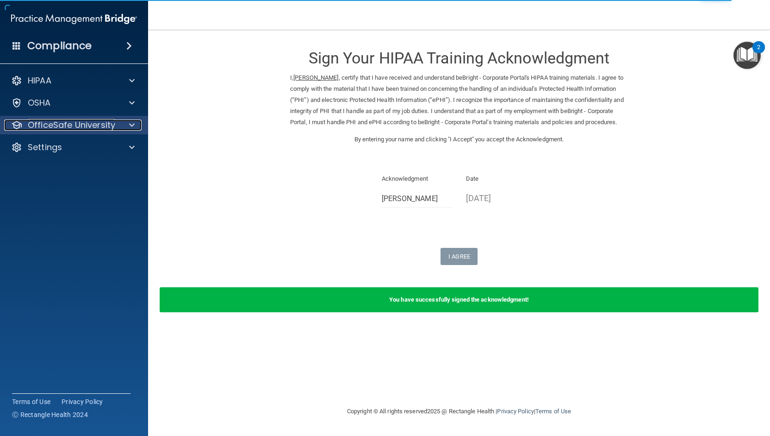
click at [129, 127] on span at bounding box center [132, 124] width 6 height 11
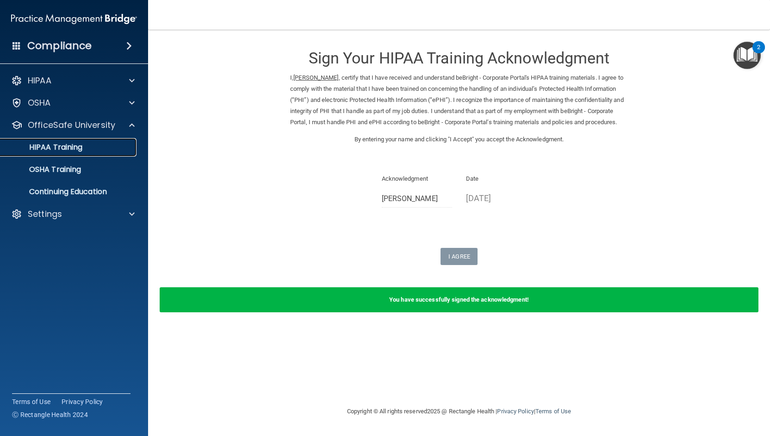
click at [72, 148] on p "HIPAA Training" at bounding box center [44, 147] width 76 height 9
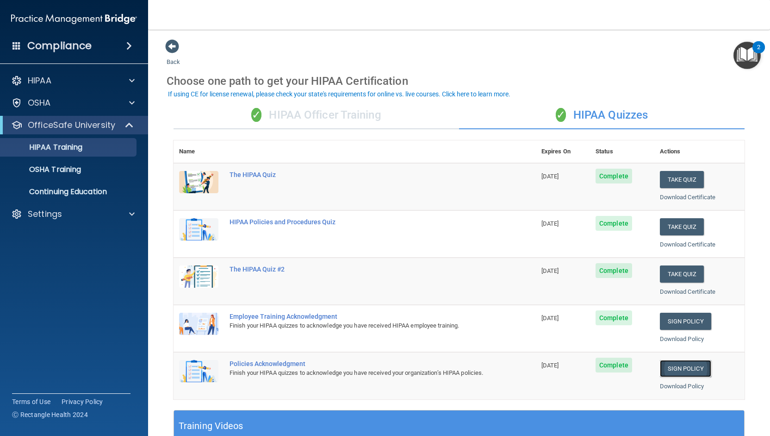
click at [687, 367] on link "Sign Policy" at bounding box center [685, 368] width 51 height 17
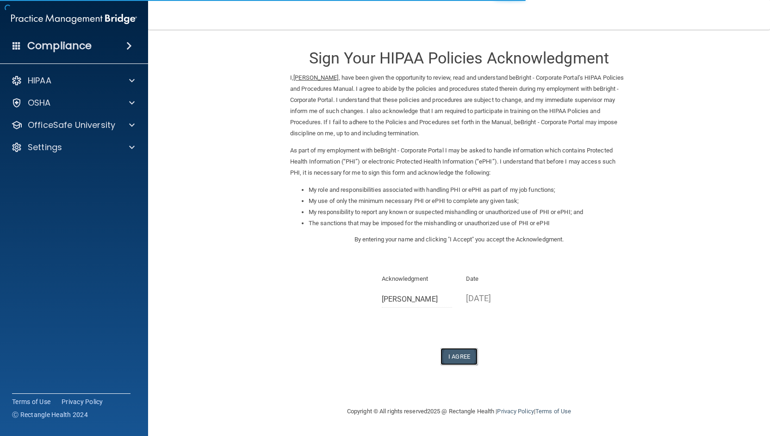
click at [460, 356] on button "I Agree" at bounding box center [459, 356] width 37 height 17
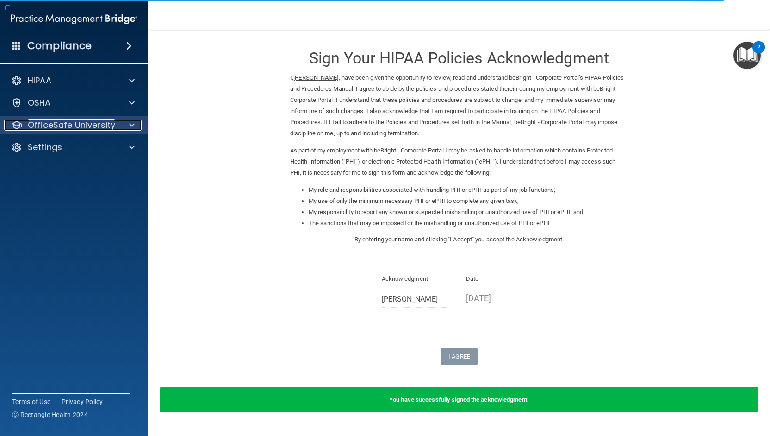
click at [133, 123] on span at bounding box center [132, 124] width 6 height 11
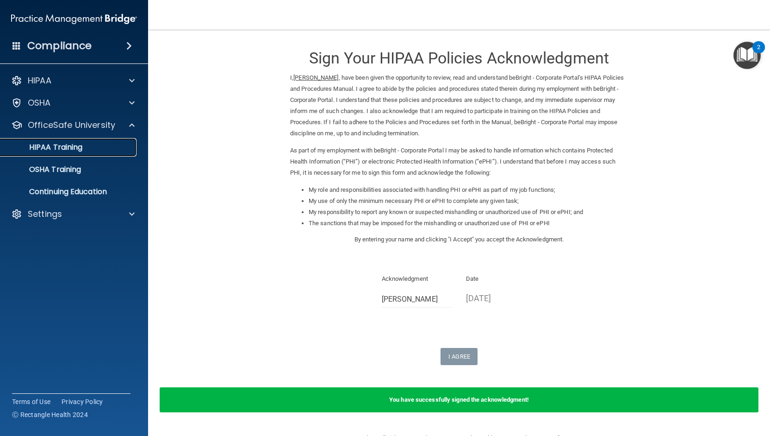
click at [67, 148] on p "HIPAA Training" at bounding box center [44, 147] width 76 height 9
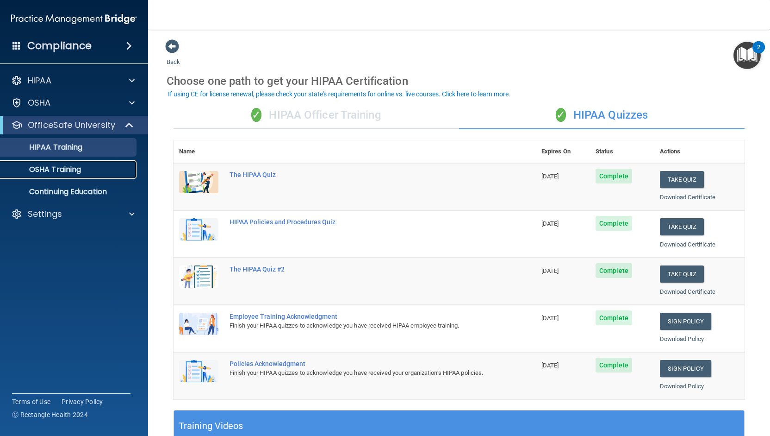
click at [68, 174] on link "OSHA Training" at bounding box center [64, 169] width 146 height 19
